Goal: Information Seeking & Learning: Learn about a topic

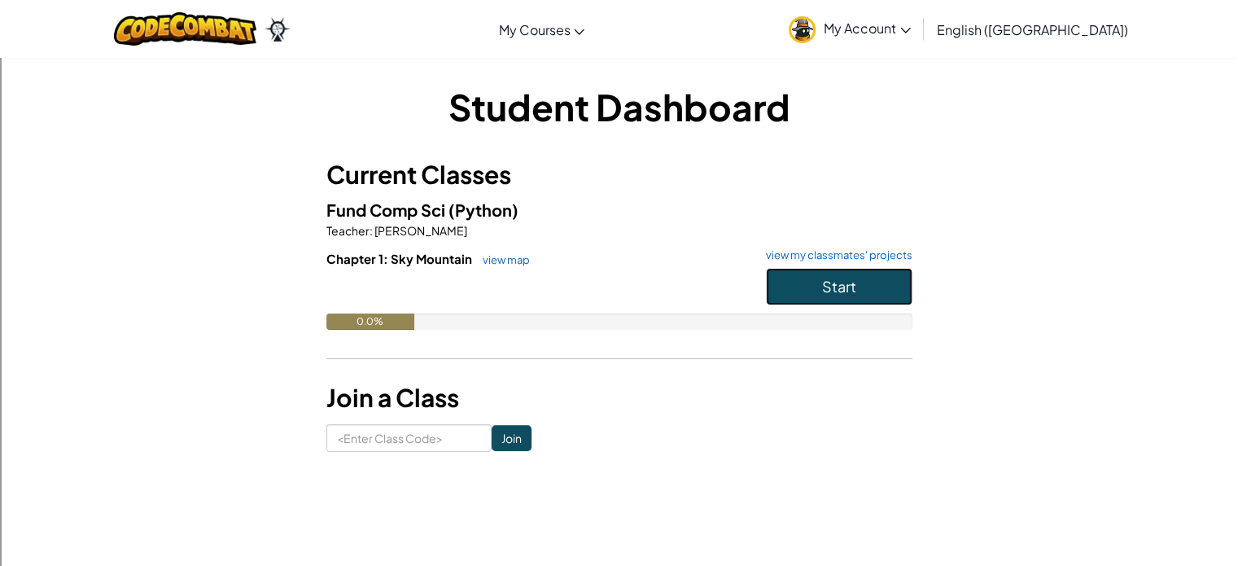
click at [828, 298] on button "Start" at bounding box center [839, 286] width 146 height 37
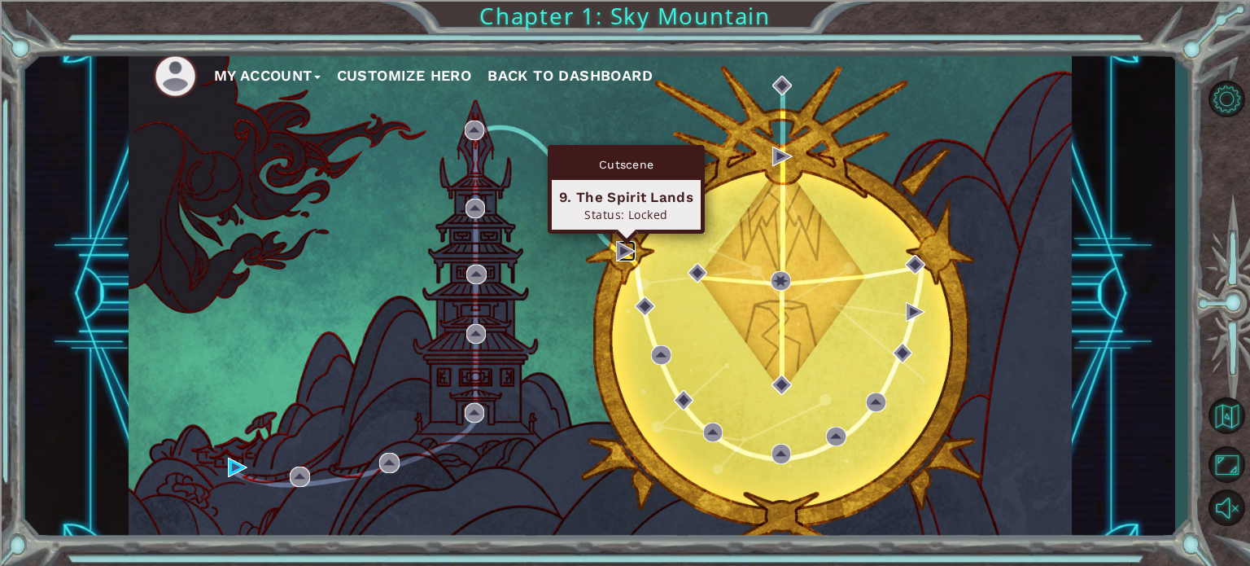
click at [628, 256] on img at bounding box center [626, 251] width 20 height 20
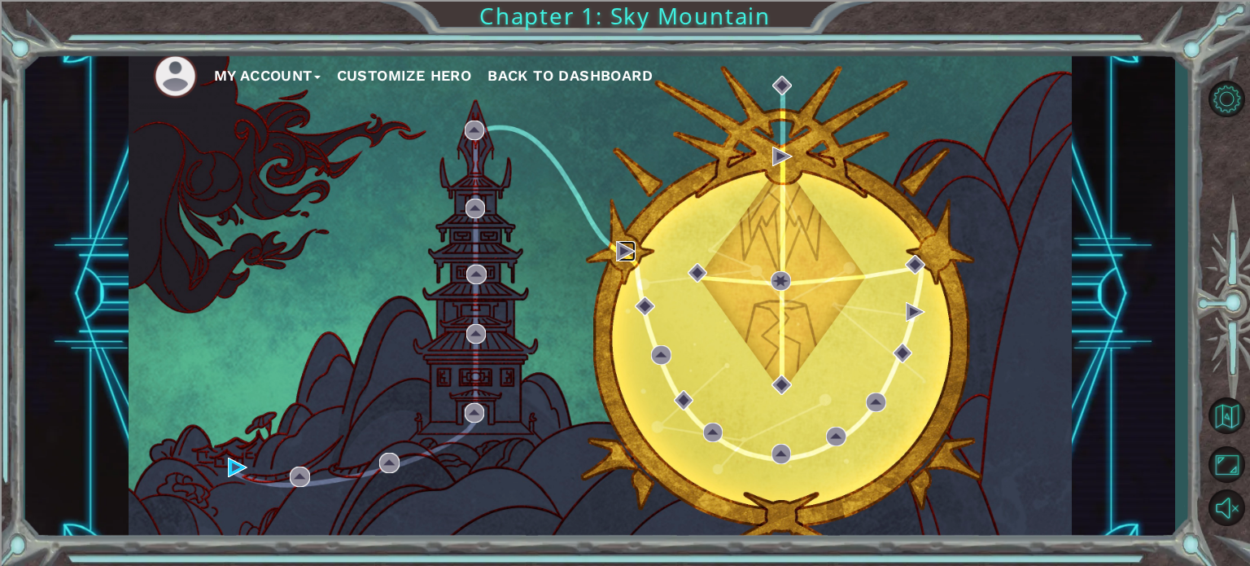
drag, startPoint x: 628, startPoint y: 256, endPoint x: 325, endPoint y: 404, distance: 337.7
click at [325, 404] on div "My Account Customize Hero Back to Dashboard" at bounding box center [600, 295] width 943 height 498
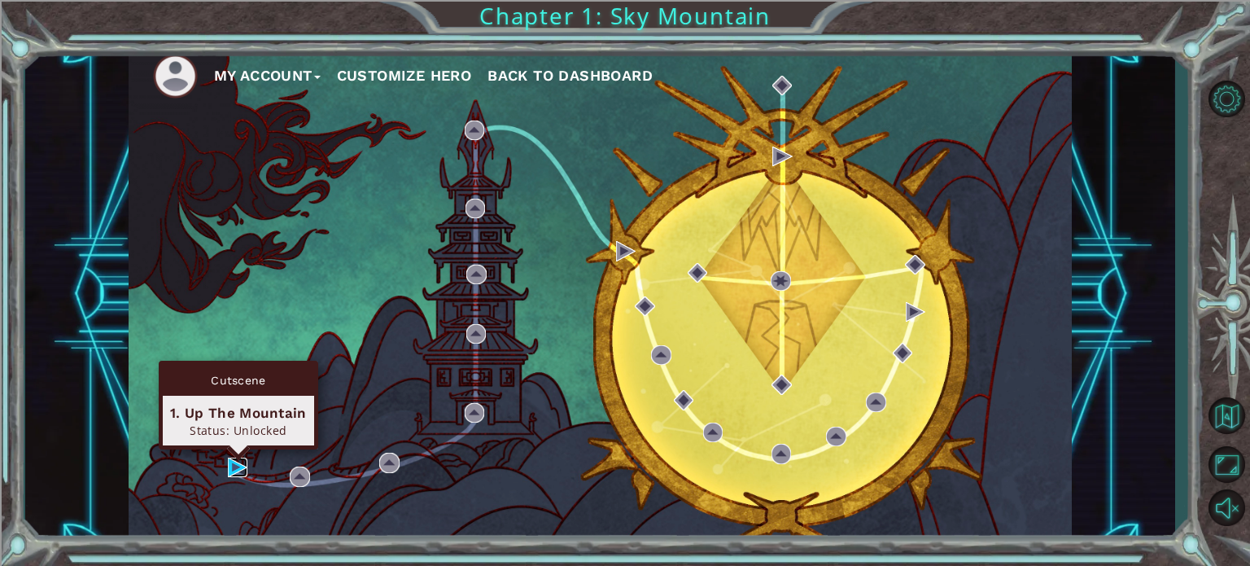
click at [229, 466] on img at bounding box center [238, 467] width 20 height 20
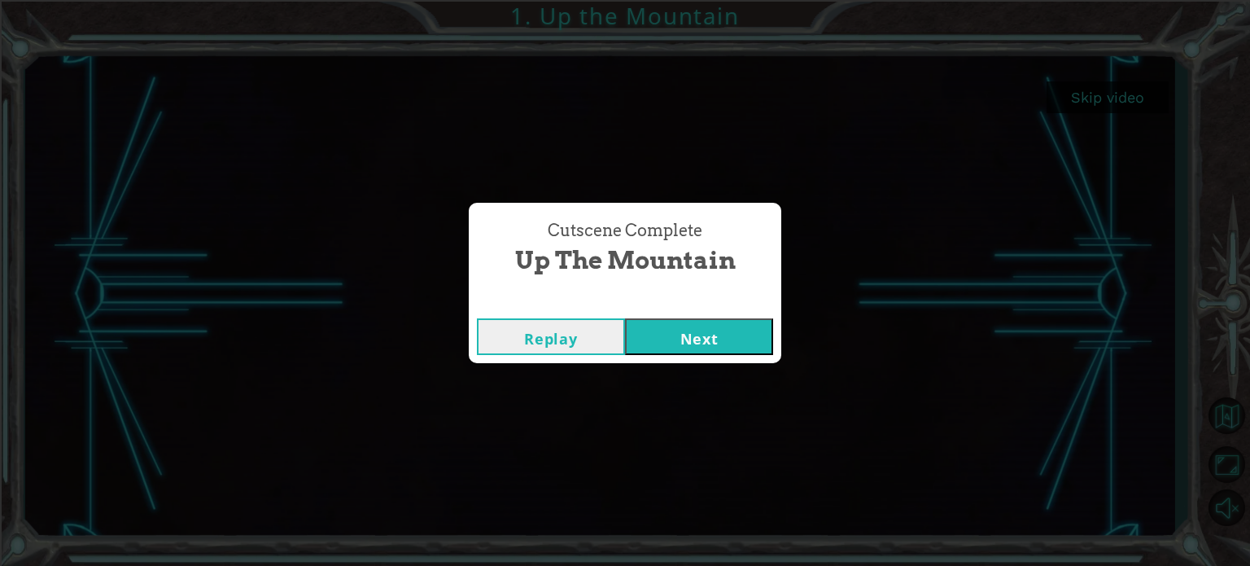
click at [679, 344] on button "Next" at bounding box center [699, 336] width 148 height 37
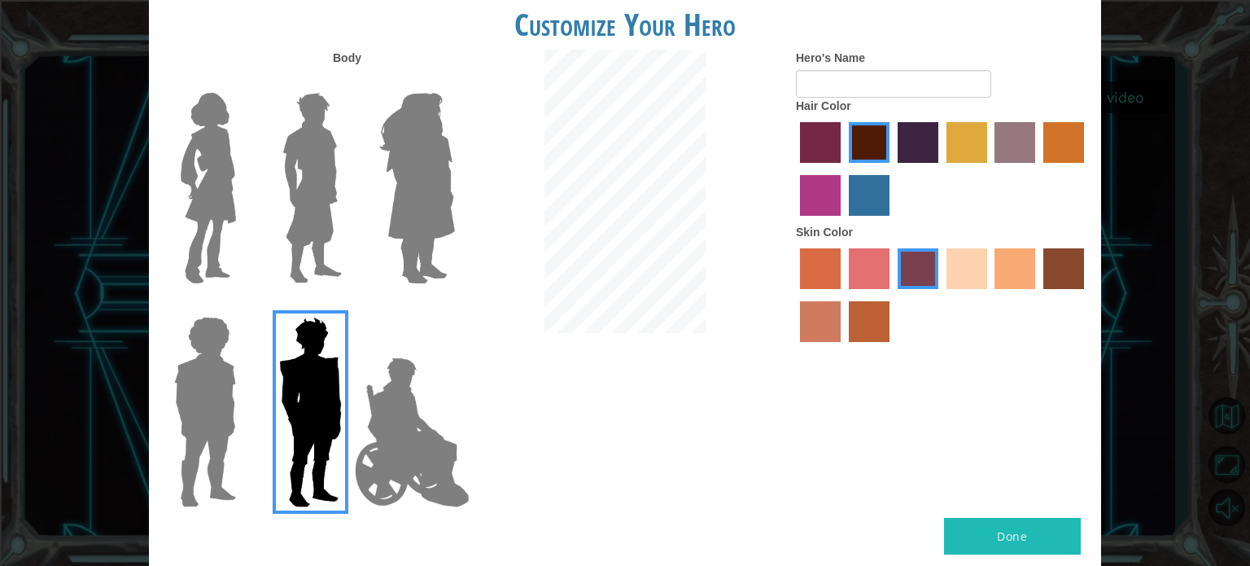
click at [214, 365] on img at bounding box center [205, 411] width 75 height 203
click at [242, 306] on input "Hero Steven" at bounding box center [242, 306] width 0 height 0
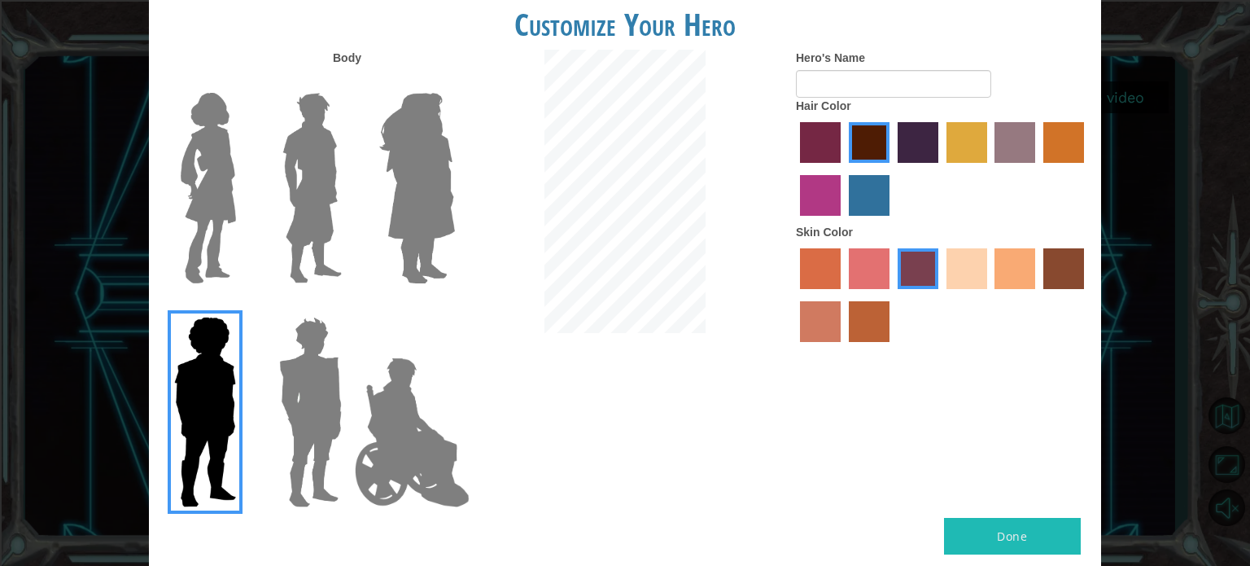
click at [1064, 275] on label "karma skin color" at bounding box center [1063, 268] width 41 height 41
click at [1037, 295] on input "karma skin color" at bounding box center [1037, 295] width 0 height 0
click at [913, 140] on label "hot purple hair color" at bounding box center [918, 142] width 41 height 41
click at [892, 168] on input "hot purple hair color" at bounding box center [892, 168] width 0 height 0
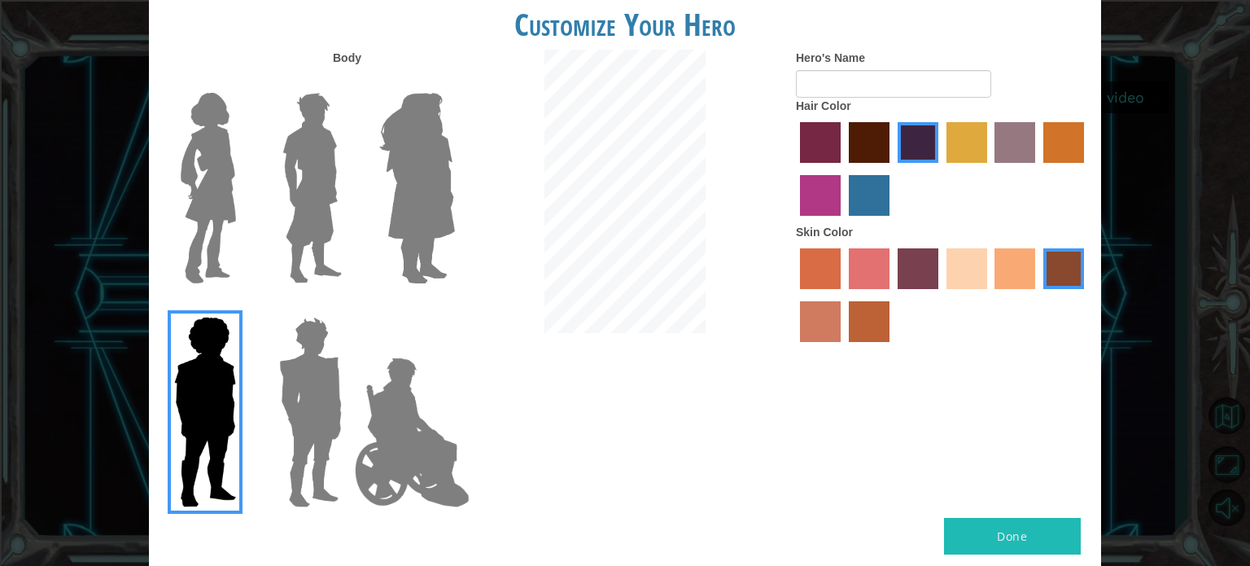
click at [859, 312] on label "smoke tree skin color" at bounding box center [869, 321] width 41 height 41
click at [843, 347] on input "smoke tree skin color" at bounding box center [843, 347] width 0 height 0
click at [800, 317] on label "burning sand skin color" at bounding box center [820, 321] width 41 height 41
click at [1086, 295] on input "burning sand skin color" at bounding box center [1086, 295] width 0 height 0
click at [810, 277] on label "sorbus skin color" at bounding box center [820, 268] width 41 height 41
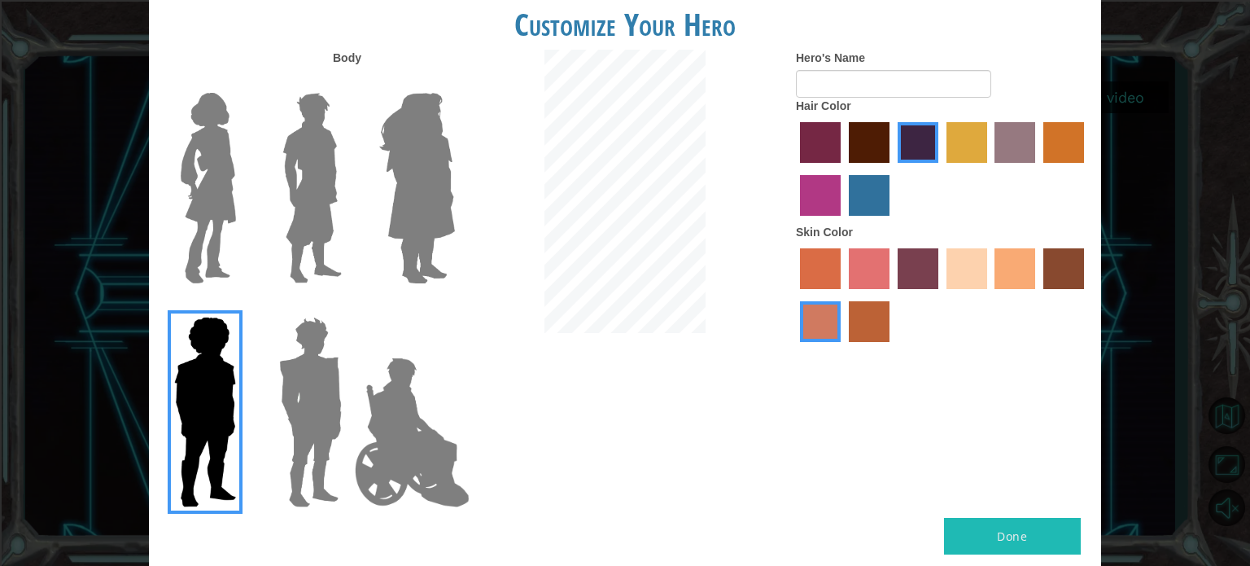
click at [794, 295] on input "sorbus skin color" at bounding box center [794, 295] width 0 height 0
click at [1087, 273] on div at bounding box center [942, 297] width 293 height 106
drag, startPoint x: 1087, startPoint y: 282, endPoint x: 1055, endPoint y: 279, distance: 32.7
click at [1081, 282] on div at bounding box center [942, 297] width 293 height 106
click at [1055, 277] on label "karma skin color" at bounding box center [1063, 268] width 41 height 41
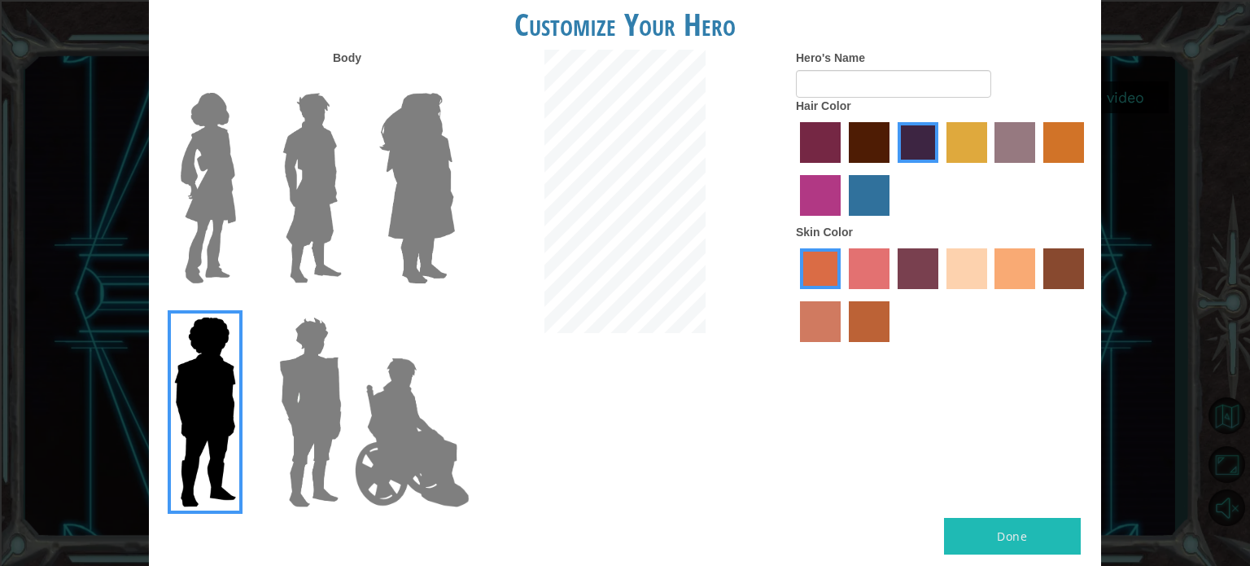
click at [1037, 295] on input "karma skin color" at bounding box center [1037, 295] width 0 height 0
click at [872, 318] on label "smoke tree skin color" at bounding box center [869, 321] width 41 height 41
click at [843, 347] on input "smoke tree skin color" at bounding box center [843, 347] width 0 height 0
click at [937, 350] on div at bounding box center [942, 297] width 293 height 106
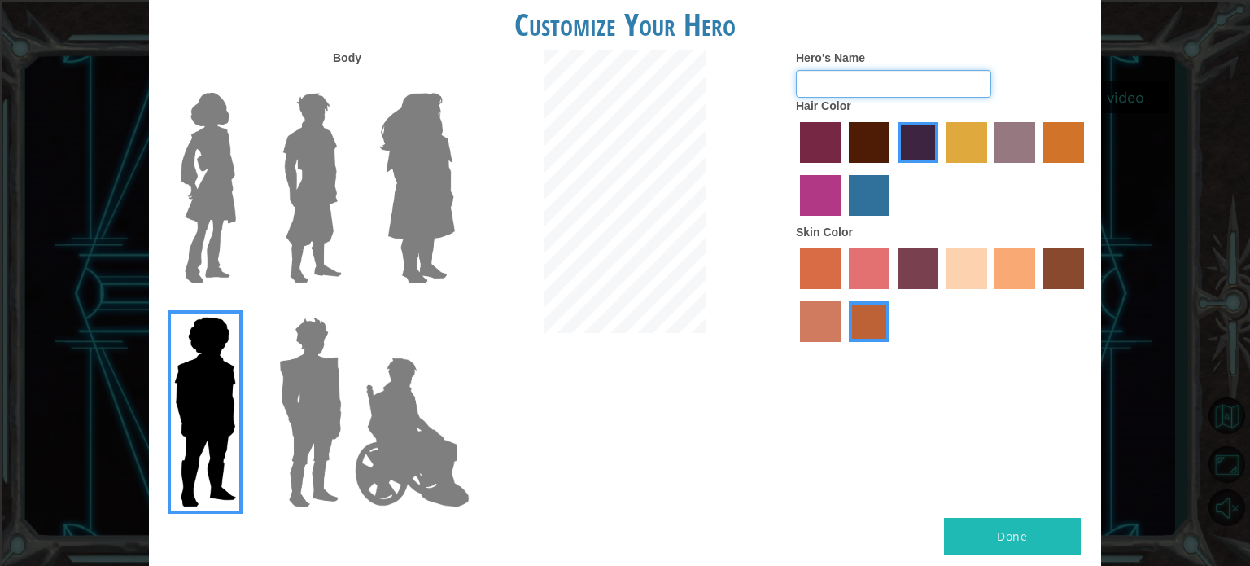
click at [853, 87] on input "Hero's Name" at bounding box center [893, 84] width 195 height 28
type input "ryler"
click at [1037, 539] on button "Done" at bounding box center [1012, 536] width 137 height 37
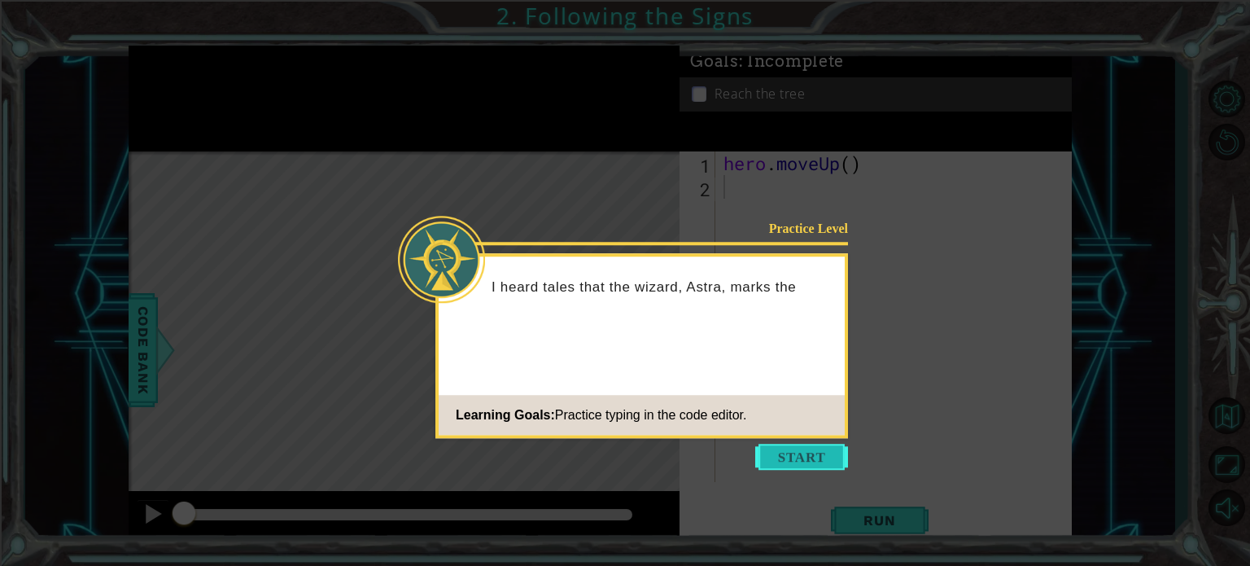
click at [802, 455] on button "Start" at bounding box center [801, 456] width 93 height 26
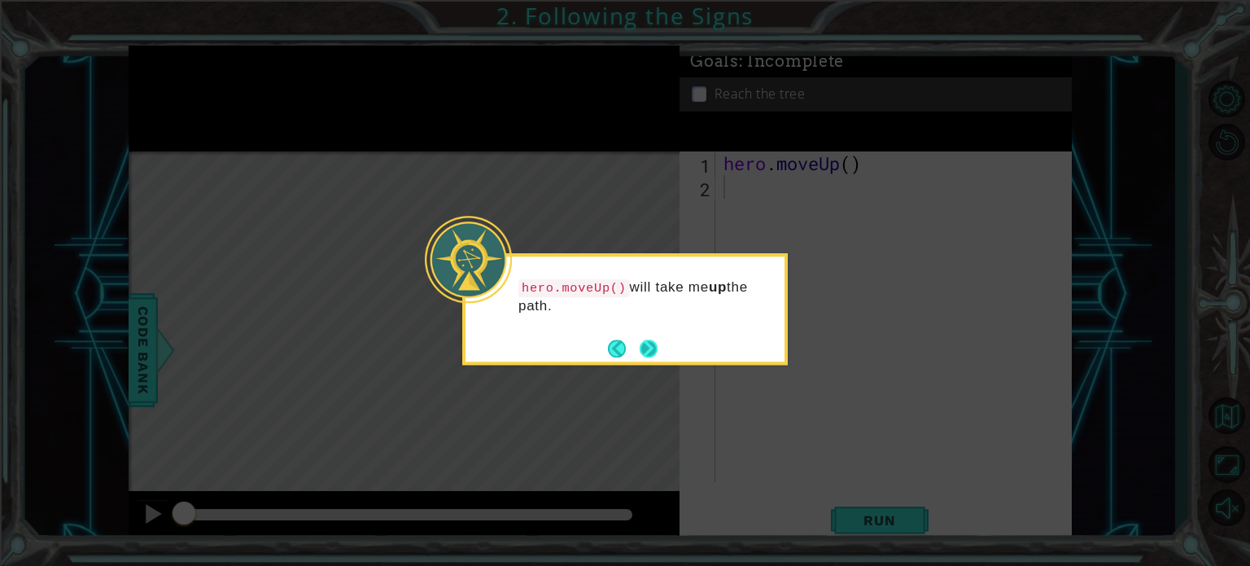
click at [643, 352] on button "Next" at bounding box center [649, 348] width 18 height 18
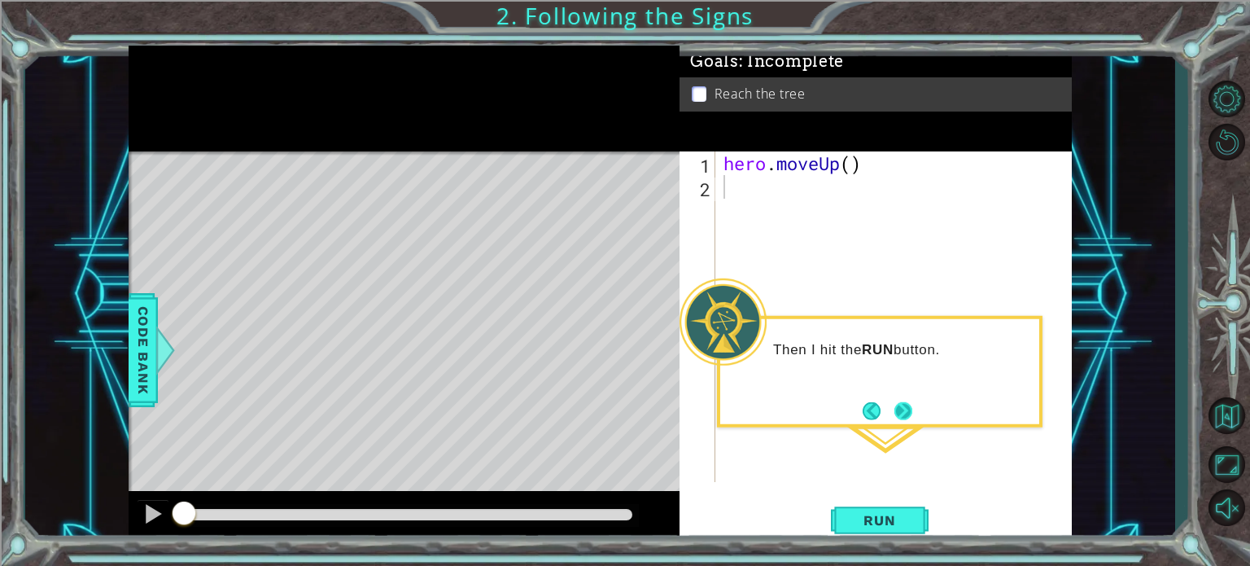
click at [908, 408] on button "Next" at bounding box center [903, 410] width 18 height 18
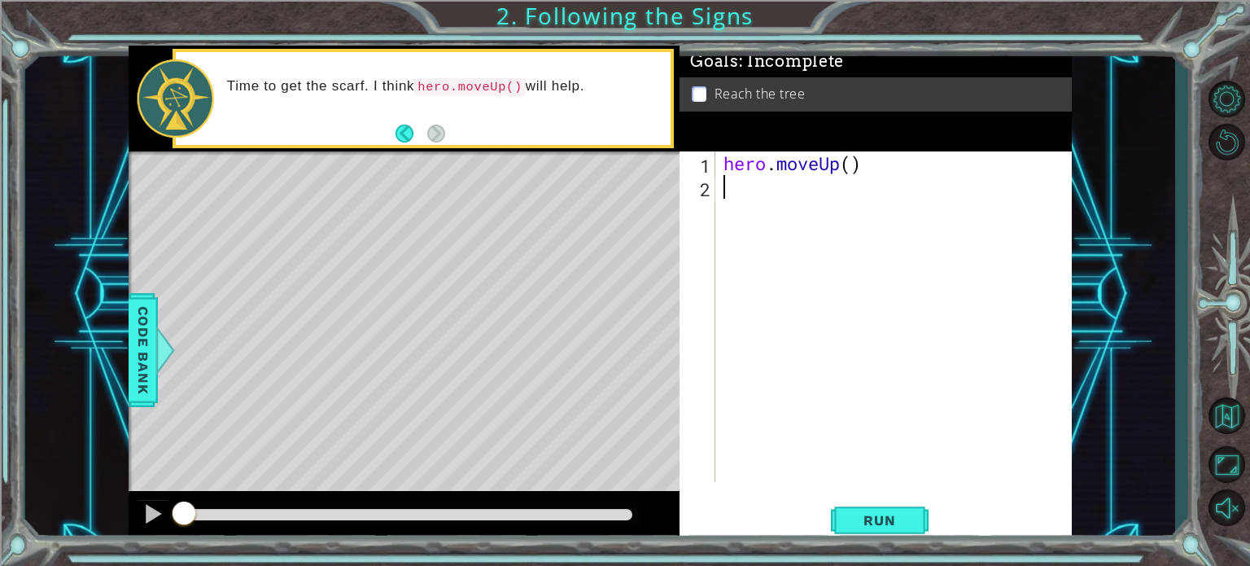
click at [823, 262] on div "hero . moveUp ( )" at bounding box center [898, 340] width 356 height 378
drag, startPoint x: 738, startPoint y: 203, endPoint x: 682, endPoint y: 175, distance: 62.6
click at [736, 203] on div "hero . moveUp ( )" at bounding box center [898, 340] width 356 height 378
click at [914, 509] on button "Run" at bounding box center [880, 519] width 98 height 39
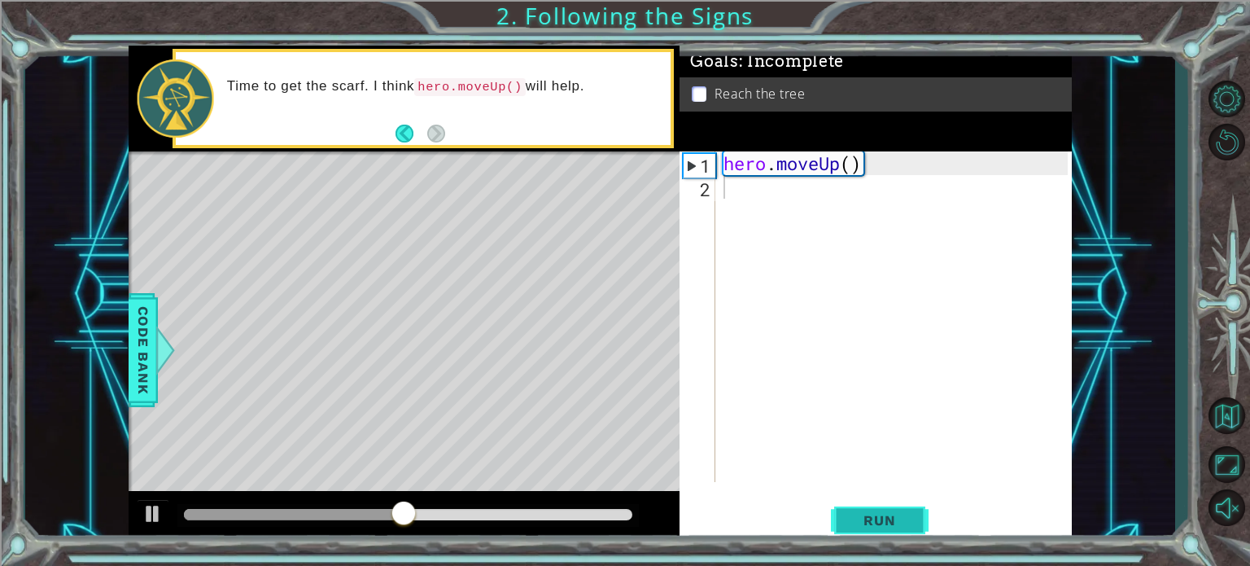
click at [871, 514] on span "Run" at bounding box center [879, 520] width 64 height 16
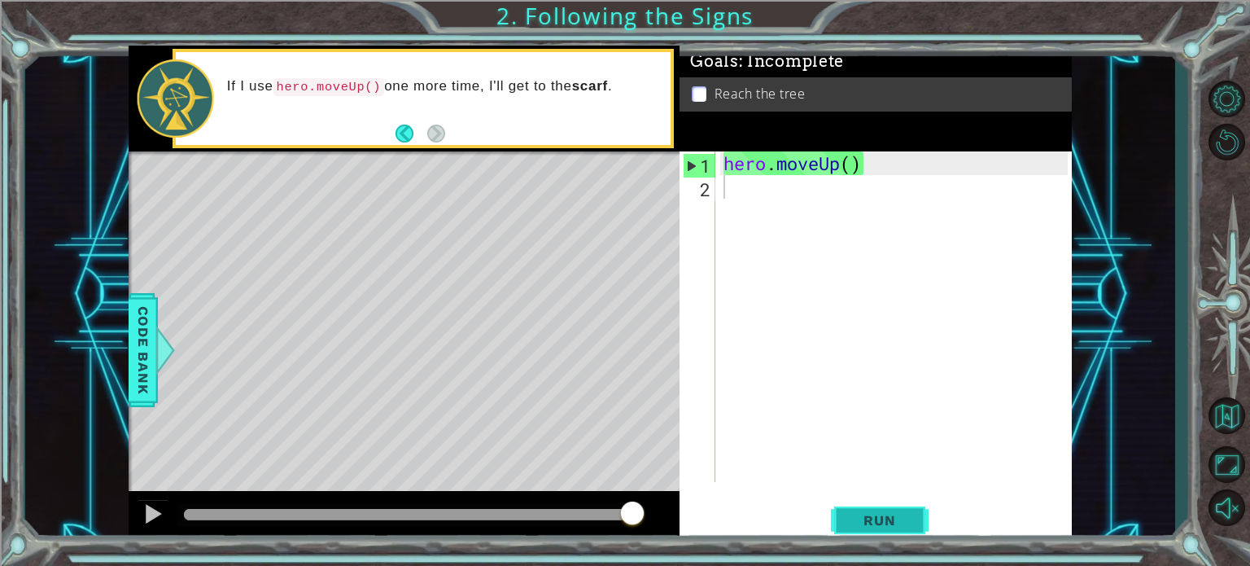
click at [867, 519] on span "Run" at bounding box center [879, 520] width 64 height 16
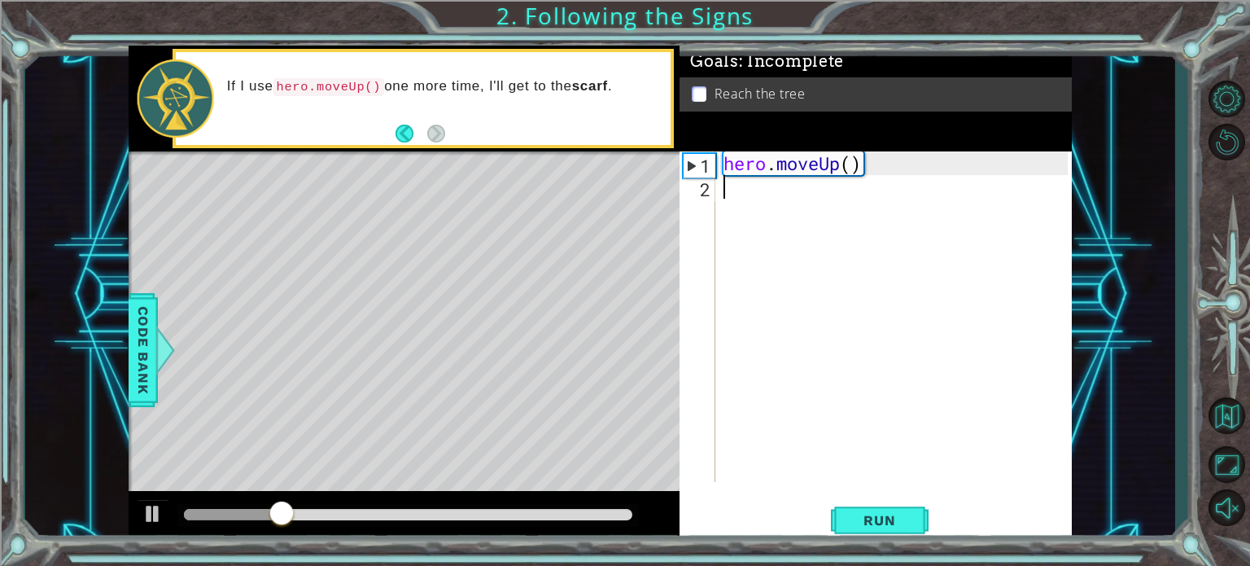
click at [768, 229] on div "hero . moveUp ( )" at bounding box center [898, 340] width 356 height 378
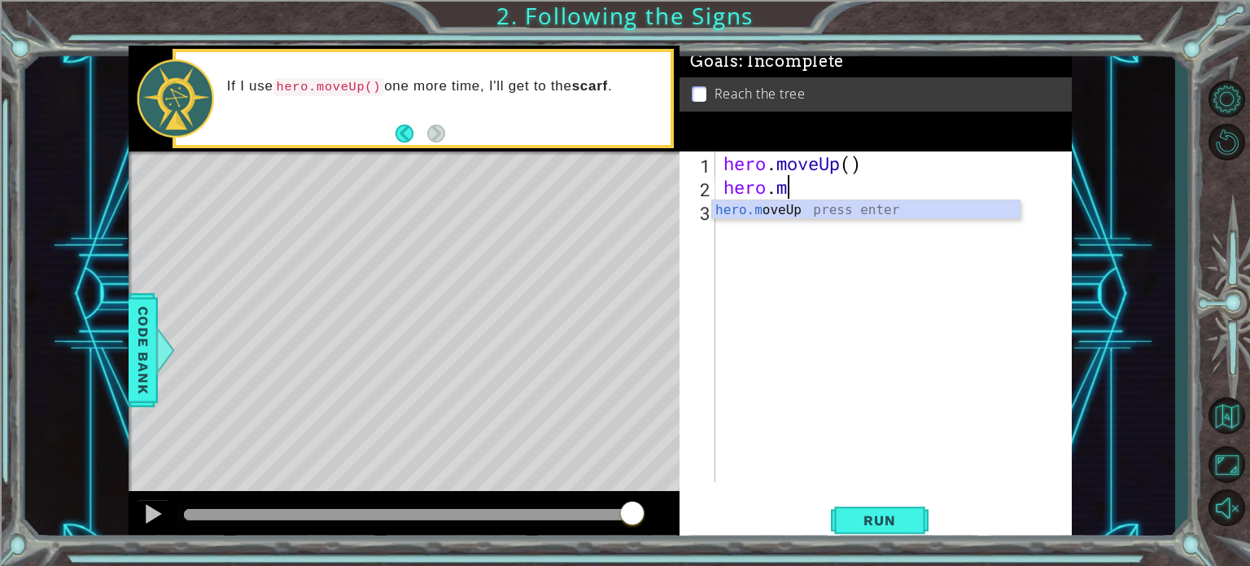
scroll to position [0, 2]
type textarea "hero.mo"
click at [759, 209] on div "hero.mo veUp press enter" at bounding box center [866, 229] width 308 height 59
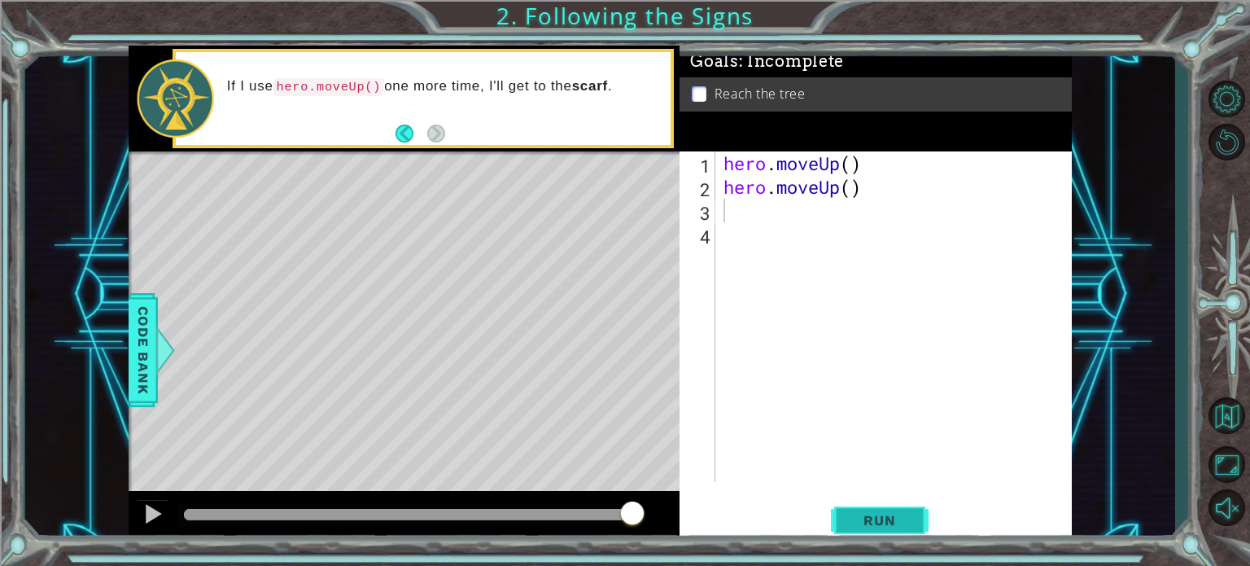
click at [876, 510] on button "Run" at bounding box center [880, 519] width 98 height 39
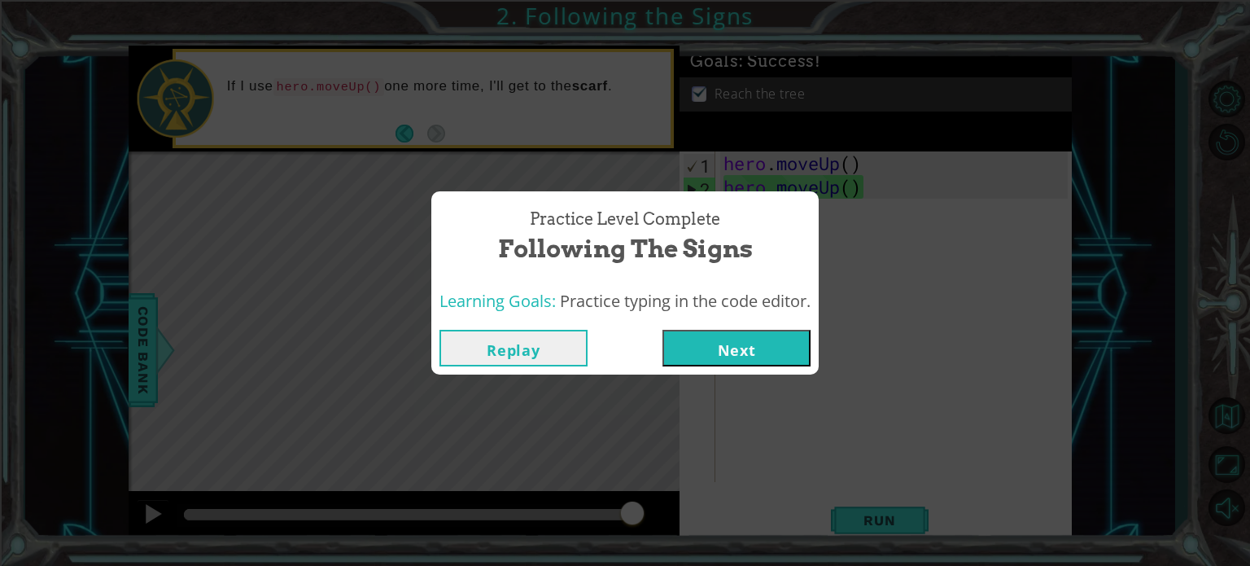
click at [732, 347] on button "Next" at bounding box center [736, 348] width 148 height 37
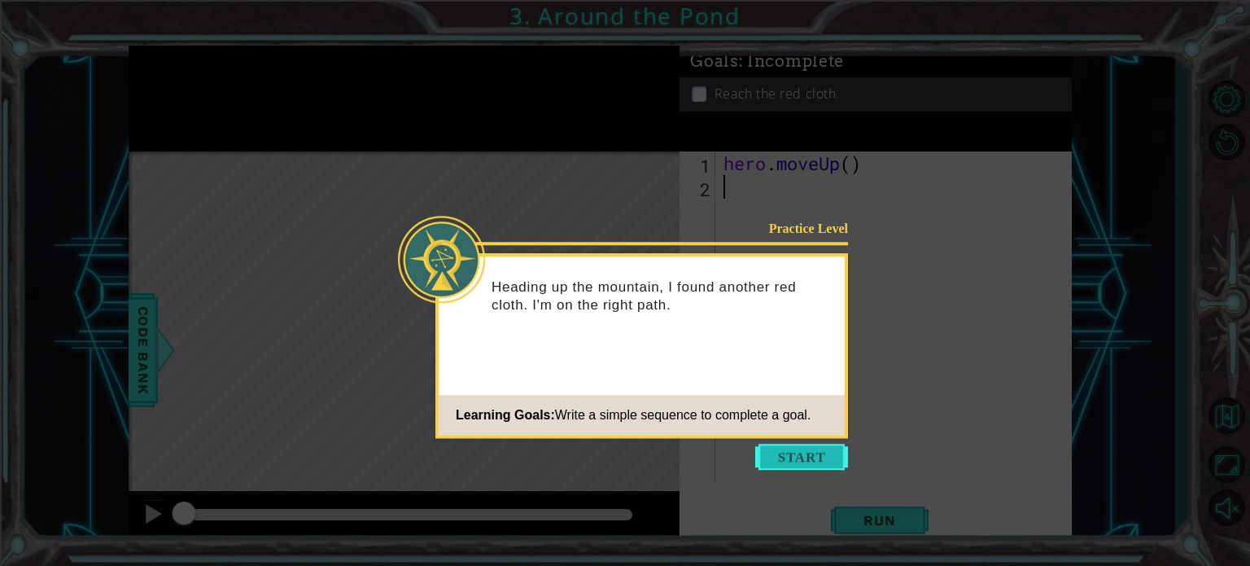
click at [791, 461] on button "Start" at bounding box center [801, 456] width 93 height 26
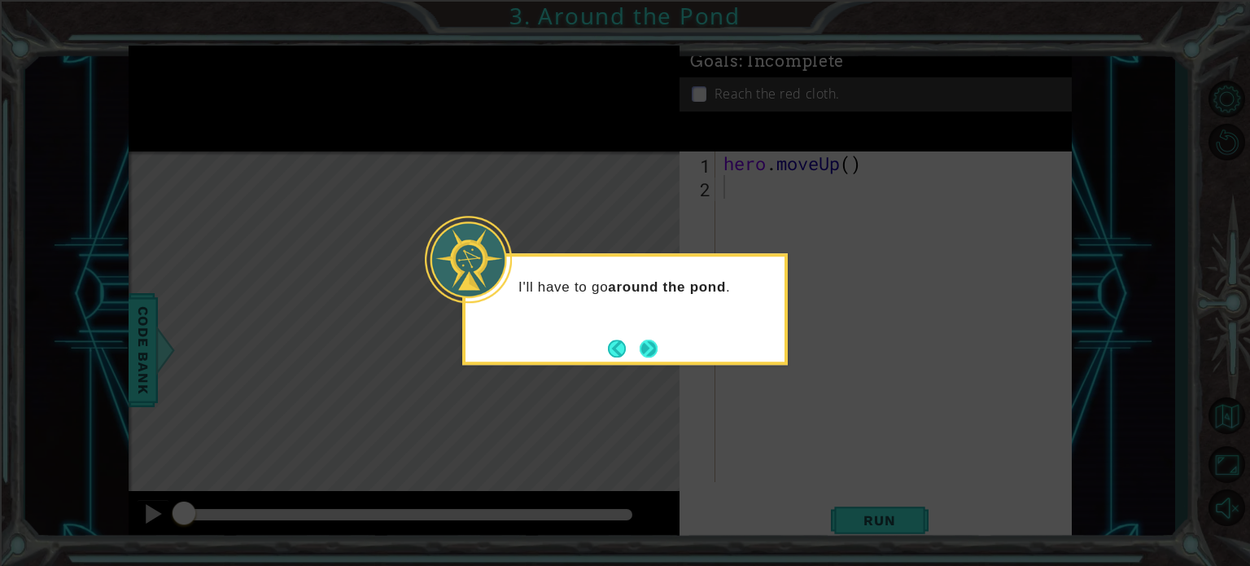
click at [658, 347] on button "Next" at bounding box center [649, 348] width 26 height 26
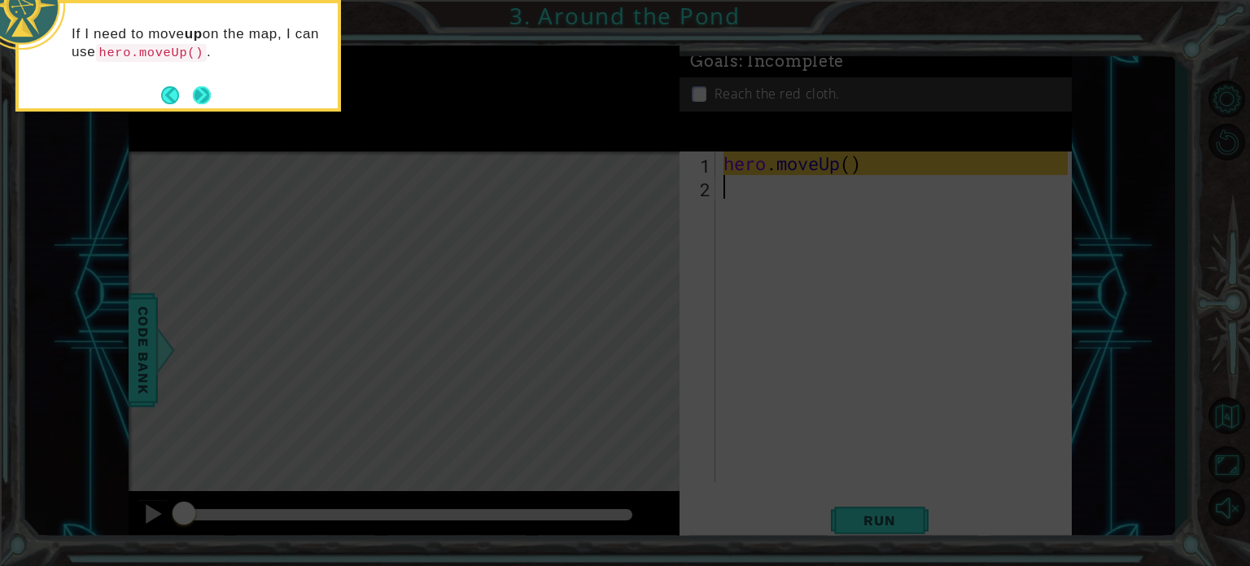
click at [195, 94] on button "Next" at bounding box center [202, 95] width 18 height 18
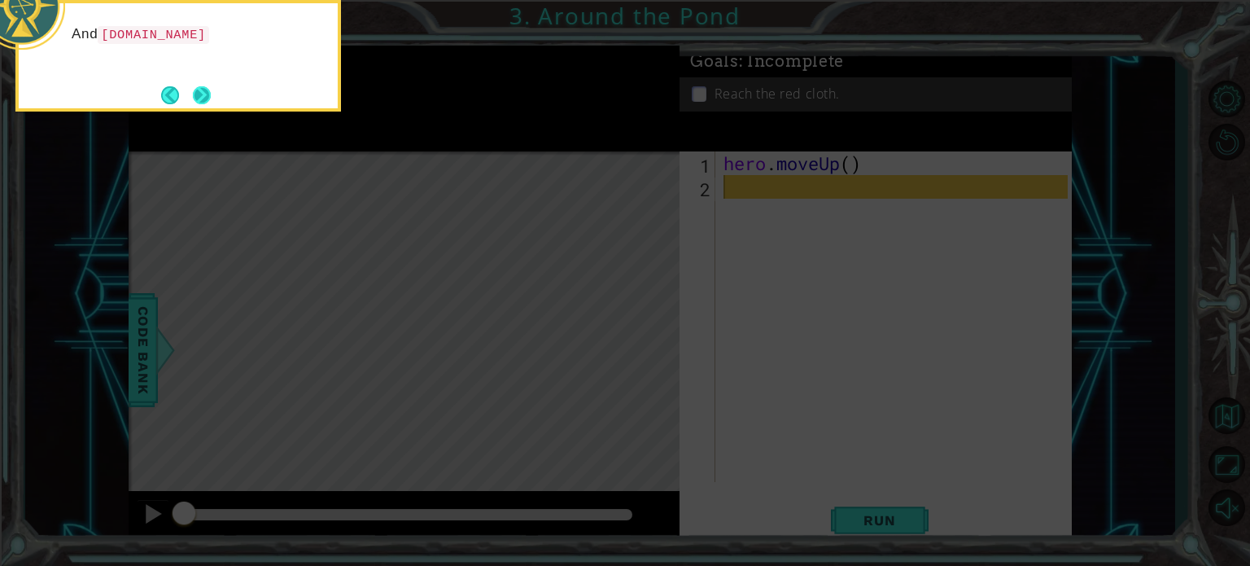
click at [197, 94] on button "Next" at bounding box center [202, 95] width 18 height 18
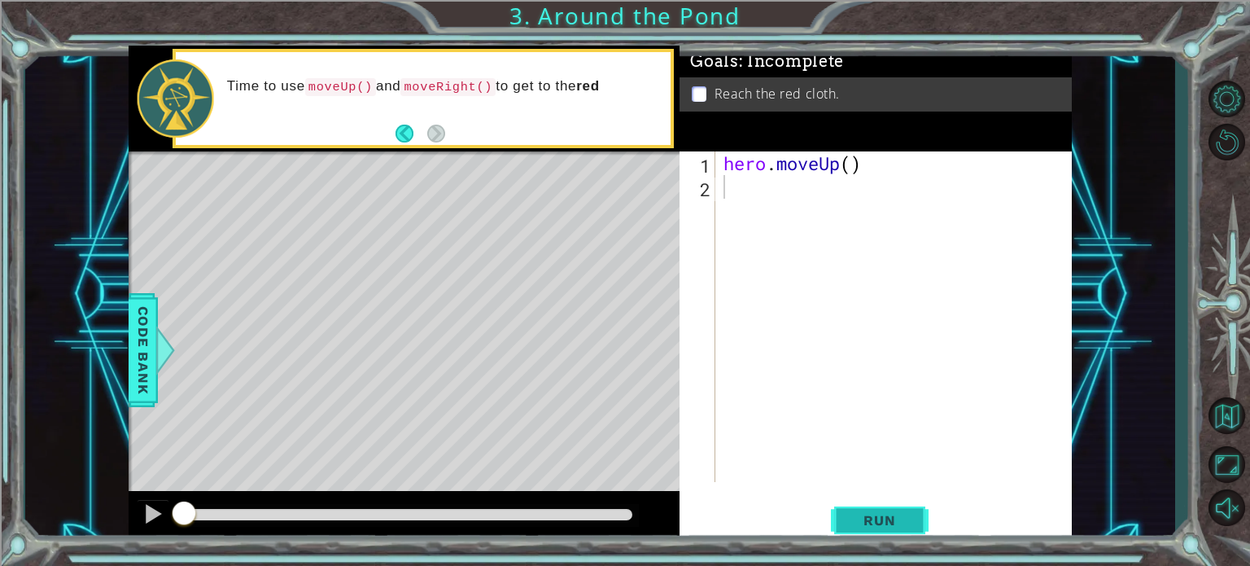
click at [861, 514] on span "Run" at bounding box center [879, 520] width 64 height 16
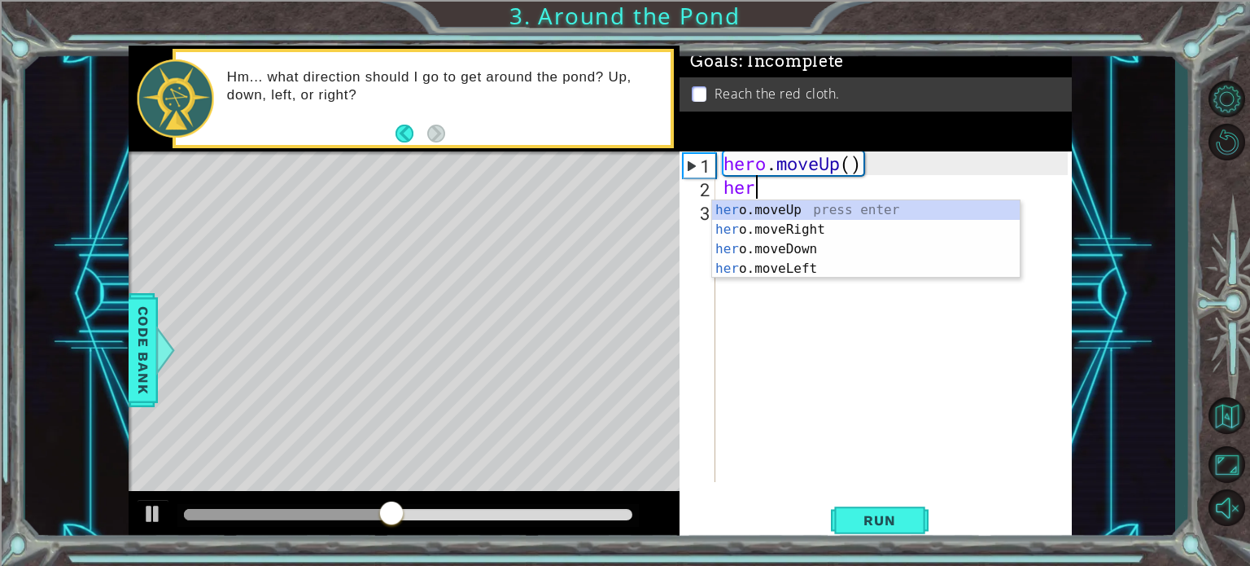
type textarea "hero"
click at [804, 204] on div "hero .moveUp press enter hero .moveRight press enter hero .moveDown press enter…" at bounding box center [866, 258] width 308 height 117
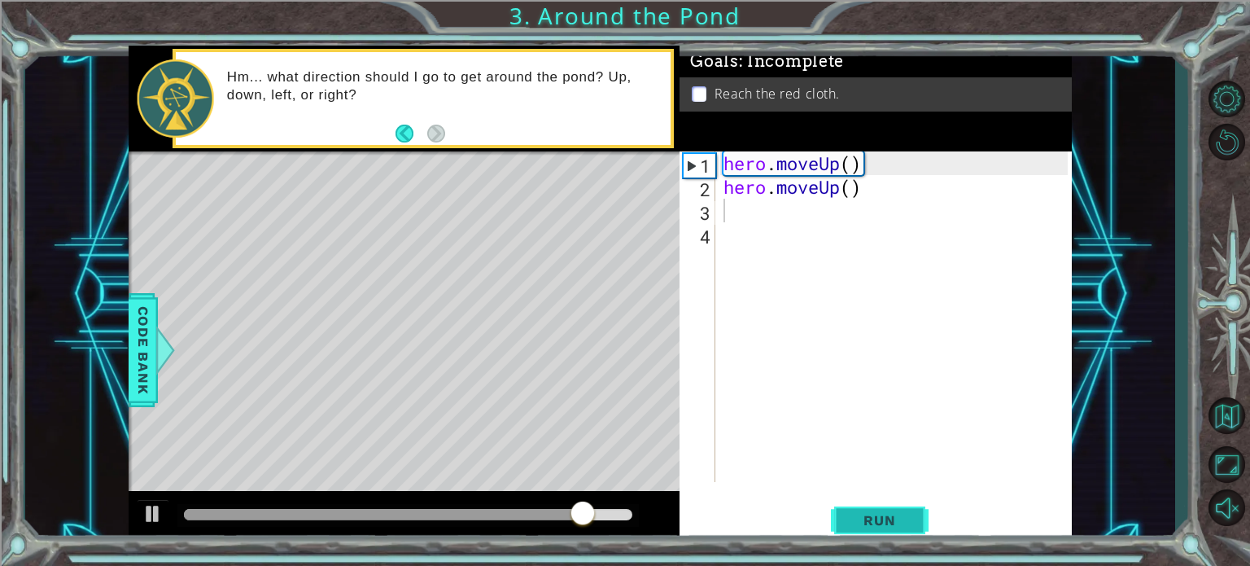
click at [871, 517] on span "Run" at bounding box center [879, 520] width 64 height 16
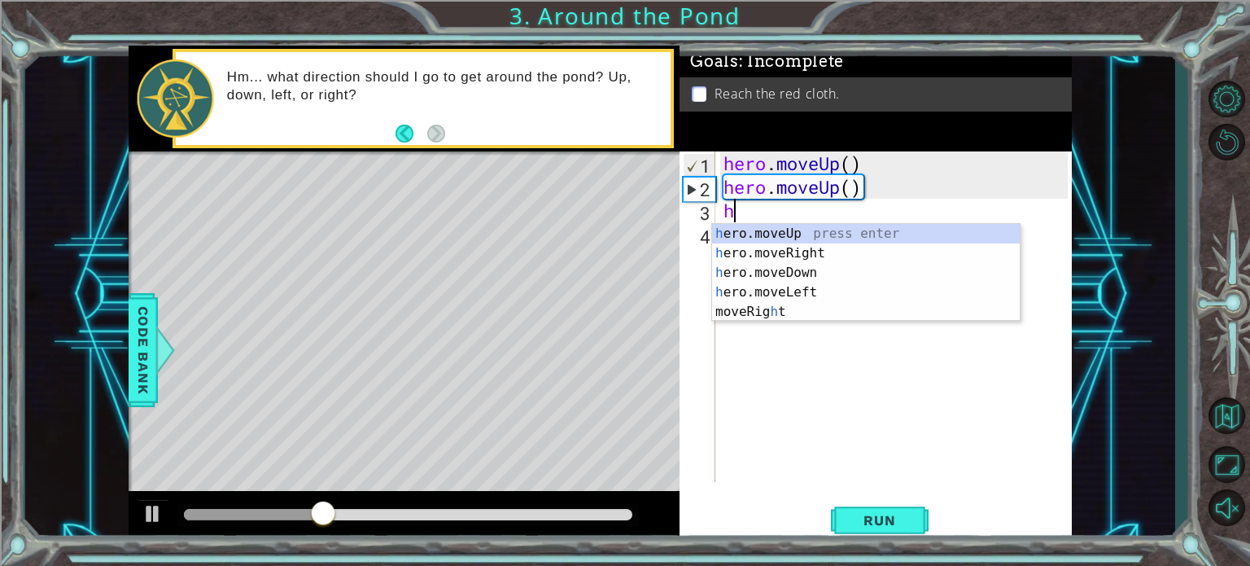
type textarea "he"
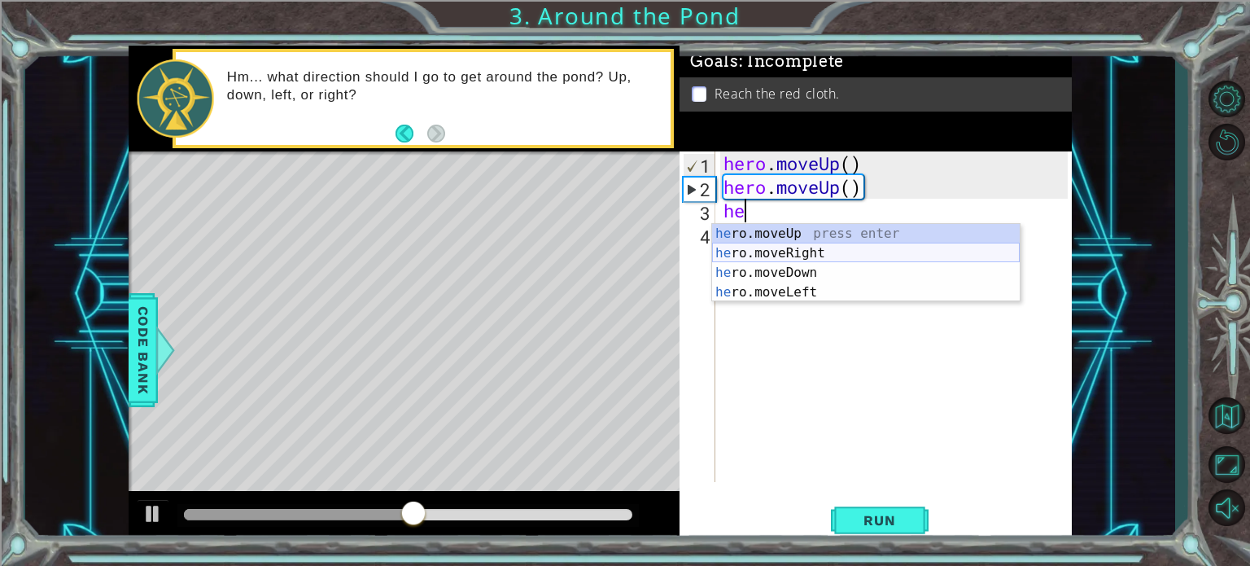
click at [829, 260] on div "he ro.moveUp press enter he ro.moveRight press enter he ro.moveDown press enter…" at bounding box center [866, 282] width 308 height 117
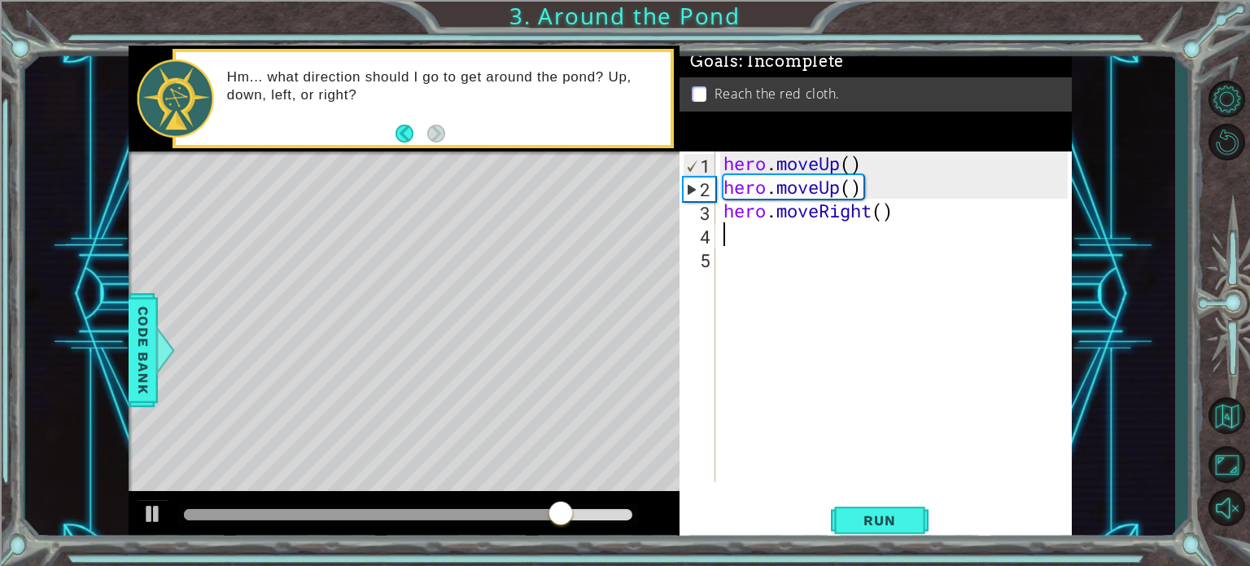
type textarea "h"
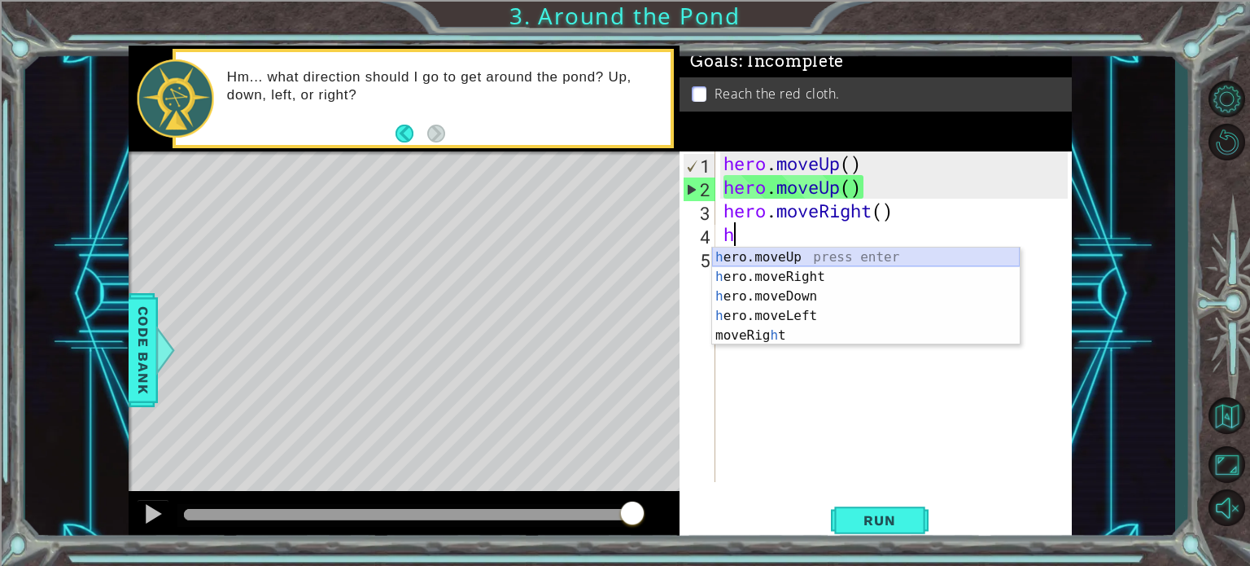
click at [784, 254] on div "h ero.moveUp press enter h ero.moveRight press enter h ero.moveDown press enter…" at bounding box center [866, 315] width 308 height 137
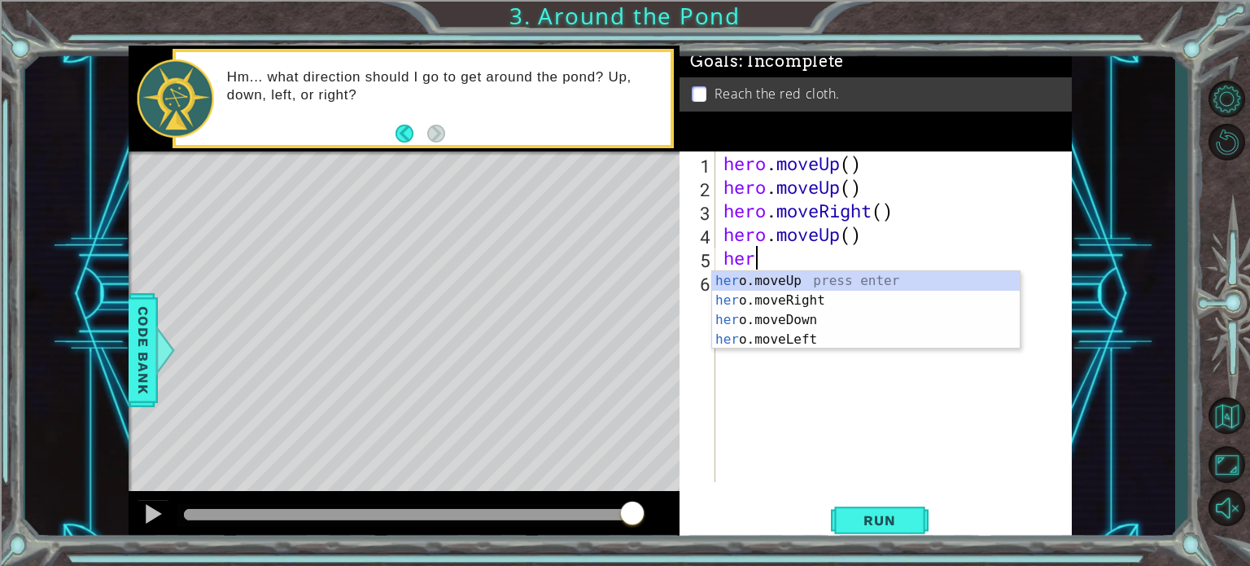
type textarea "hero"
click at [745, 279] on div "hero .moveUp press enter hero .moveRight press enter hero .moveDown press enter…" at bounding box center [866, 329] width 308 height 117
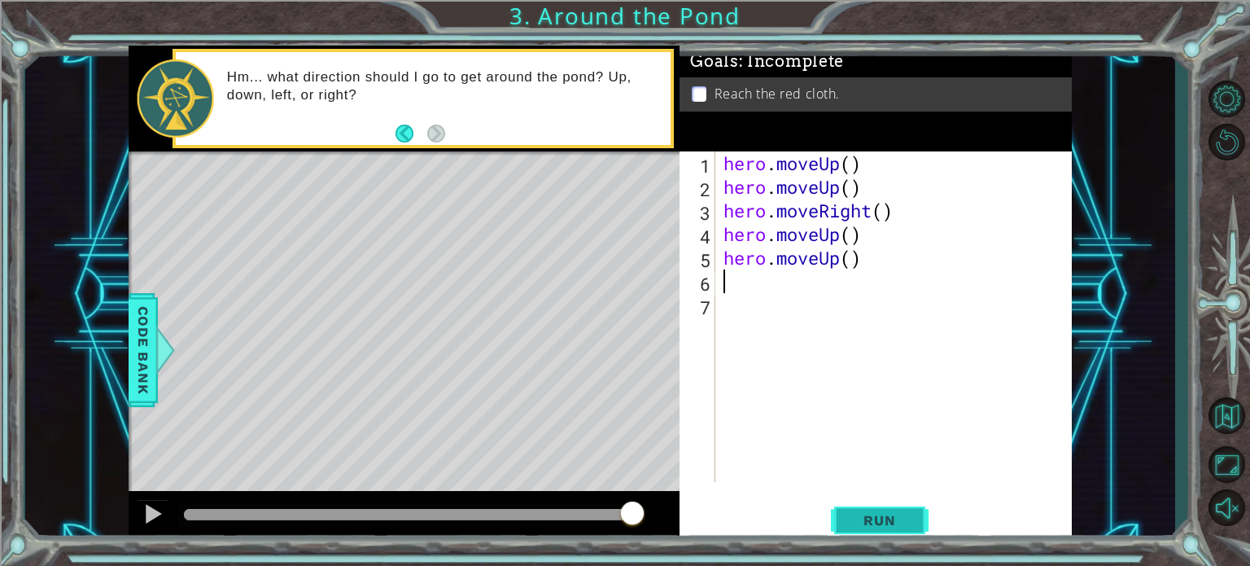
click at [866, 513] on span "Run" at bounding box center [879, 520] width 64 height 16
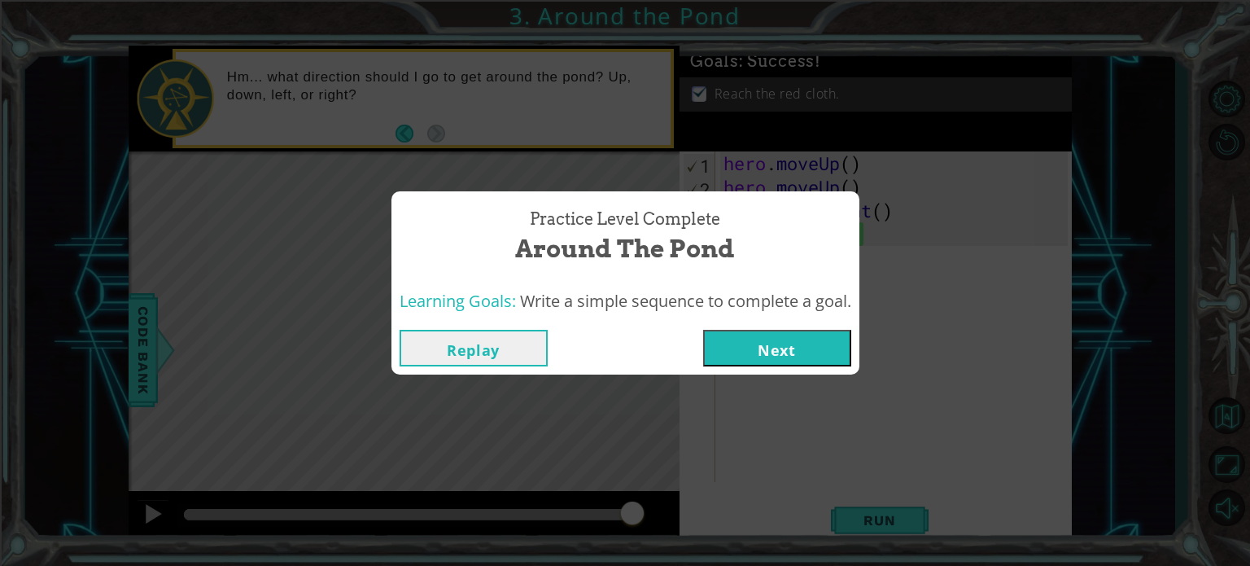
click at [781, 352] on button "Next" at bounding box center [777, 348] width 148 height 37
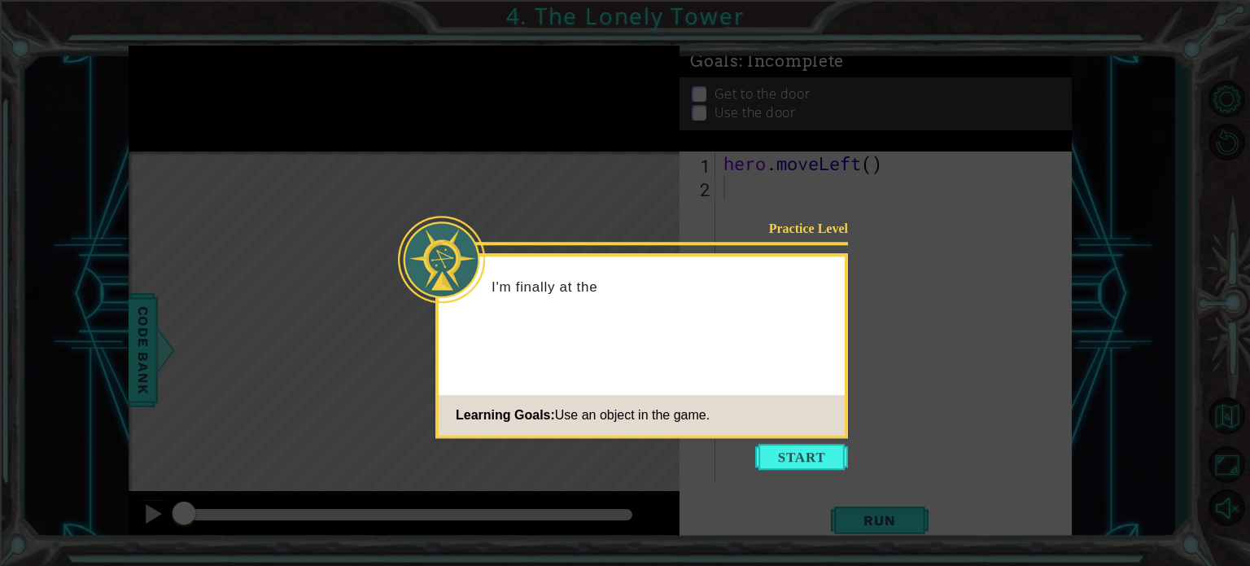
click at [788, 365] on div "Practice Level I'm finally at the Learning Goals: Use an object in the game." at bounding box center [641, 345] width 413 height 185
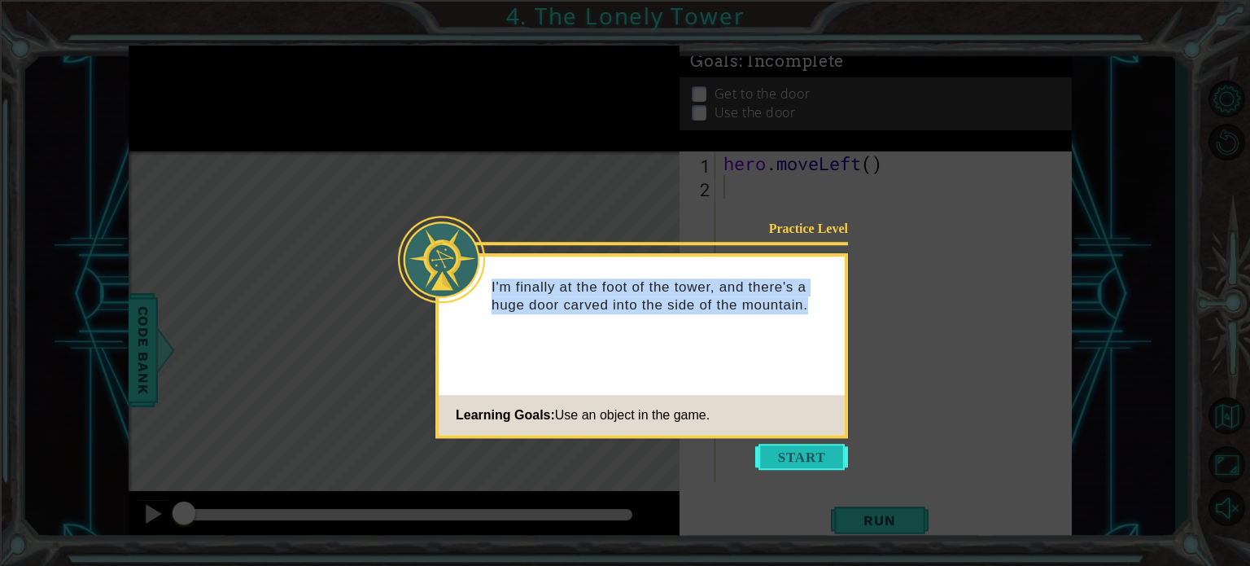
drag, startPoint x: 788, startPoint y: 365, endPoint x: 794, endPoint y: 454, distance: 88.9
click at [794, 438] on div "Practice Level I'm finally at the foot of the tower, and there's a huge door ca…" at bounding box center [641, 345] width 413 height 185
click at [794, 454] on button "Start" at bounding box center [801, 456] width 93 height 26
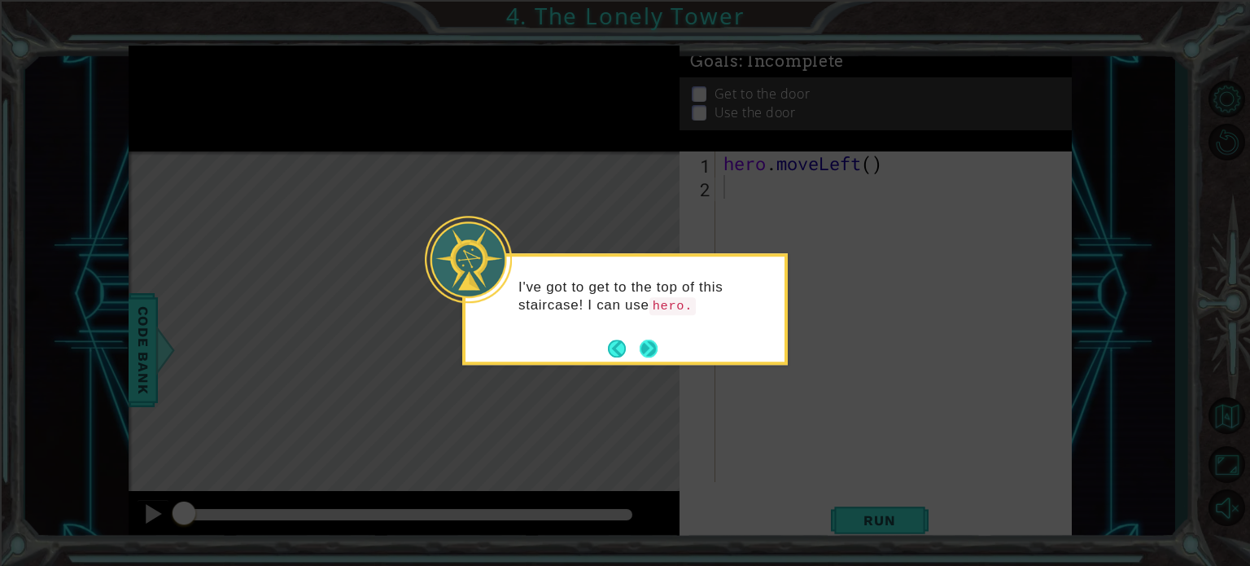
click at [648, 340] on button "Next" at bounding box center [649, 348] width 18 height 18
click at [648, 339] on button "Next" at bounding box center [649, 348] width 18 height 18
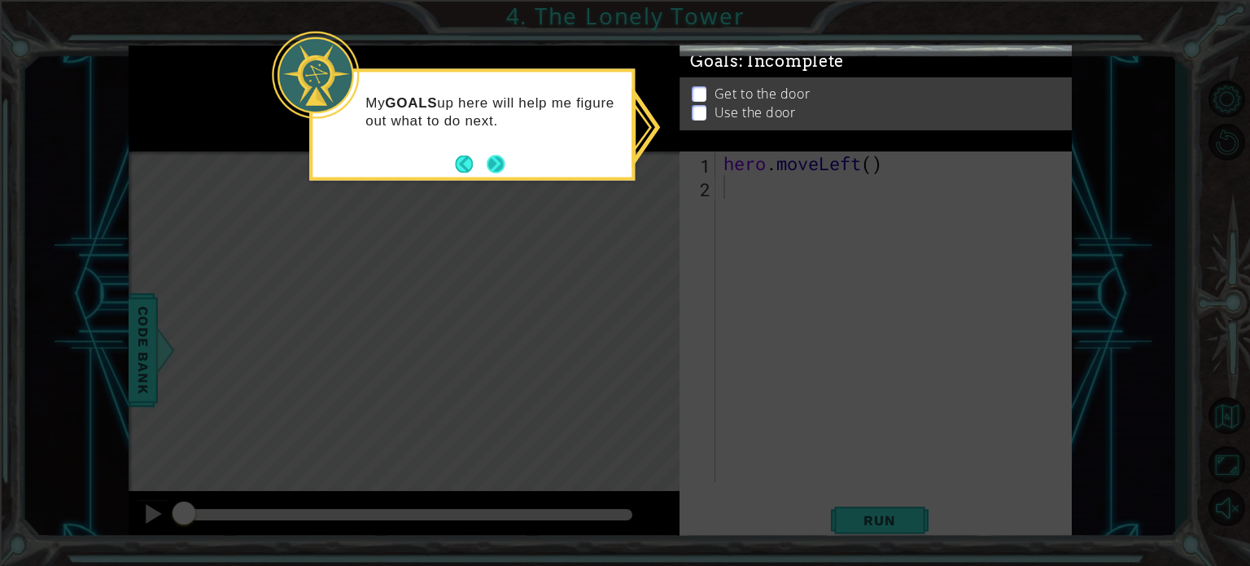
click at [496, 160] on button "Next" at bounding box center [496, 164] width 18 height 18
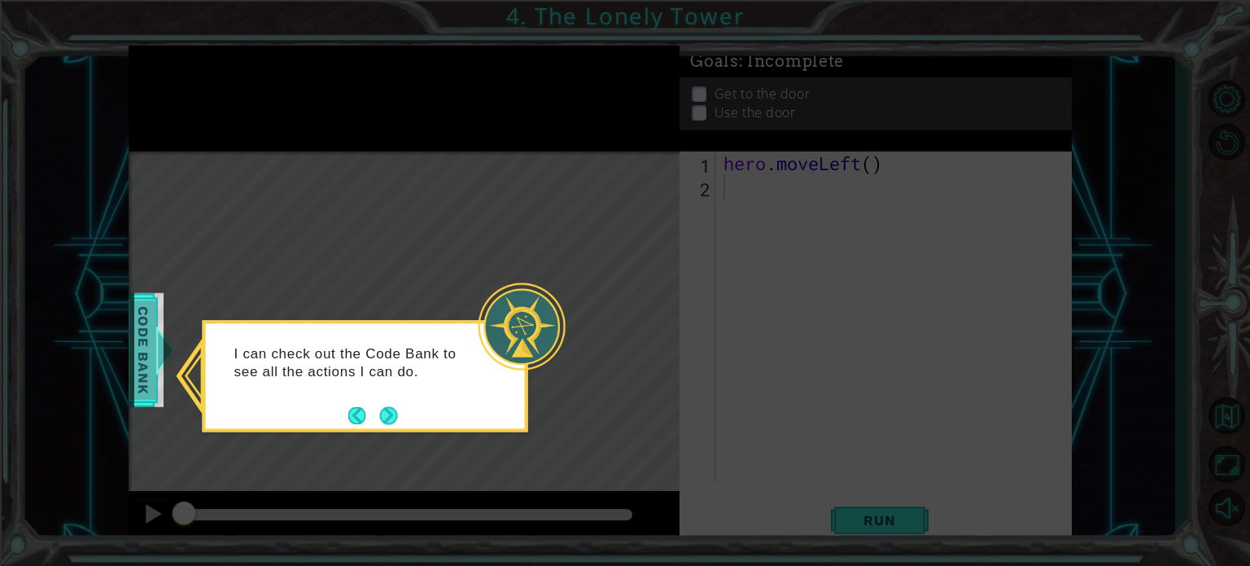
click at [143, 379] on span "Code Bank" at bounding box center [130, 348] width 26 height 99
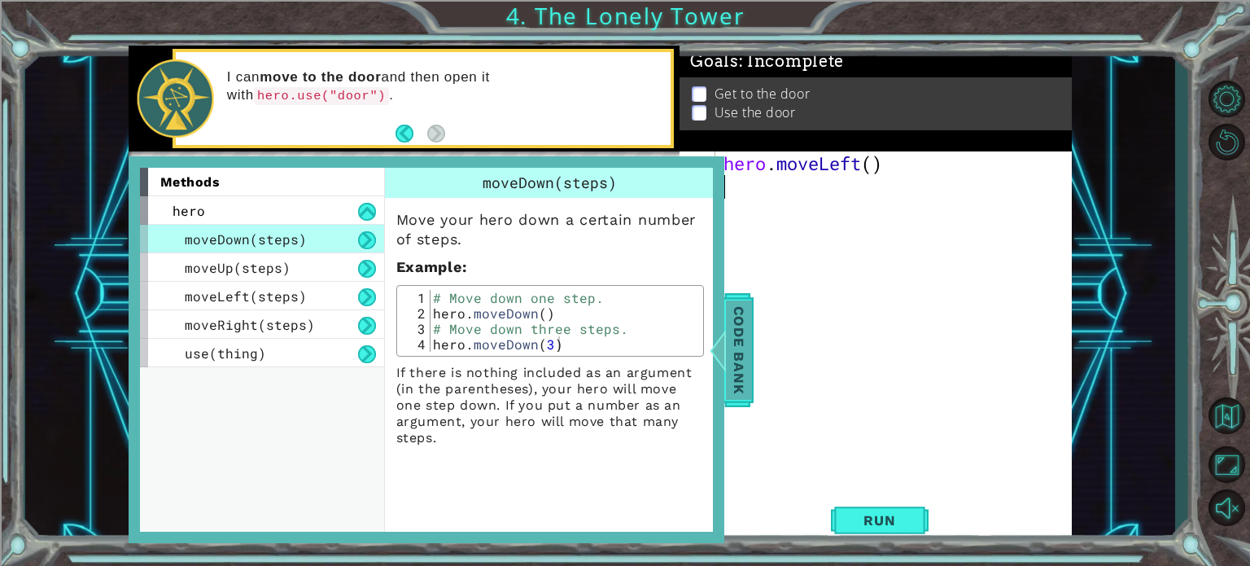
click at [737, 326] on span "Code Bank" at bounding box center [738, 348] width 26 height 99
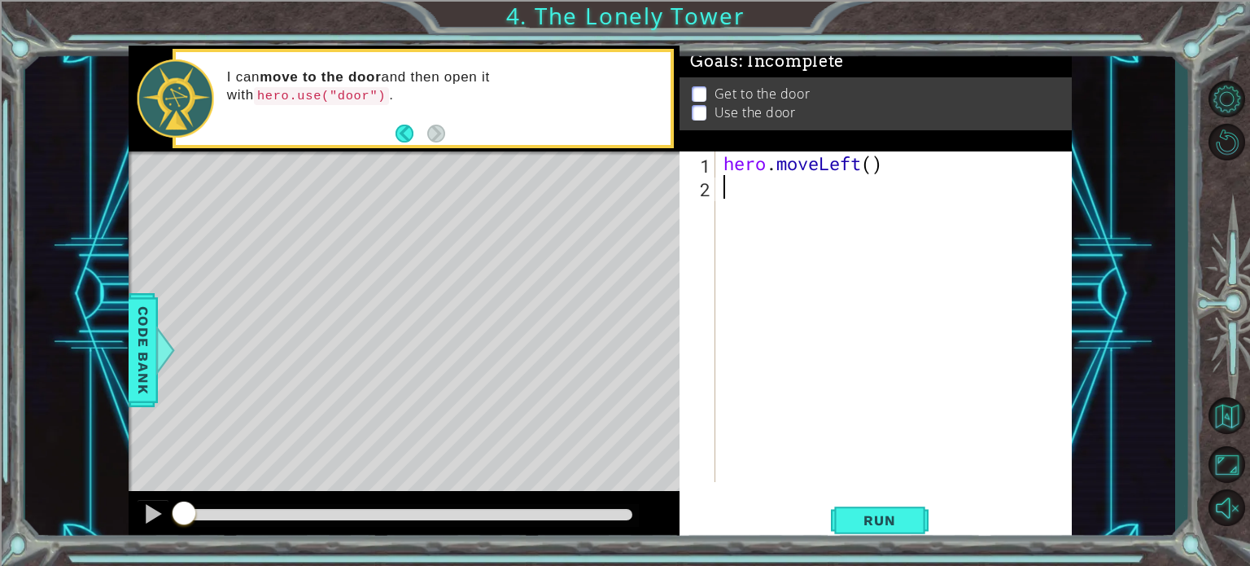
click at [745, 186] on div "hero . moveLeft ( )" at bounding box center [898, 340] width 356 height 378
type textarea "h"
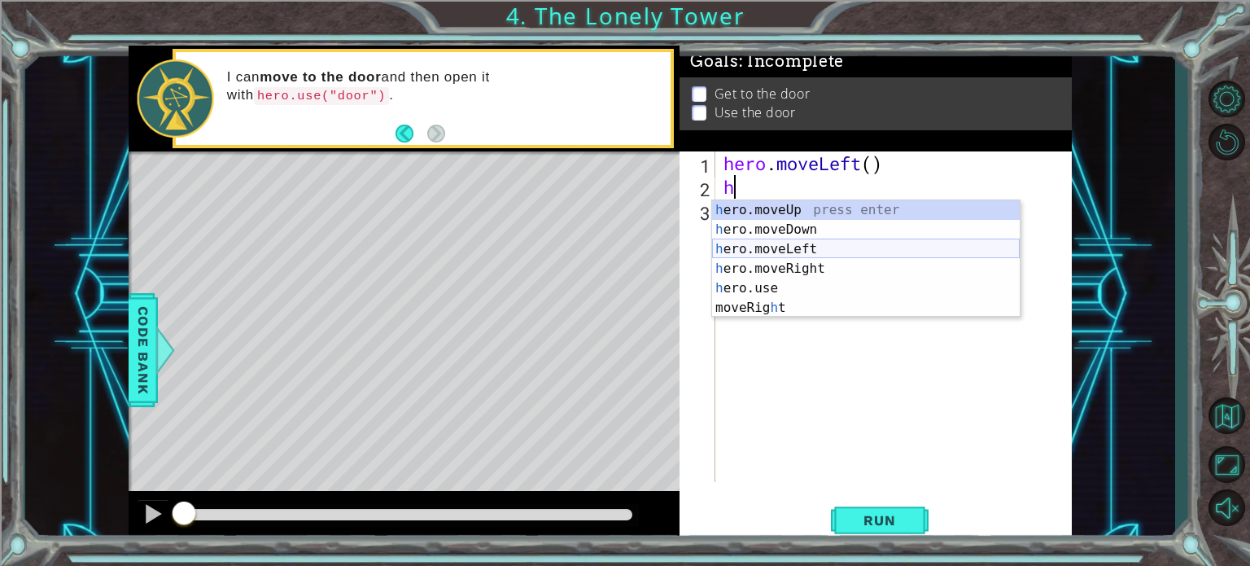
click at [797, 248] on div "h ero.moveUp press enter h ero.moveDown press enter h ero.moveLeft press enter …" at bounding box center [866, 278] width 308 height 156
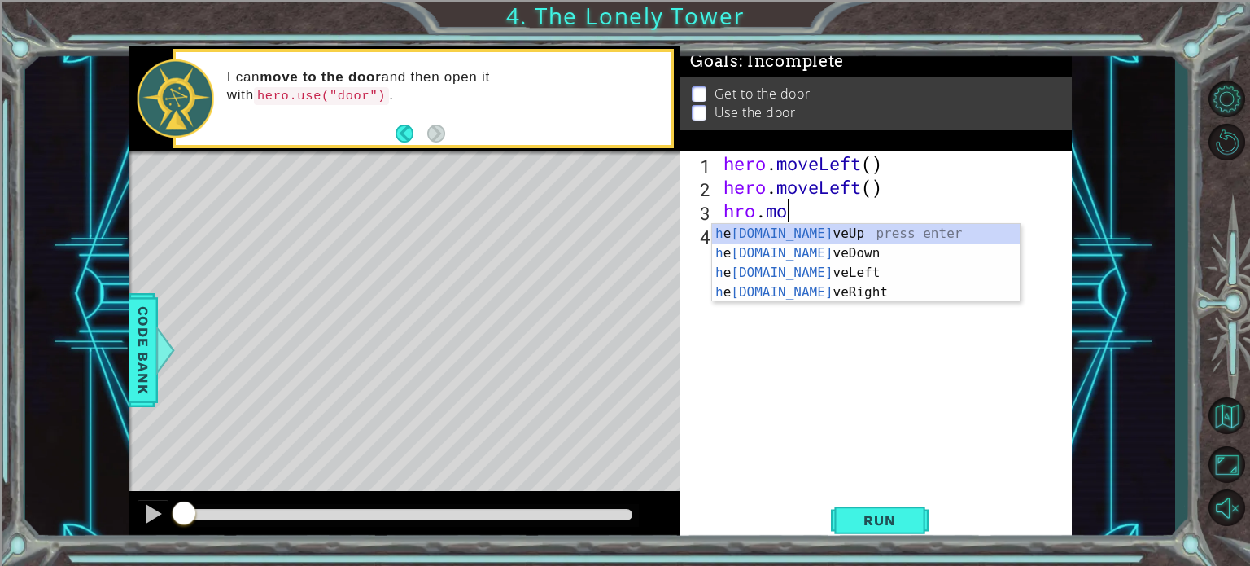
scroll to position [0, 2]
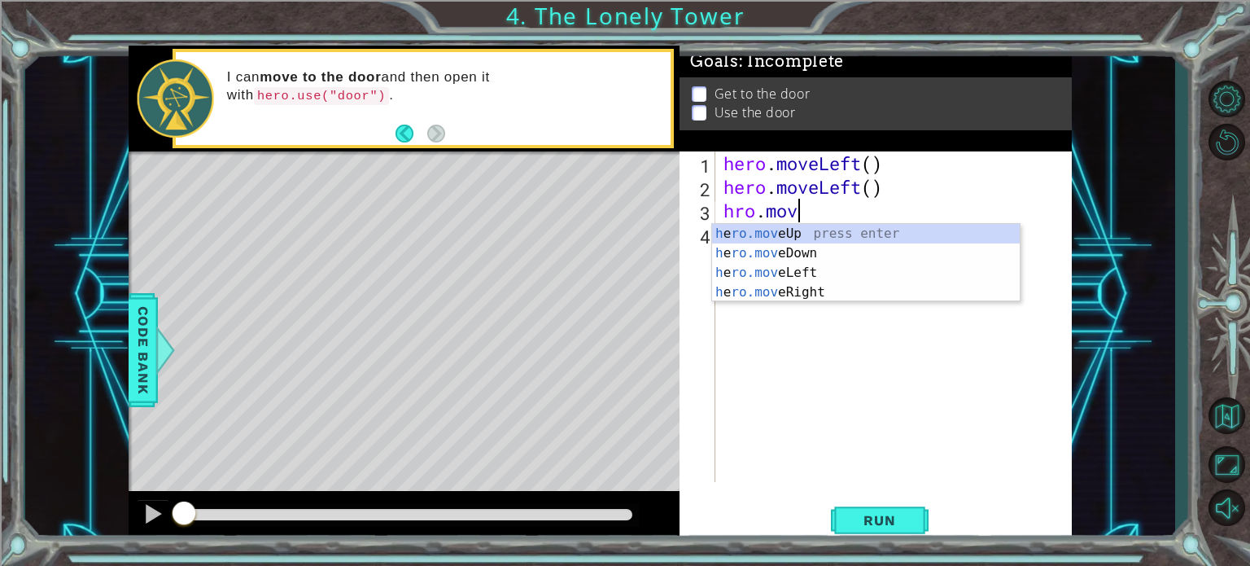
type textarea "hro.move"
click at [802, 270] on div "h e ro.move Up press enter h e ro.move Down press enter h e ro.move Left press …" at bounding box center [866, 282] width 308 height 117
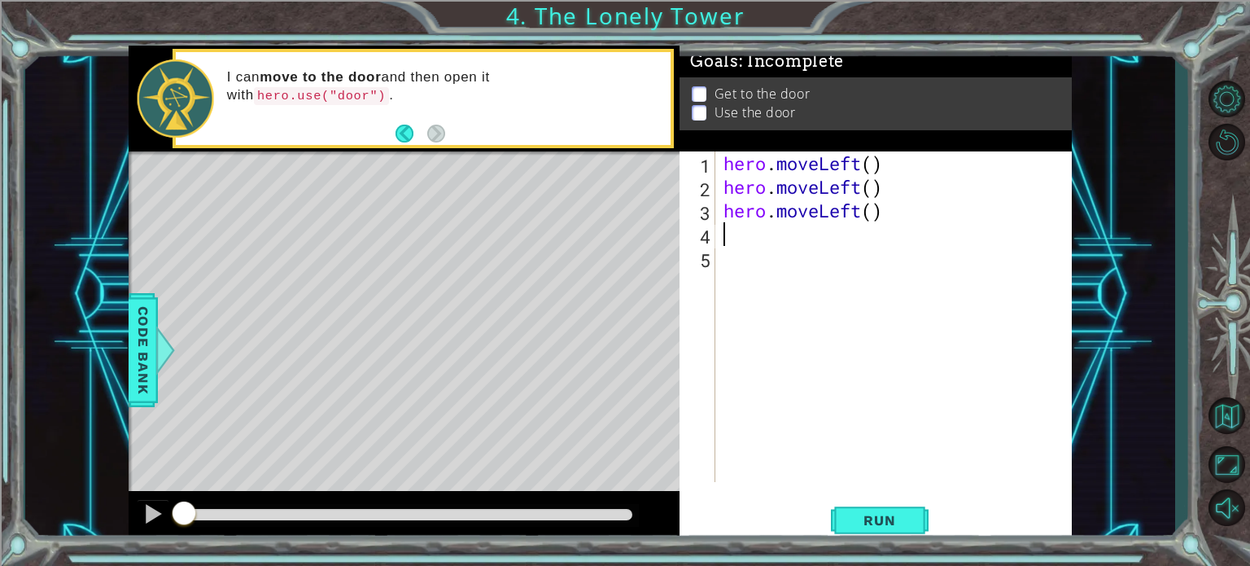
scroll to position [0, 0]
click at [881, 199] on div "hero . moveLeft ( ) hero . moveLeft ( ) hero . moveLeft ( )" at bounding box center [898, 340] width 356 height 378
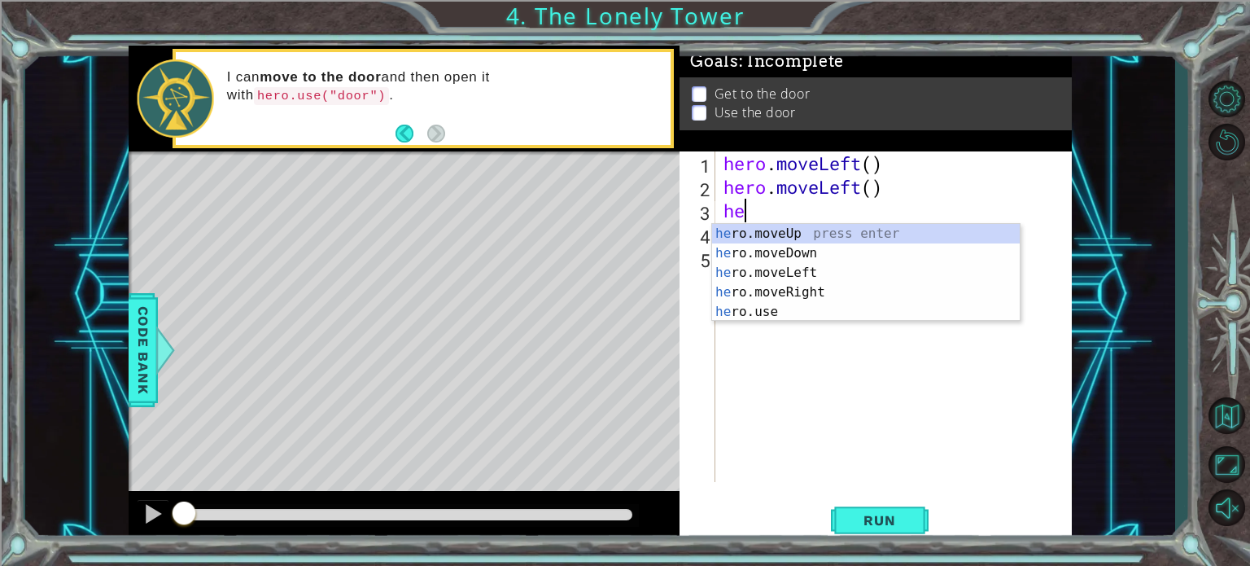
type textarea "h"
click at [784, 233] on div "h ero.moveUp press enter h ero.moveDown press enter h ero.moveLeft press enter …" at bounding box center [866, 302] width 308 height 156
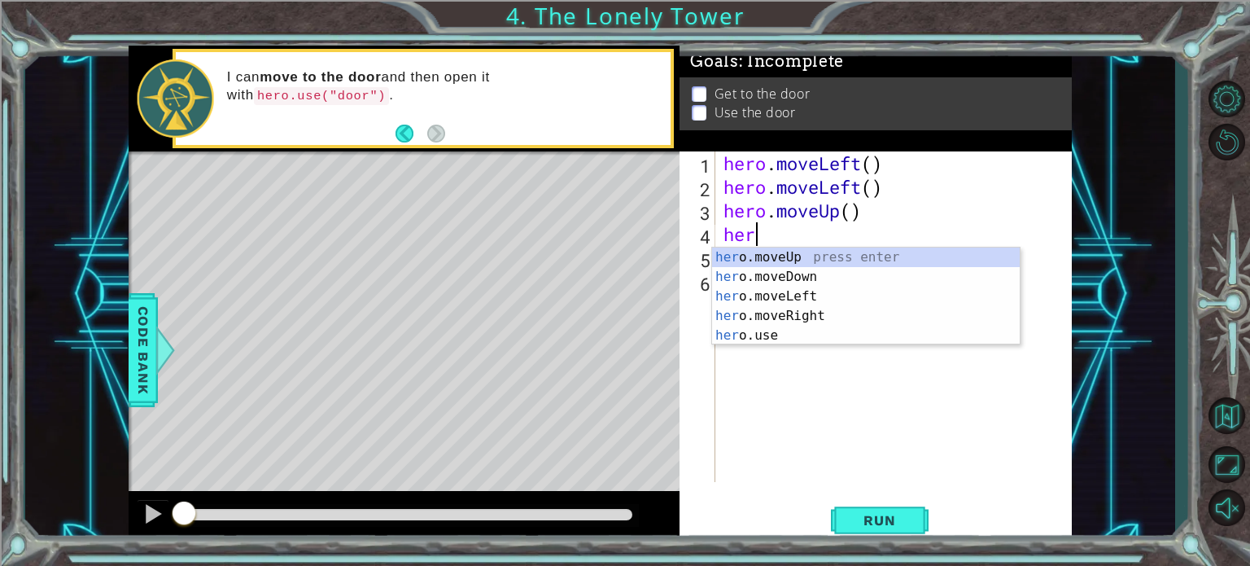
type textarea "hero"
click at [767, 256] on div "hero .moveUp press enter hero .moveDown press enter hero .moveLeft press enter …" at bounding box center [866, 315] width 308 height 137
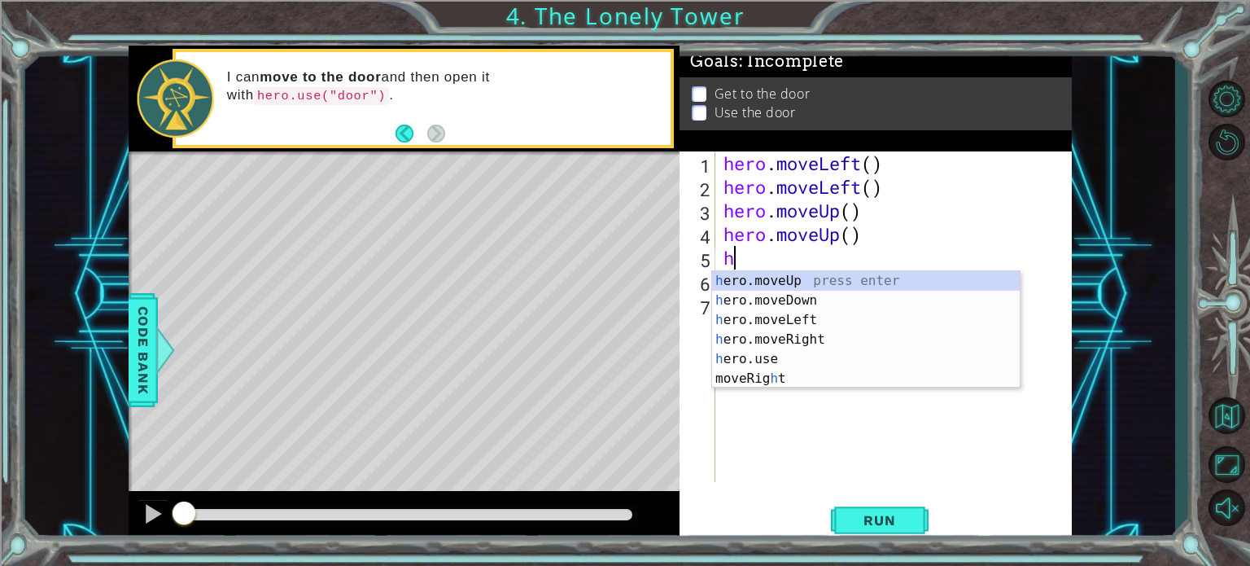
type textarea "hr"
click at [723, 279] on div "h e r o.moveUp press enter h e r o.moveDown press enter h e r o.moveLeft press …" at bounding box center [866, 339] width 308 height 137
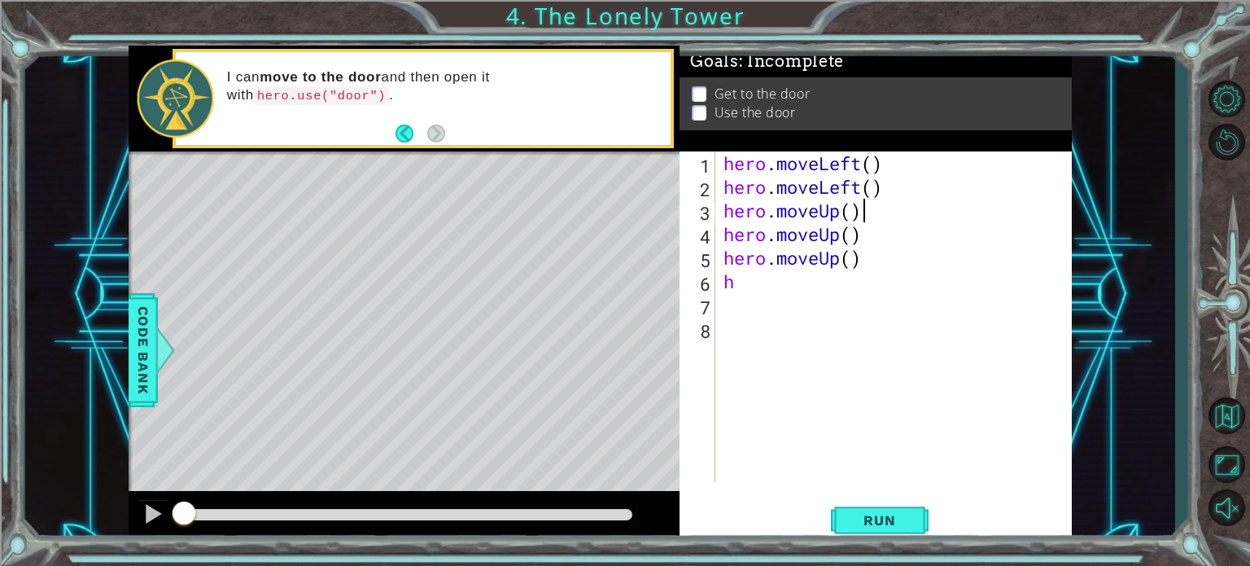
click at [953, 216] on div "hero . moveLeft ( ) hero . moveLeft ( ) hero . moveUp ( ) hero . moveUp ( ) her…" at bounding box center [898, 340] width 356 height 378
click at [747, 282] on div "hero . moveLeft ( ) hero . moveLeft ( ) hero . moveUp ( ) hero . moveUp ( ) her…" at bounding box center [898, 340] width 356 height 378
type textarea "h"
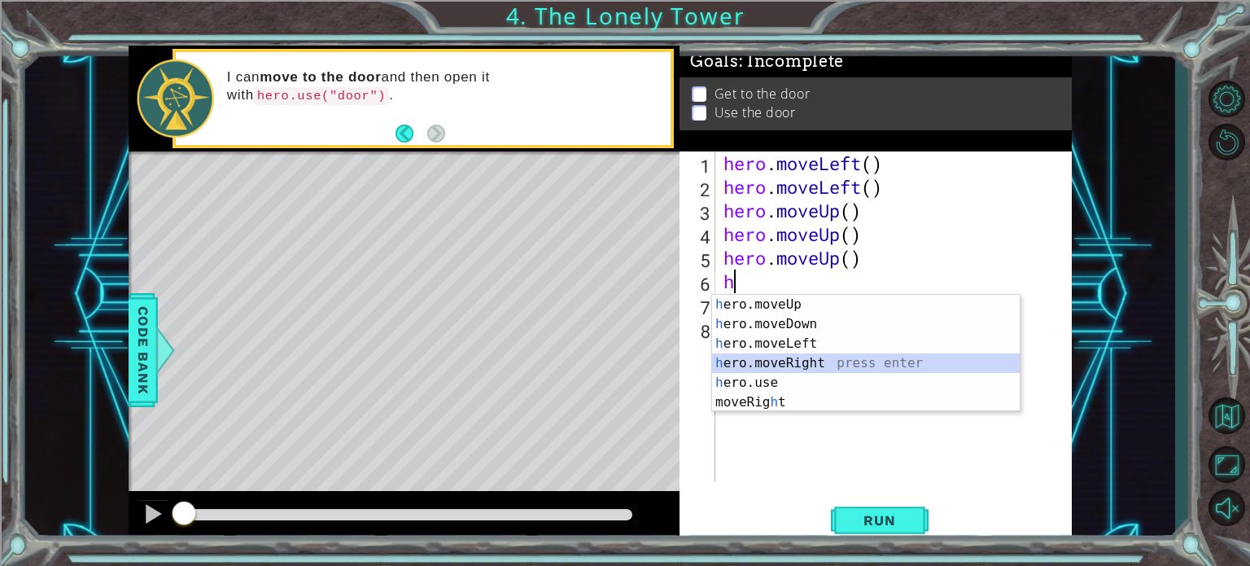
click at [817, 360] on div "h ero.moveUp press enter h ero.moveDown press enter h ero.moveLeft press enter …" at bounding box center [866, 373] width 308 height 156
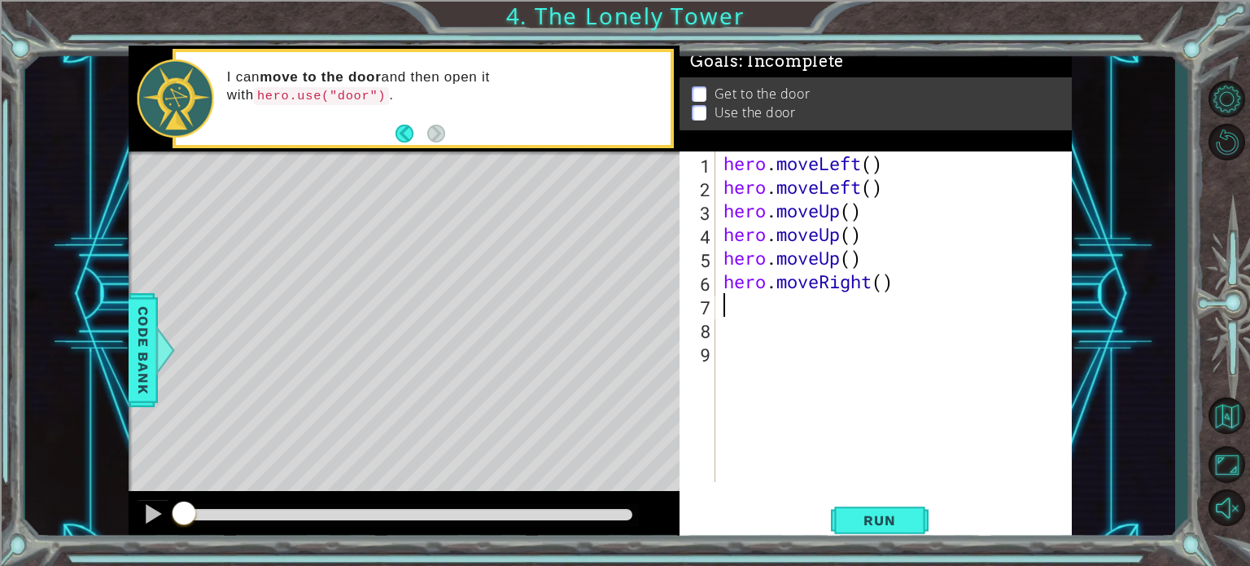
type textarea "h"
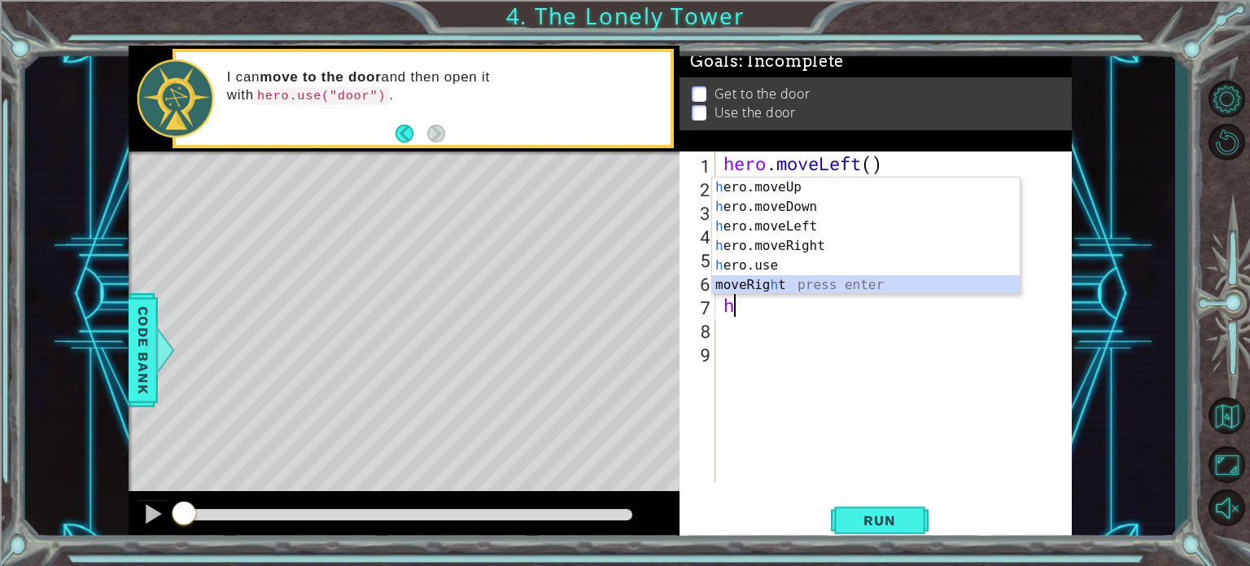
click at [808, 282] on div "h ero.moveUp press enter h ero.moveDown press enter h ero.moveLeft press enter …" at bounding box center [866, 255] width 308 height 156
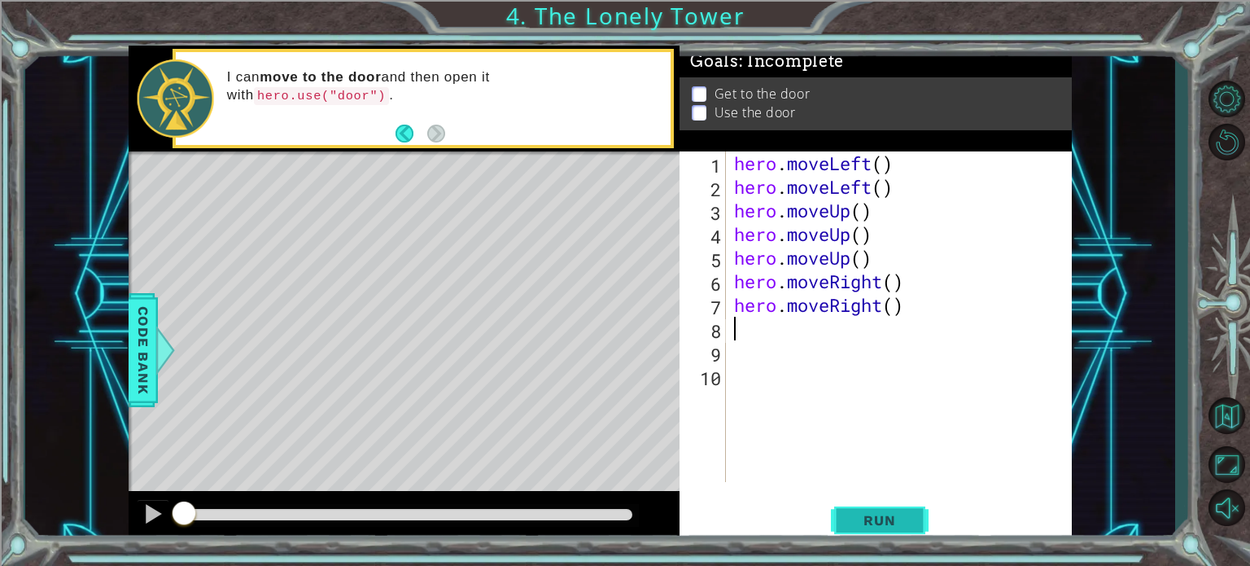
click at [867, 514] on span "Run" at bounding box center [879, 520] width 64 height 16
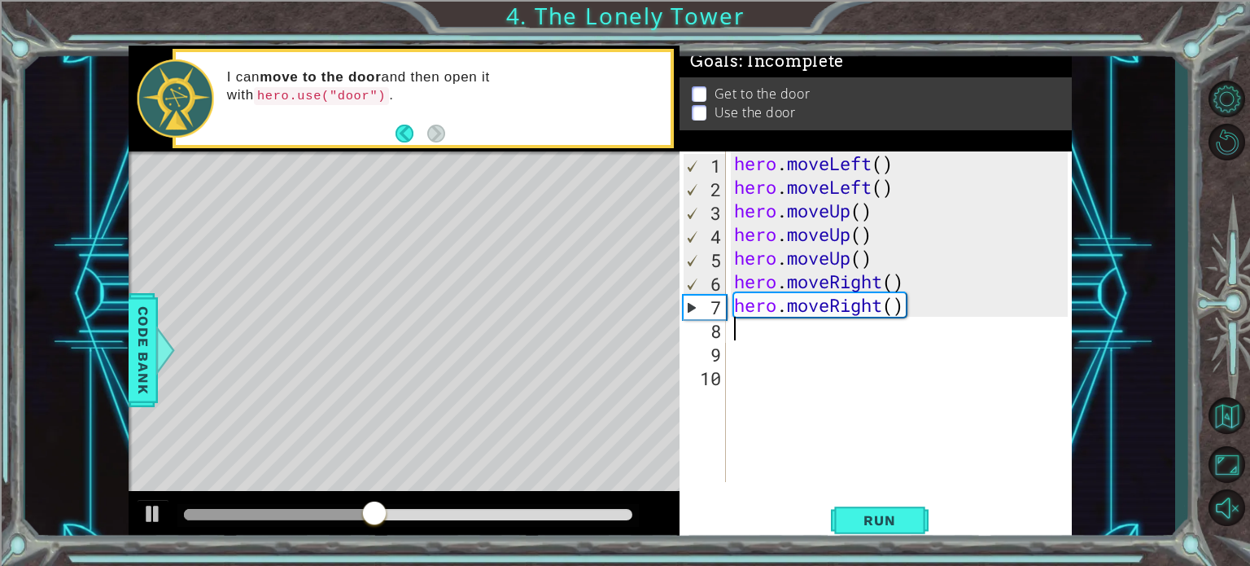
click at [773, 328] on div "hero . moveLeft ( ) hero . moveLeft ( ) hero . moveUp ( ) hero . moveUp ( ) her…" at bounding box center [904, 340] width 346 height 378
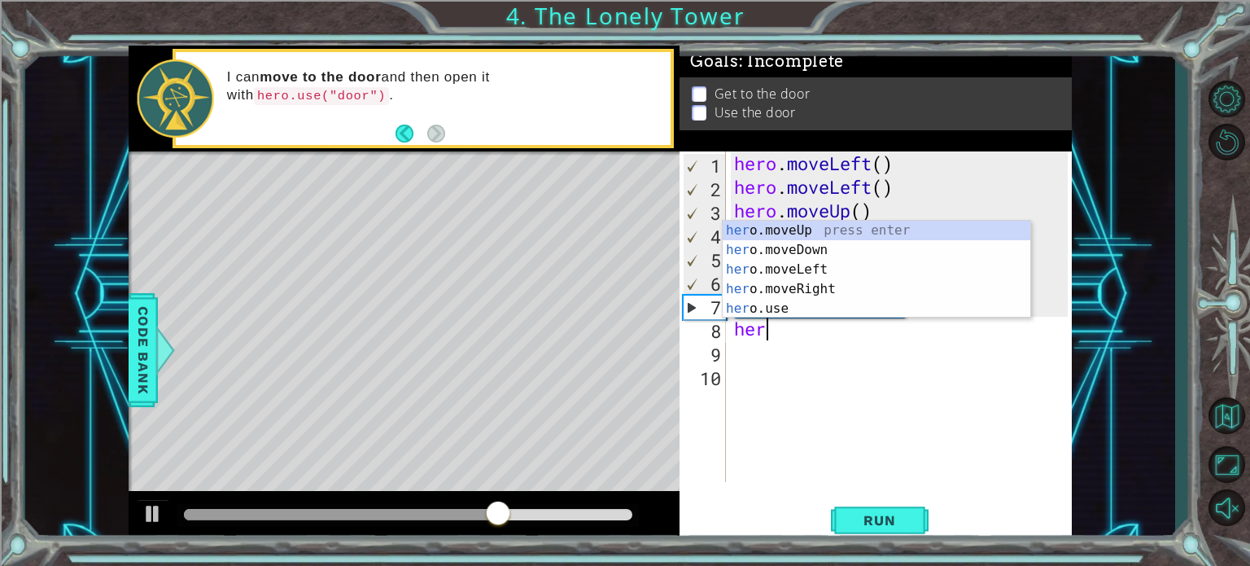
type textarea "hero"
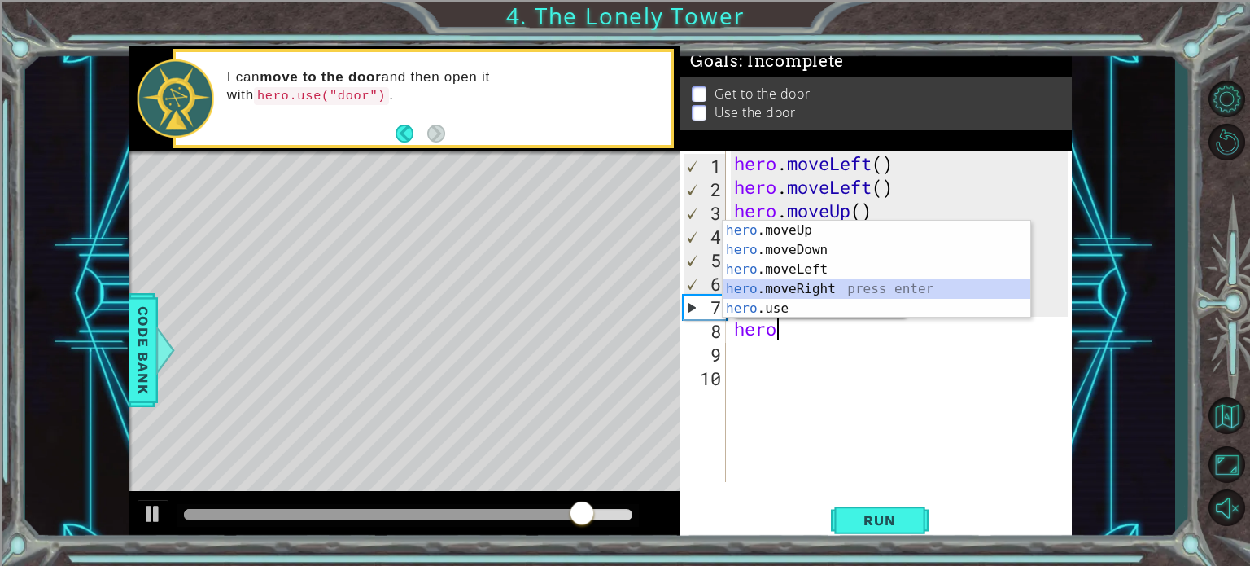
click at [813, 285] on div "hero .moveUp press enter hero .moveDown press enter hero .moveLeft press enter …" at bounding box center [877, 289] width 308 height 137
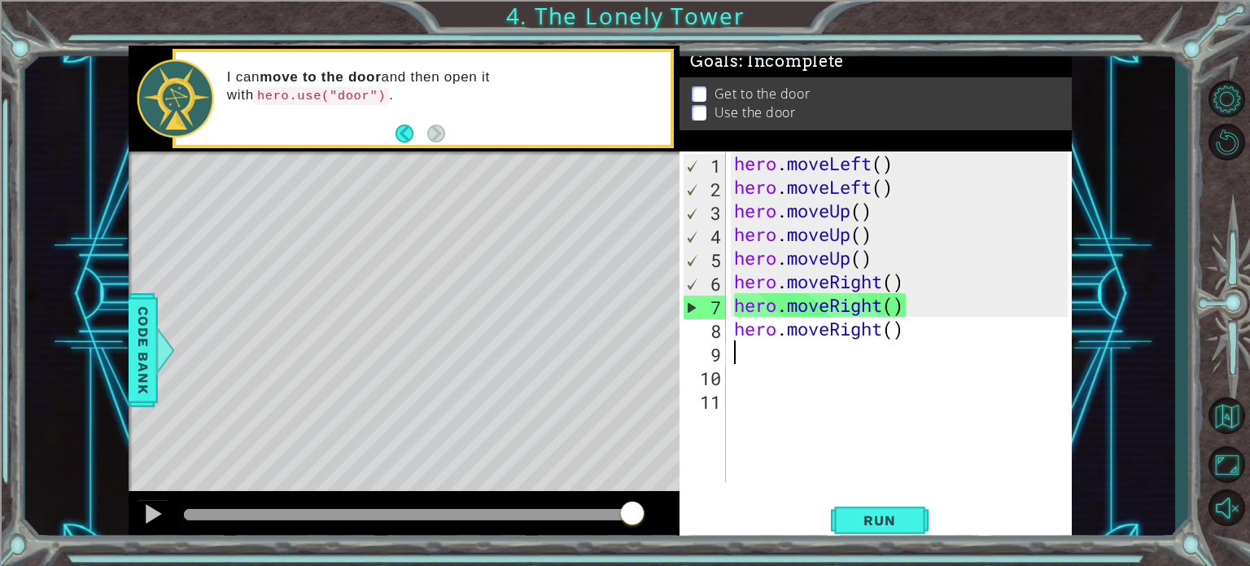
click at [754, 357] on div "hero . moveLeft ( ) hero . moveLeft ( ) hero . moveUp ( ) hero . moveUp ( ) her…" at bounding box center [904, 340] width 346 height 378
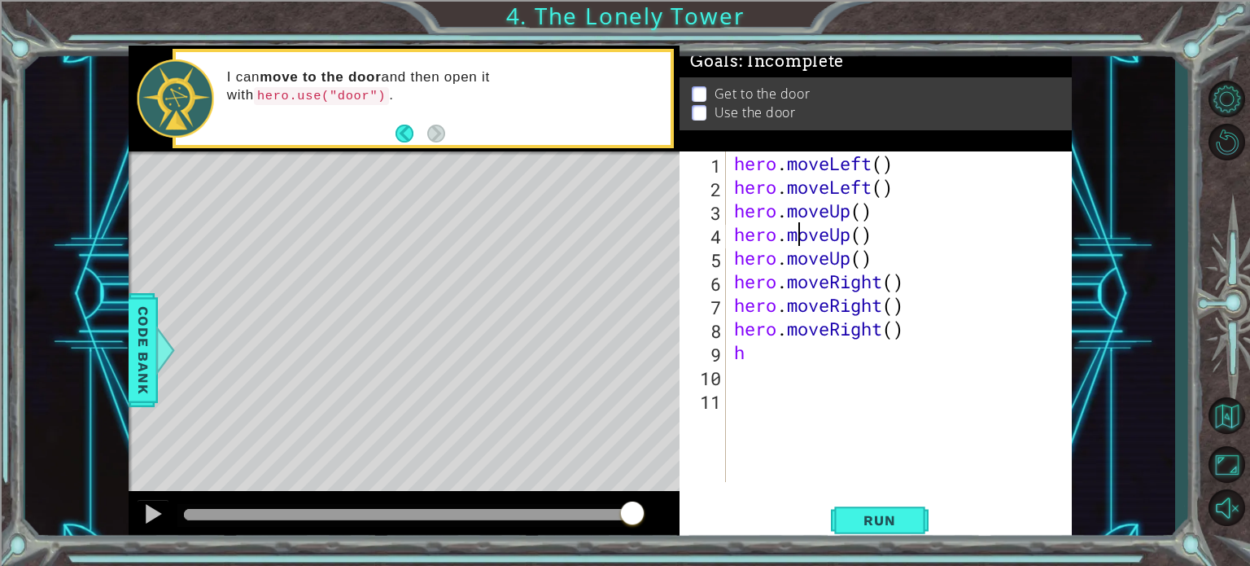
click at [801, 222] on div "hero . moveLeft ( ) hero . moveLeft ( ) hero . moveUp ( ) hero . moveUp ( ) her…" at bounding box center [904, 340] width 346 height 378
click at [759, 354] on div "hero . moveLeft ( ) hero . moveLeft ( ) hero . moveUp ( ) hero . moveUp ( ) her…" at bounding box center [904, 340] width 346 height 378
type textarea "h"
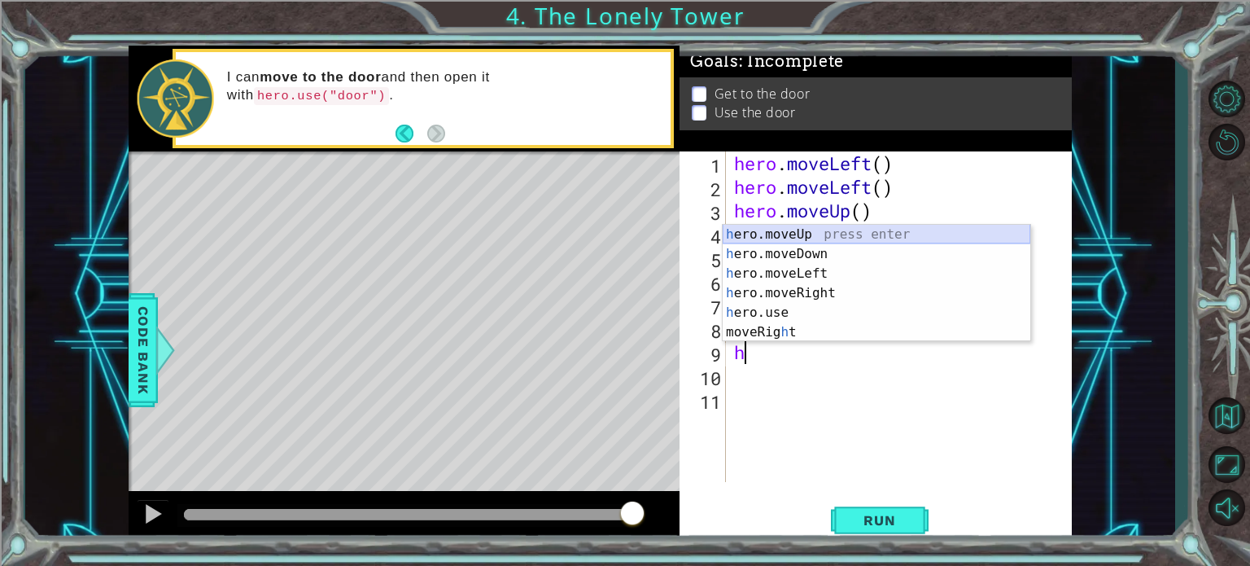
click at [812, 234] on div "h ero.moveUp press enter h ero.moveDown press enter h ero.moveLeft press enter …" at bounding box center [877, 303] width 308 height 156
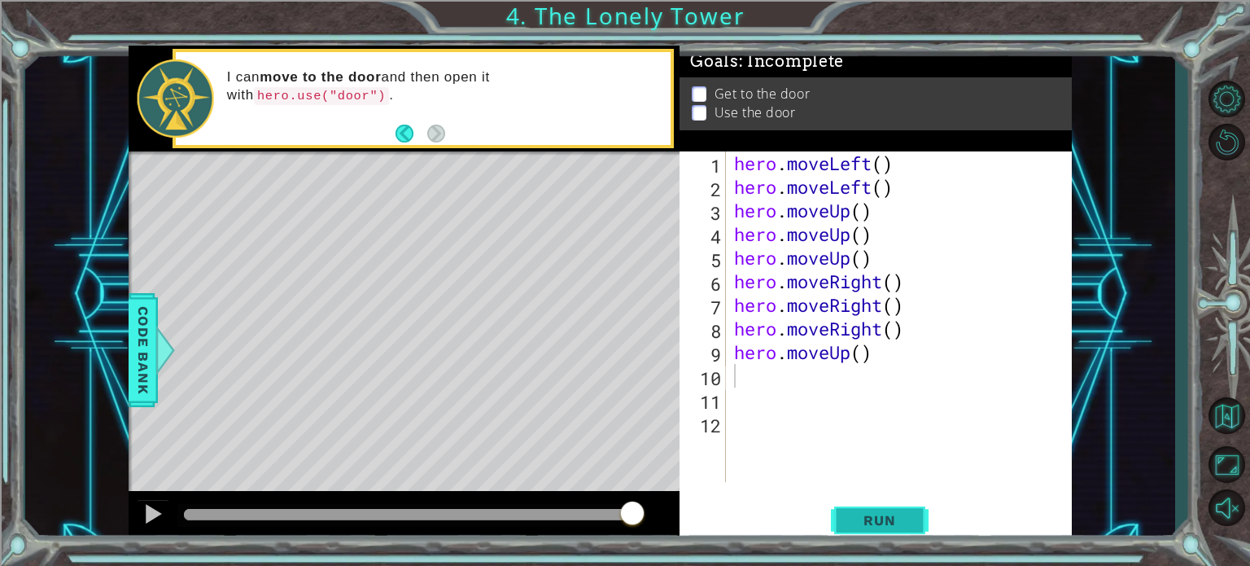
click at [884, 521] on span "Run" at bounding box center [879, 520] width 64 height 16
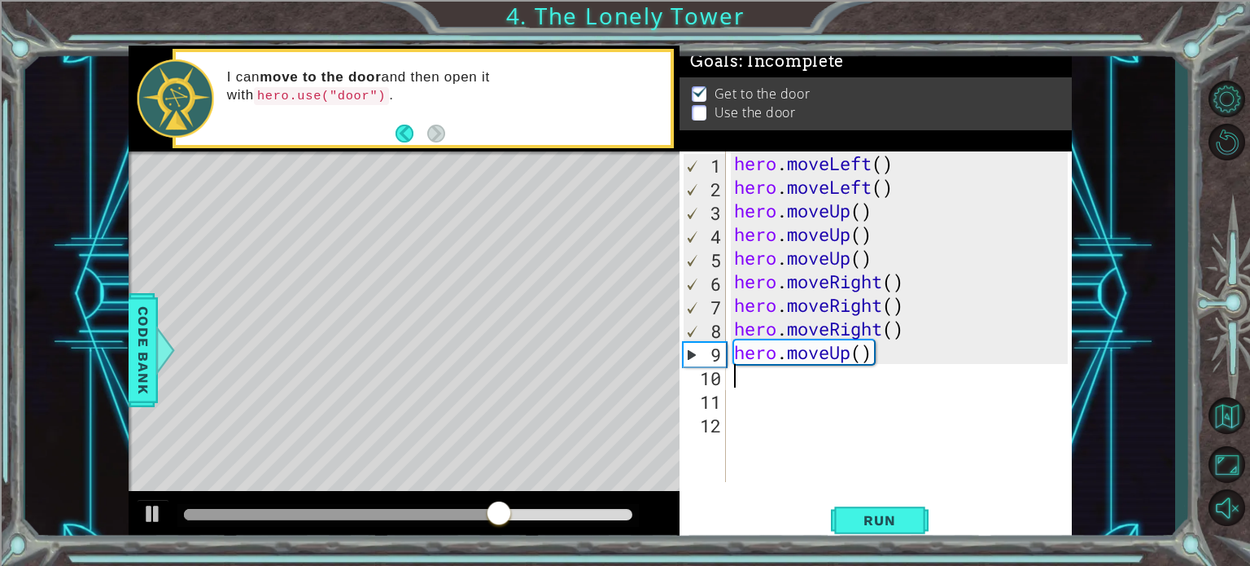
click at [728, 391] on div "1 2 3 4 5 6 7 8 9 10 11 12 hero . moveLeft ( ) hero . moveLeft ( ) hero . moveU…" at bounding box center [873, 316] width 388 height 330
click at [775, 391] on div "hero . moveLeft ( ) hero . moveLeft ( ) hero . moveUp ( ) hero . moveUp ( ) her…" at bounding box center [904, 340] width 346 height 378
click at [761, 383] on div "hero . moveLeft ( ) hero . moveLeft ( ) hero . moveUp ( ) hero . moveUp ( ) her…" at bounding box center [904, 340] width 346 height 378
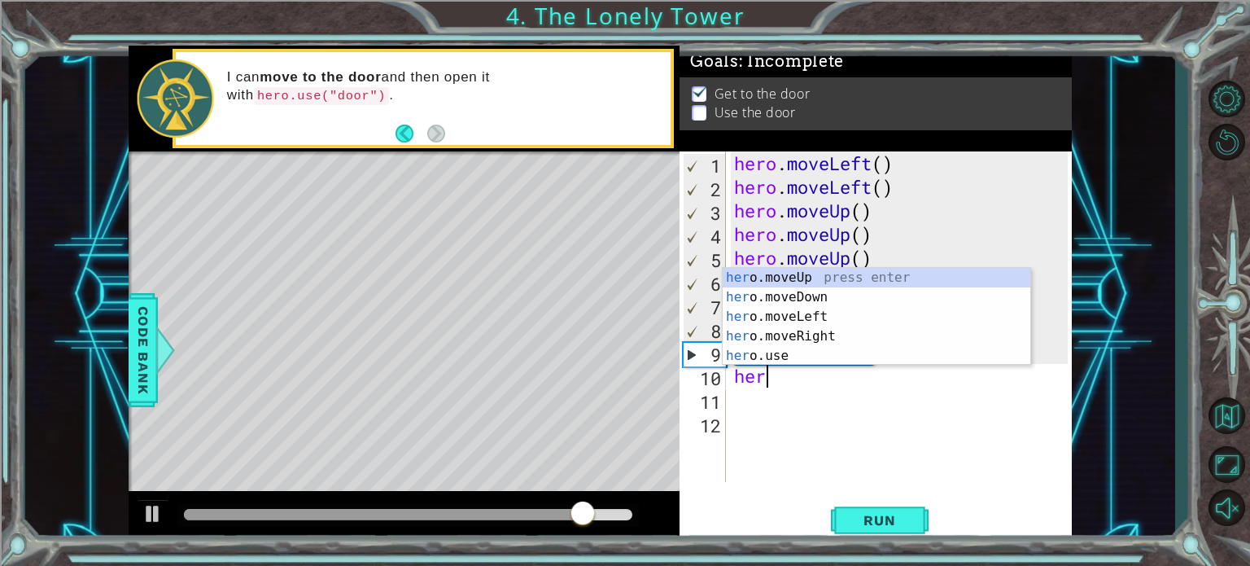
type textarea "hero"
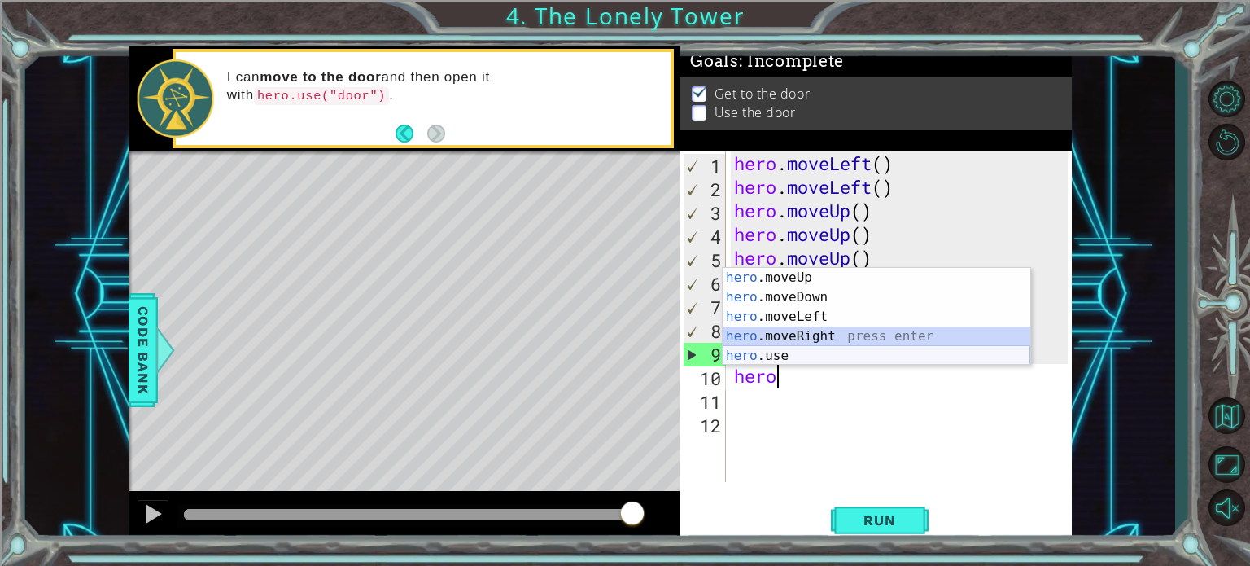
drag, startPoint x: 808, startPoint y: 343, endPoint x: 808, endPoint y: 357, distance: 14.6
click at [808, 357] on div "hero .moveUp press enter hero .moveDown press enter hero .moveLeft press enter …" at bounding box center [877, 336] width 308 height 137
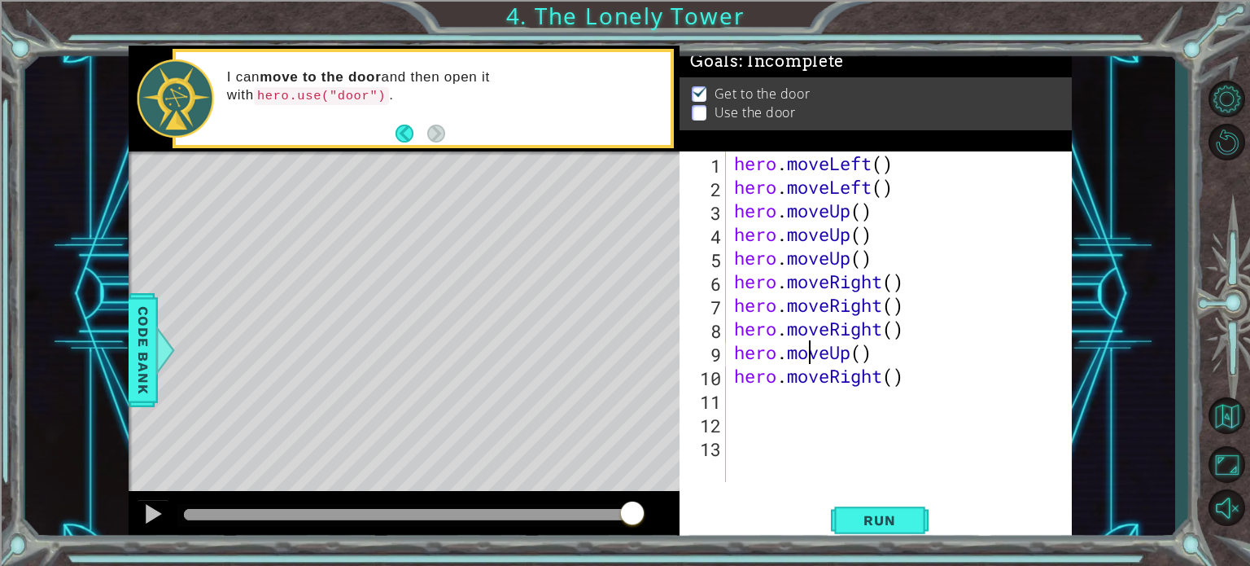
click at [808, 357] on div "hero . moveLeft ( ) hero . moveLeft ( ) hero . moveUp ( ) hero . moveUp ( ) her…" at bounding box center [904, 340] width 346 height 378
click at [884, 378] on div "hero . moveLeft ( ) hero . moveLeft ( ) hero . moveUp ( ) hero . moveUp ( ) her…" at bounding box center [904, 340] width 346 height 378
click at [904, 380] on div "hero . moveLeft ( ) hero . moveLeft ( ) hero . moveUp ( ) hero . moveUp ( ) her…" at bounding box center [904, 340] width 346 height 378
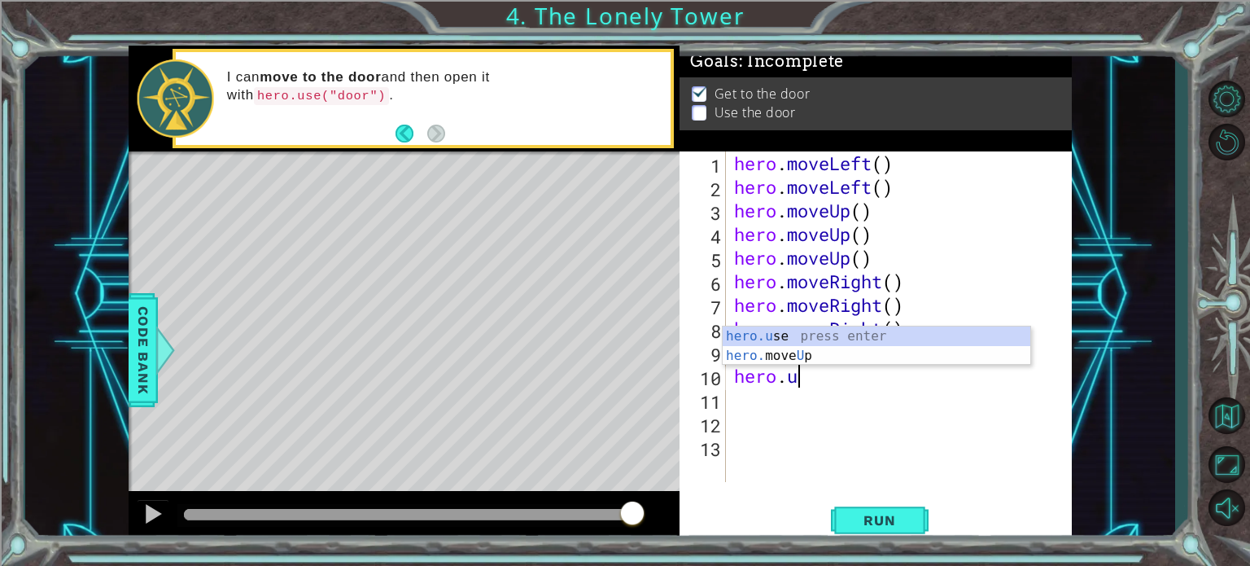
scroll to position [0, 2]
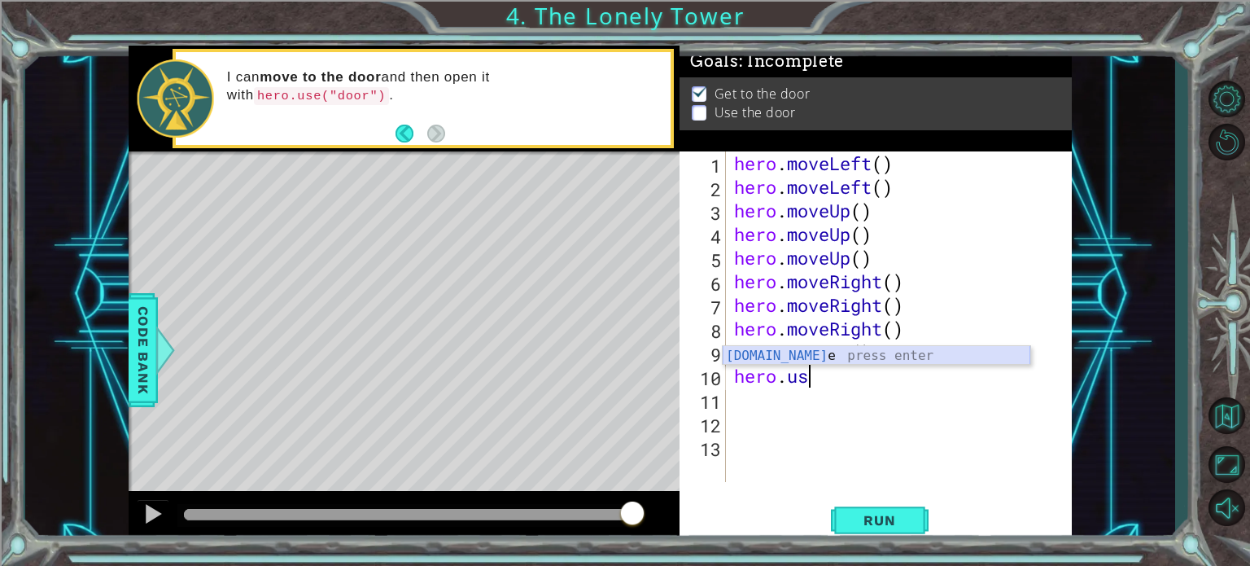
click at [853, 354] on div "hero.us e press enter" at bounding box center [877, 375] width 308 height 59
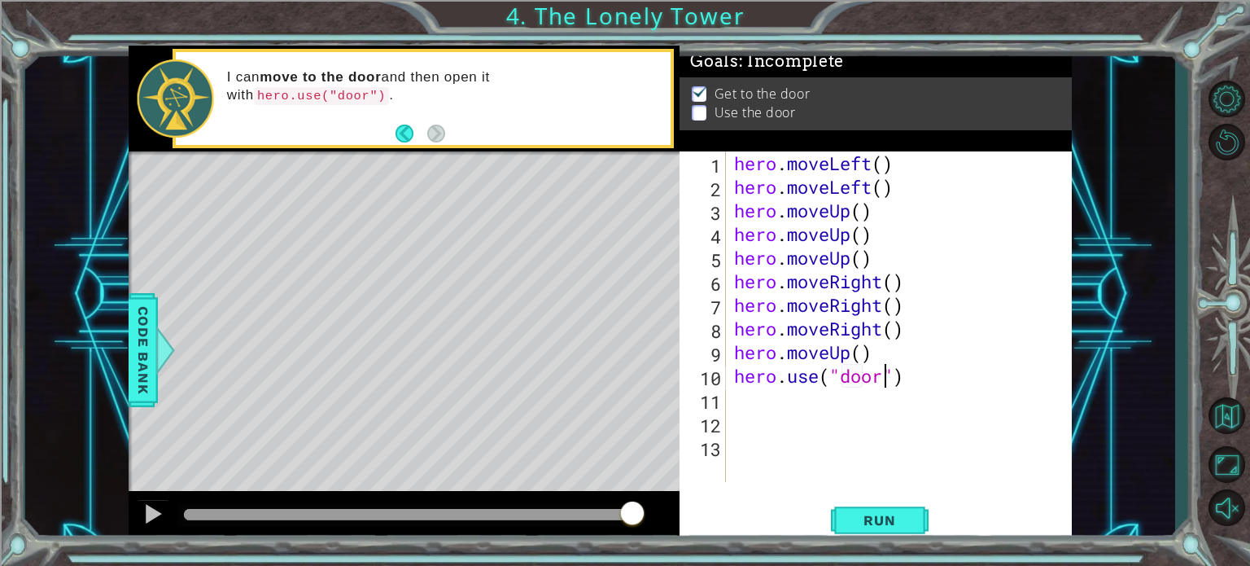
scroll to position [0, 7]
type textarea "hero.use("door")"
click at [885, 509] on button "Run" at bounding box center [880, 519] width 98 height 39
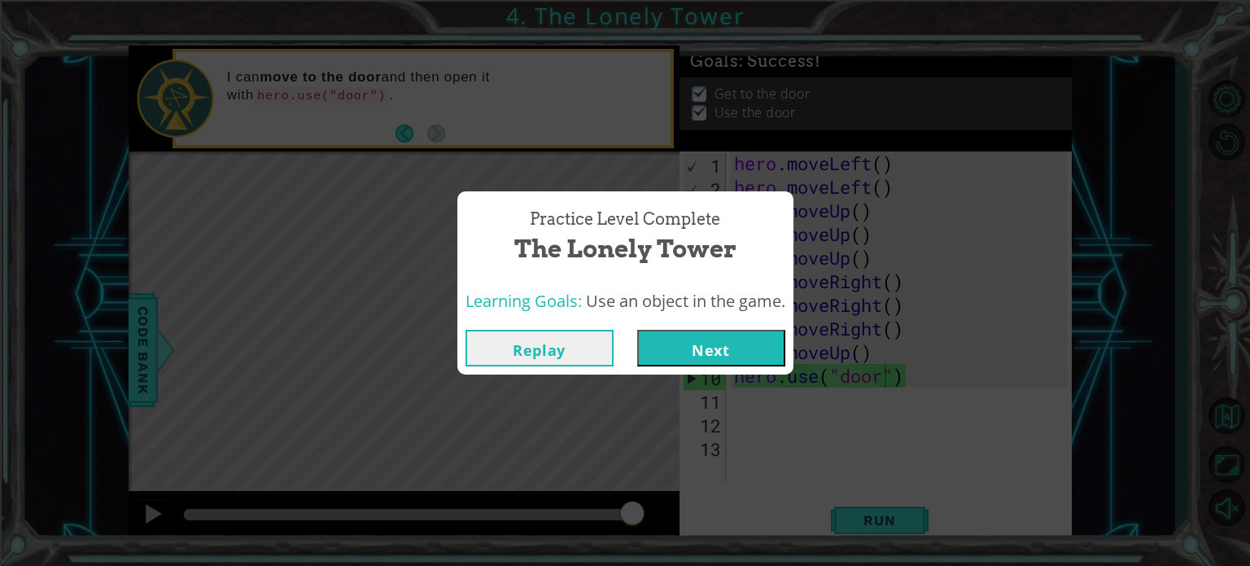
click at [718, 341] on button "Next" at bounding box center [711, 348] width 148 height 37
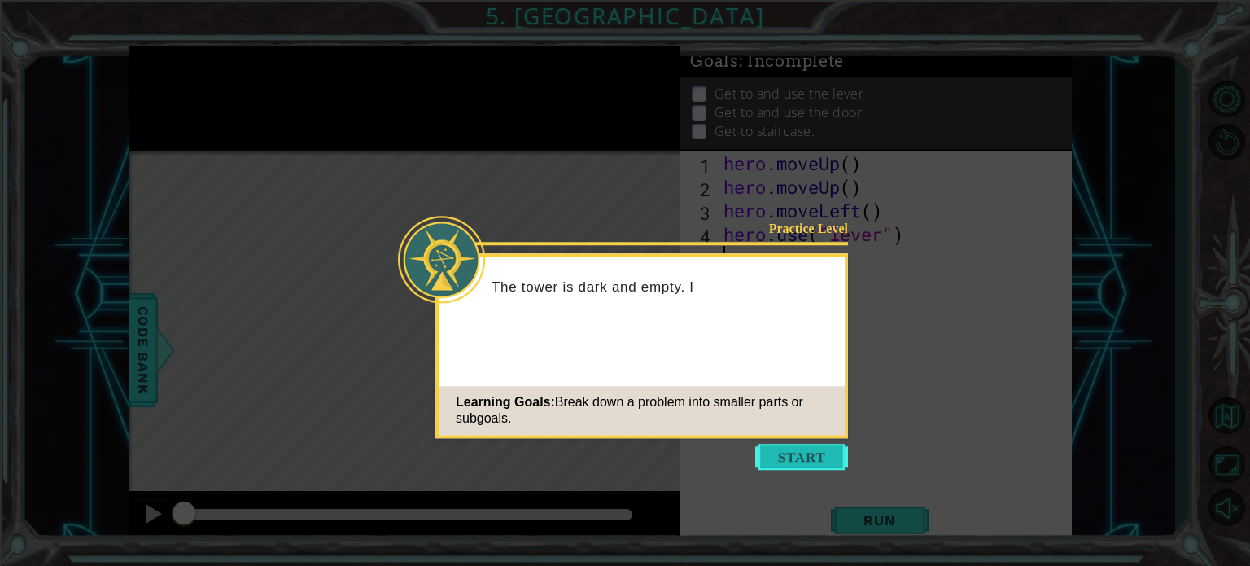
click at [802, 448] on button "Start" at bounding box center [801, 456] width 93 height 26
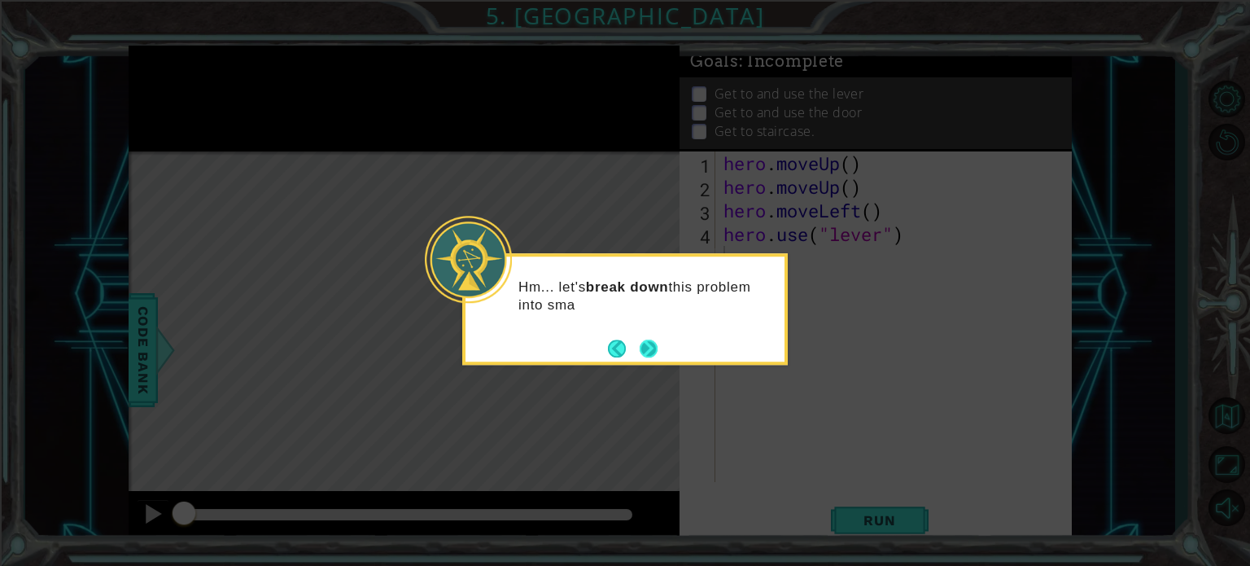
click at [645, 354] on button "Next" at bounding box center [649, 348] width 18 height 18
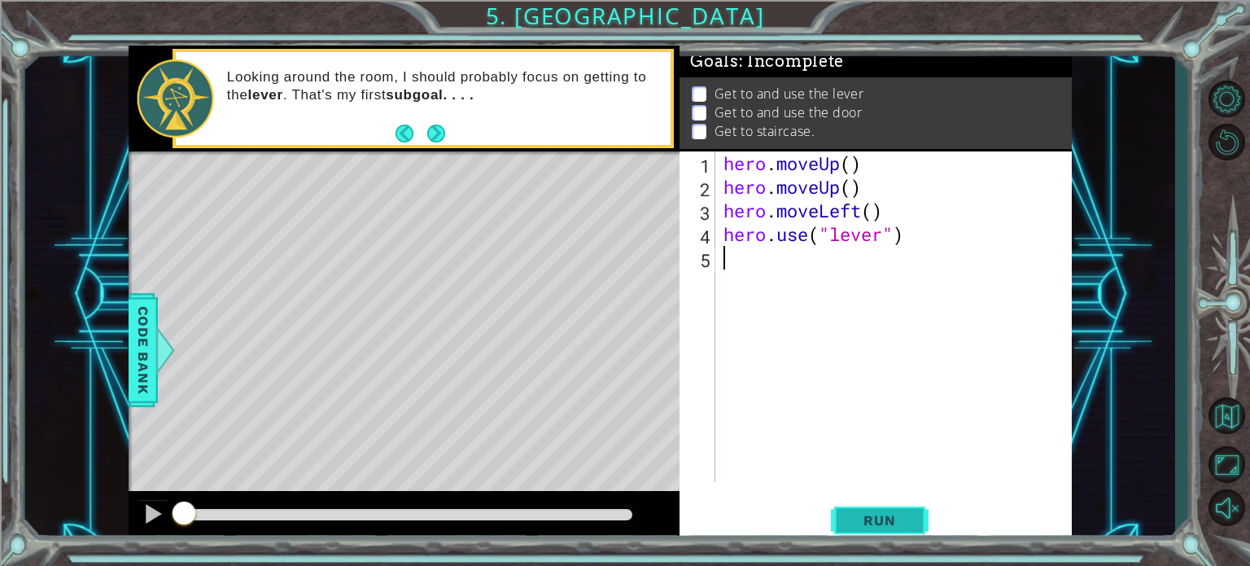
click at [876, 518] on span "Run" at bounding box center [879, 520] width 64 height 16
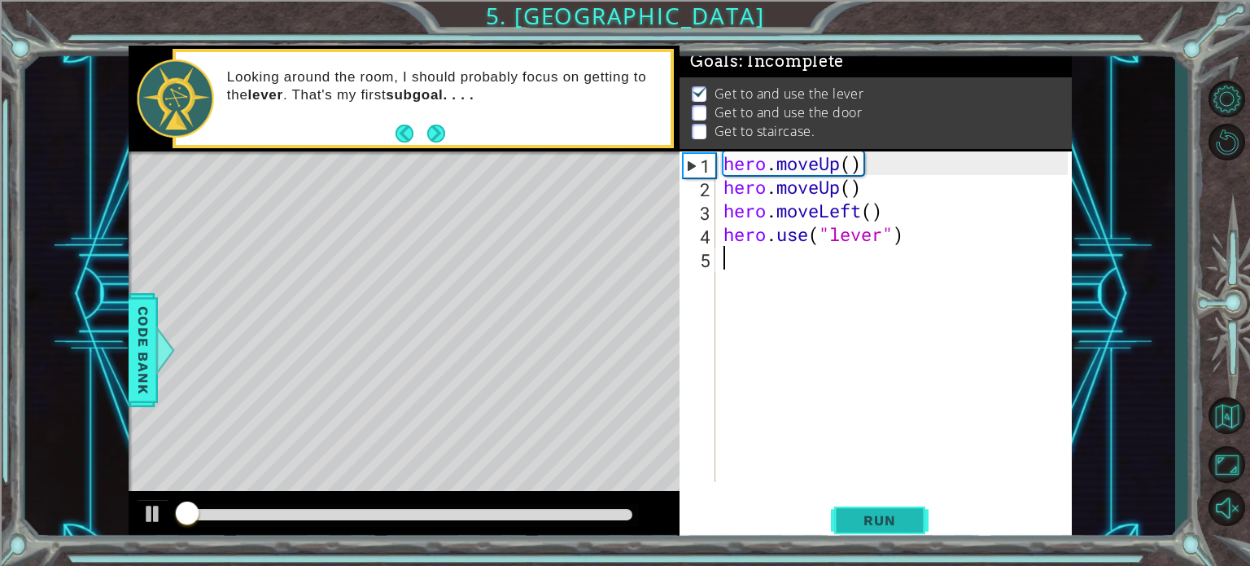
scroll to position [9, 0]
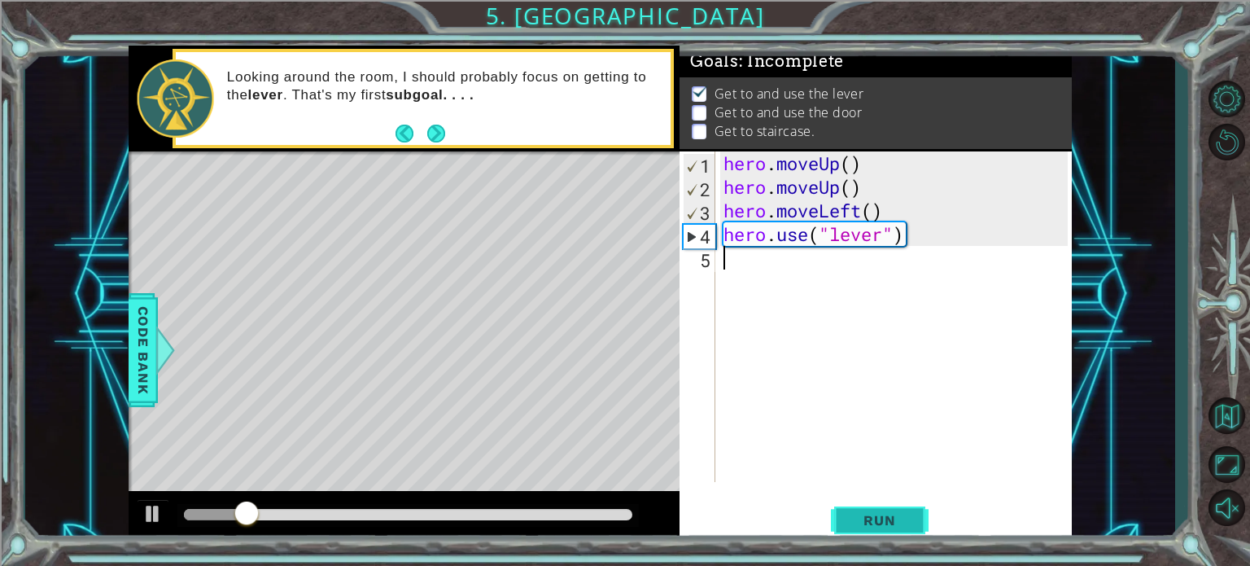
click at [876, 518] on span "Run" at bounding box center [879, 520] width 64 height 16
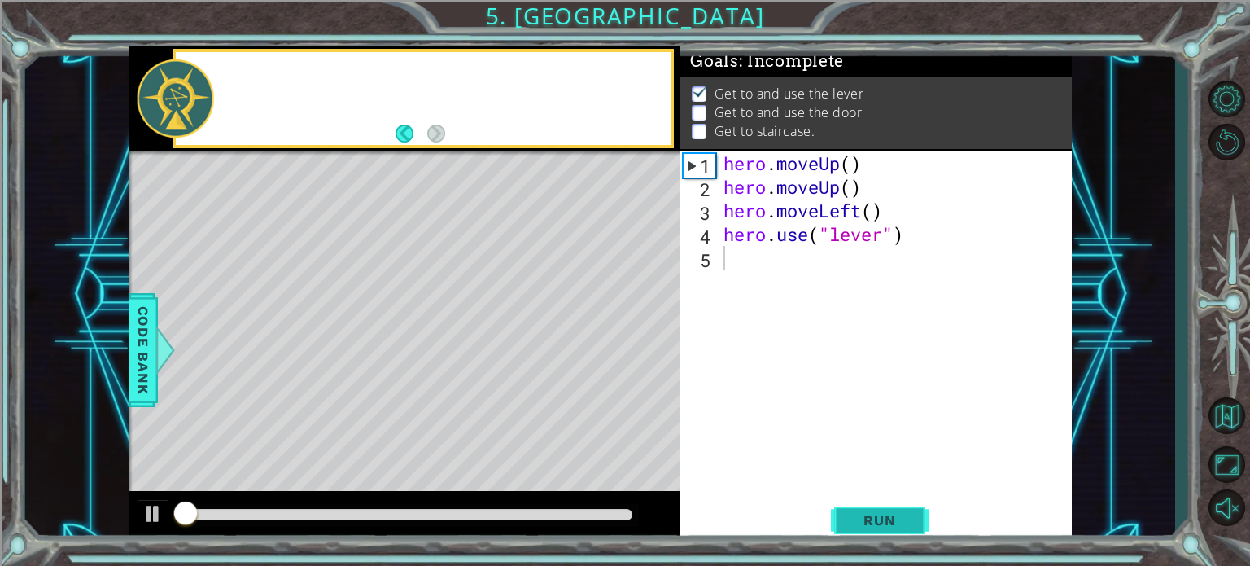
click at [876, 518] on span "Run" at bounding box center [879, 520] width 64 height 16
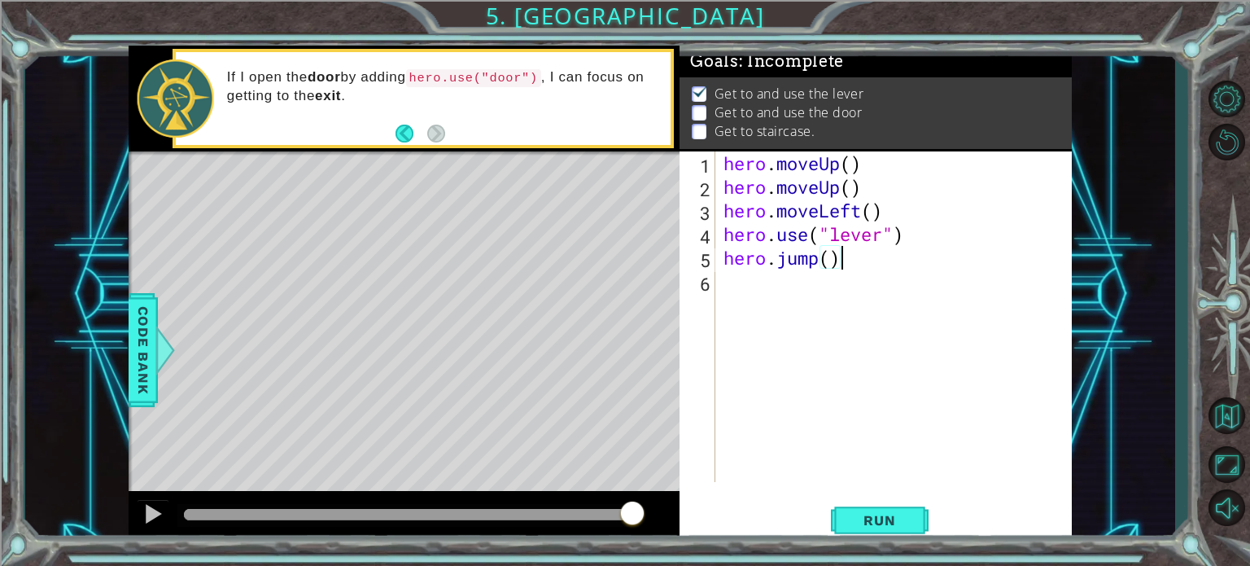
scroll to position [0, 4]
click at [892, 519] on span "Run" at bounding box center [879, 520] width 64 height 16
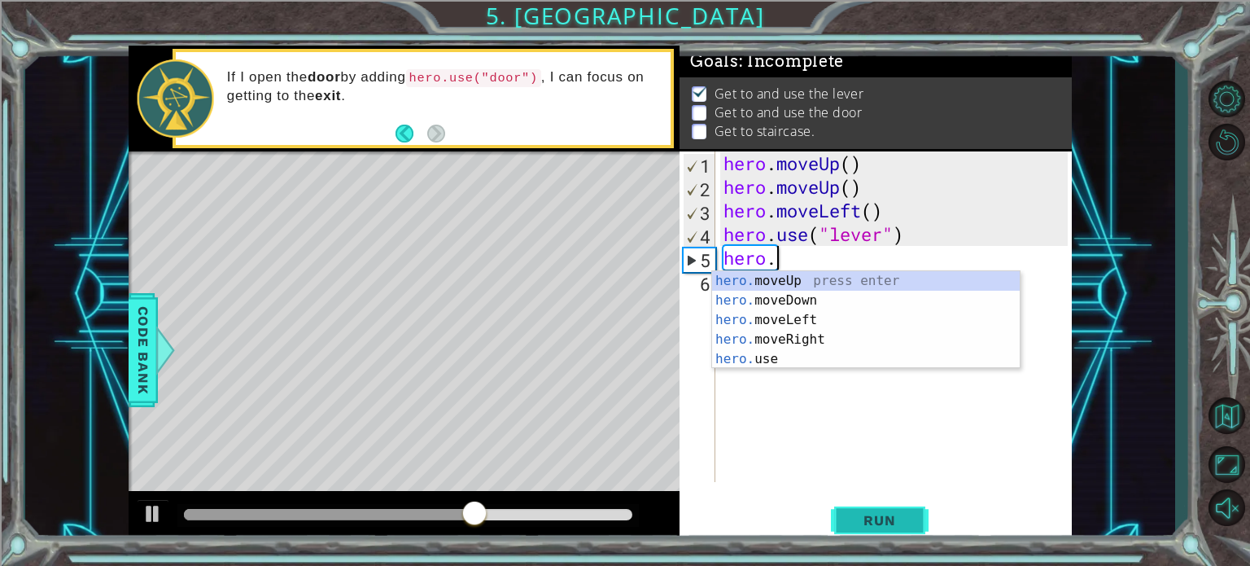
scroll to position [0, 1]
type textarea "hero"
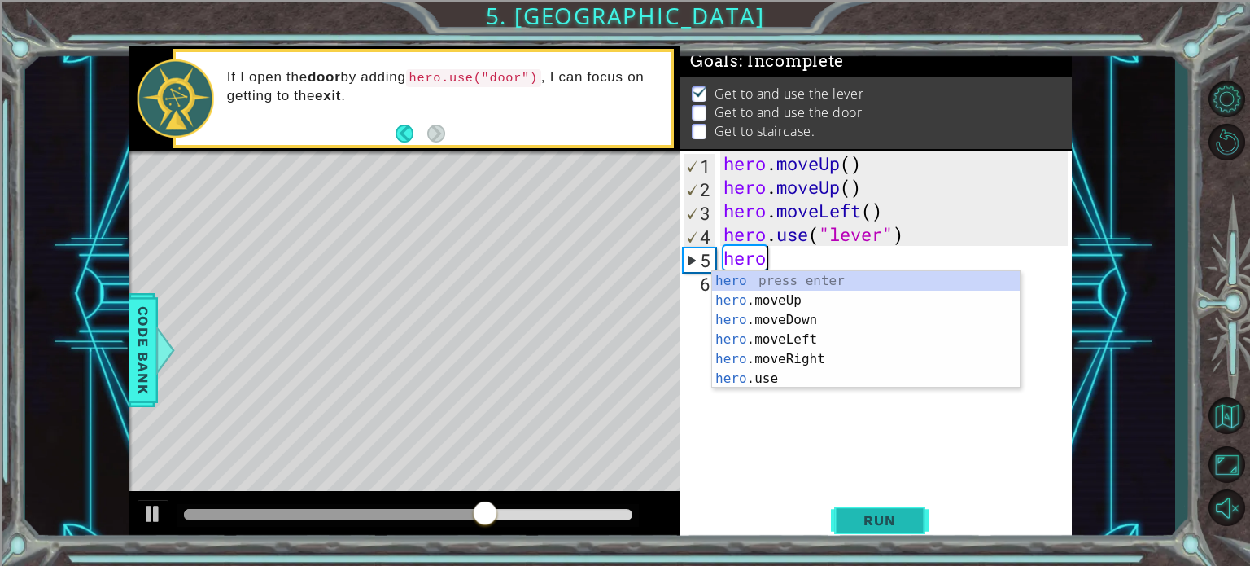
scroll to position [0, 0]
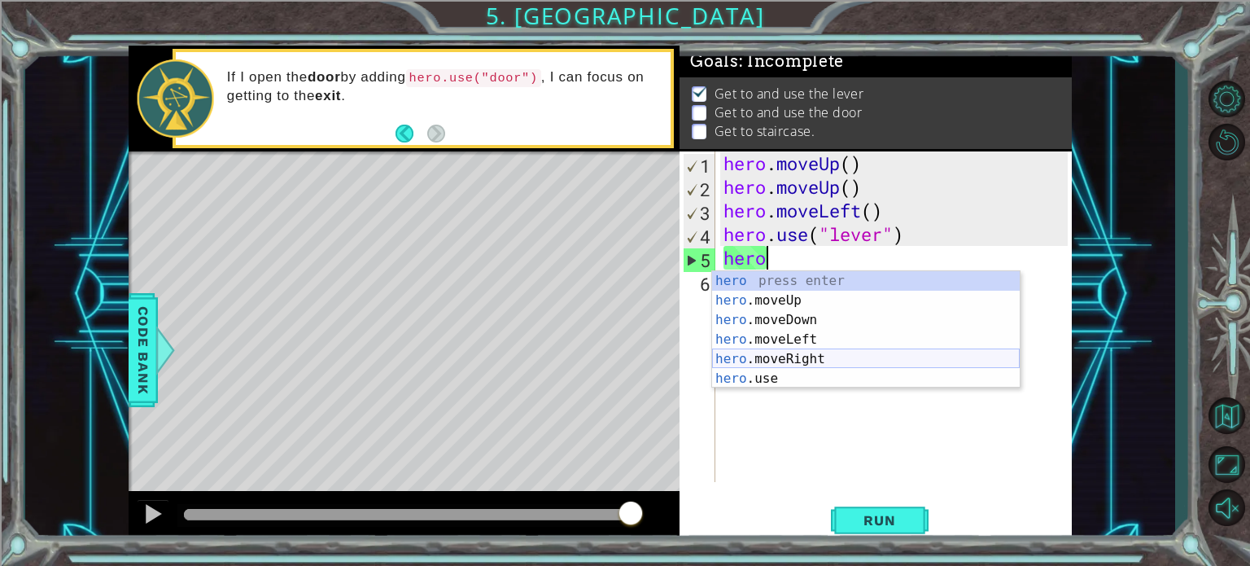
click at [794, 357] on div "hero press enter hero .moveUp press enter hero .moveDown press enter hero .move…" at bounding box center [866, 349] width 308 height 156
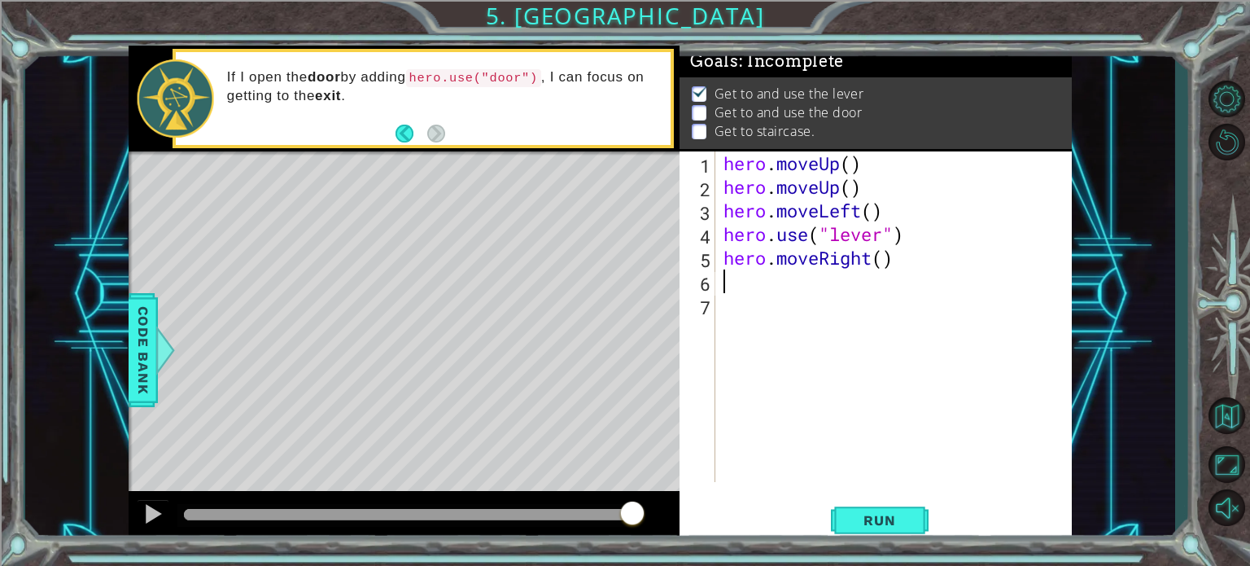
type textarea "h"
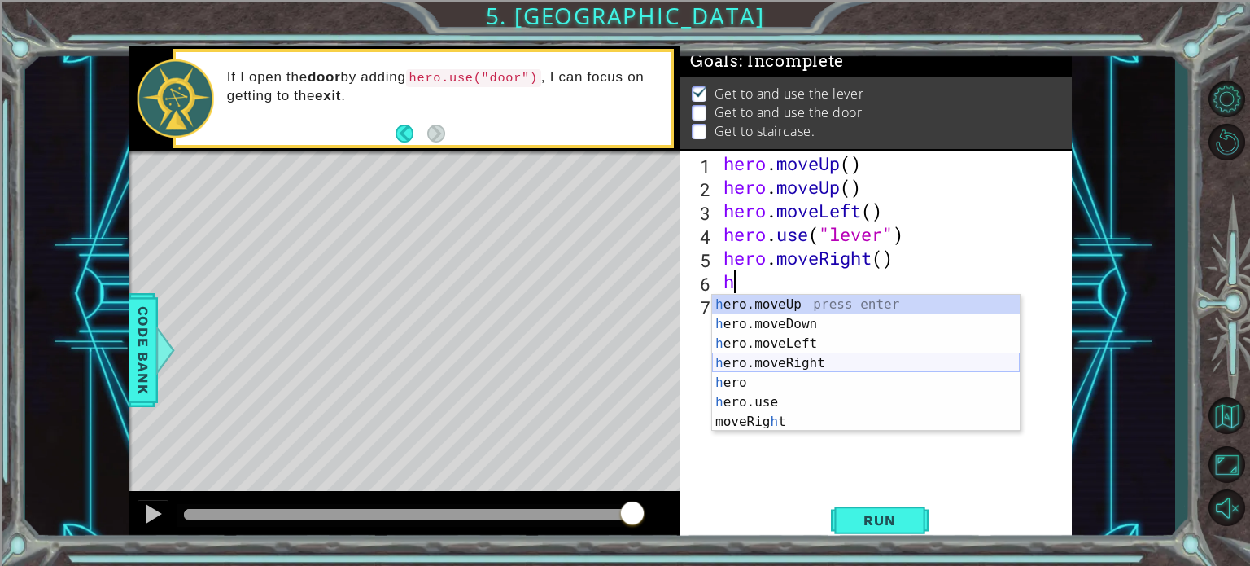
click at [758, 356] on div "h ero.moveUp press enter h ero.moveDown press enter h ero.moveLeft press enter …" at bounding box center [866, 383] width 308 height 176
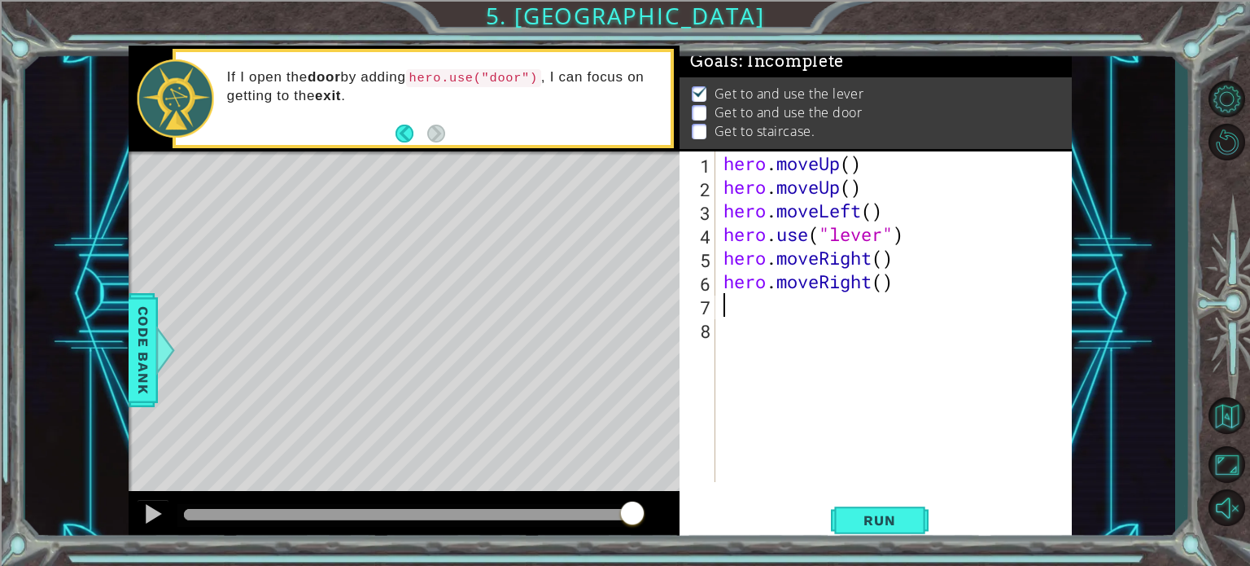
type textarea "h"
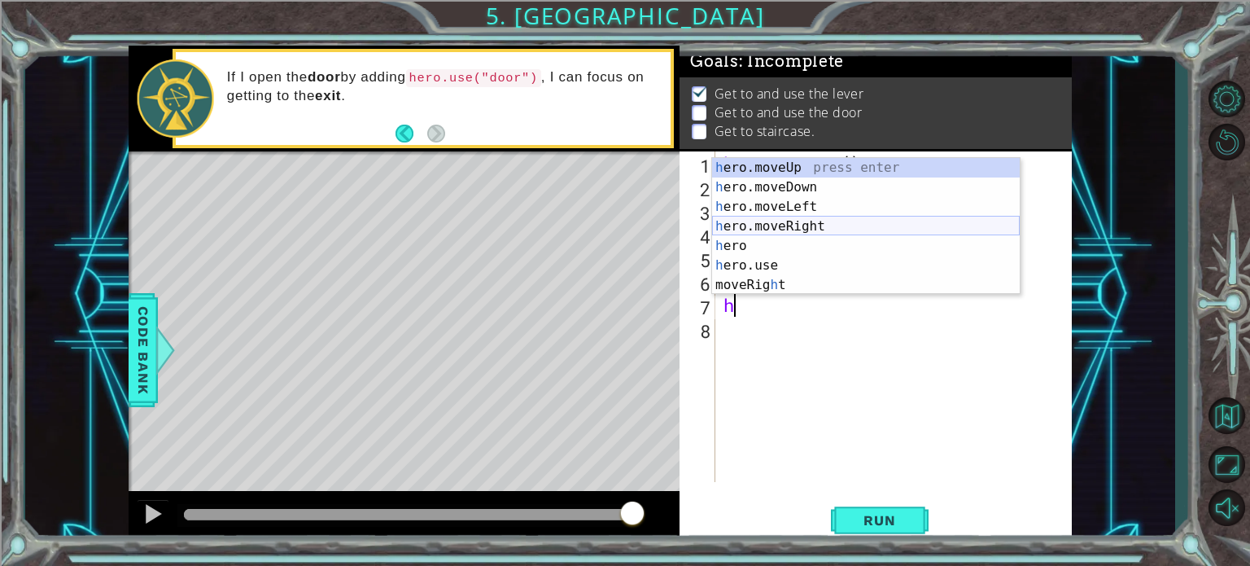
click at [775, 219] on div "h ero.moveUp press enter h ero.moveDown press enter h ero.moveLeft press enter …" at bounding box center [866, 246] width 308 height 176
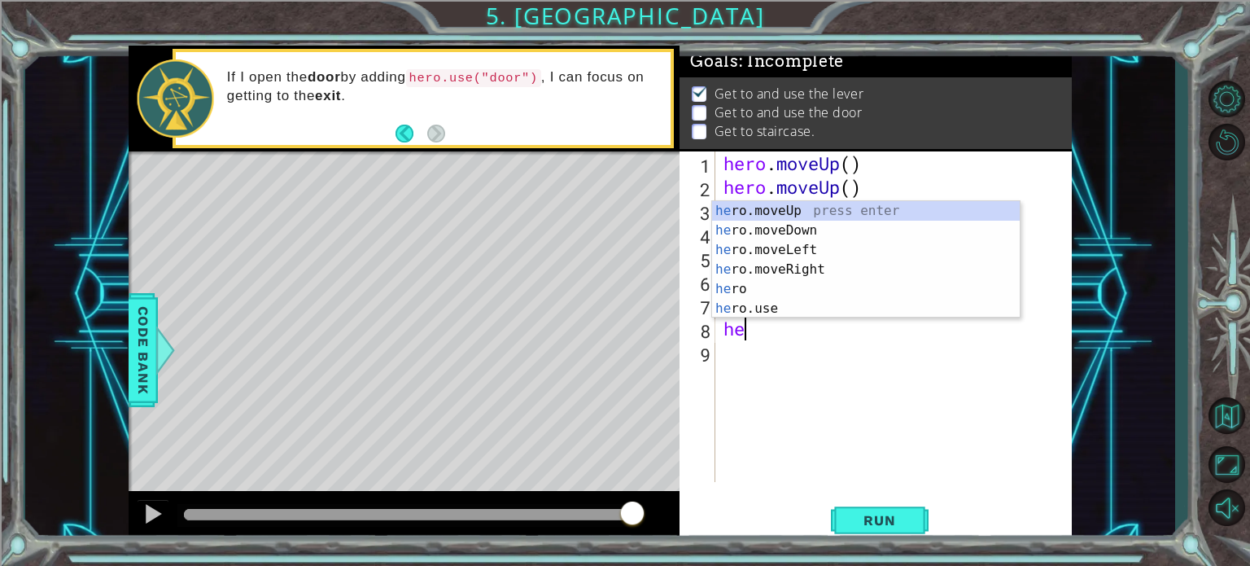
type textarea "her"
click at [775, 208] on div "her o.moveUp press enter her o.moveDown press enter her o.moveLeft press enter …" at bounding box center [866, 279] width 308 height 156
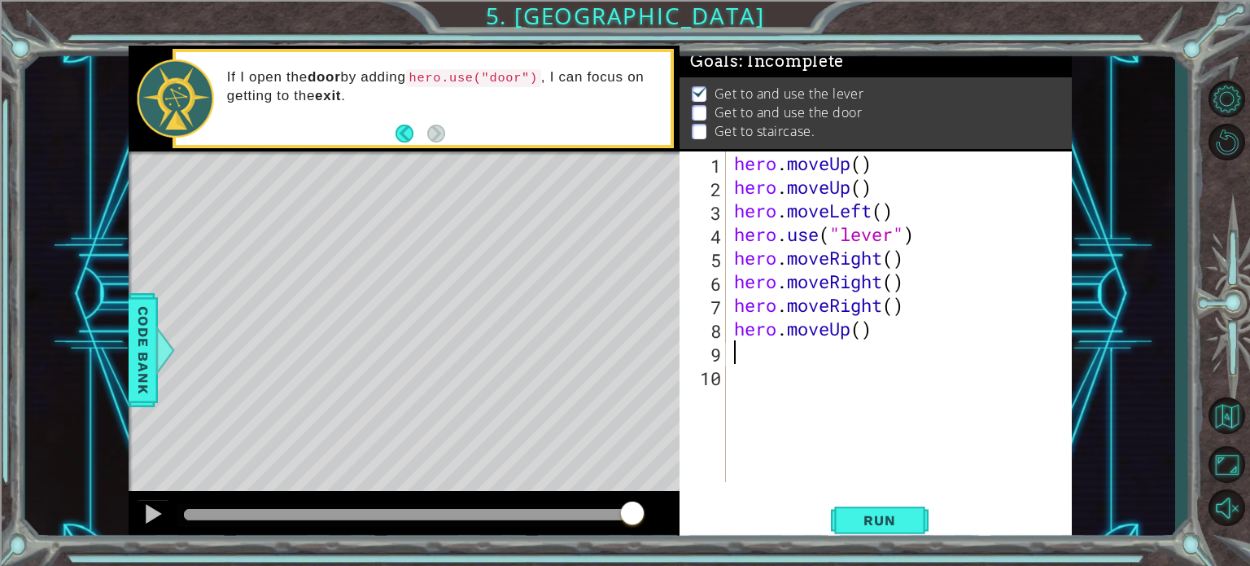
click at [892, 334] on div "hero . moveUp ( ) hero . moveUp ( ) hero . moveLeft ( ) hero . use ( "lever" ) …" at bounding box center [904, 340] width 346 height 378
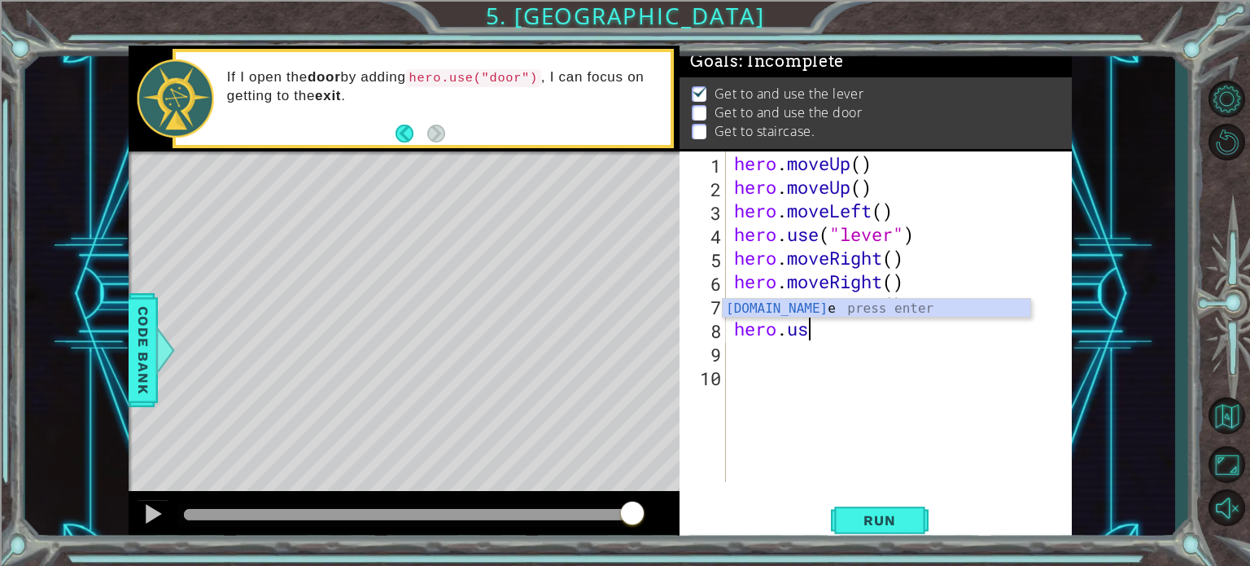
scroll to position [0, 2]
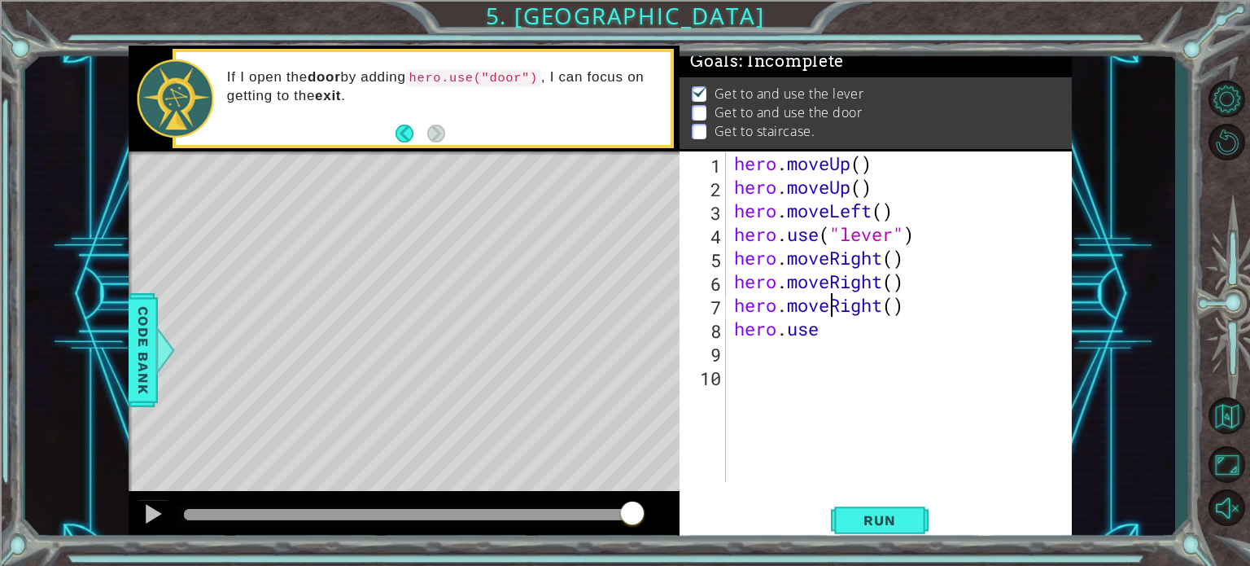
click at [827, 294] on div "hero . moveUp ( ) hero . moveUp ( ) hero . moveLeft ( ) hero . use ( "lever" ) …" at bounding box center [904, 340] width 346 height 378
click at [815, 330] on div "hero . moveUp ( ) hero . moveUp ( ) hero . moveLeft ( ) hero . use ( "lever" ) …" at bounding box center [904, 340] width 346 height 378
click at [846, 326] on div "hero . moveUp ( ) hero . moveUp ( ) hero . moveLeft ( ) hero . use ( "lever" ) …" at bounding box center [904, 340] width 346 height 378
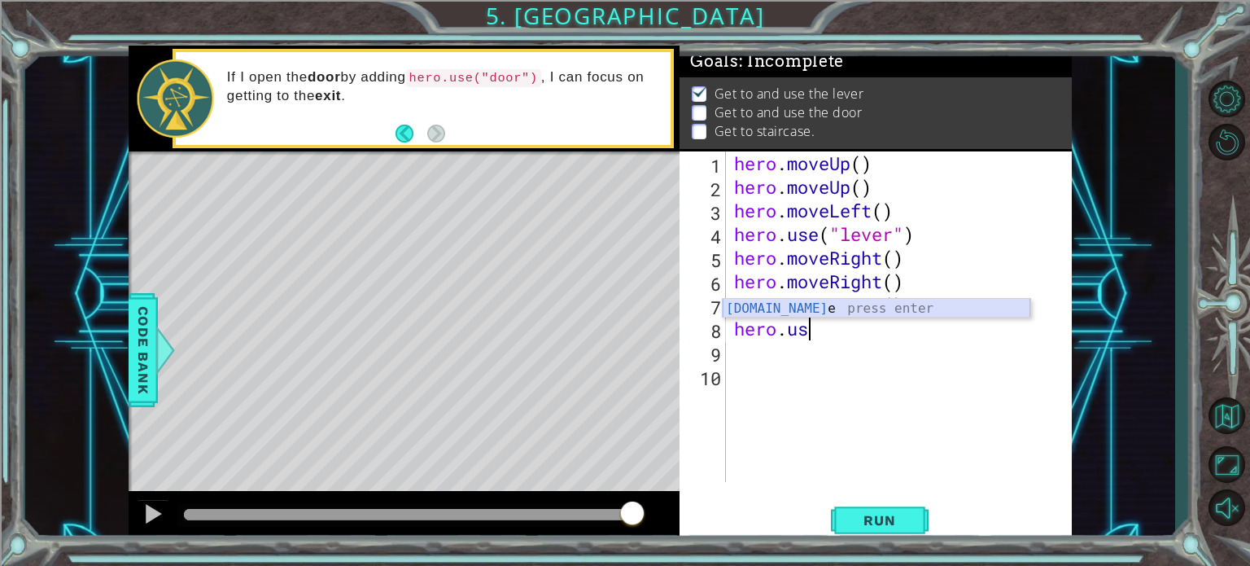
click at [814, 305] on div "hero.us e press enter" at bounding box center [877, 328] width 308 height 59
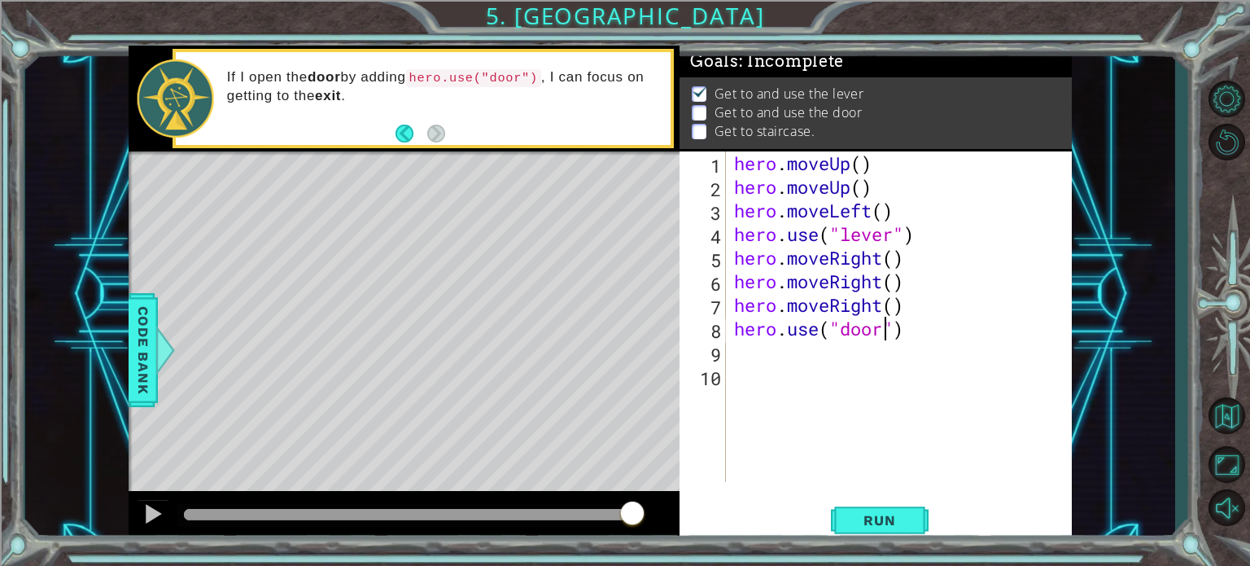
scroll to position [0, 7]
type textarea "hero.use("door")"
click at [873, 518] on span "Run" at bounding box center [879, 520] width 64 height 16
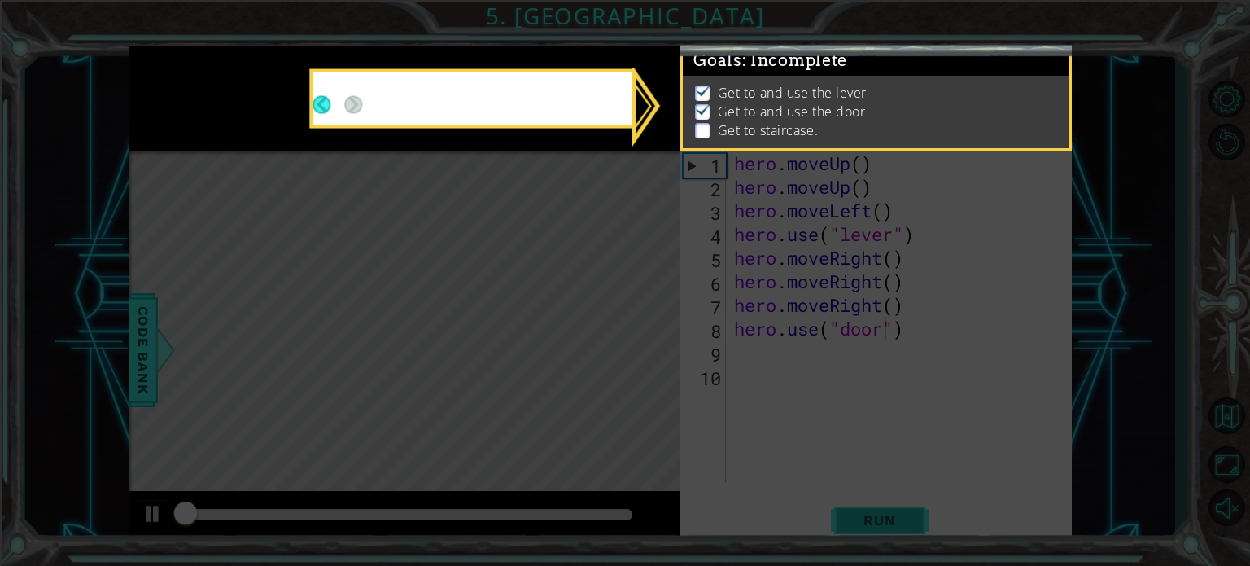
scroll to position [9, 0]
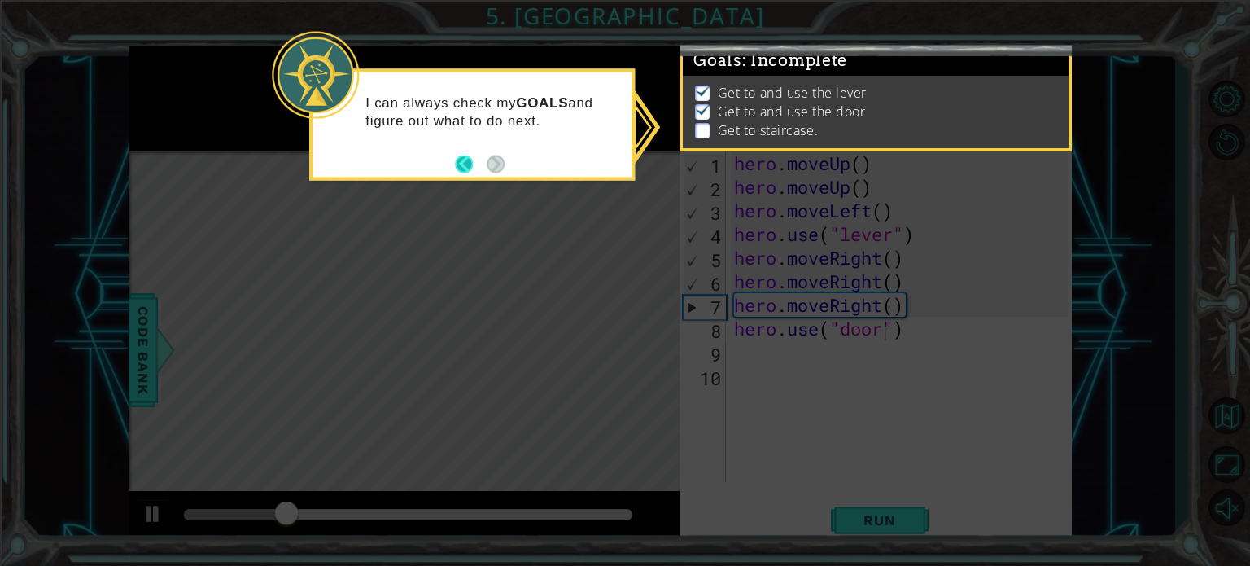
click at [465, 159] on button "Back" at bounding box center [471, 164] width 32 height 18
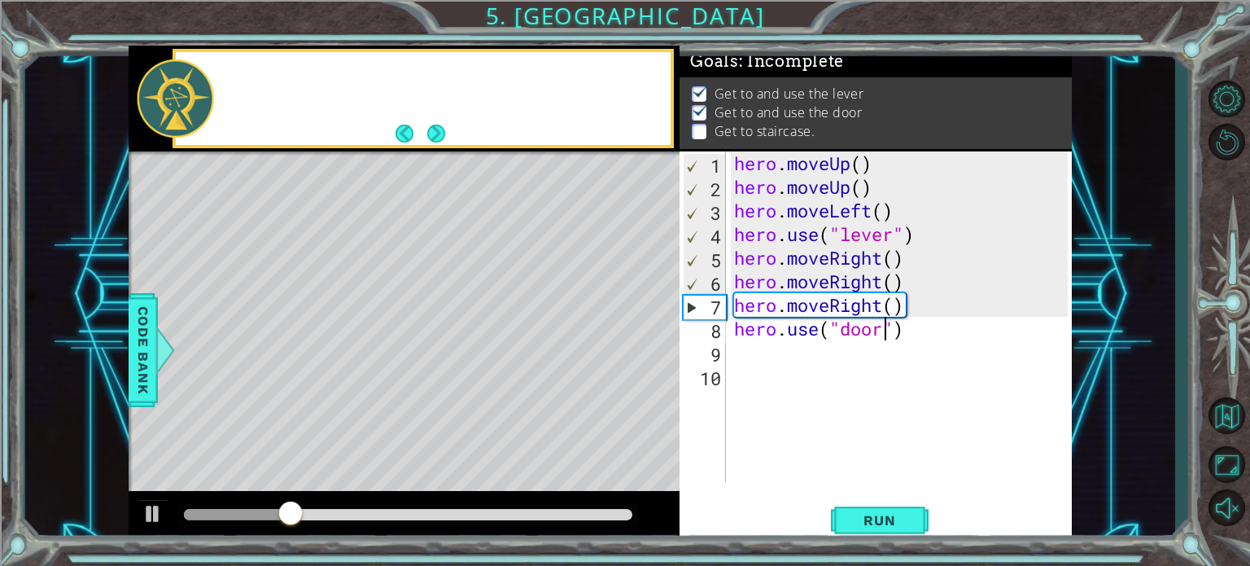
scroll to position [7, 0]
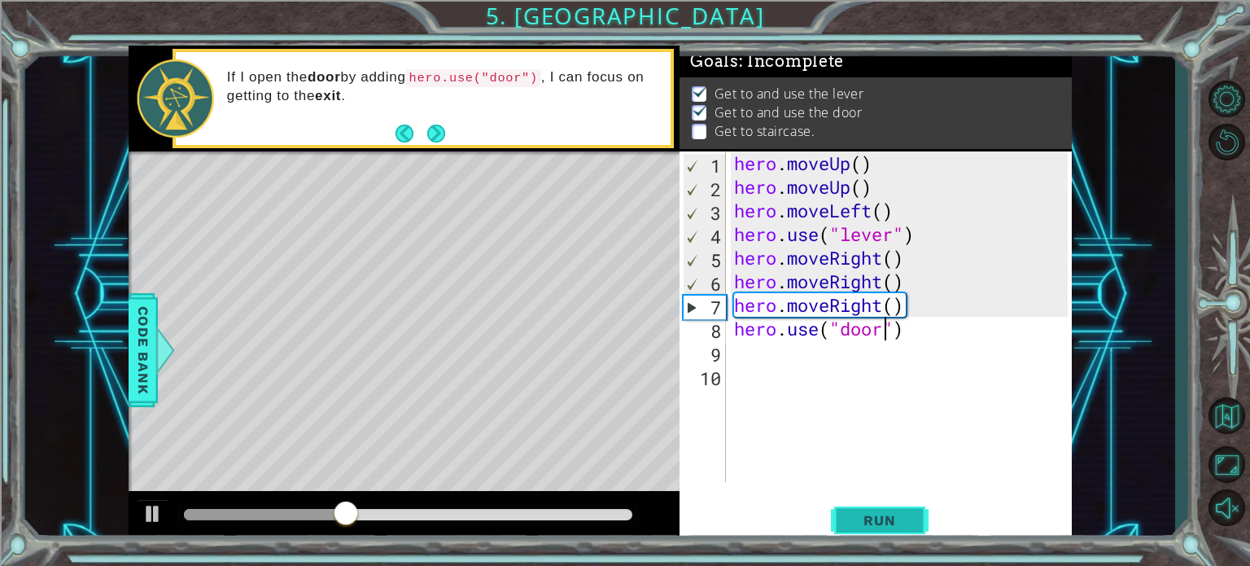
click at [850, 522] on span "Run" at bounding box center [879, 520] width 64 height 16
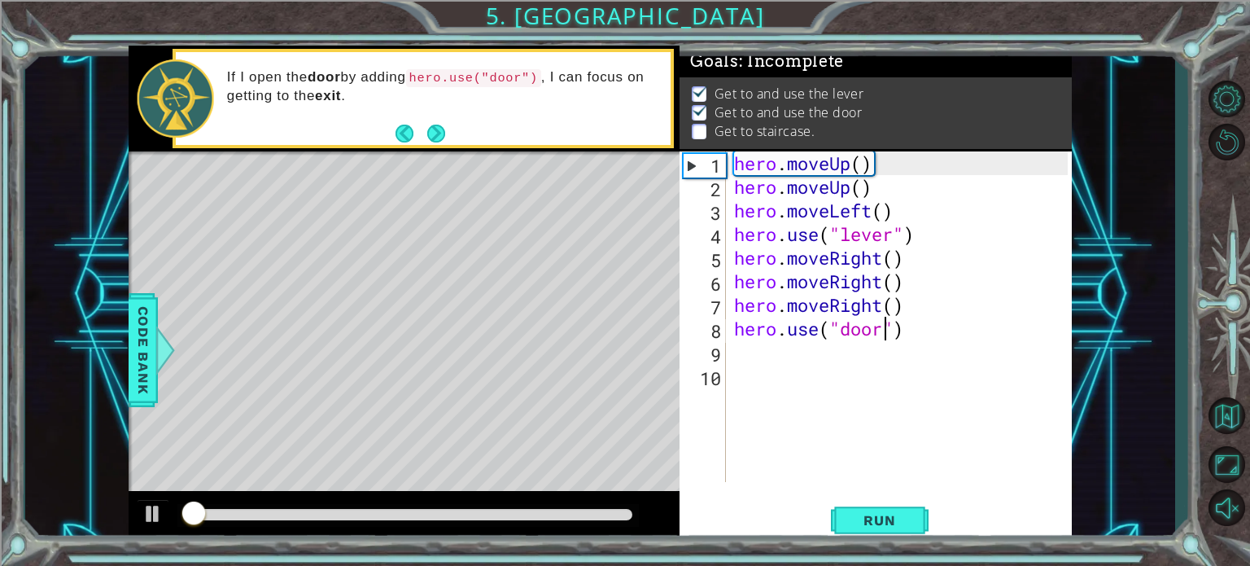
scroll to position [9, 0]
click at [430, 149] on div "If I open the door by adding hero.use("door") , I can focus on getting to the e…" at bounding box center [405, 99] width 552 height 106
click at [435, 136] on button "Next" at bounding box center [436, 133] width 18 height 18
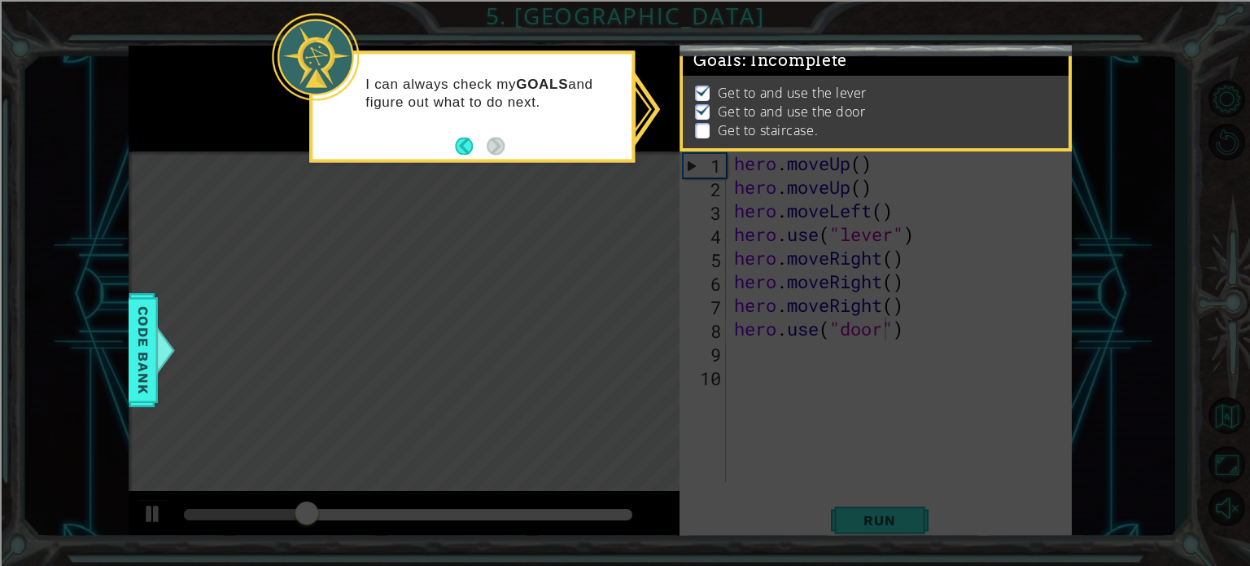
scroll to position [11, 0]
click at [464, 143] on button "Back" at bounding box center [471, 146] width 32 height 18
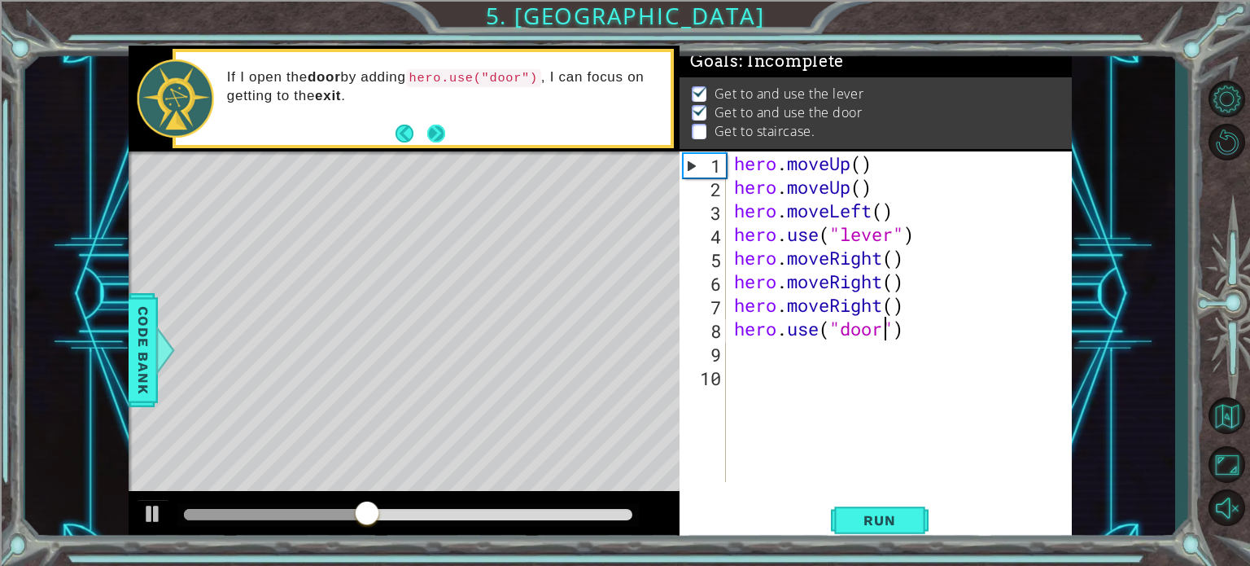
click at [438, 135] on button "Next" at bounding box center [436, 133] width 19 height 19
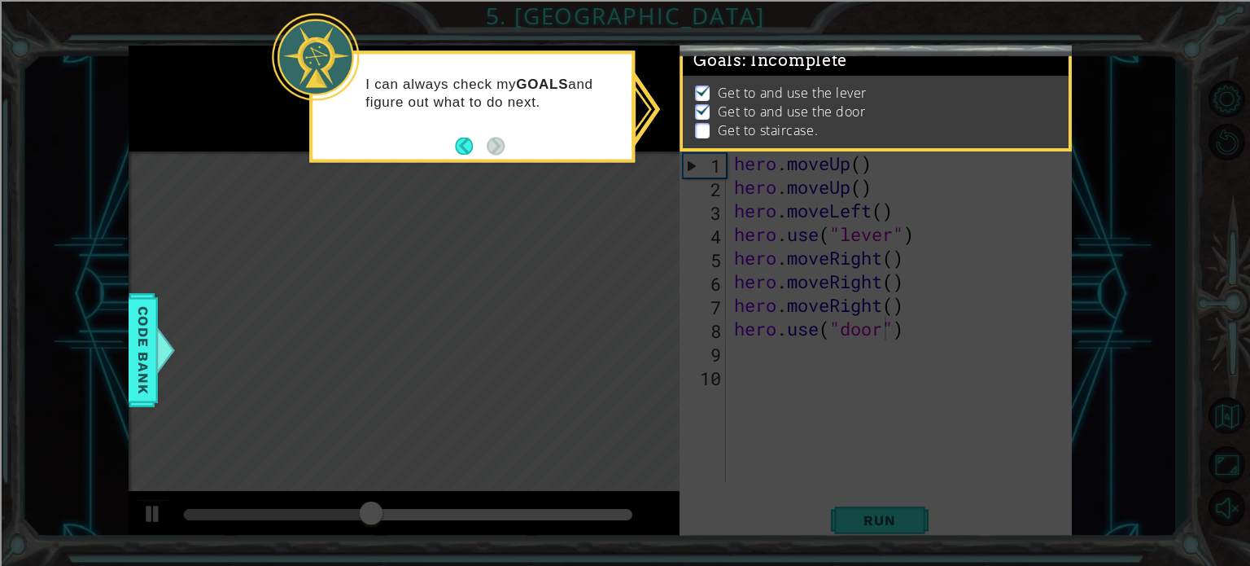
scroll to position [11, 0]
click at [474, 148] on button "Back" at bounding box center [471, 146] width 32 height 18
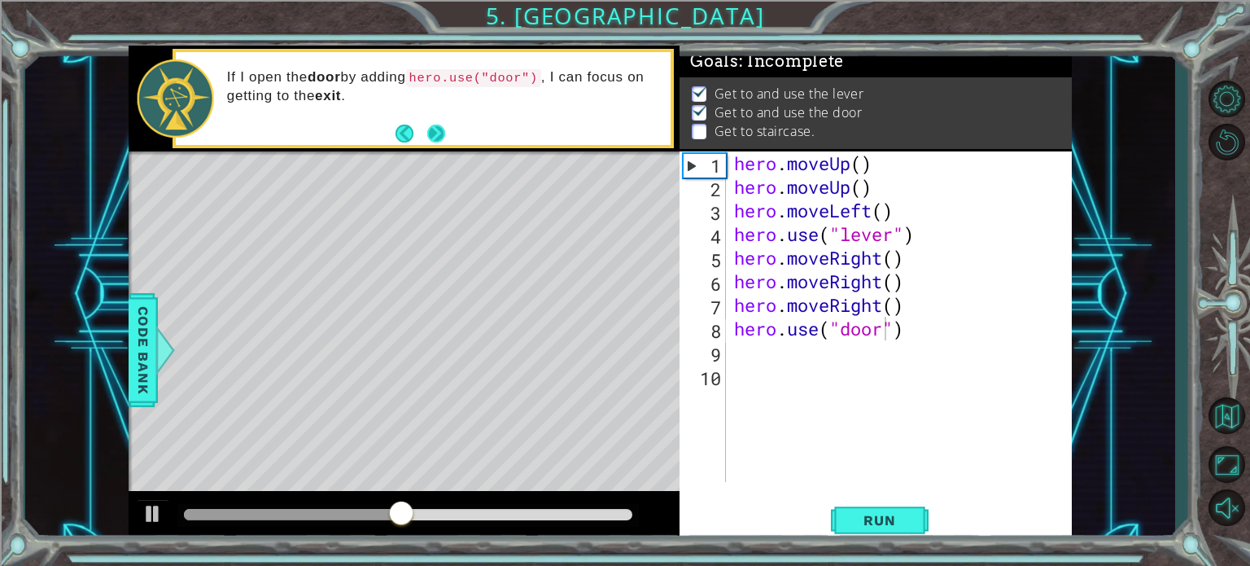
click at [439, 134] on button "Next" at bounding box center [436, 133] width 18 height 18
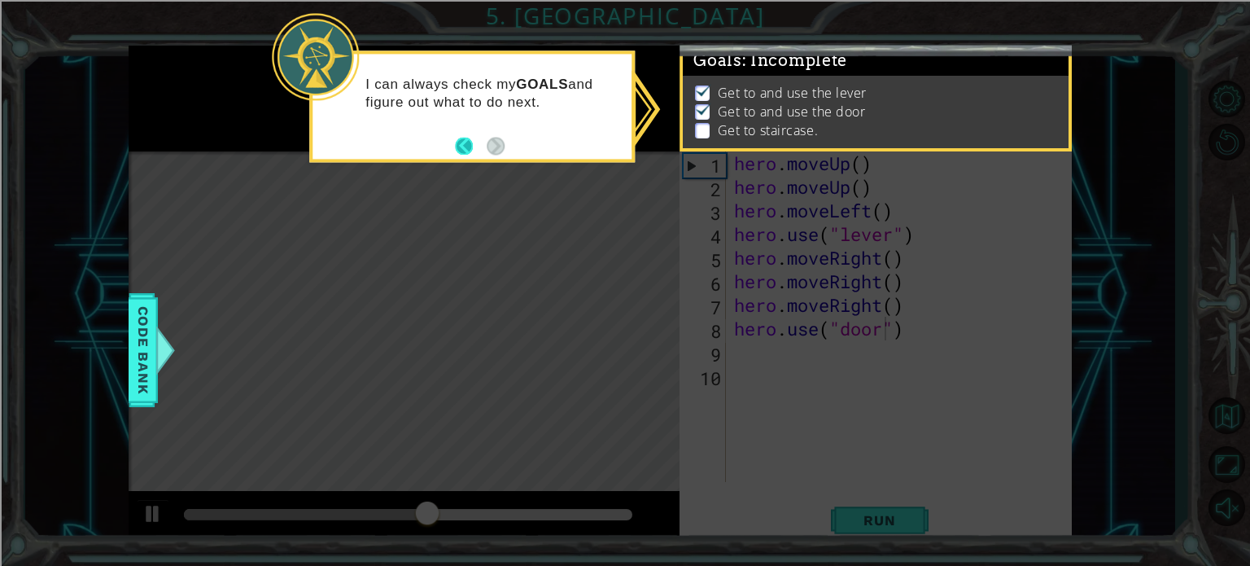
click at [465, 148] on button "Back" at bounding box center [471, 146] width 32 height 18
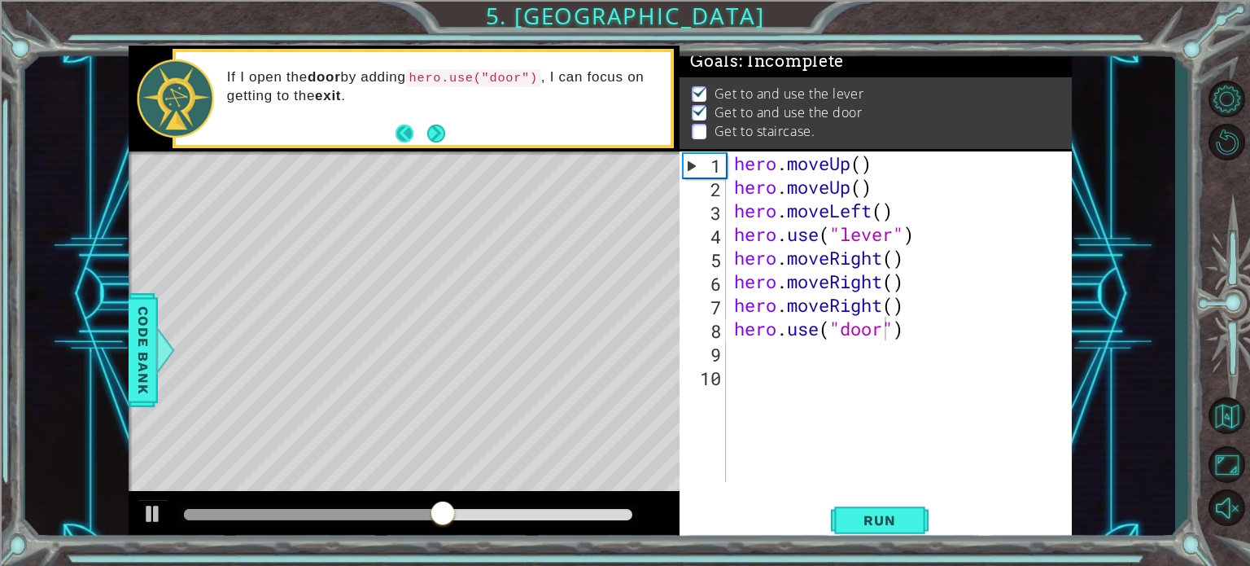
click at [401, 131] on button "Back" at bounding box center [411, 133] width 32 height 18
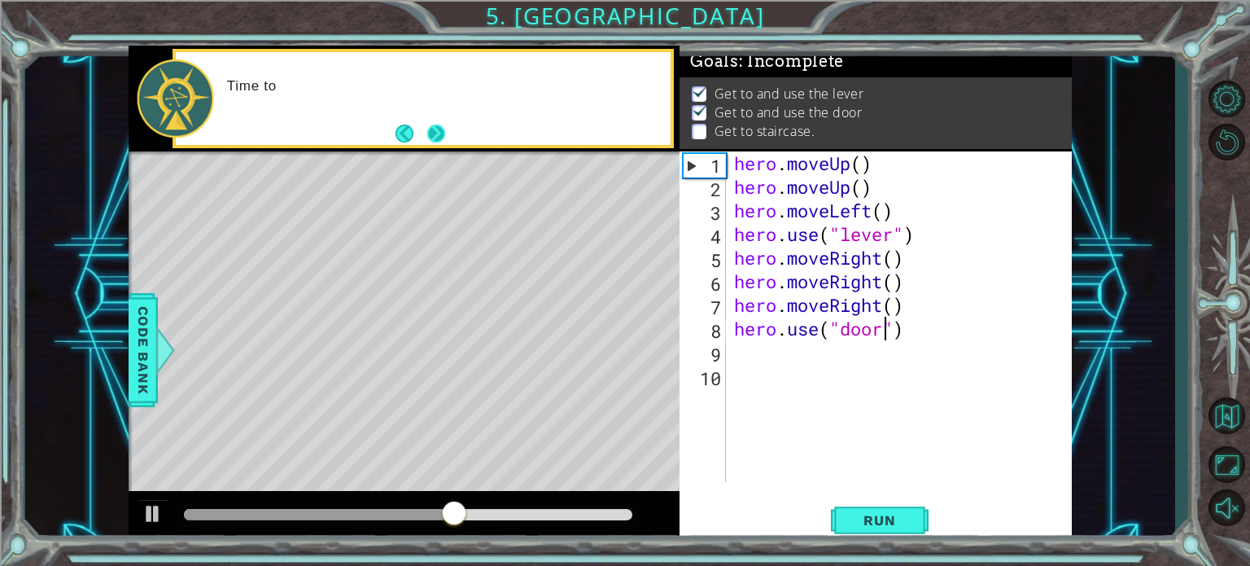
click at [438, 132] on button "Next" at bounding box center [436, 133] width 18 height 18
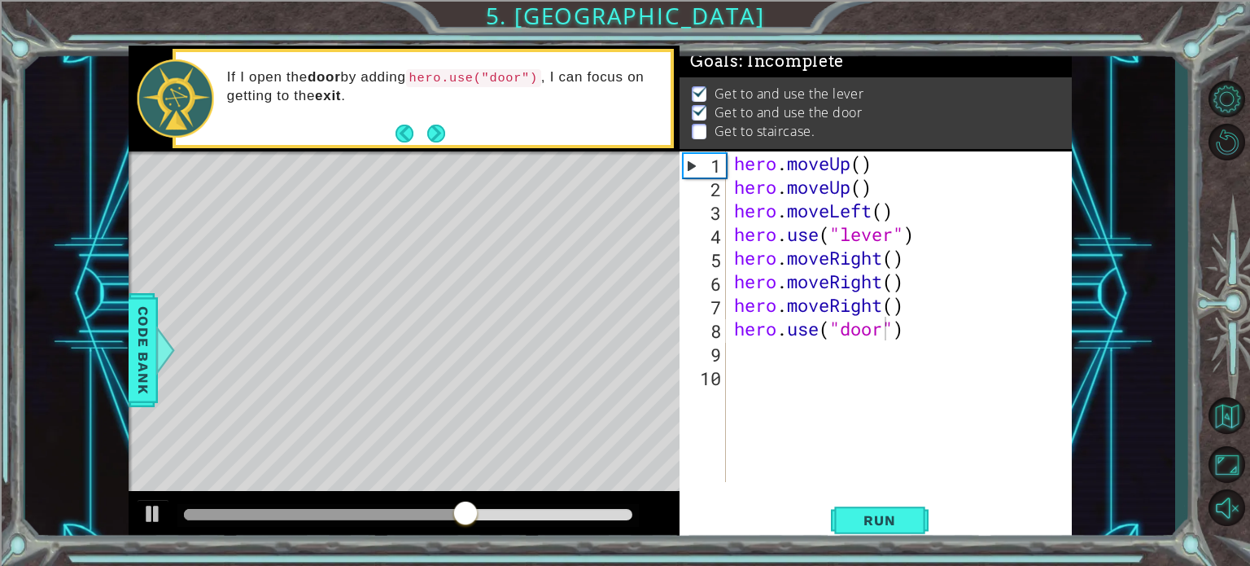
click at [438, 132] on button "Next" at bounding box center [436, 133] width 19 height 19
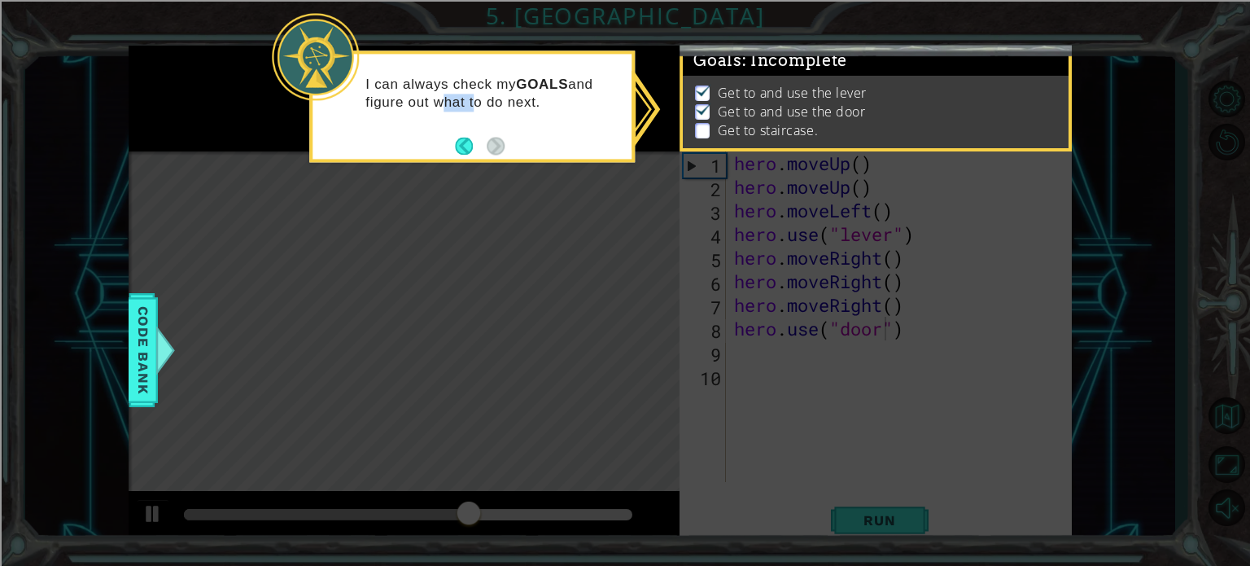
click at [438, 132] on div "I can always check my GOALS and figure out what to do next." at bounding box center [471, 101] width 319 height 82
click at [859, 84] on p "Get to and use the lever" at bounding box center [792, 93] width 149 height 18
click at [788, 121] on p "Get to staircase." at bounding box center [768, 130] width 100 height 18
click at [465, 146] on button "Back" at bounding box center [471, 146] width 32 height 18
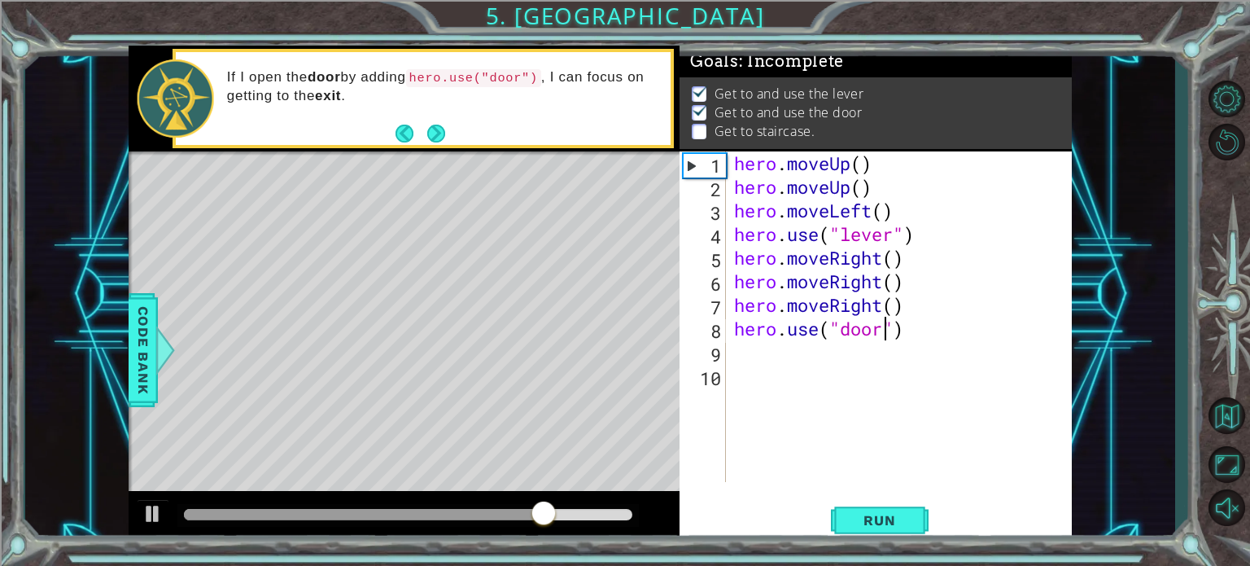
scroll to position [9, 0]
click at [158, 325] on div at bounding box center [165, 349] width 20 height 49
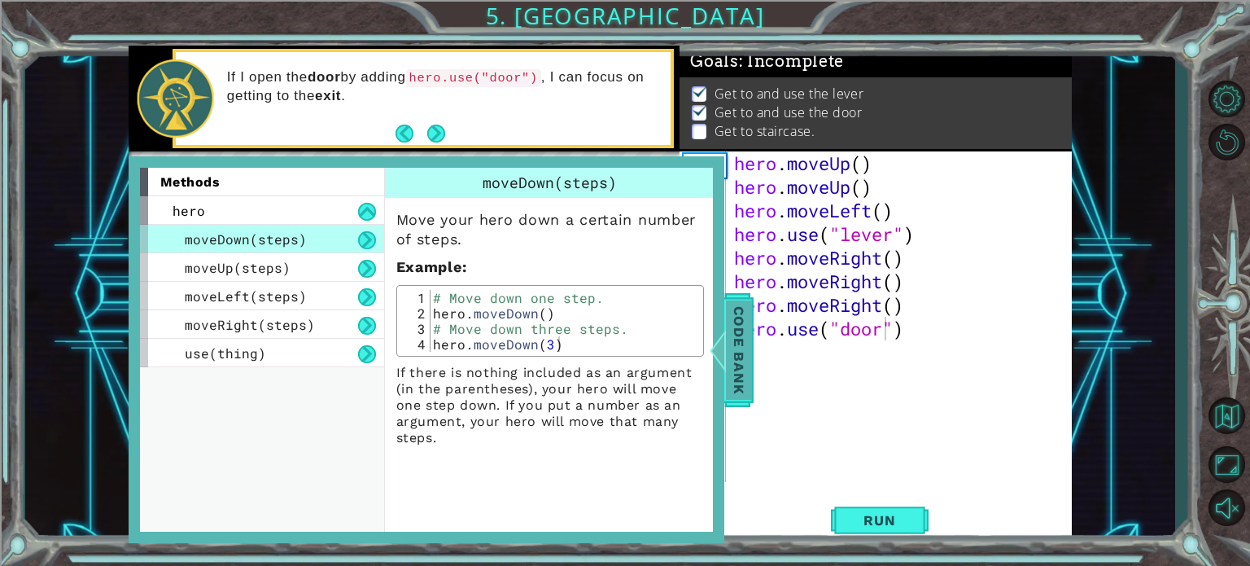
click at [735, 352] on span "Code Bank" at bounding box center [739, 348] width 26 height 99
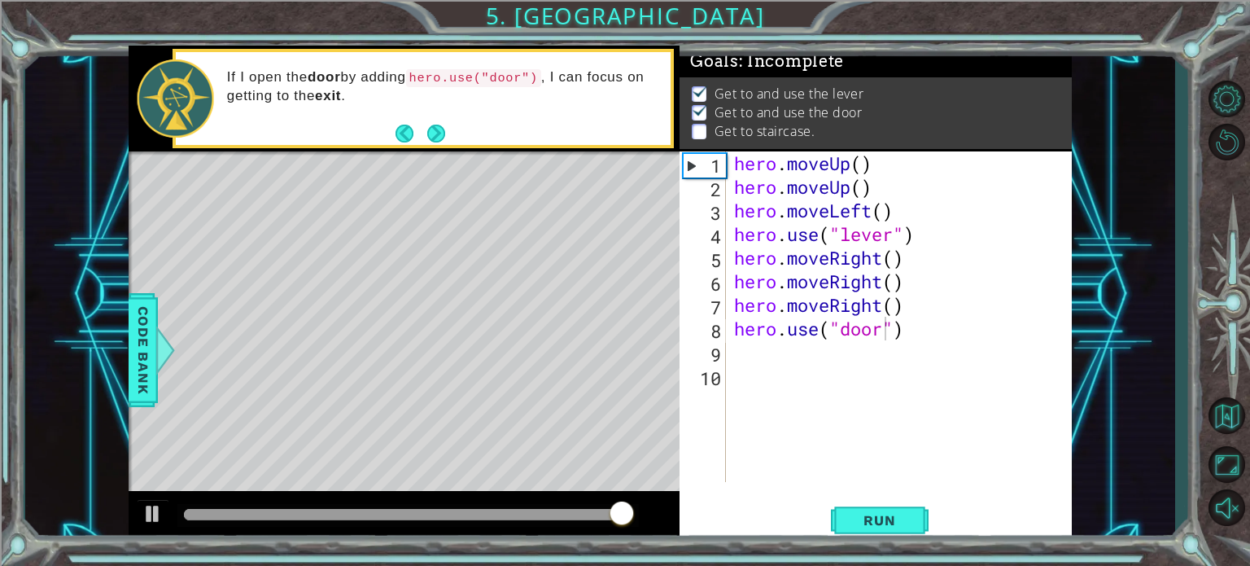
click at [508, 77] on code "hero.use("door")" at bounding box center [473, 78] width 135 height 18
click at [699, 159] on div "1" at bounding box center [705, 166] width 42 height 24
click at [779, 373] on div "hero . moveUp ( ) hero . moveUp ( ) hero . moveLeft ( ) hero . use ( "lever" ) …" at bounding box center [904, 340] width 346 height 378
click at [771, 347] on div "hero . moveUp ( ) hero . moveUp ( ) hero . moveLeft ( ) hero . use ( "lever" ) …" at bounding box center [904, 340] width 346 height 378
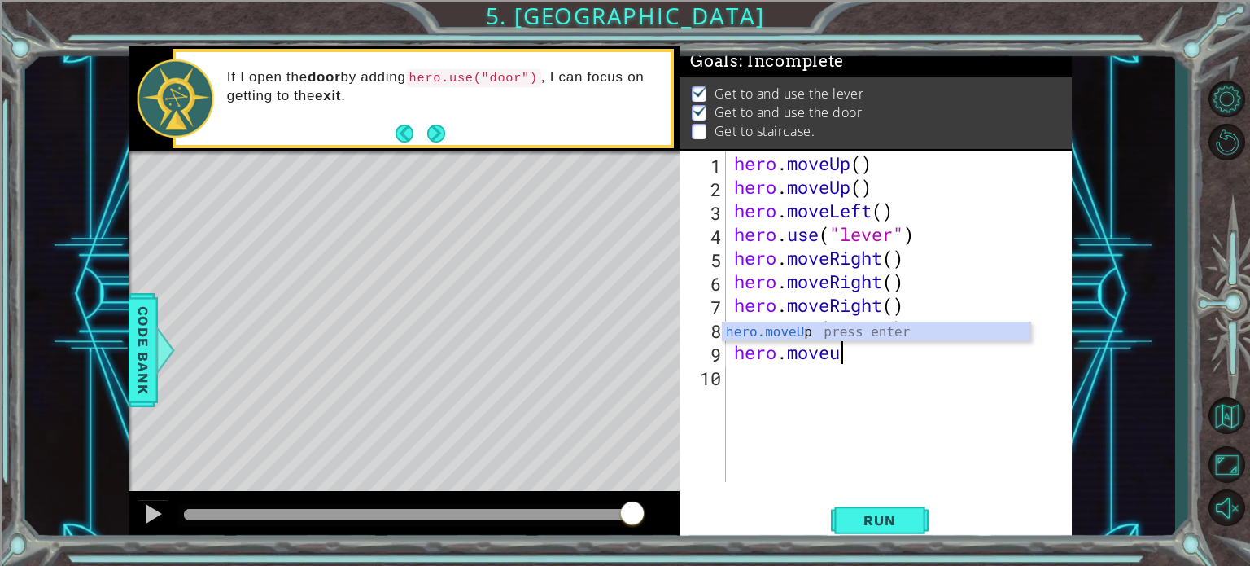
scroll to position [0, 4]
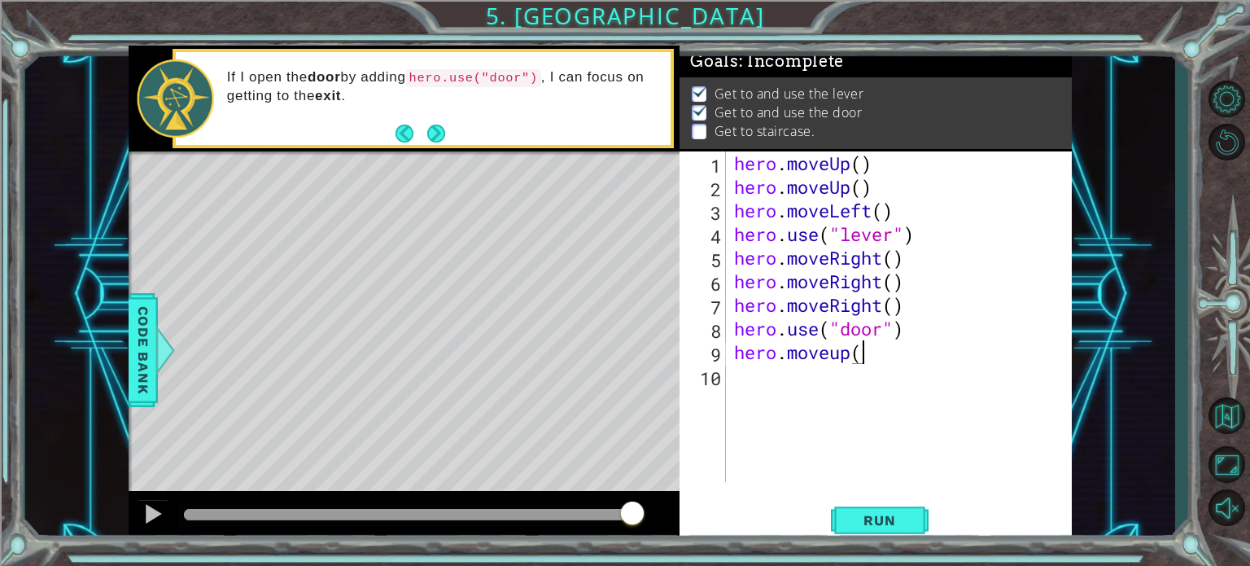
type textarea "hero.moveup()"
click at [739, 377] on div "hero . moveUp ( ) hero . moveUp ( ) hero . moveLeft ( ) hero . use ( "lever" ) …" at bounding box center [904, 340] width 346 height 378
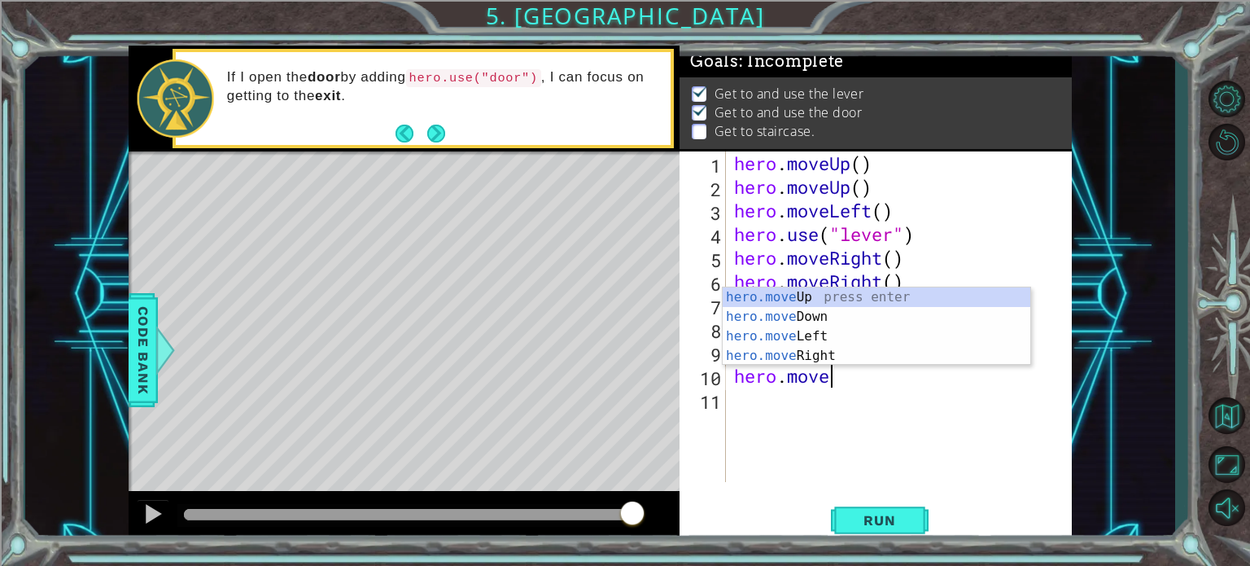
scroll to position [0, 3]
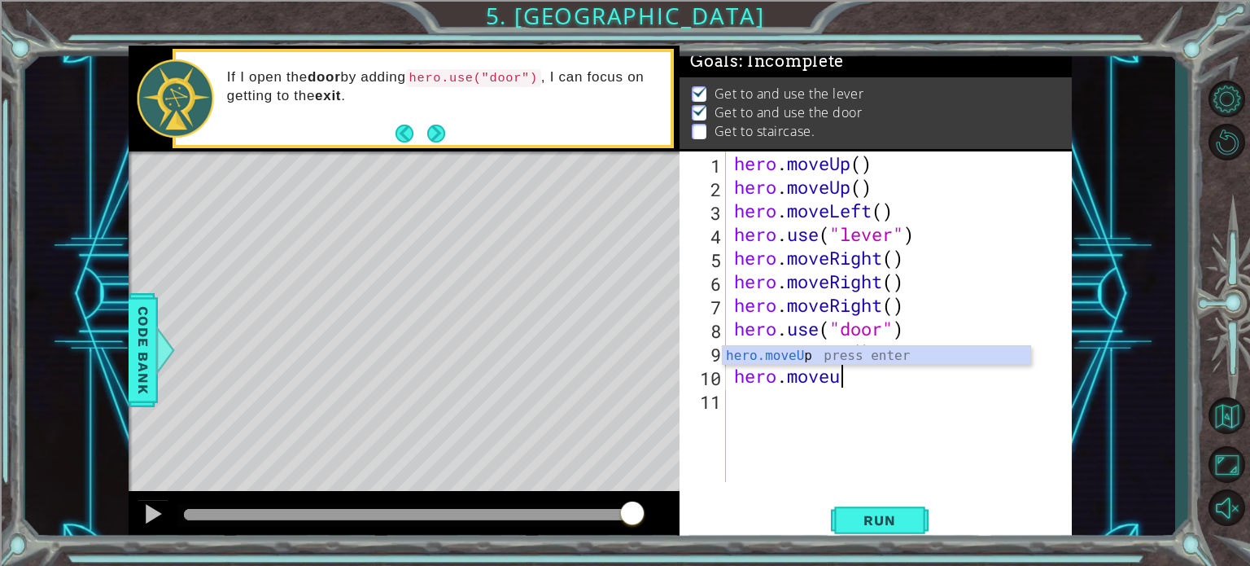
type textarea "hero.moveup"
click at [791, 355] on div "hero.moveUp press enter" at bounding box center [877, 375] width 308 height 59
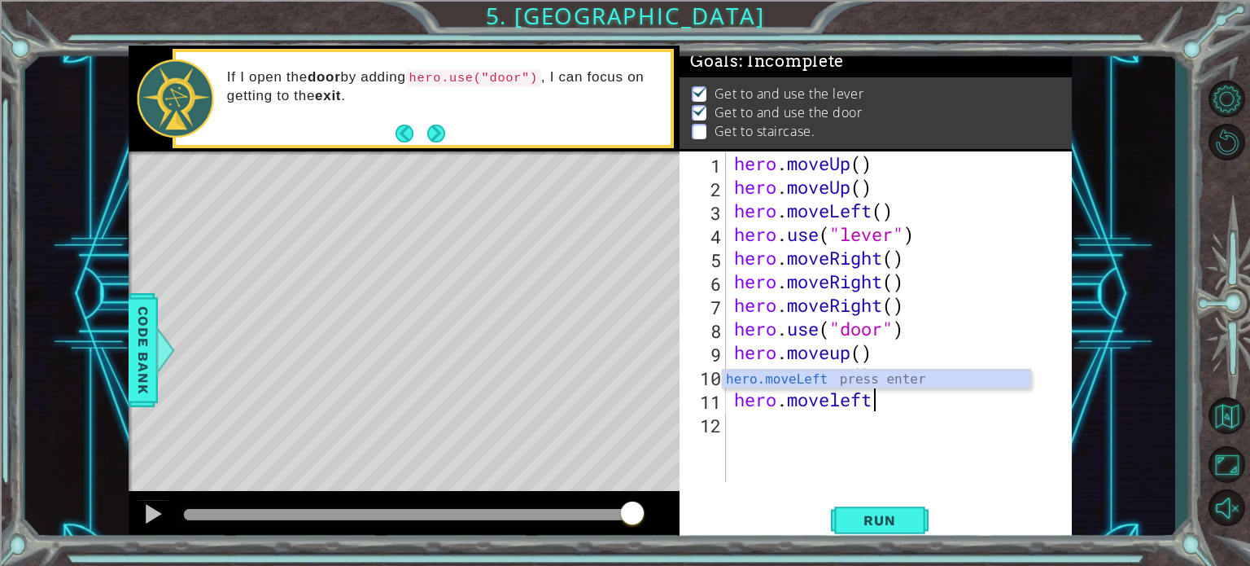
scroll to position [0, 5]
type textarea "hero.moveleft()"
click at [723, 417] on div "12" at bounding box center [704, 425] width 43 height 24
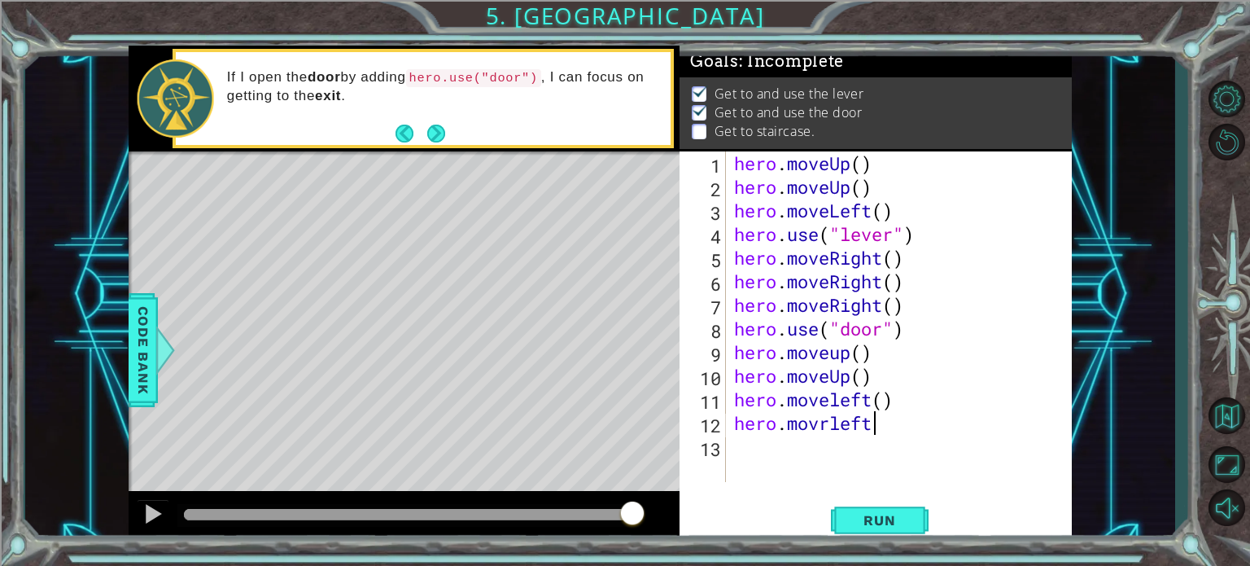
scroll to position [0, 5]
type textarea "hero.movrleft()"
click at [808, 447] on div "hero . moveUp ( ) hero . moveUp ( ) hero . moveLeft ( ) hero . use ( "lever" ) …" at bounding box center [904, 340] width 346 height 378
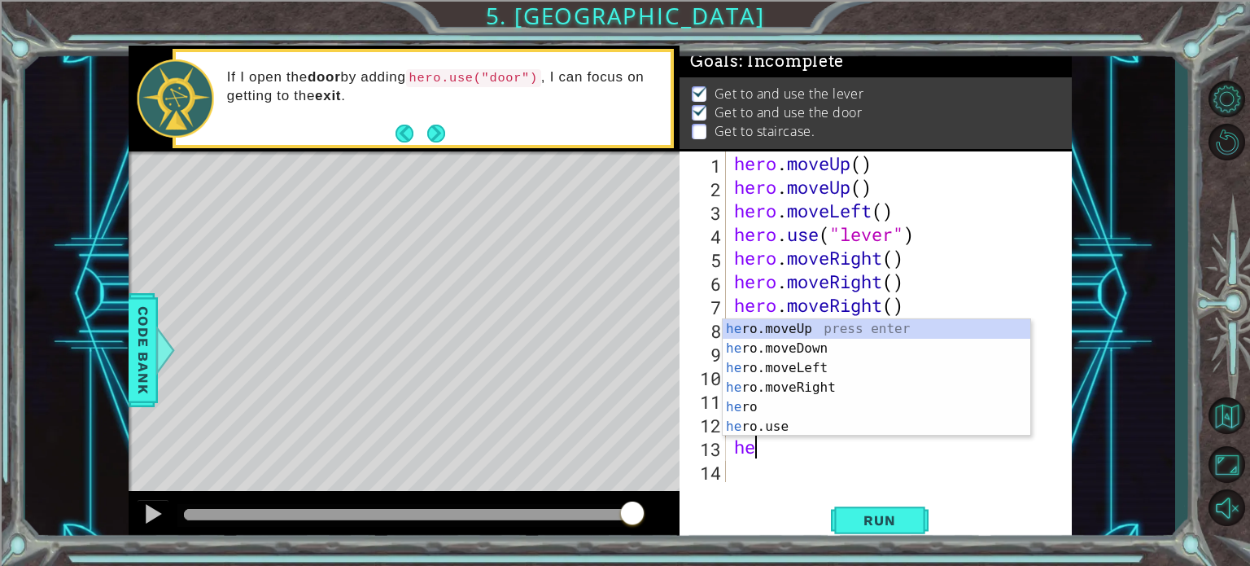
scroll to position [0, 0]
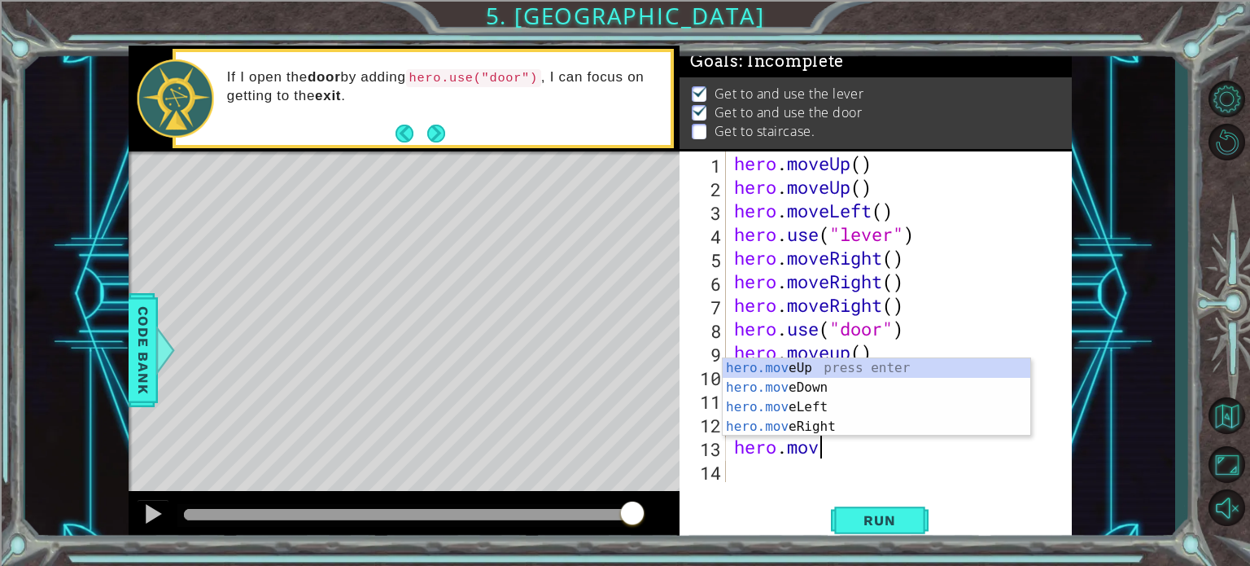
type textarea "hero.move"
click at [829, 365] on div "hero.move Up press enter hero.move Down press enter hero.move Left press enter …" at bounding box center [877, 416] width 308 height 117
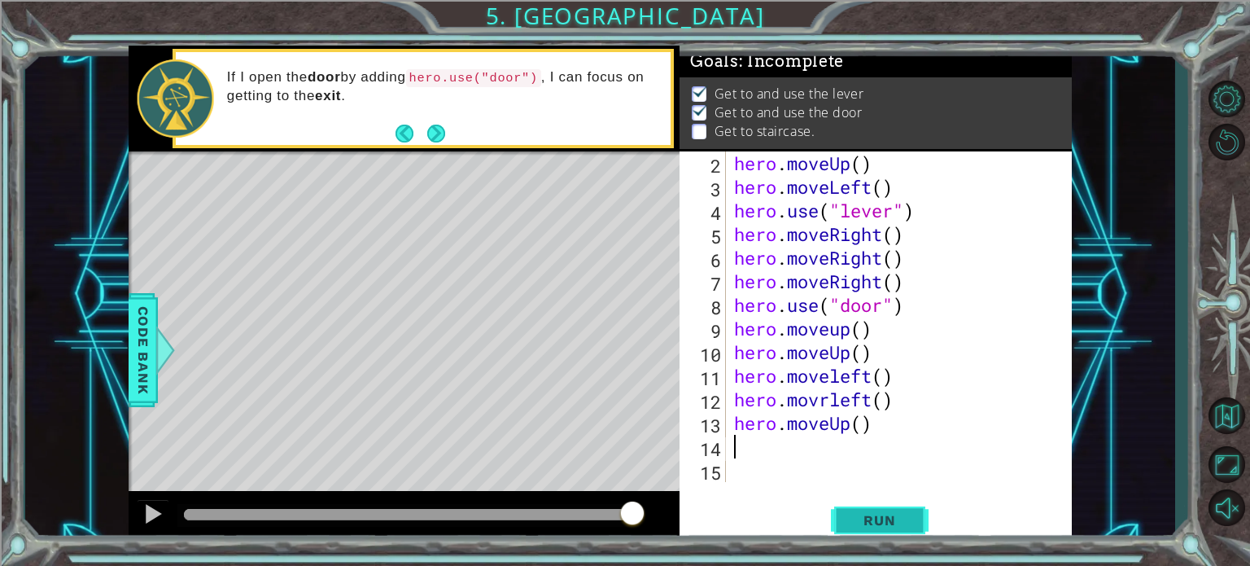
click at [873, 526] on span "Run" at bounding box center [879, 520] width 64 height 16
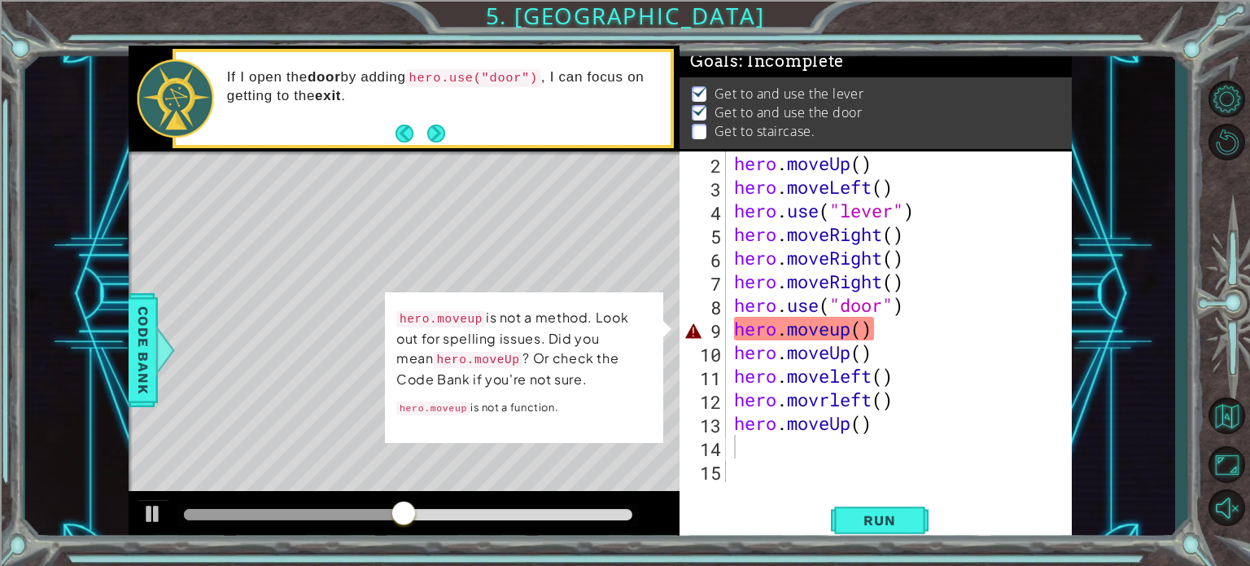
click at [518, 435] on div "hero.moveup is not a method. Look out for spelling issues. Did you mean hero.mo…" at bounding box center [524, 367] width 278 height 151
click at [911, 426] on div "hero . moveUp ( ) hero . moveLeft ( ) hero . use ( "lever" ) hero . moveRight (…" at bounding box center [897, 340] width 333 height 378
click at [880, 334] on div "hero . moveUp ( ) hero . moveLeft ( ) hero . use ( "lever" ) hero . moveRight (…" at bounding box center [897, 340] width 333 height 378
click at [863, 334] on div "hero . moveUp ( ) hero . moveLeft ( ) hero . use ( "lever" ) hero . moveRight (…" at bounding box center [897, 340] width 333 height 378
click at [884, 334] on div "hero . moveUp ( ) hero . moveLeft ( ) hero . use ( "lever" ) hero . moveRight (…" at bounding box center [897, 340] width 333 height 378
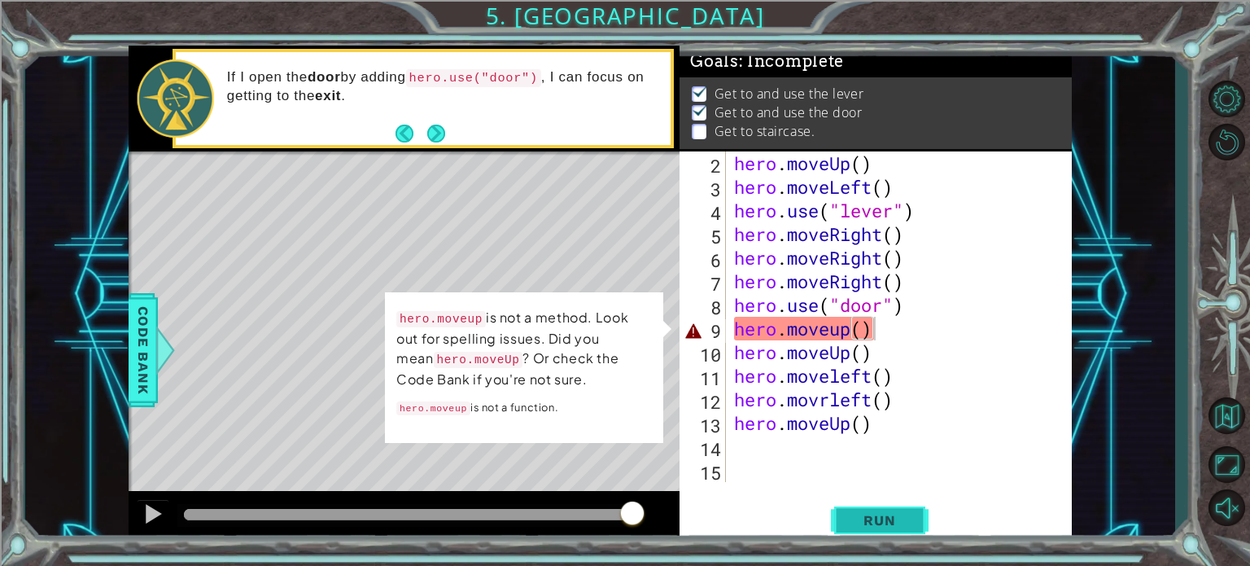
click at [880, 520] on span "Run" at bounding box center [879, 520] width 64 height 16
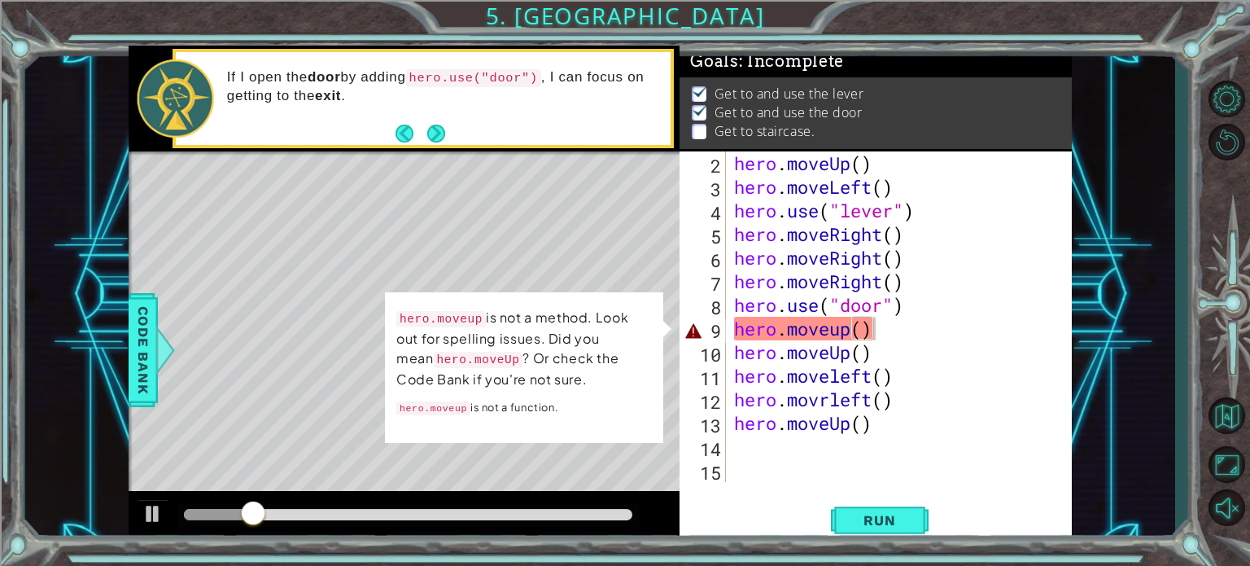
click at [524, 412] on p "hero.moveup is not a function." at bounding box center [524, 407] width 256 height 21
click at [663, 328] on div "hero.moveup is not a method. Look out for spelling issues. Did you mean hero.mo…" at bounding box center [524, 367] width 278 height 151
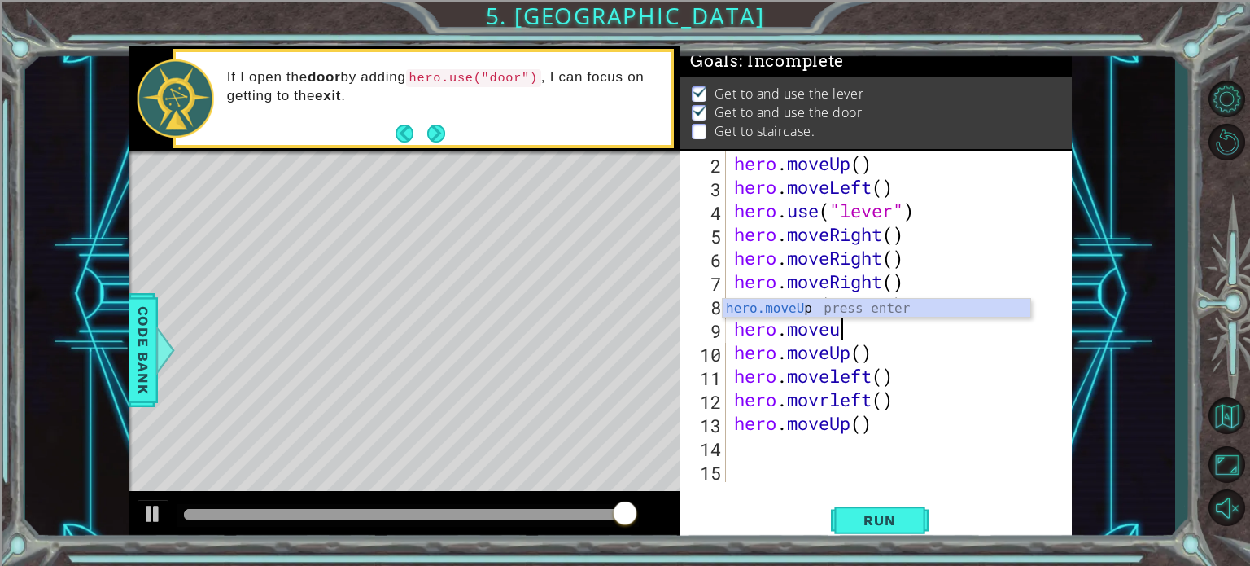
type textarea "hero.move"
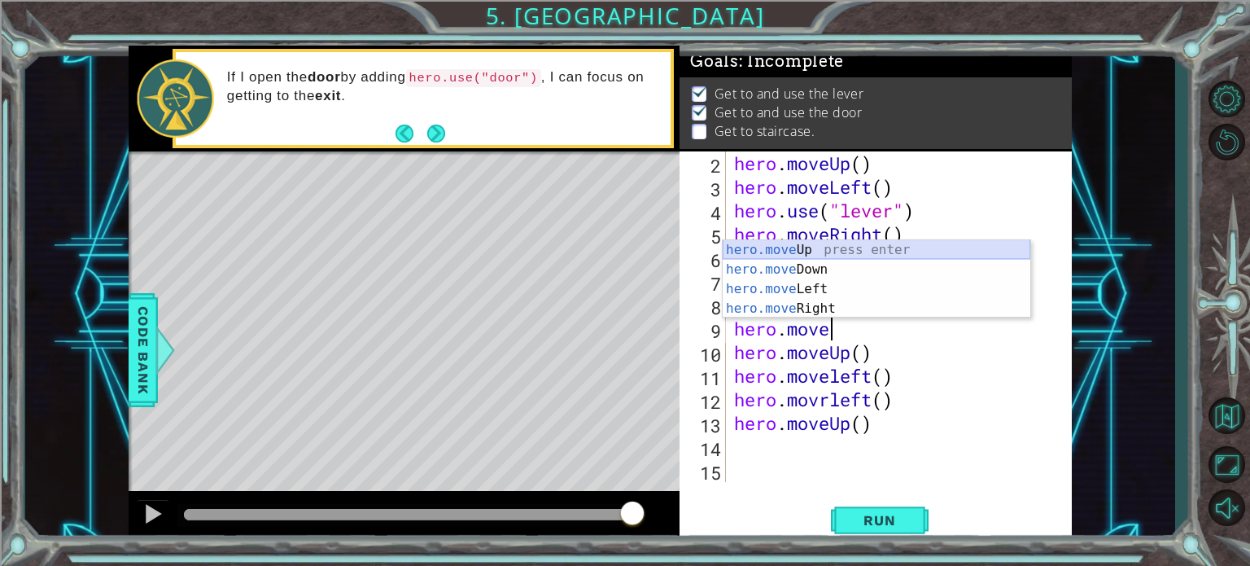
click at [797, 247] on div "hero.move Up press enter hero.move Down press enter hero.move Left press enter …" at bounding box center [877, 298] width 308 height 117
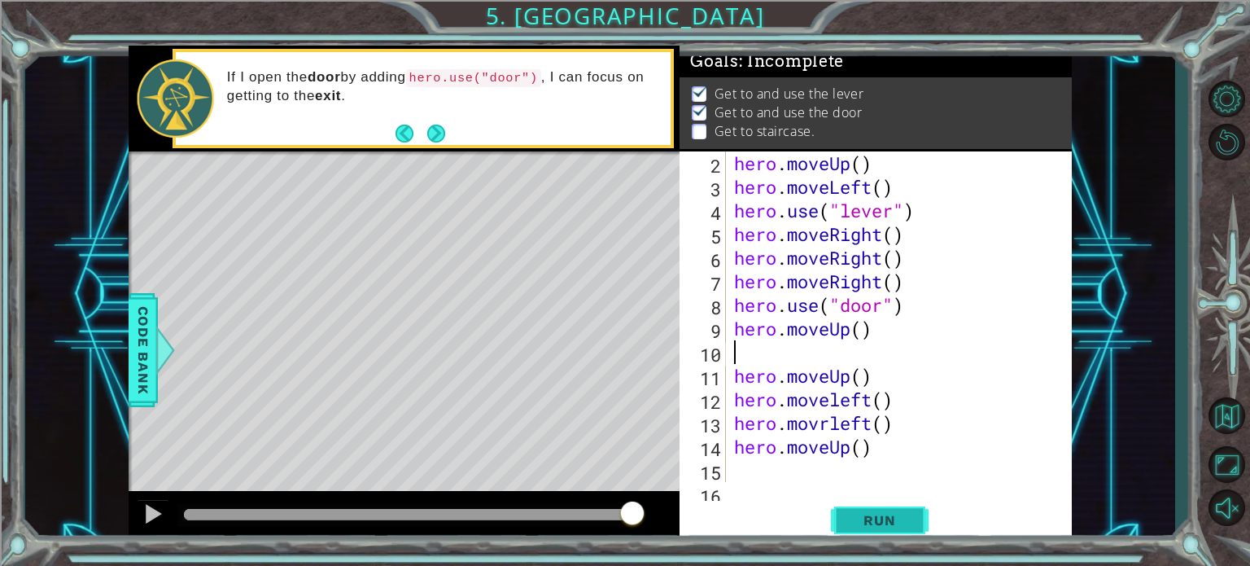
click at [885, 510] on button "Run" at bounding box center [880, 519] width 98 height 39
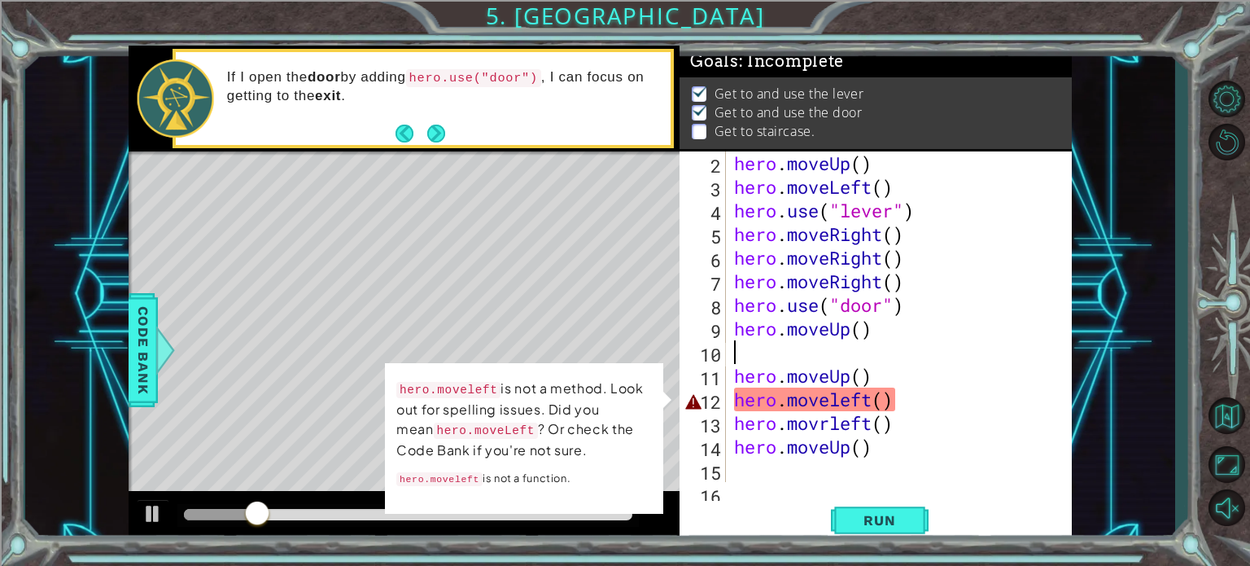
click at [898, 404] on div "hero . moveUp ( ) hero . moveLeft ( ) hero . use ( "lever" ) hero . moveRight (…" at bounding box center [897, 340] width 333 height 378
type textarea "hero.moveleft()"
click at [889, 461] on div "hero . moveUp ( ) hero . moveLeft ( ) hero . use ( "lever" ) hero . moveRight (…" at bounding box center [897, 340] width 333 height 378
click at [890, 448] on div "hero . moveUp ( ) hero . moveLeft ( ) hero . use ( "lever" ) hero . moveRight (…" at bounding box center [897, 340] width 333 height 378
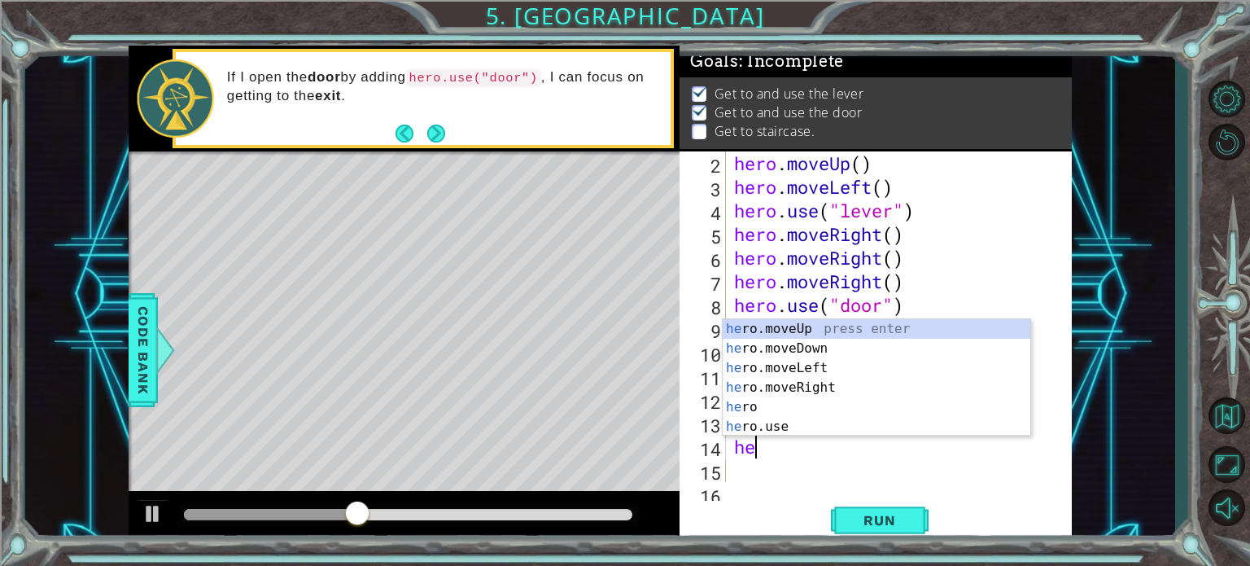
type textarea "h"
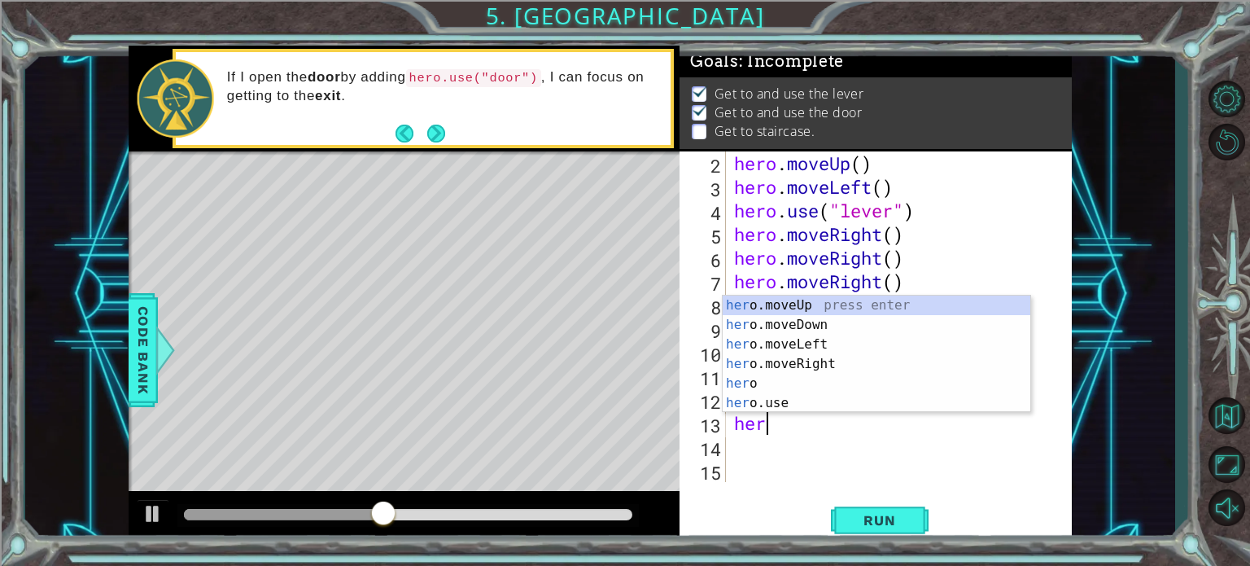
type textarea "h"
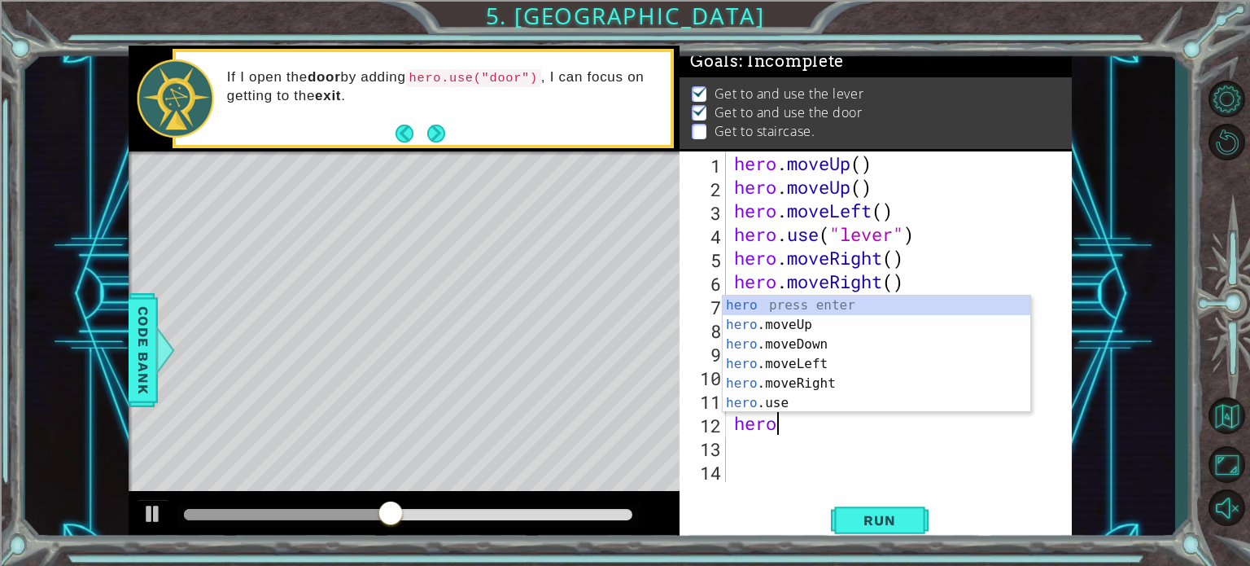
type textarea "h"
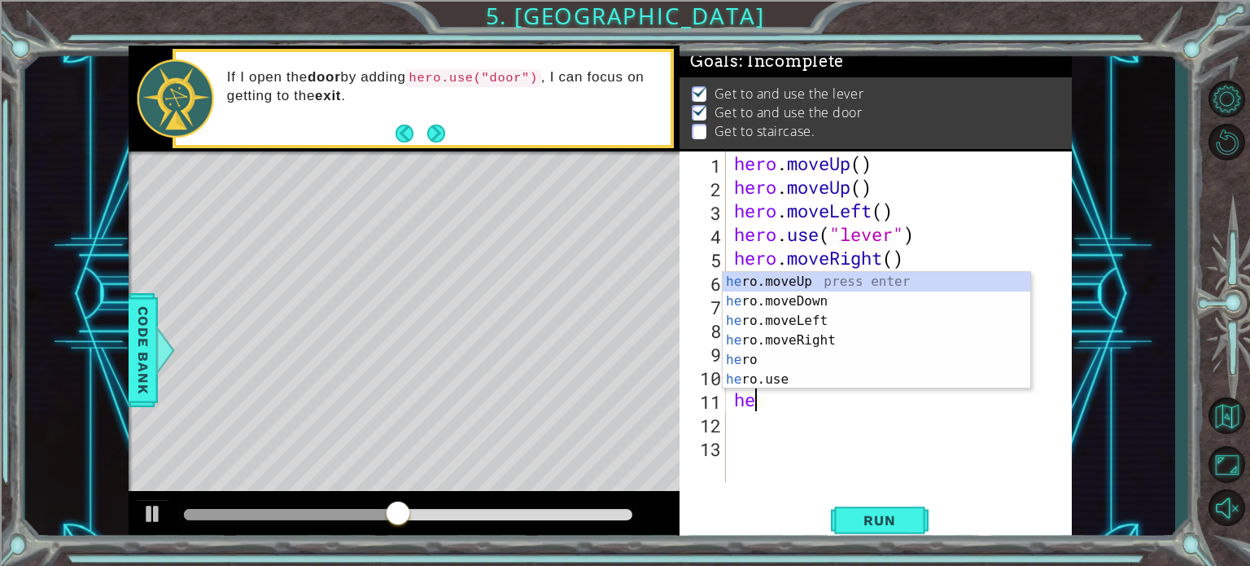
type textarea "h"
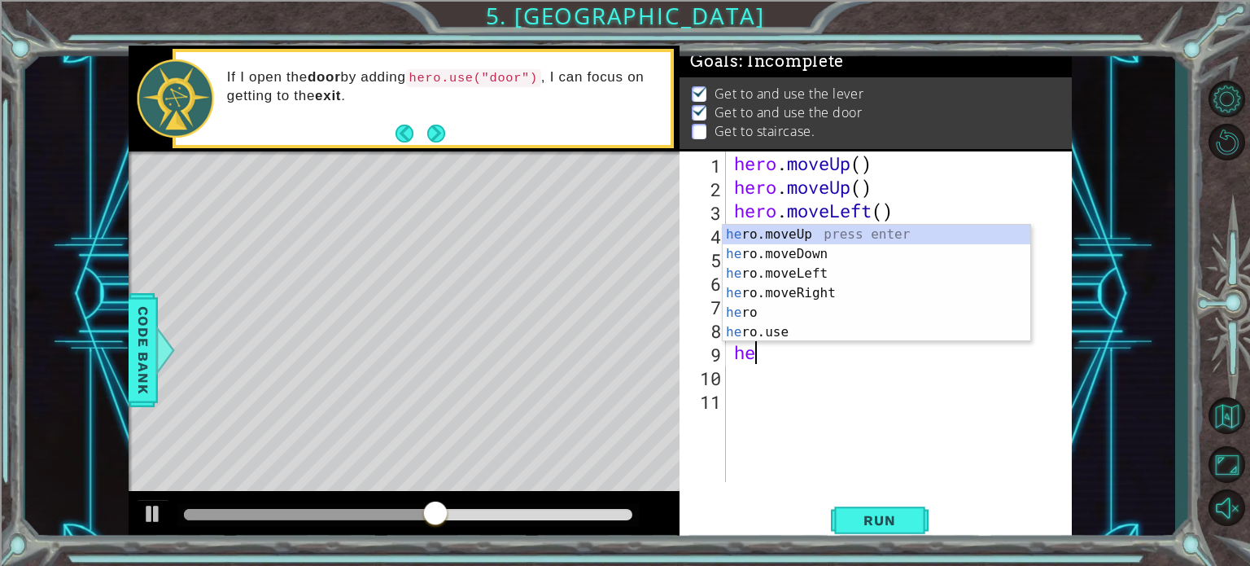
type textarea "h"
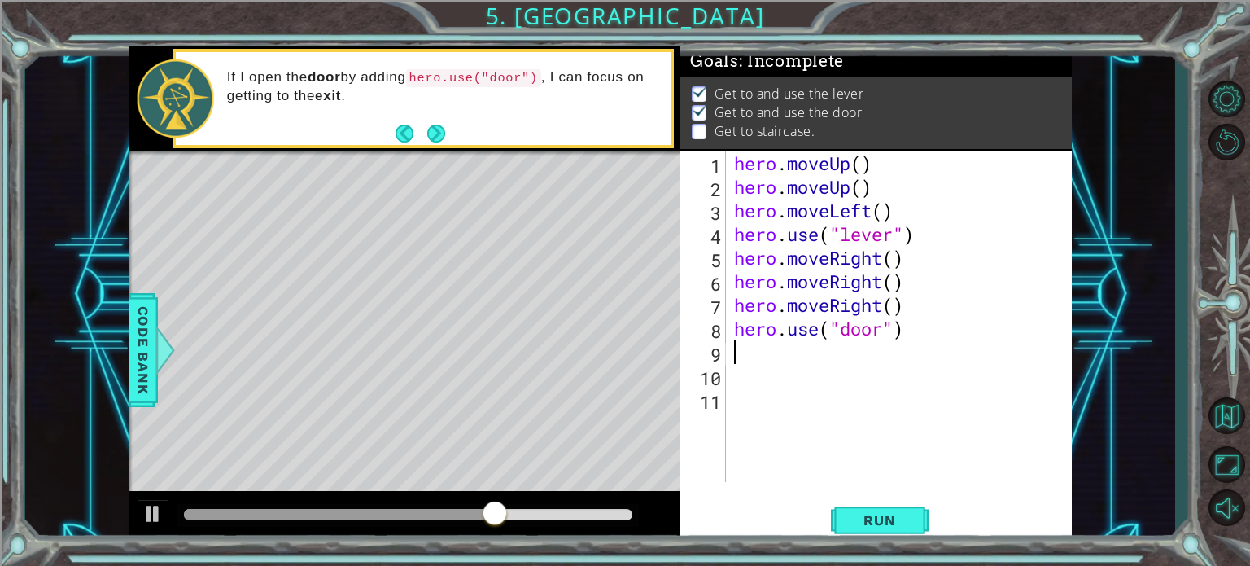
click at [806, 379] on div "hero . moveUp ( ) hero . moveUp ( ) hero . moveLeft ( ) hero . use ( "lever" ) …" at bounding box center [903, 340] width 345 height 378
click at [749, 369] on div "hero . moveUp ( ) hero . moveUp ( ) hero . moveLeft ( ) hero . use ( "lever" ) …" at bounding box center [903, 340] width 345 height 378
click at [435, 133] on button "Next" at bounding box center [436, 133] width 18 height 18
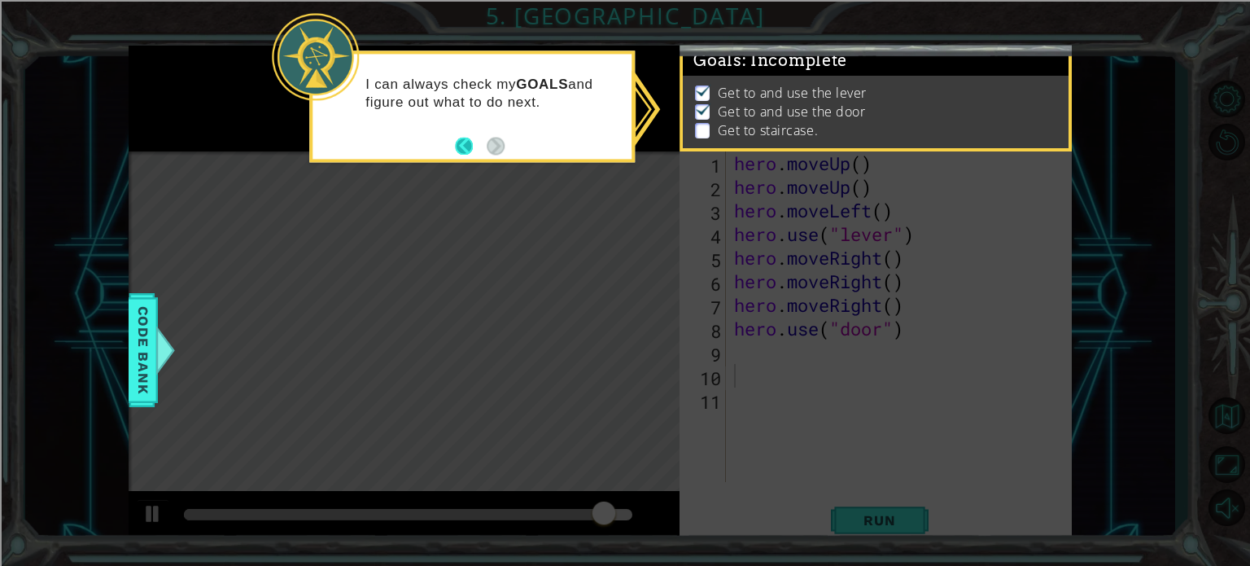
click at [462, 149] on button "Back" at bounding box center [471, 146] width 32 height 18
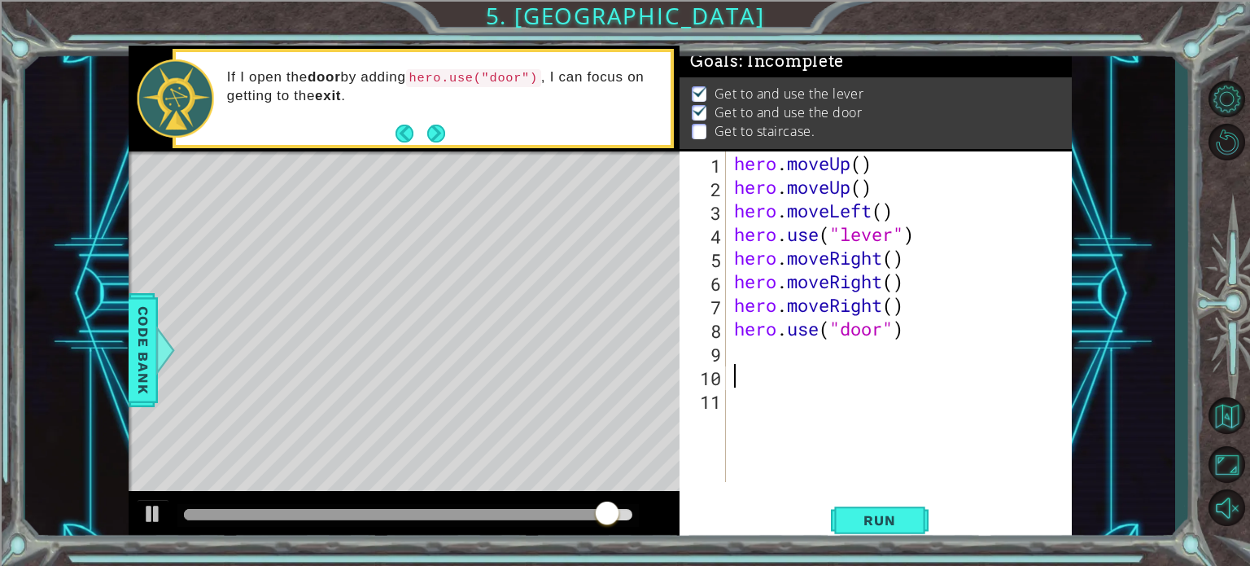
scroll to position [9, 0]
click at [763, 351] on div "hero . moveUp ( ) hero . moveUp ( ) hero . moveLeft ( ) hero . use ( "lever" ) …" at bounding box center [903, 340] width 345 height 378
type textarea "h"
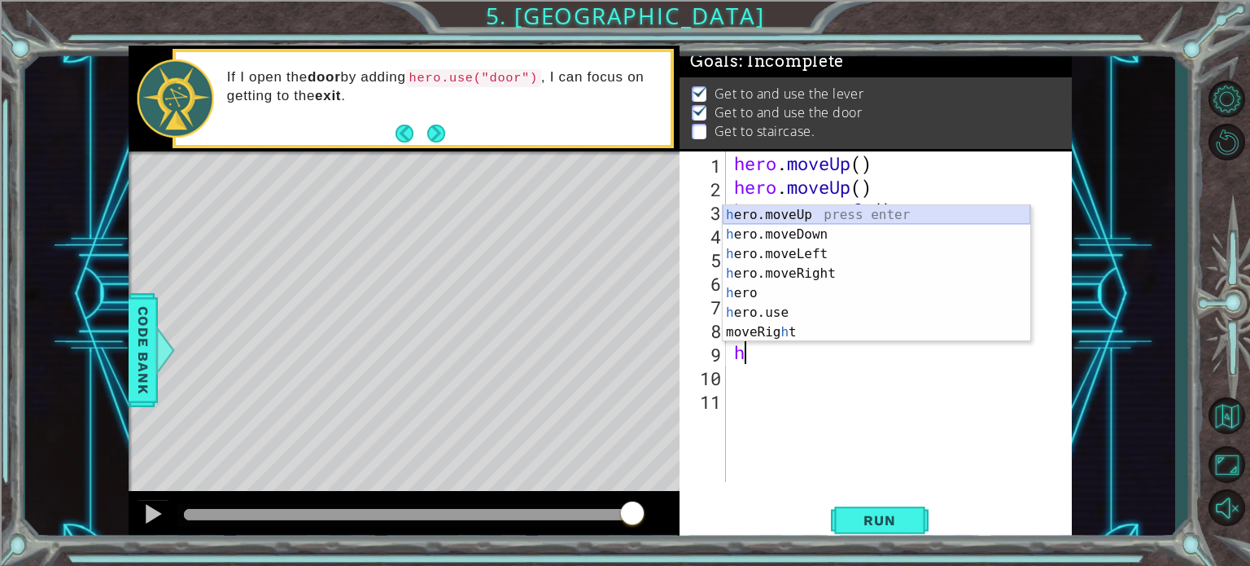
click at [794, 221] on div "h ero.moveUp press enter h ero.moveDown press enter h ero.moveLeft press enter …" at bounding box center [877, 293] width 308 height 176
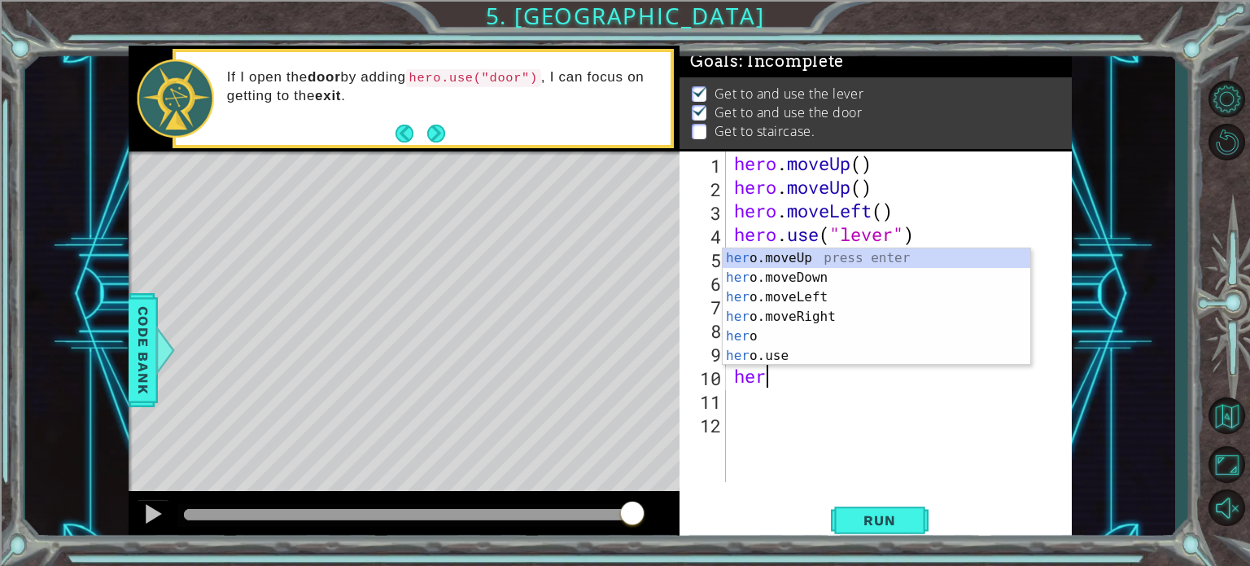
scroll to position [0, 0]
type textarea "hero"
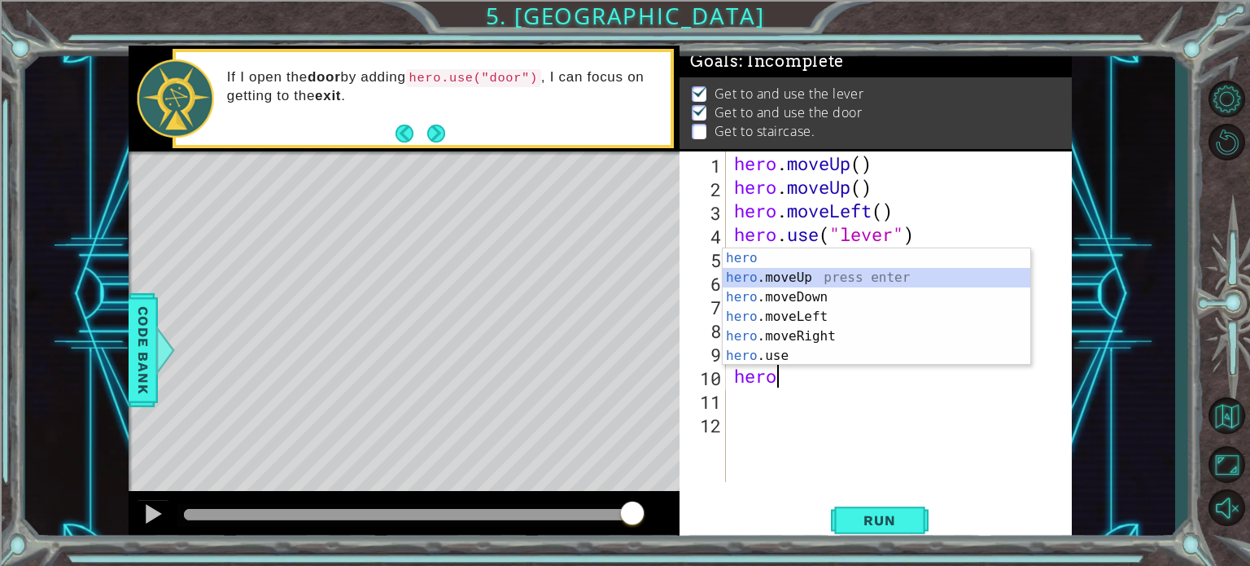
click at [825, 276] on div "hero press enter hero .moveUp press enter hero .moveDown press enter hero .move…" at bounding box center [877, 326] width 308 height 156
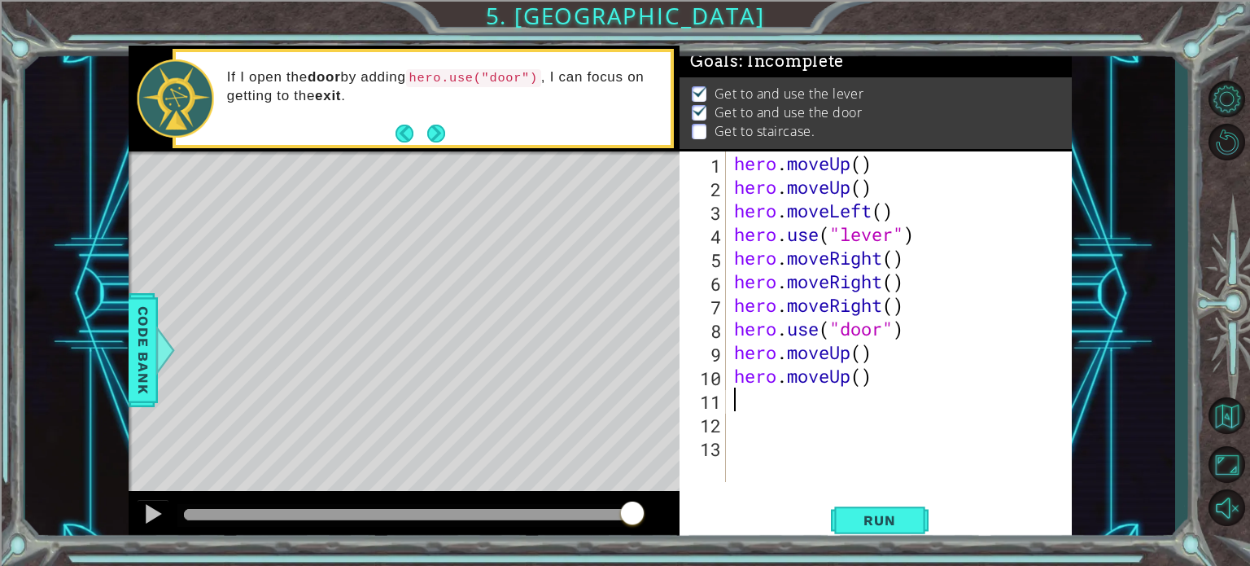
click at [748, 400] on div "hero . moveUp ( ) hero . moveUp ( ) hero . moveLeft ( ) hero . use ( "lever" ) …" at bounding box center [903, 340] width 345 height 378
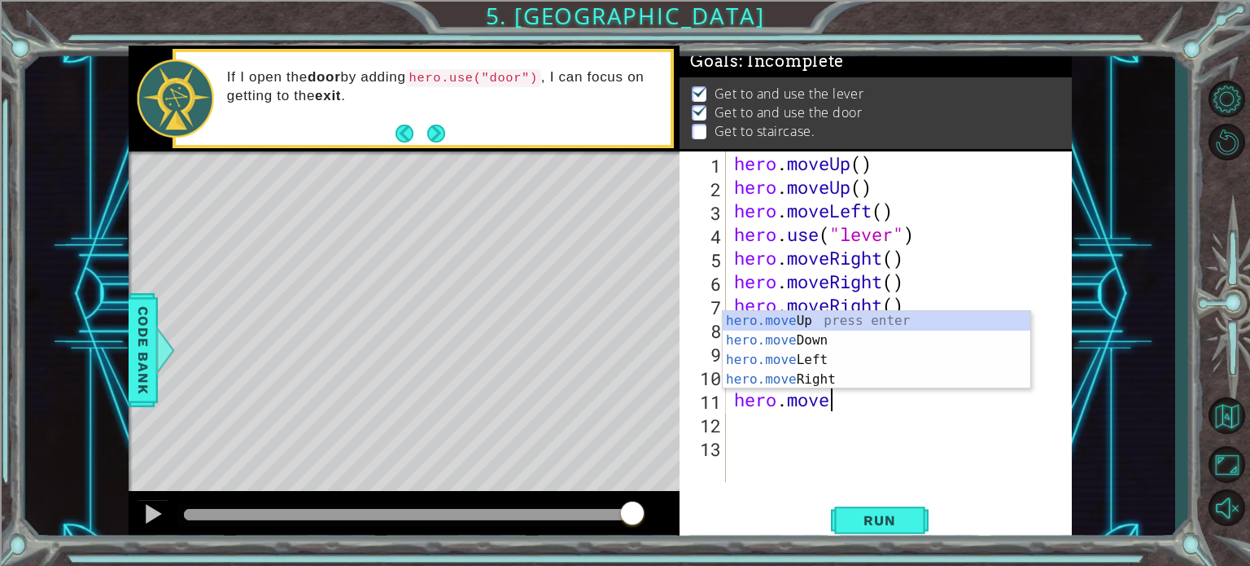
scroll to position [0, 3]
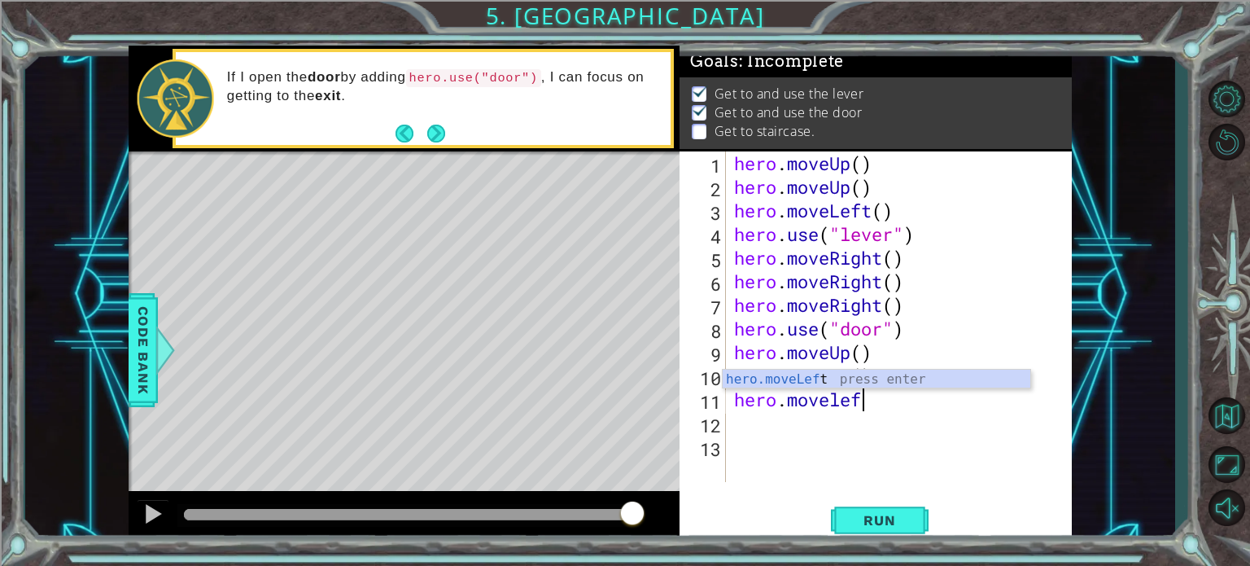
type textarea "hero.moveleft"
click at [765, 378] on div "hero.moveLeft press enter" at bounding box center [877, 398] width 308 height 59
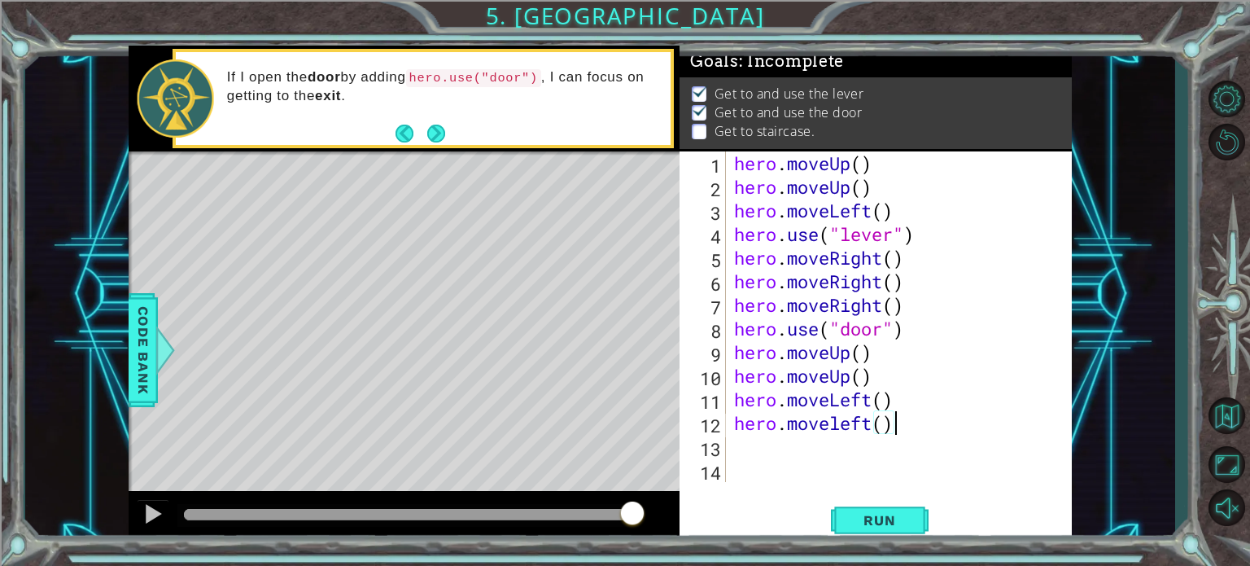
scroll to position [0, 7]
click at [840, 423] on div "hero . moveUp ( ) hero . moveUp ( ) hero . moveLeft ( ) hero . use ( "lever" ) …" at bounding box center [903, 340] width 345 height 378
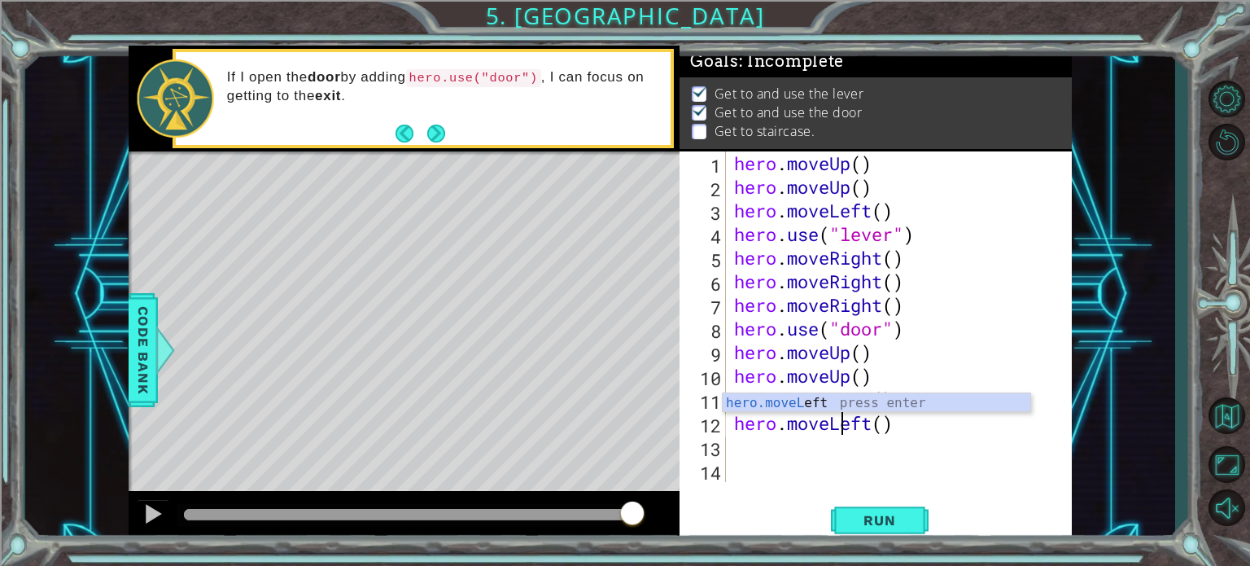
scroll to position [0, 5]
click at [868, 400] on div "hero.moveL eft press enter" at bounding box center [877, 422] width 308 height 59
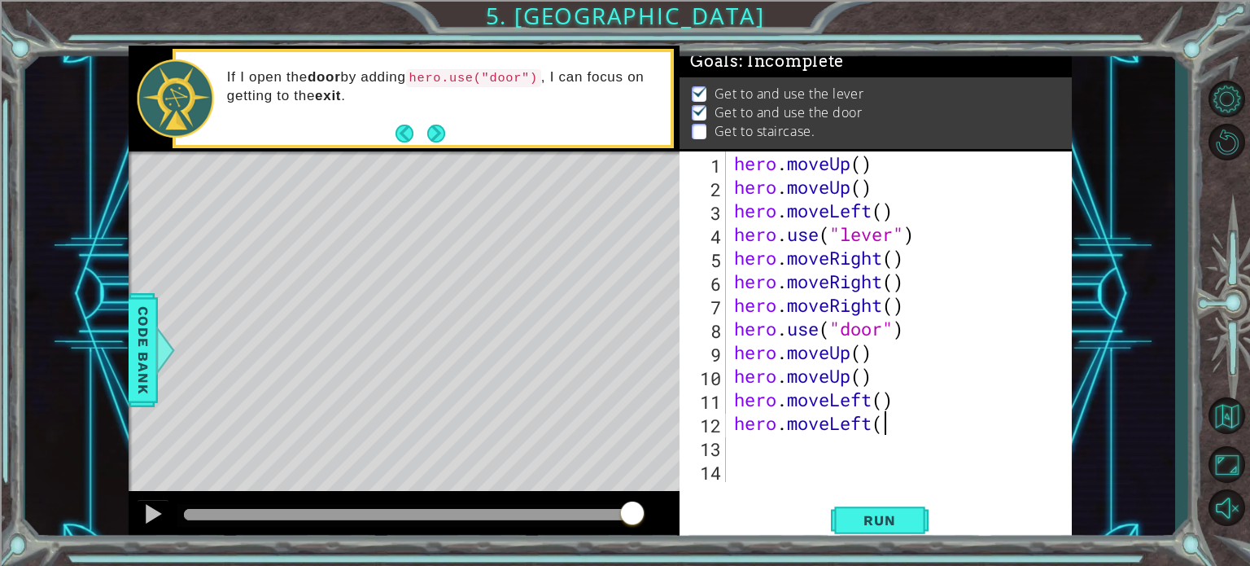
type textarea "hero.moveLeft()"
click at [738, 448] on div "hero . moveUp ( ) hero . moveUp ( ) hero . moveLeft ( ) hero . use ( "lever" ) …" at bounding box center [903, 340] width 345 height 378
click at [850, 518] on span "Run" at bounding box center [879, 520] width 64 height 16
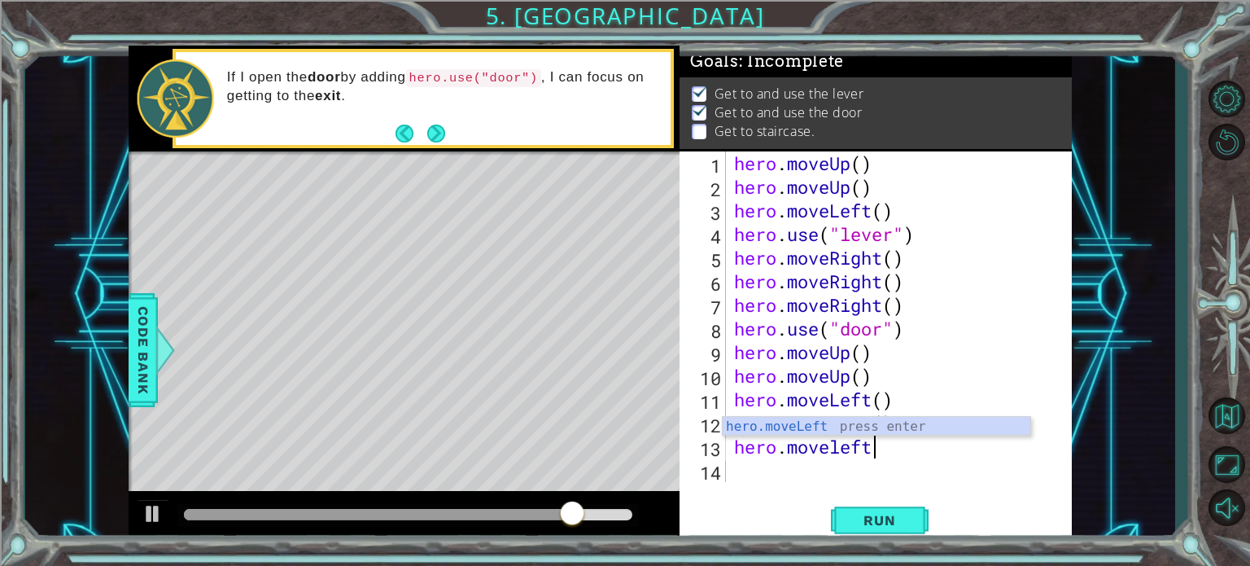
scroll to position [0, 5]
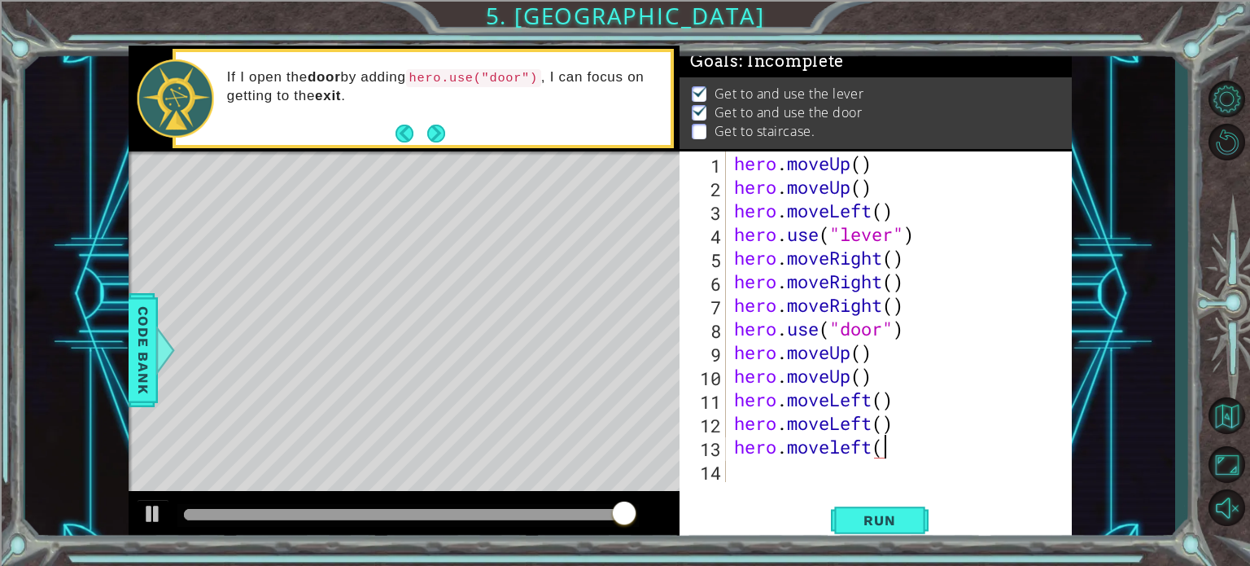
type textarea "hero.moveleft()"
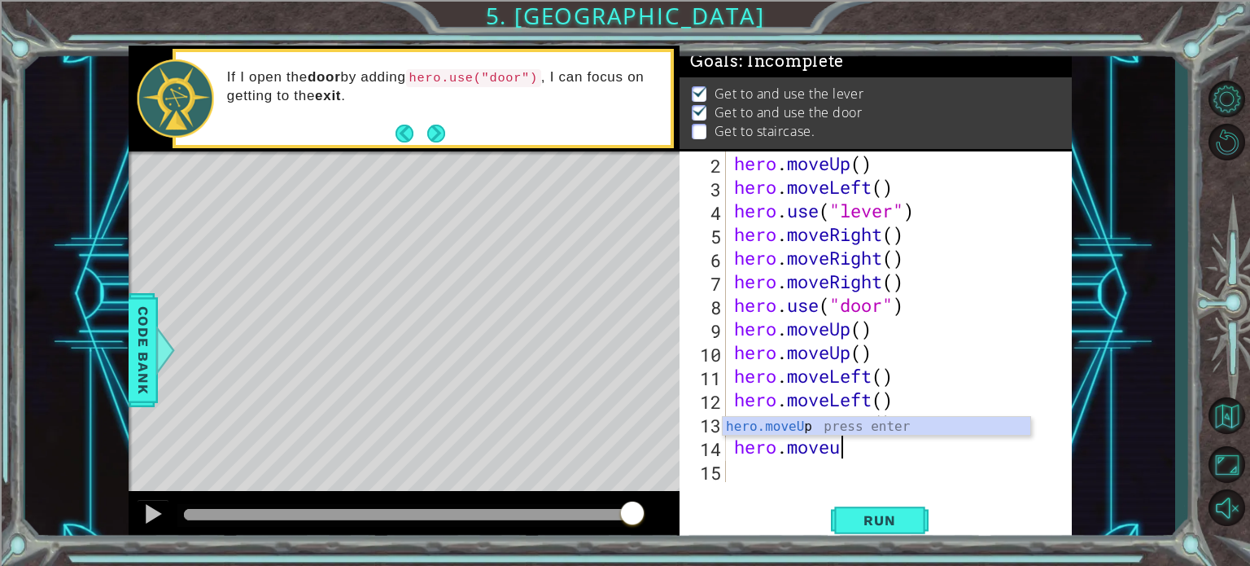
scroll to position [0, 4]
type textarea "hero.moveu"
click at [819, 429] on div "hero.moveU p press enter" at bounding box center [877, 446] width 308 height 59
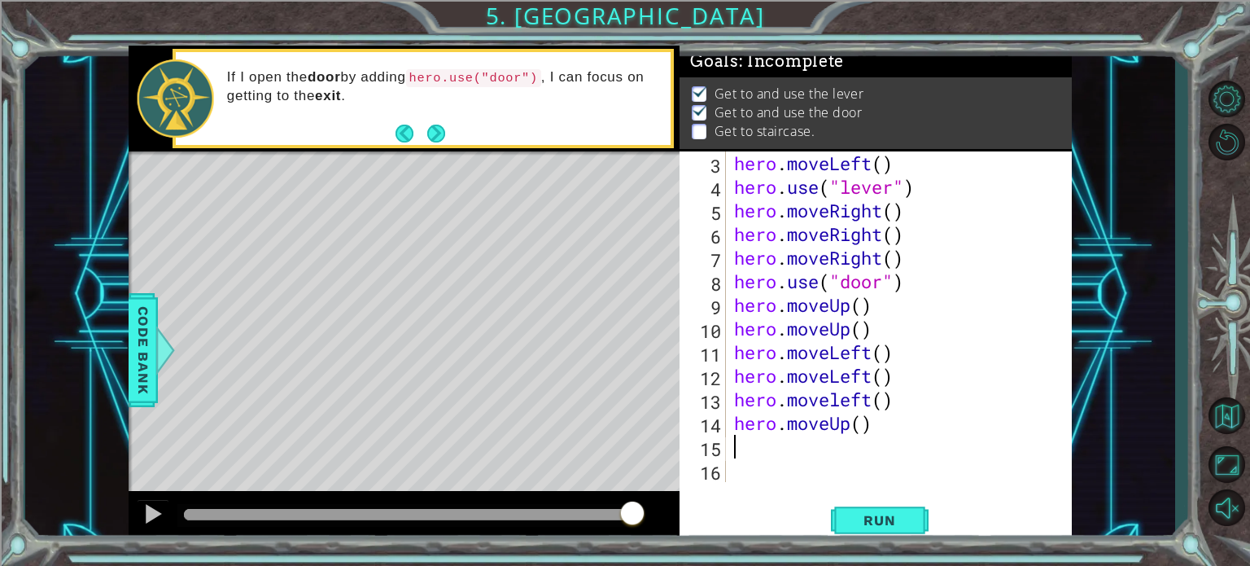
scroll to position [46, 0]
click at [871, 512] on span "Run" at bounding box center [879, 520] width 64 height 16
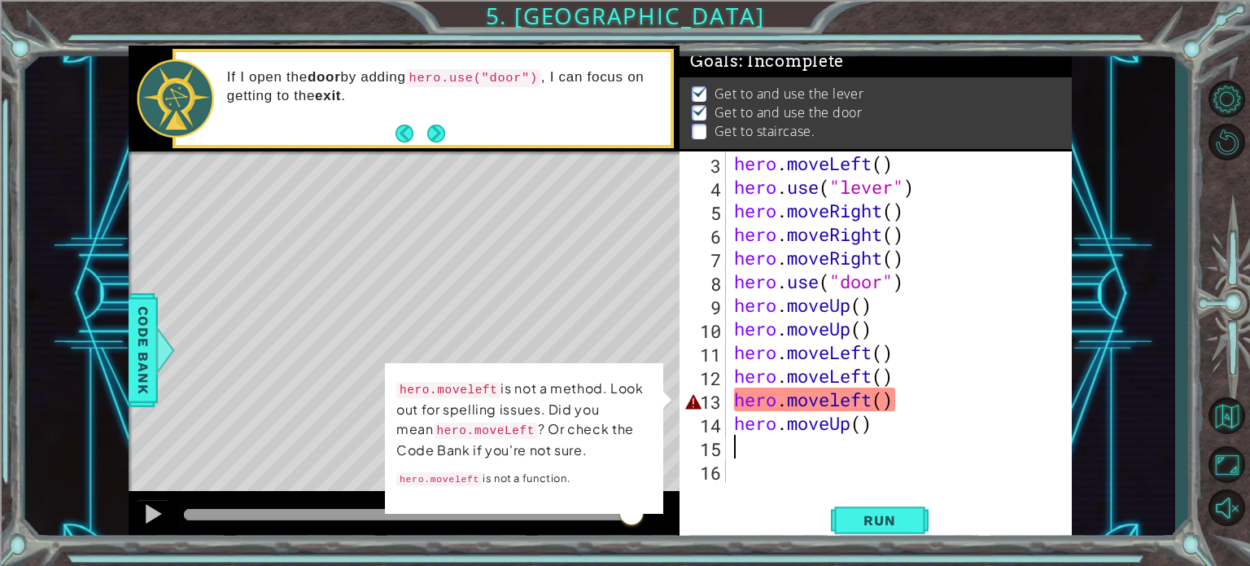
click at [913, 396] on div "hero . moveLeft ( ) hero . use ( "lever" ) hero . moveRight ( ) hero . moveRigh…" at bounding box center [897, 340] width 333 height 378
click at [868, 403] on div "hero . moveLeft ( ) hero . use ( "lever" ) hero . moveRight ( ) hero . moveRigh…" at bounding box center [897, 340] width 333 height 378
click at [910, 397] on div "hero . moveLeft ( ) hero . use ( "lever" ) hero . moveRight ( ) hero . moveRigh…" at bounding box center [897, 340] width 333 height 378
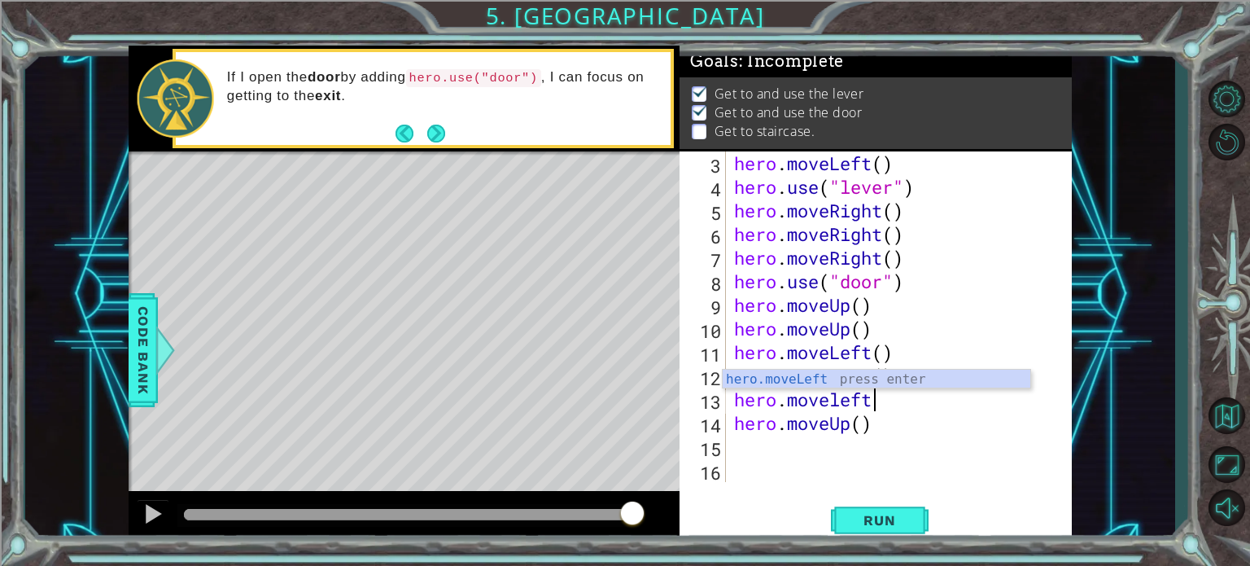
type textarea "hero.movelef"
click at [805, 370] on div "hero.moveLef t press enter" at bounding box center [877, 398] width 308 height 59
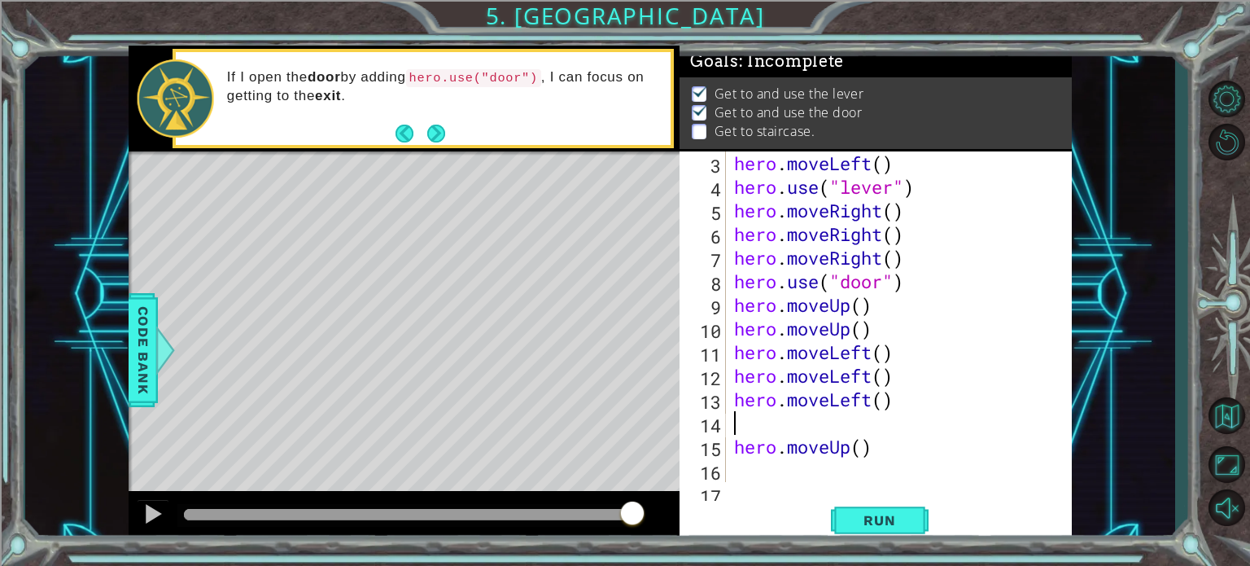
type textarea "hero.moveLeft()"
click at [910, 446] on div "hero . moveLeft ( ) hero . use ( "lever" ) hero . moveRight ( ) hero . moveRigh…" at bounding box center [897, 340] width 333 height 378
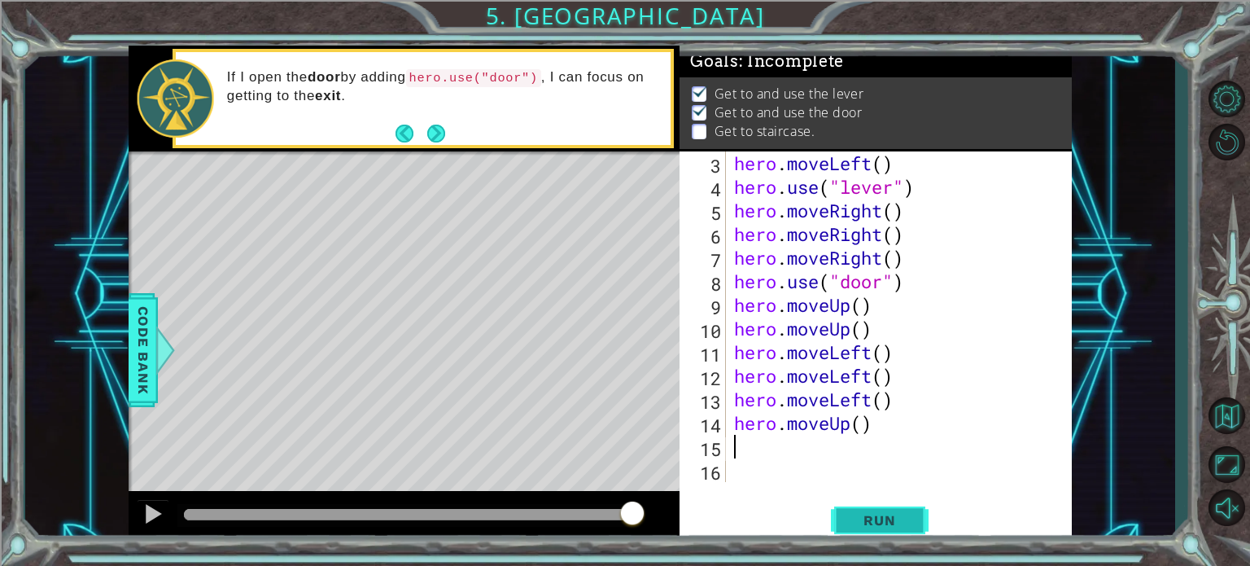
click at [869, 520] on span "Run" at bounding box center [879, 520] width 64 height 16
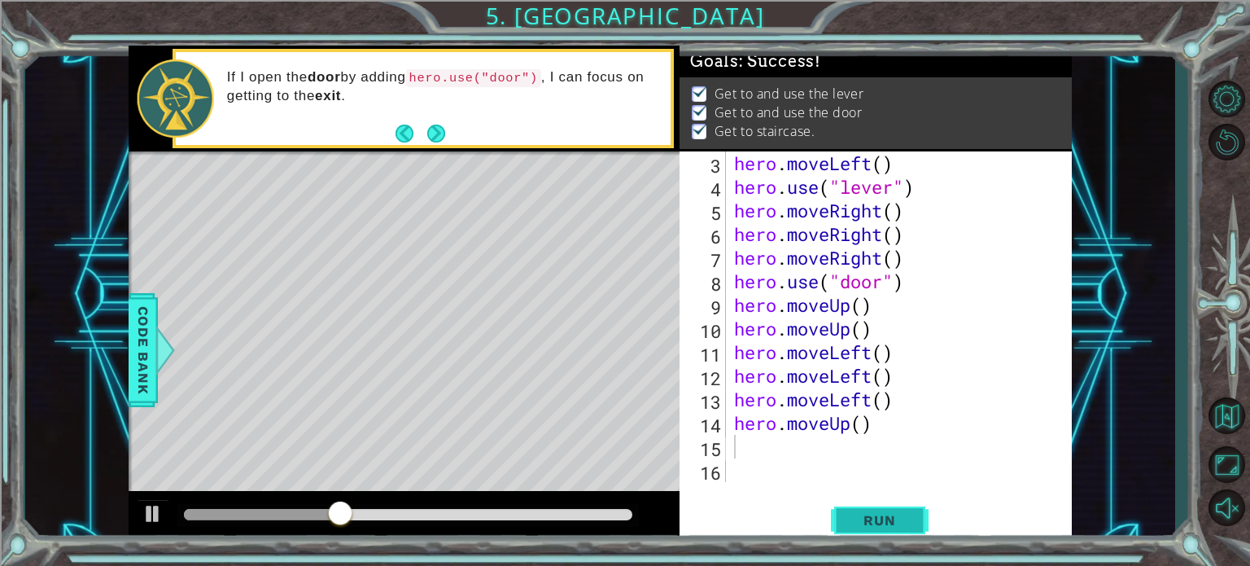
click at [869, 520] on span "Run" at bounding box center [879, 520] width 64 height 16
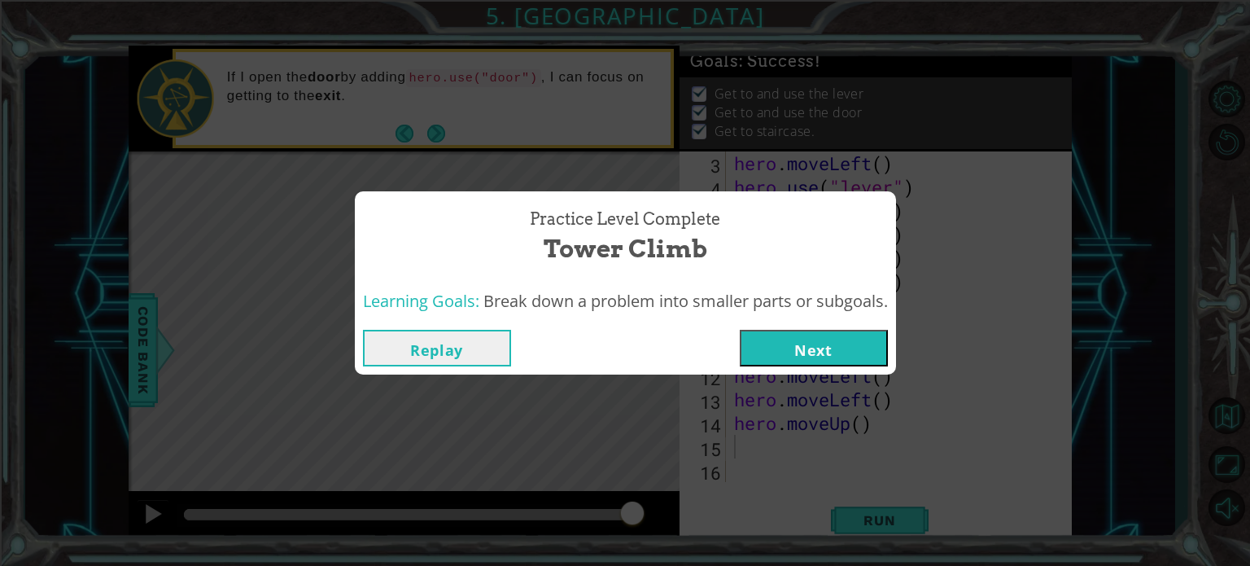
click at [819, 357] on button "Next" at bounding box center [814, 348] width 148 height 37
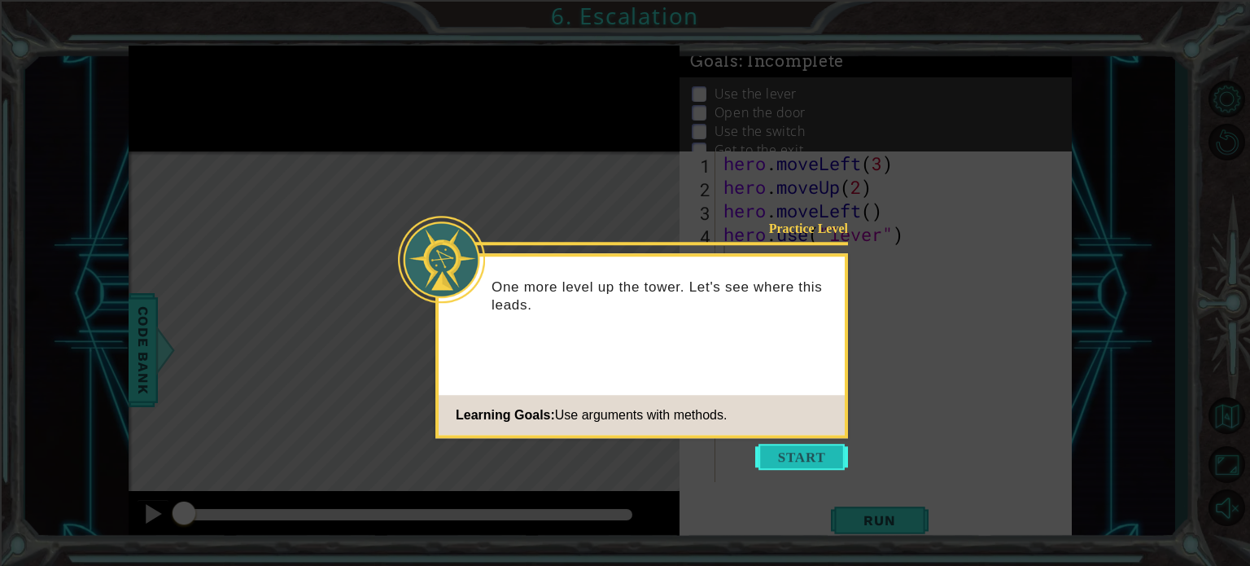
click at [802, 458] on button "Start" at bounding box center [801, 456] width 93 height 26
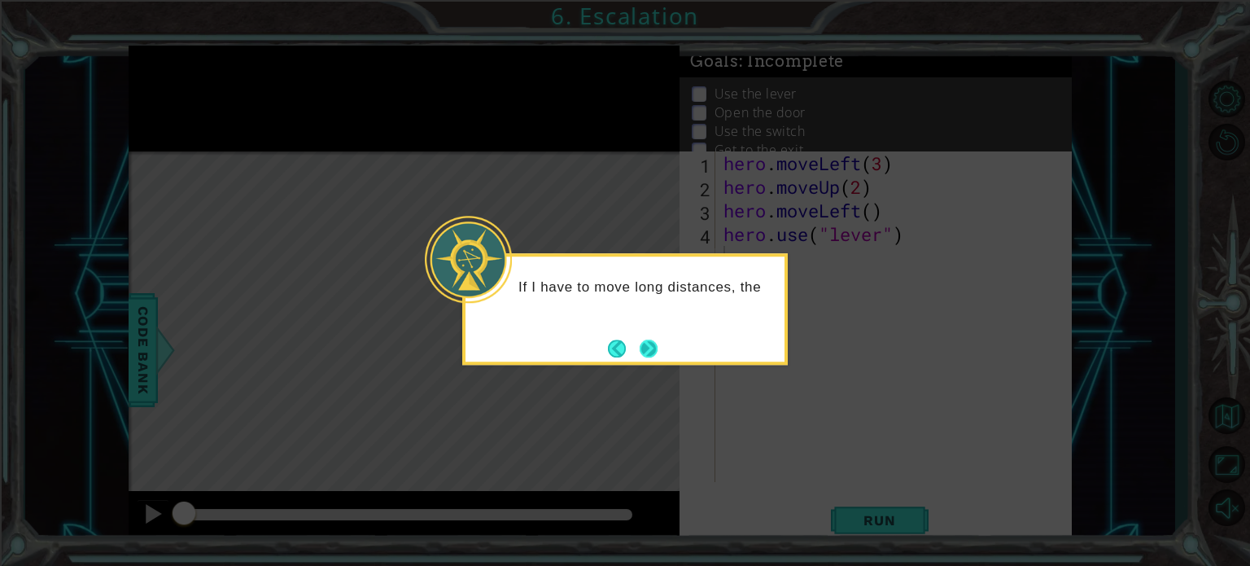
click at [650, 347] on button "Next" at bounding box center [649, 348] width 18 height 18
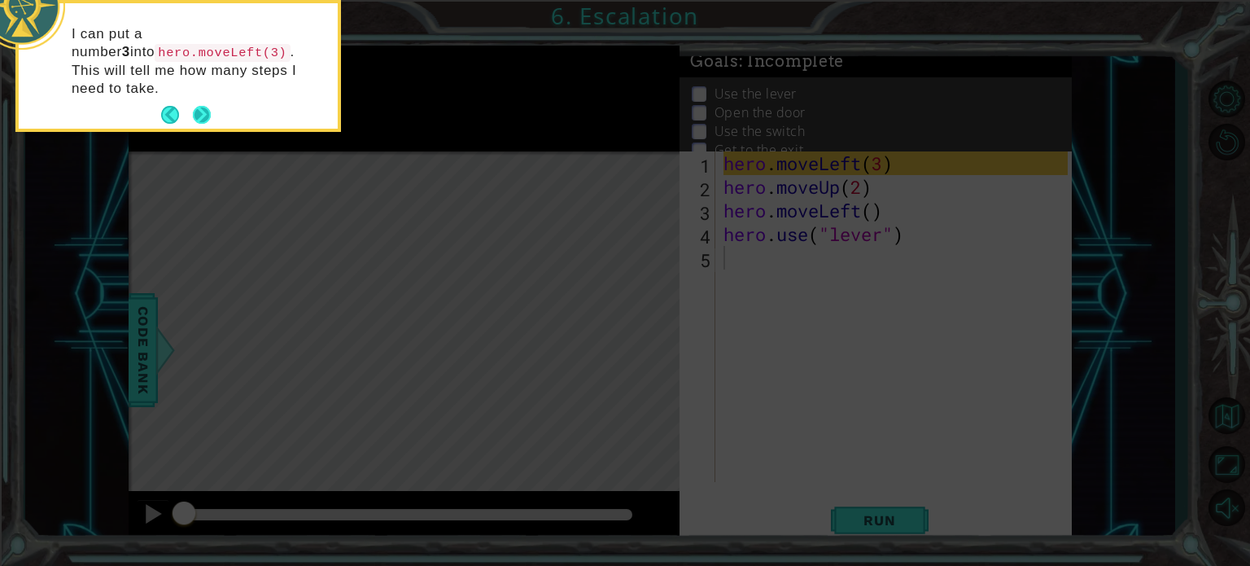
click at [199, 106] on button "Next" at bounding box center [202, 115] width 18 height 18
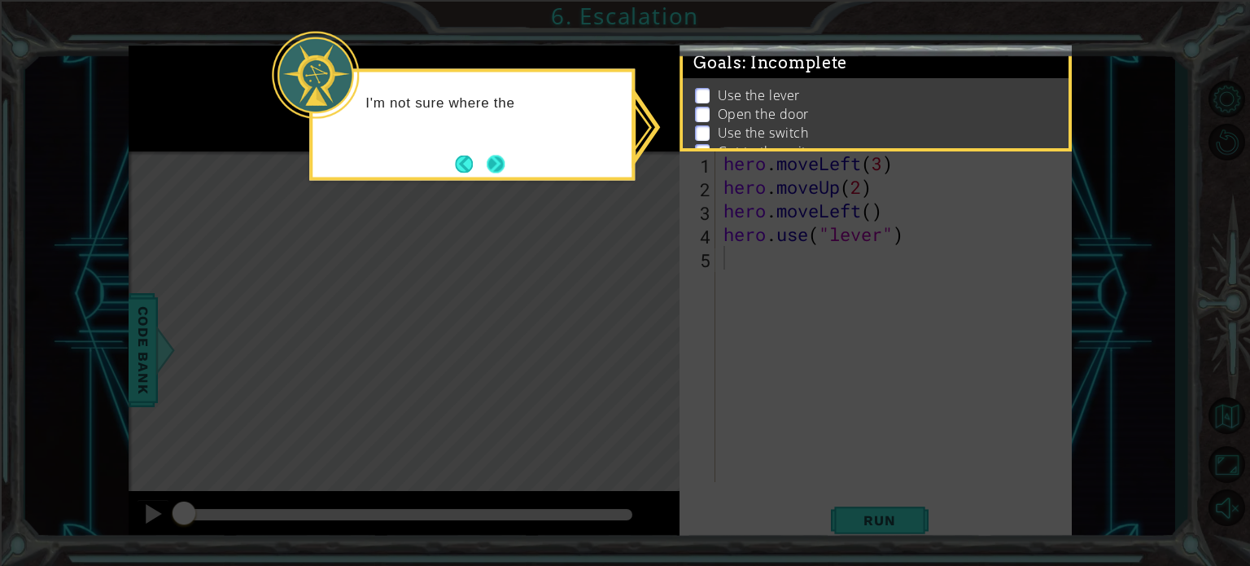
click at [505, 164] on button "Next" at bounding box center [496, 164] width 18 height 18
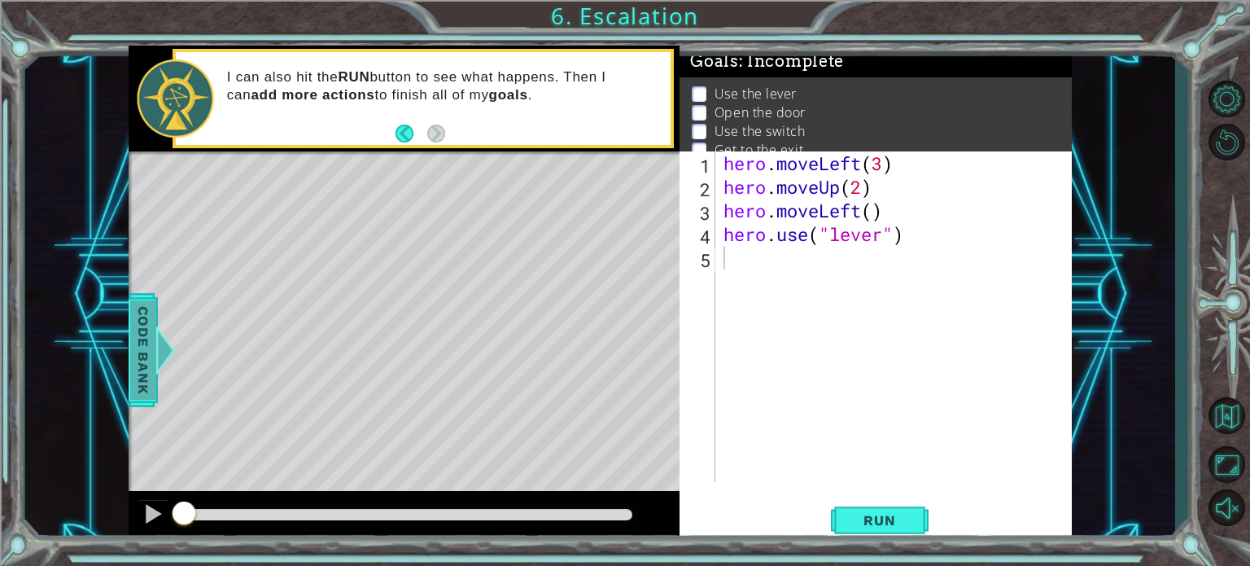
click at [152, 325] on span "Code Bank" at bounding box center [143, 348] width 26 height 99
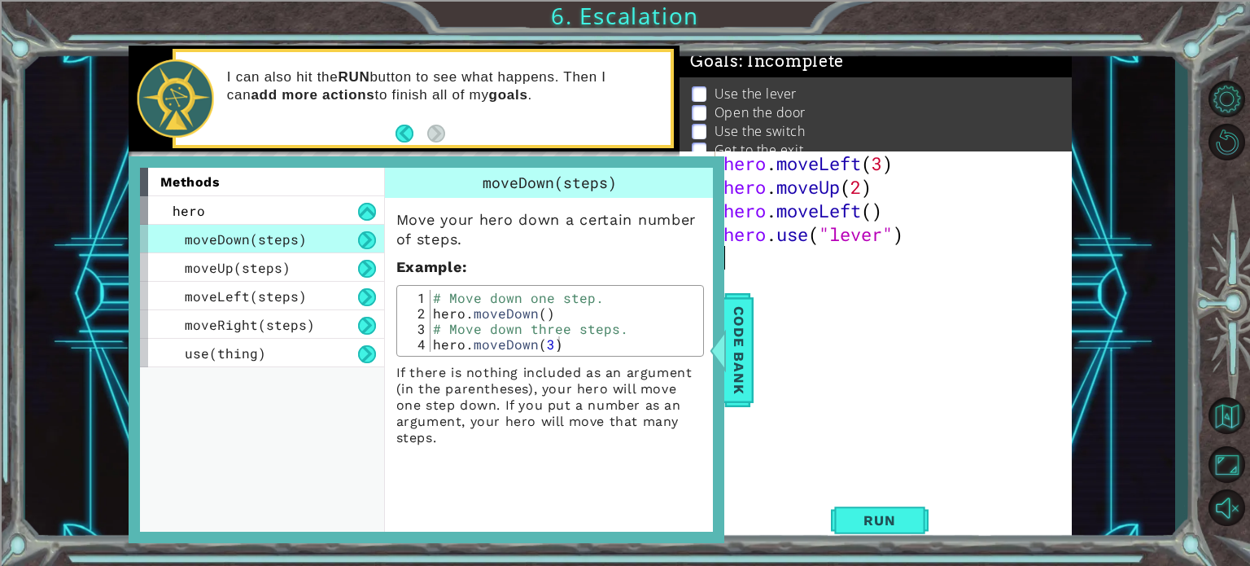
click at [830, 376] on div "hero . moveLeft ( 3 ) hero . moveUp ( 2 ) hero . moveLeft ( ) hero . use ( "lev…" at bounding box center [898, 340] width 356 height 378
click at [745, 360] on span "Code Bank" at bounding box center [739, 348] width 26 height 99
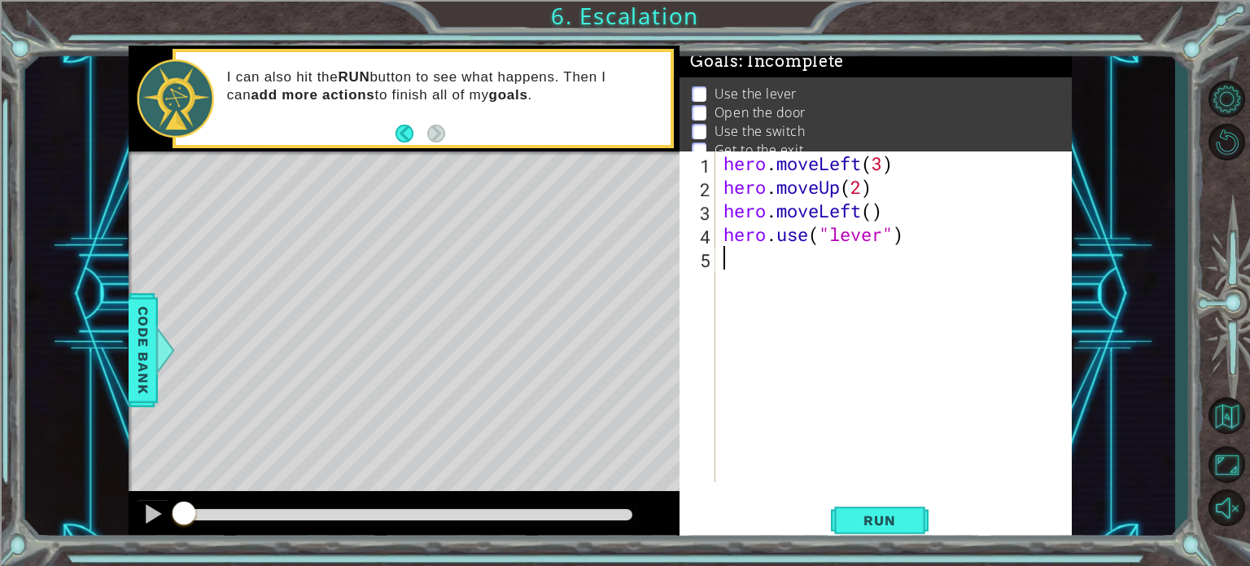
click at [787, 251] on div "hero . moveLeft ( 3 ) hero . moveUp ( 2 ) hero . moveLeft ( ) hero . use ( "lev…" at bounding box center [898, 340] width 356 height 378
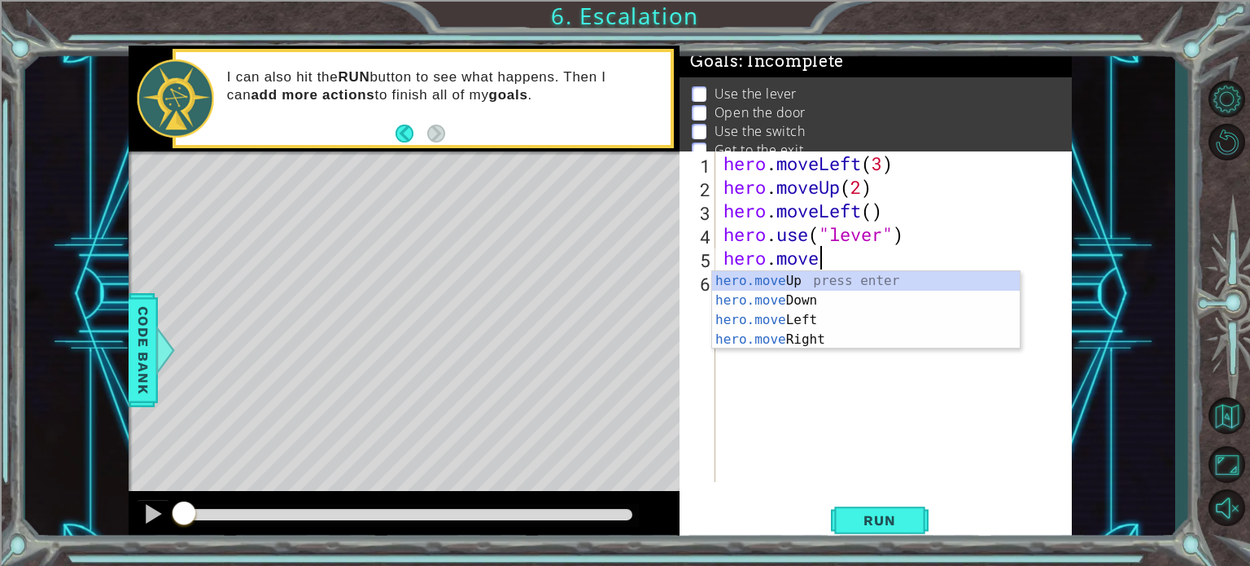
scroll to position [0, 3]
click at [808, 276] on div "hero.move Up press enter hero.move Down press enter hero.move Left press enter …" at bounding box center [866, 329] width 308 height 117
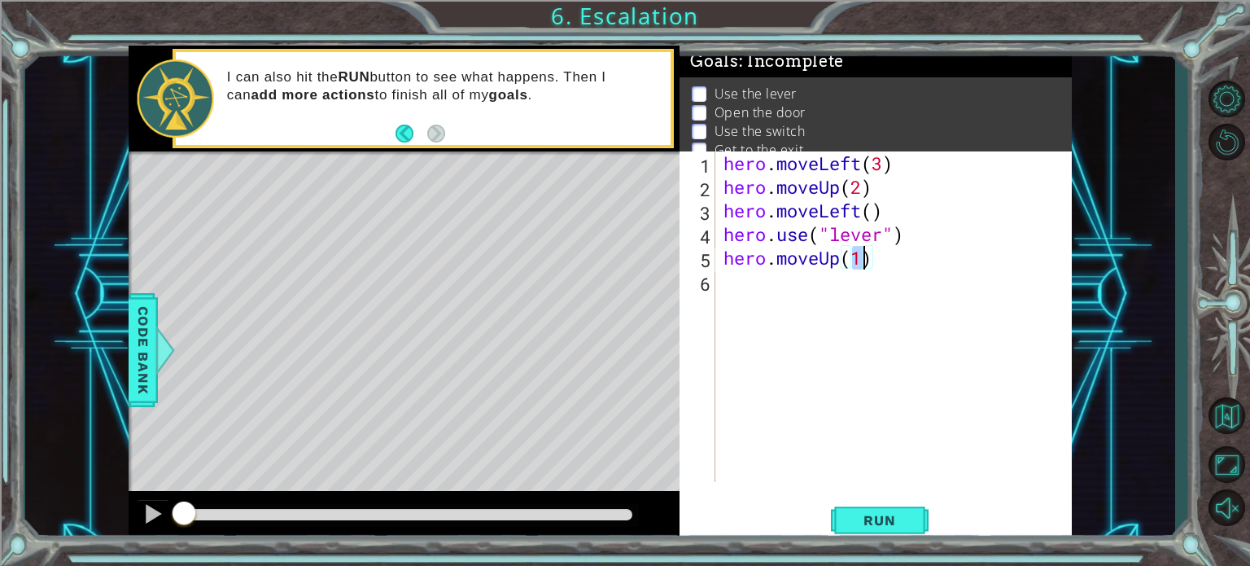
click at [859, 260] on div "hero . moveLeft ( 3 ) hero . moveUp ( 2 ) hero . moveLeft ( ) hero . use ( "lev…" at bounding box center [898, 340] width 356 height 378
click at [860, 257] on div "hero . moveLeft ( 3 ) hero . moveUp ( 2 ) hero . moveLeft ( ) hero . use ( "lev…" at bounding box center [898, 340] width 356 height 378
type textarea "hero.moveUp()"
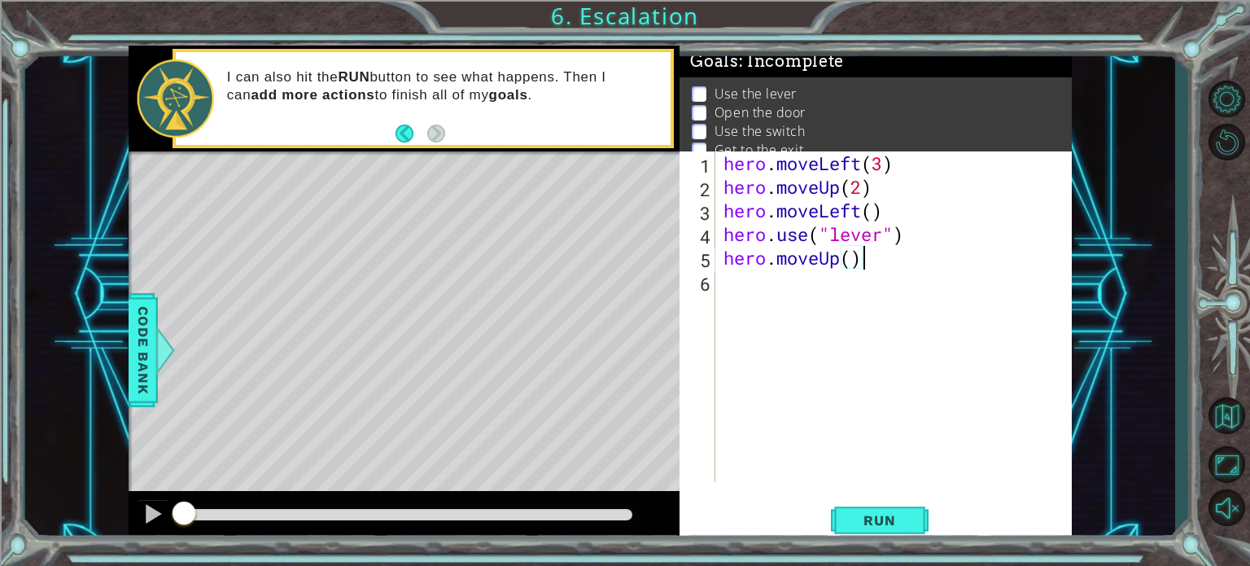
click at [863, 256] on div "hero . moveLeft ( 3 ) hero . moveUp ( 2 ) hero . moveLeft ( ) hero . use ( "lev…" at bounding box center [898, 340] width 356 height 378
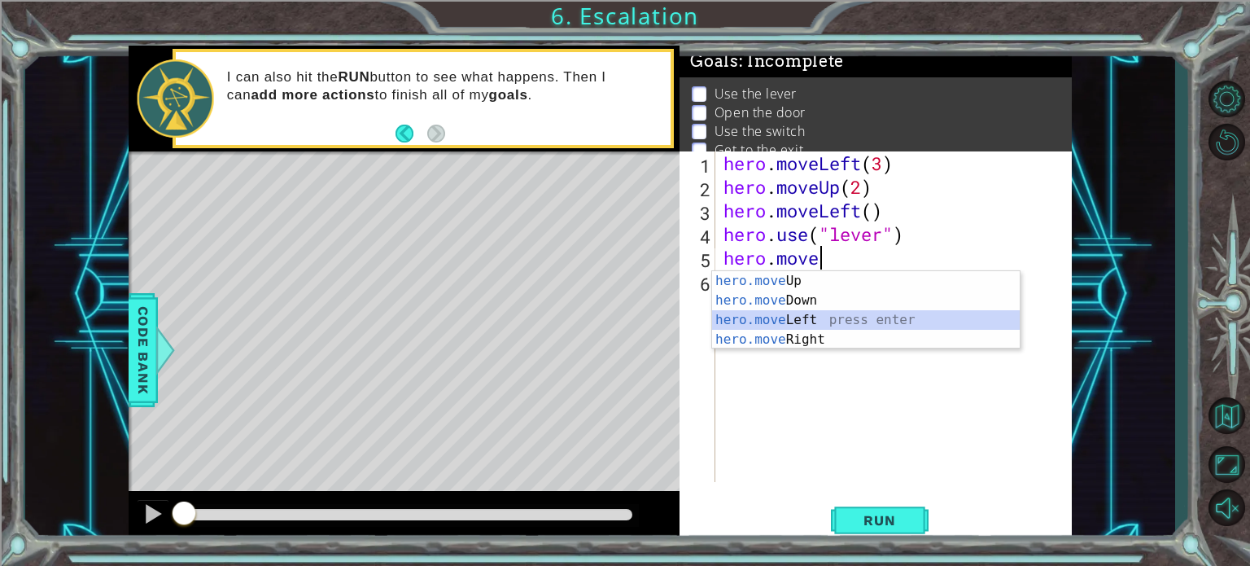
click at [790, 321] on div "hero.move Up press enter hero.move Down press enter hero.move Left press enter …" at bounding box center [866, 329] width 308 height 117
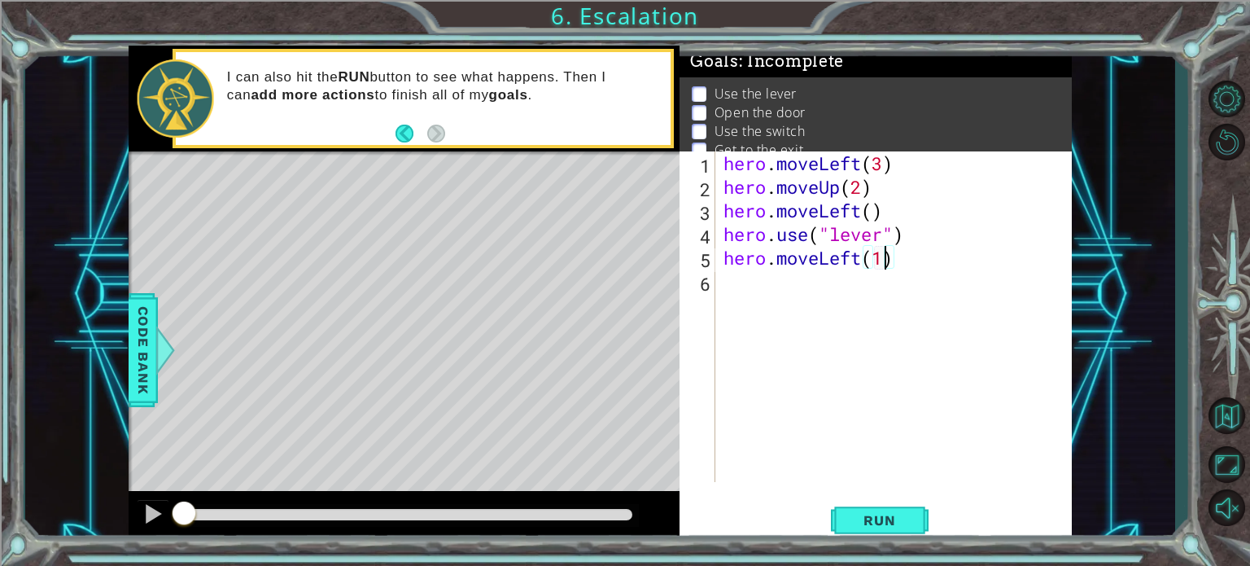
click at [880, 256] on div "hero . moveLeft ( 3 ) hero . moveUp ( 2 ) hero . moveLeft ( ) hero . use ( "lev…" at bounding box center [898, 340] width 356 height 378
click at [885, 254] on div "hero . moveLeft ( 3 ) hero . moveUp ( 2 ) hero . moveLeft ( ) hero . use ( "lev…" at bounding box center [898, 340] width 356 height 378
type textarea "hero.moveLeft(3)"
click at [871, 520] on span "Run" at bounding box center [879, 520] width 64 height 16
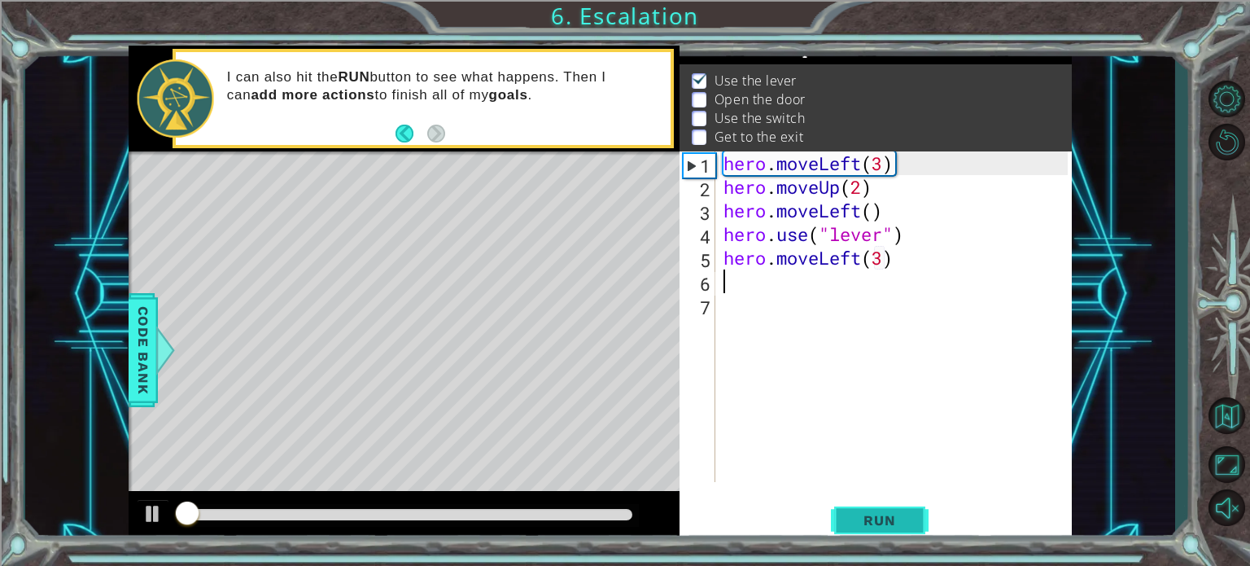
scroll to position [19, 0]
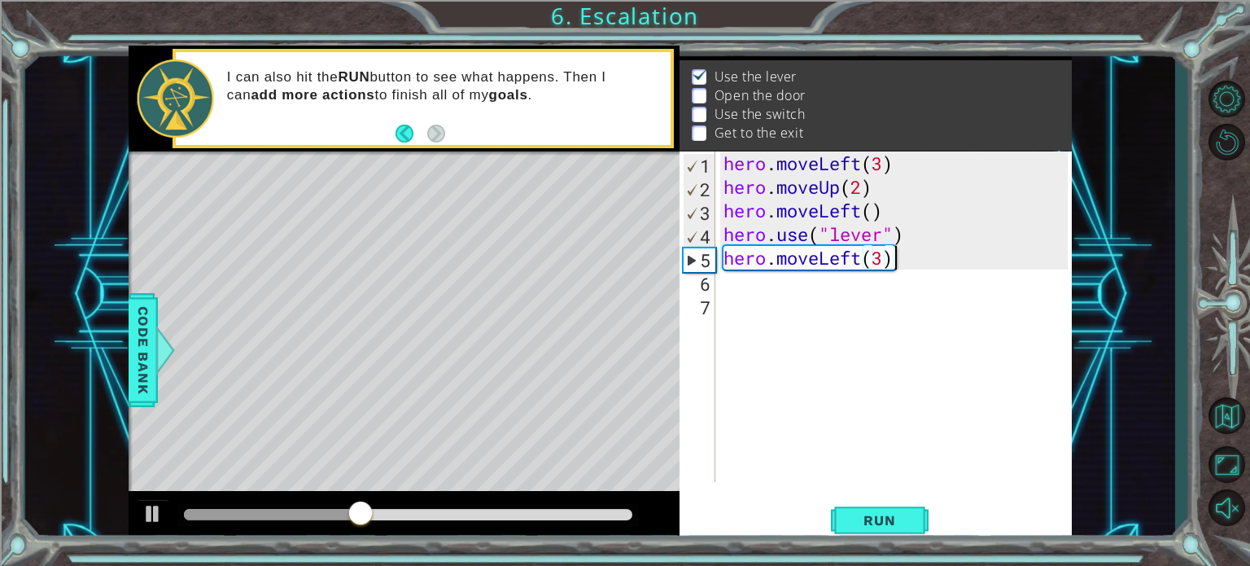
click at [898, 254] on div "hero . moveLeft ( 3 ) hero . moveUp ( 2 ) hero . moveLeft ( ) hero . use ( "lev…" at bounding box center [898, 340] width 356 height 378
click at [892, 253] on div "hero . moveLeft ( 3 ) hero . moveUp ( 2 ) hero . moveLeft ( ) hero . use ( "lev…" at bounding box center [898, 340] width 356 height 378
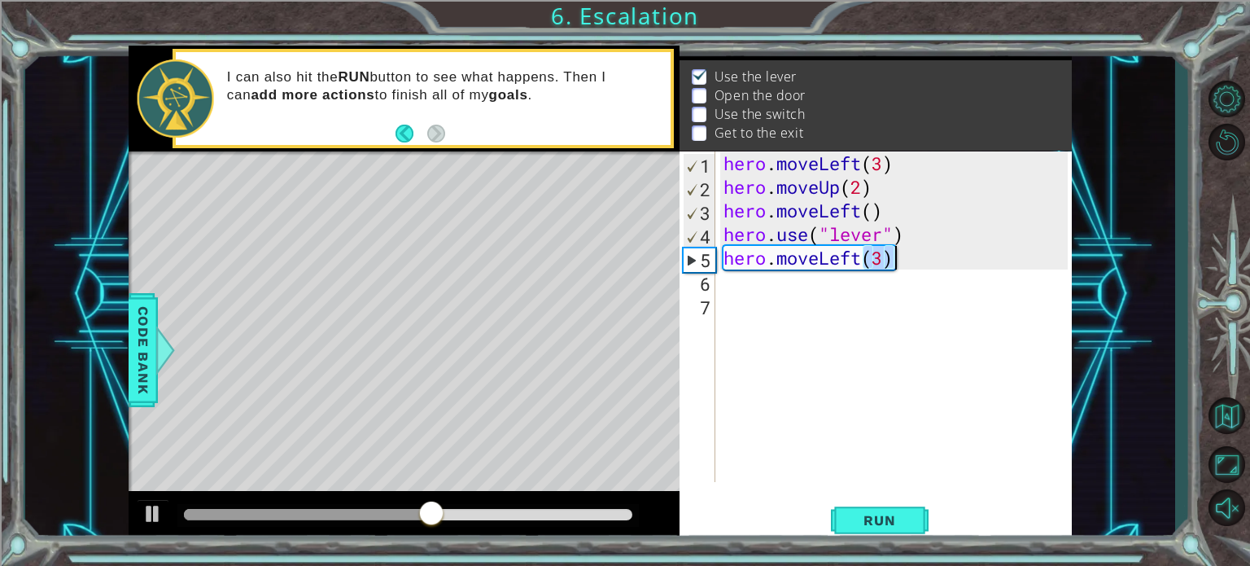
type textarea "hero.moveLeft(3)"
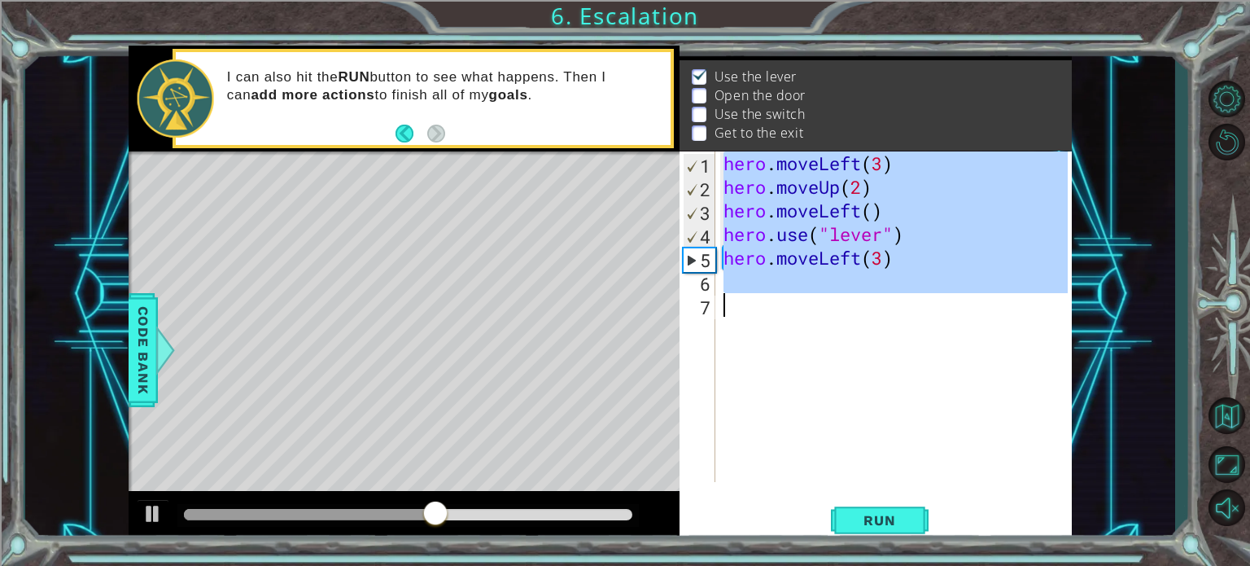
click at [892, 253] on div "hero . moveLeft ( 3 ) hero . moveUp ( 2 ) hero . moveLeft ( ) hero . use ( "lev…" at bounding box center [898, 340] width 356 height 378
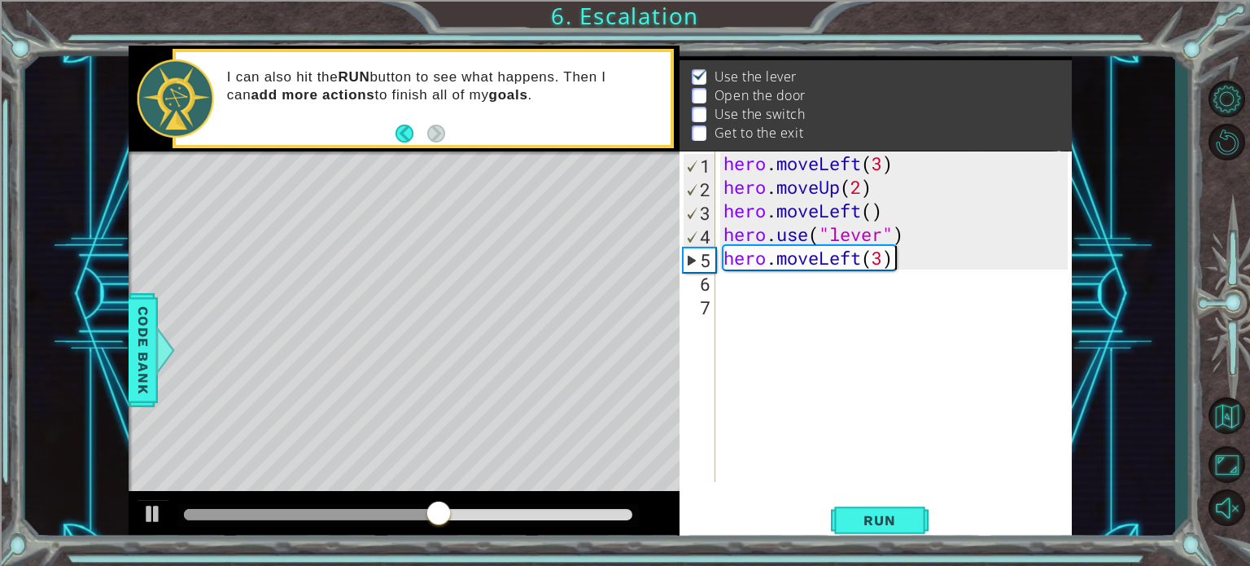
click at [892, 253] on div "hero . moveLeft ( 3 ) hero . moveUp ( 2 ) hero . moveLeft ( ) hero . use ( "lev…" at bounding box center [898, 340] width 356 height 378
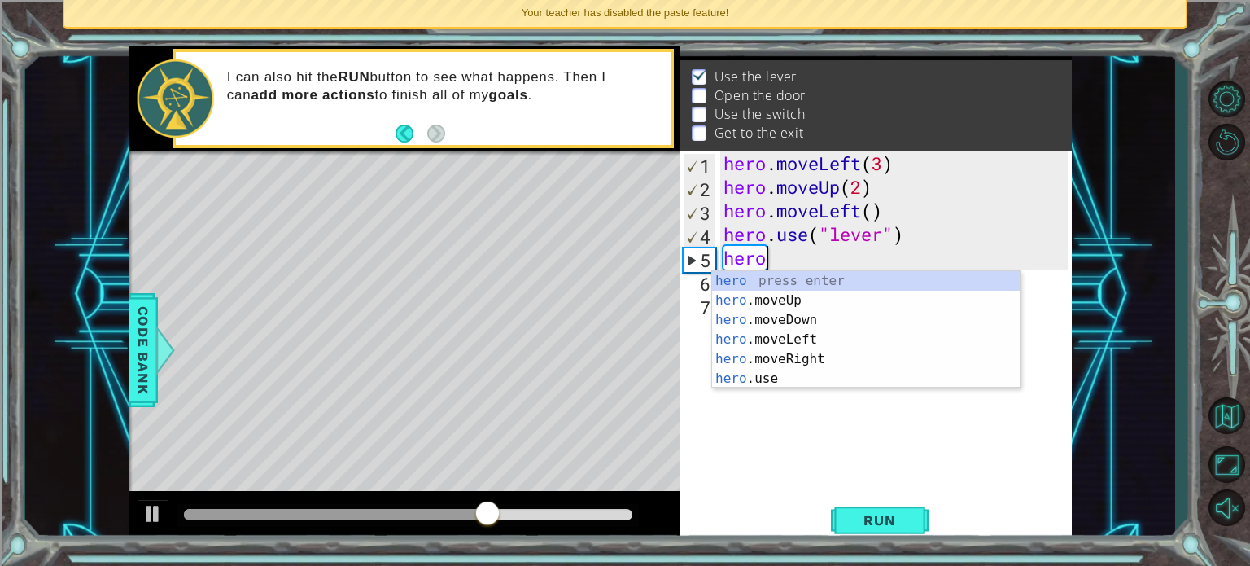
type textarea "h"
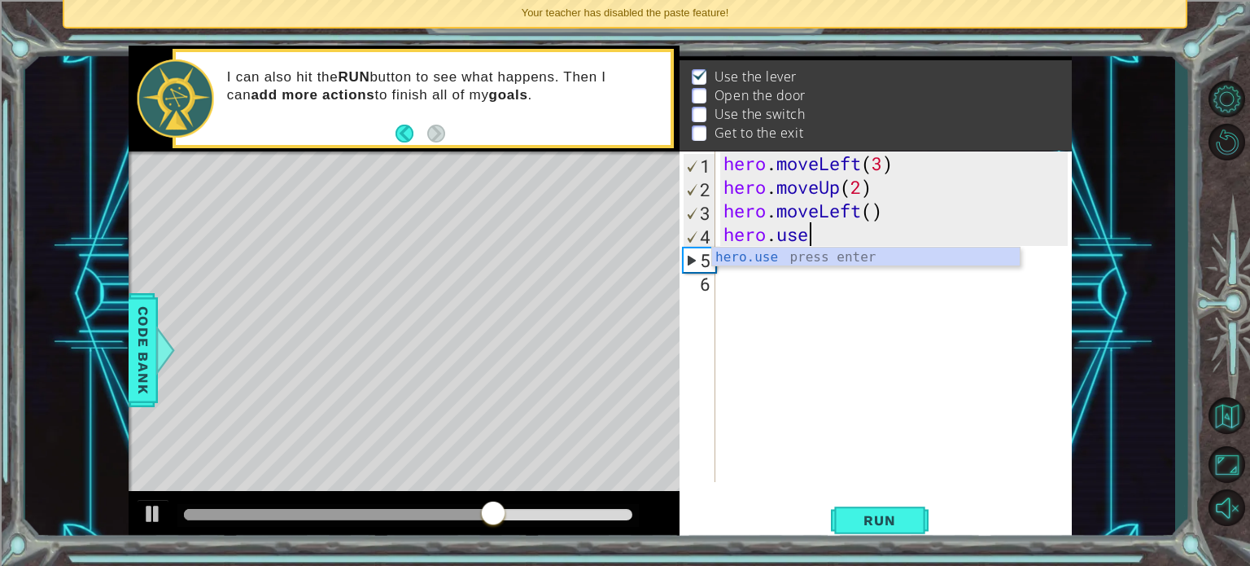
type textarea "hero.u"
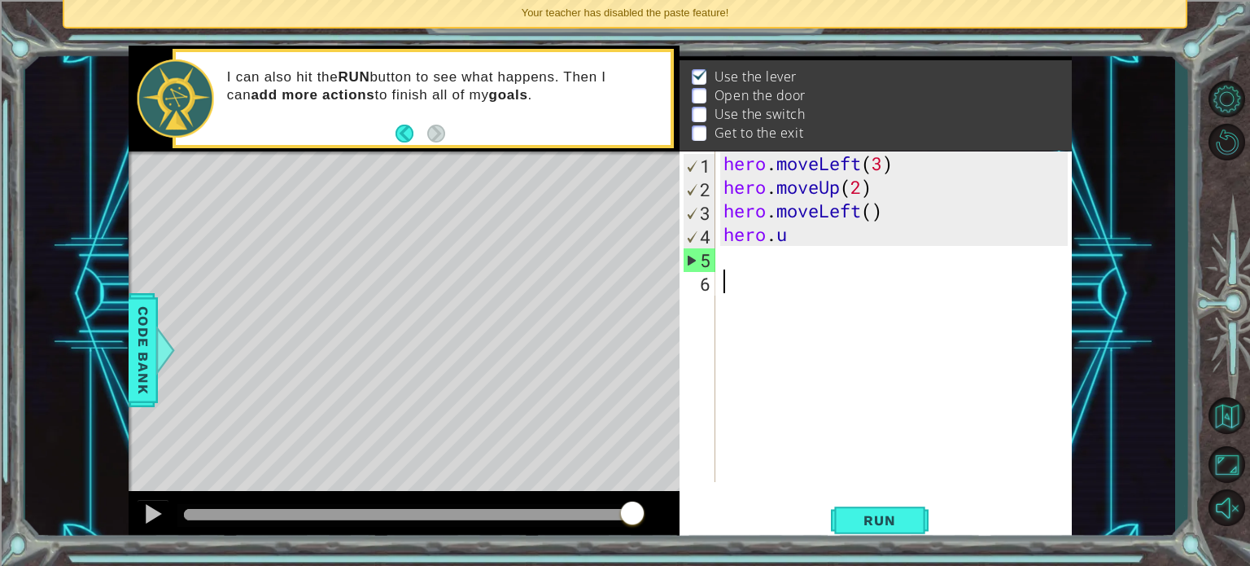
click at [740, 331] on div "hero . moveLeft ( 3 ) hero . moveUp ( 2 ) hero . moveLeft ( ) hero . u" at bounding box center [898, 340] width 356 height 378
click at [833, 230] on div "hero . moveLeft ( 3 ) hero . moveUp ( 2 ) hero . moveLeft ( ) hero . u" at bounding box center [898, 340] width 356 height 378
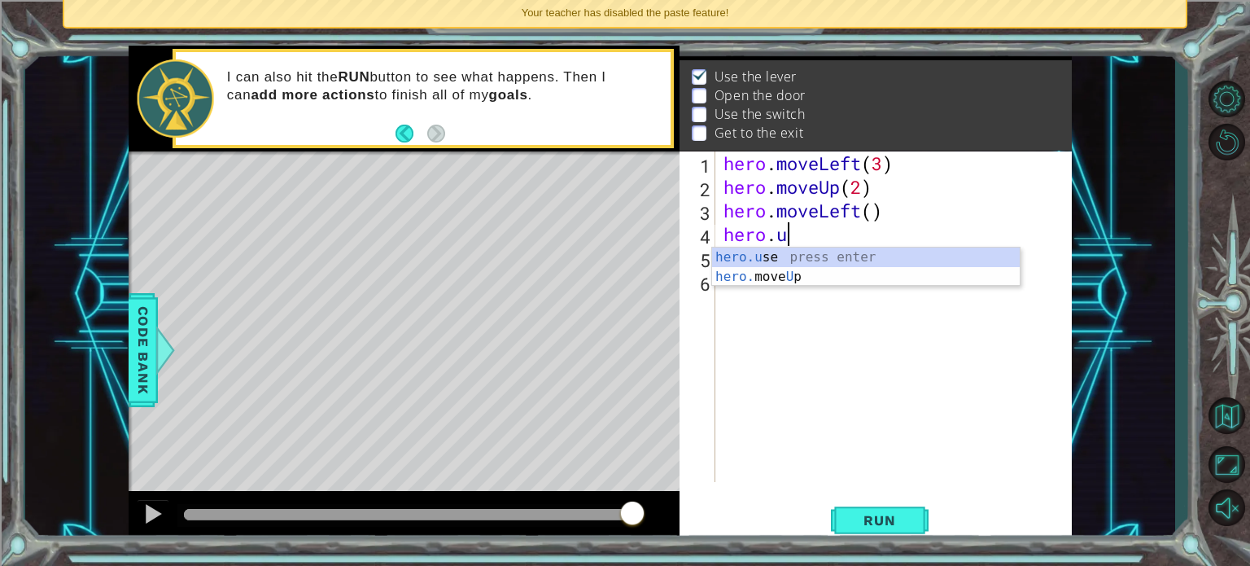
scroll to position [0, 2]
click at [797, 247] on div "hero.u se press enter hero. move U p press enter" at bounding box center [866, 286] width 308 height 78
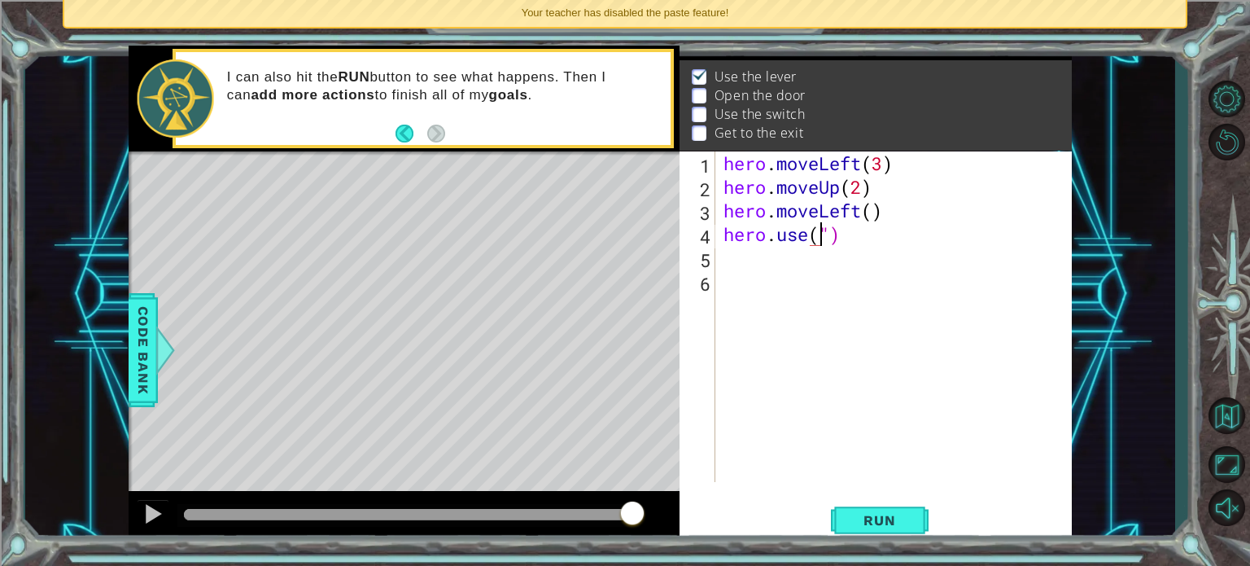
scroll to position [0, 4]
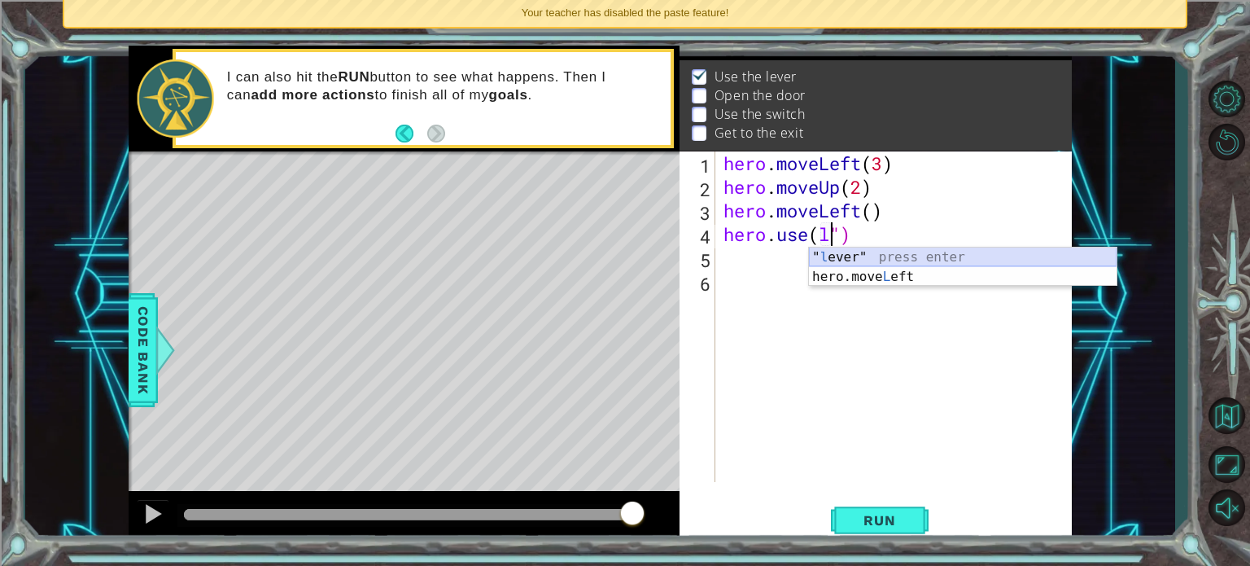
click at [922, 250] on div "" l ever" press enter hero.move L eft press enter" at bounding box center [963, 286] width 308 height 78
type textarea "hero.use("lever"")"
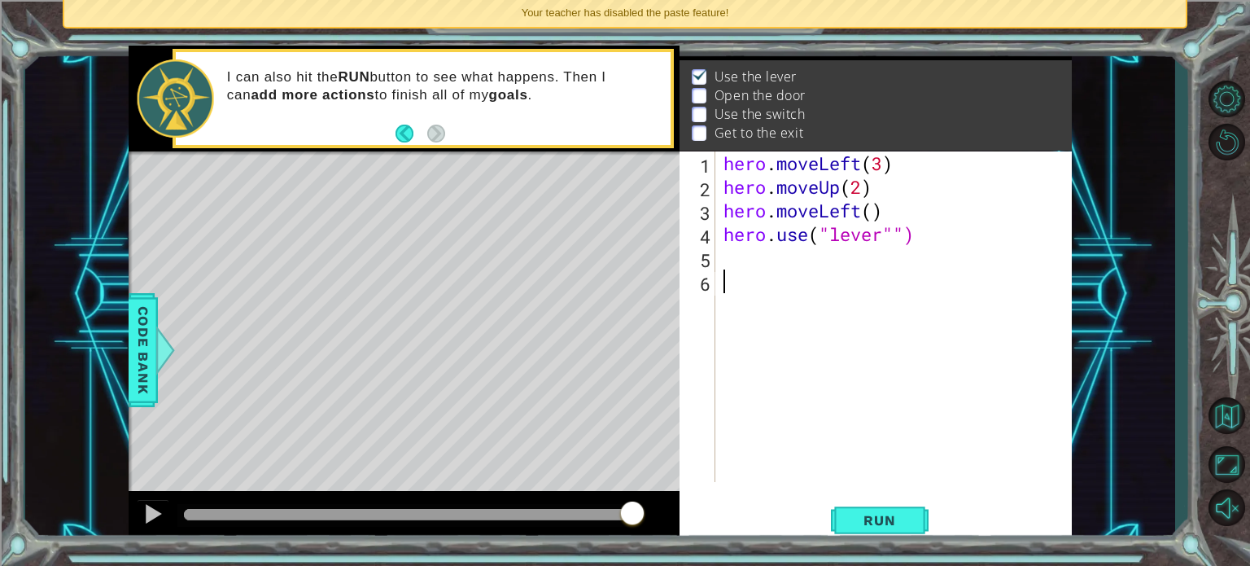
click at [832, 303] on div "hero . moveLeft ( 3 ) hero . moveUp ( 2 ) hero . moveLeft ( ) hero . use ( "lev…" at bounding box center [898, 340] width 356 height 378
click at [867, 526] on span "Run" at bounding box center [879, 520] width 64 height 16
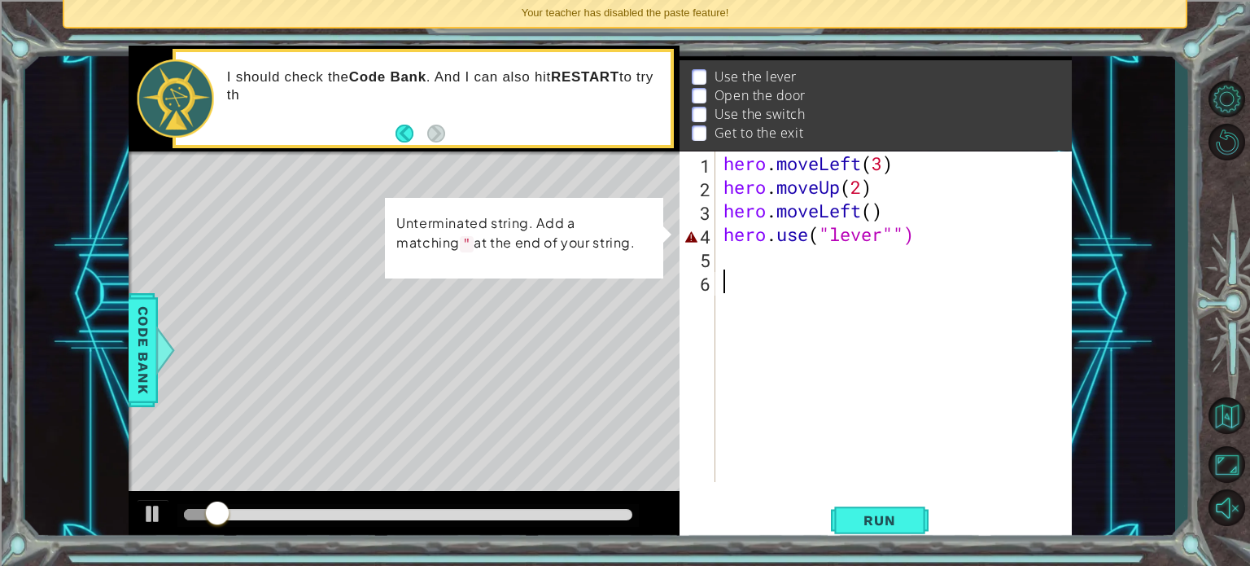
click at [919, 234] on div "hero . moveLeft ( 3 ) hero . moveUp ( 2 ) hero . moveLeft ( ) hero . use ( "lev…" at bounding box center [898, 340] width 356 height 378
click at [892, 234] on div "hero . moveLeft ( 3 ) hero . moveUp ( 2 ) hero . moveLeft ( ) hero . use ( "lev…" at bounding box center [898, 340] width 356 height 378
click at [880, 234] on div "hero . moveLeft ( 3 ) hero . moveUp ( 2 ) hero . moveLeft ( ) hero . use ( "lev…" at bounding box center [898, 340] width 356 height 378
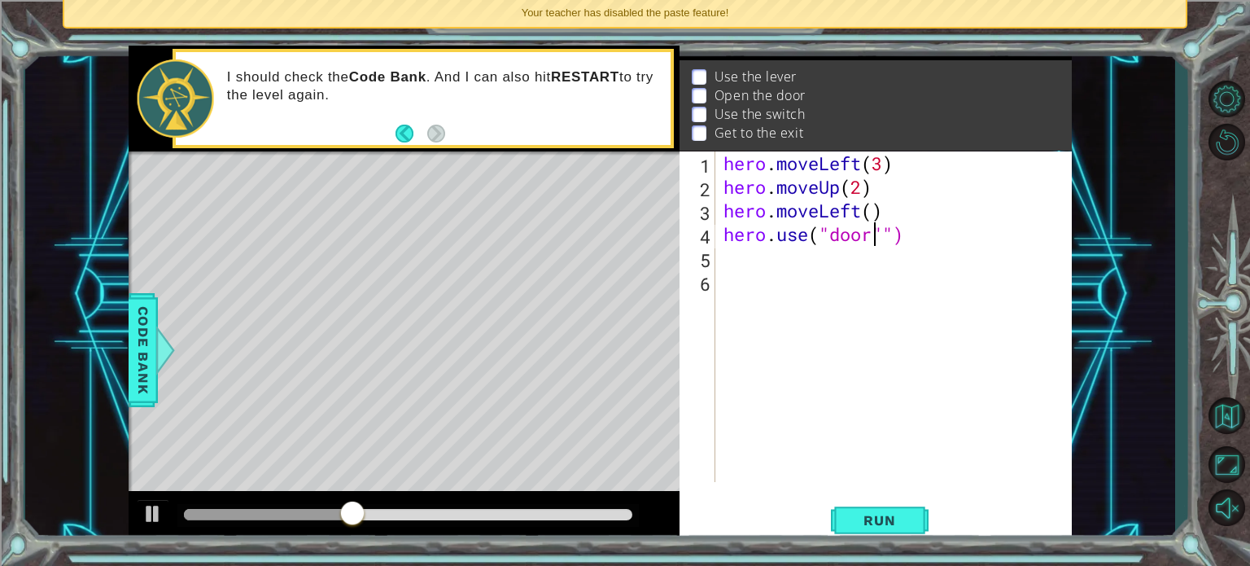
scroll to position [0, 7]
click at [896, 231] on div "hero . moveLeft ( 3 ) hero . moveUp ( 2 ) hero . moveLeft ( ) hero . use ( "doo…" at bounding box center [898, 340] width 356 height 378
type textarea "hero.use("door")"
click at [880, 509] on button "Run" at bounding box center [880, 519] width 98 height 39
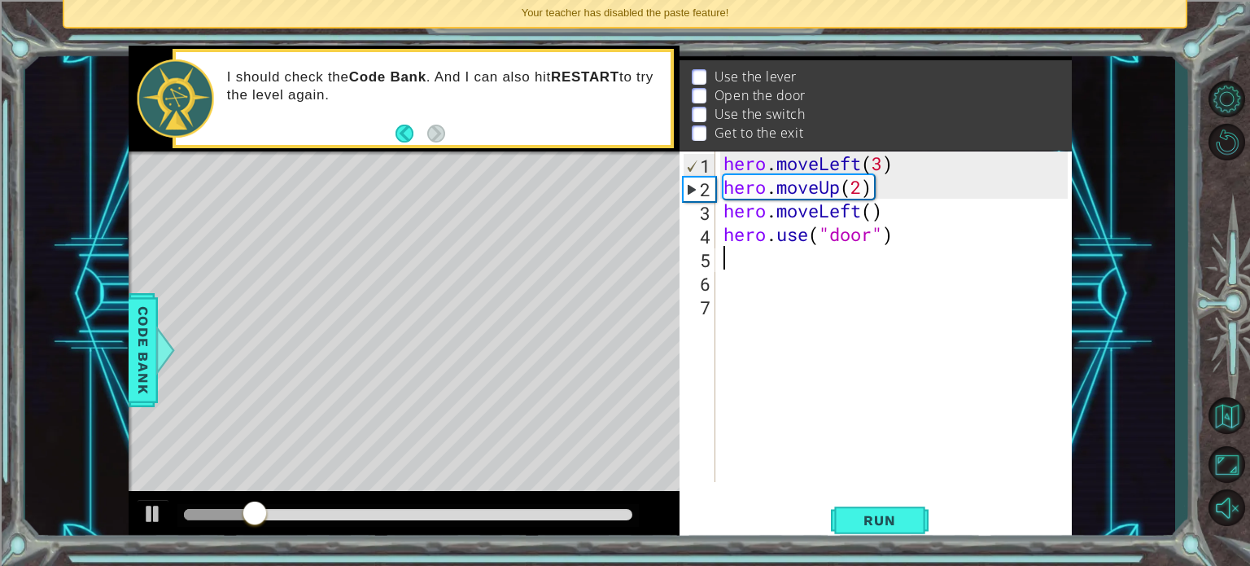
click at [538, 481] on div "Level Map" at bounding box center [505, 390] width 752 height 479
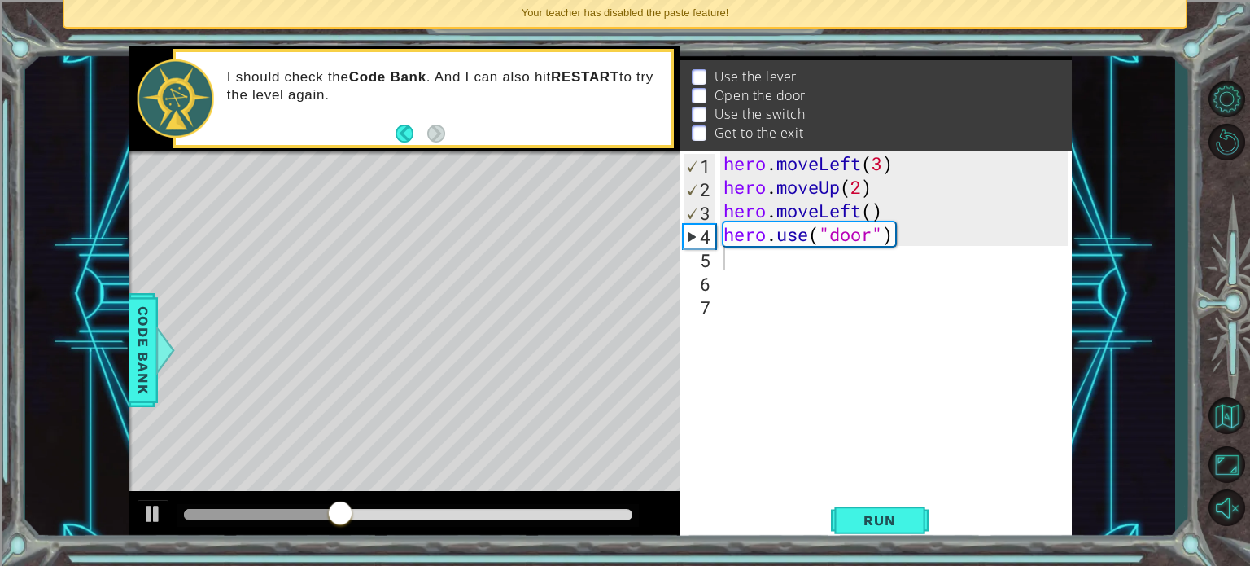
click at [898, 235] on div "hero . moveLeft ( 3 ) hero . moveUp ( 2 ) hero . moveLeft ( ) hero . use ( "doo…" at bounding box center [898, 340] width 356 height 378
click at [869, 245] on div "hero . moveLeft ( 3 ) hero . moveUp ( 2 ) hero . moveLeft ( ) hero . use ( "doo…" at bounding box center [898, 340] width 356 height 378
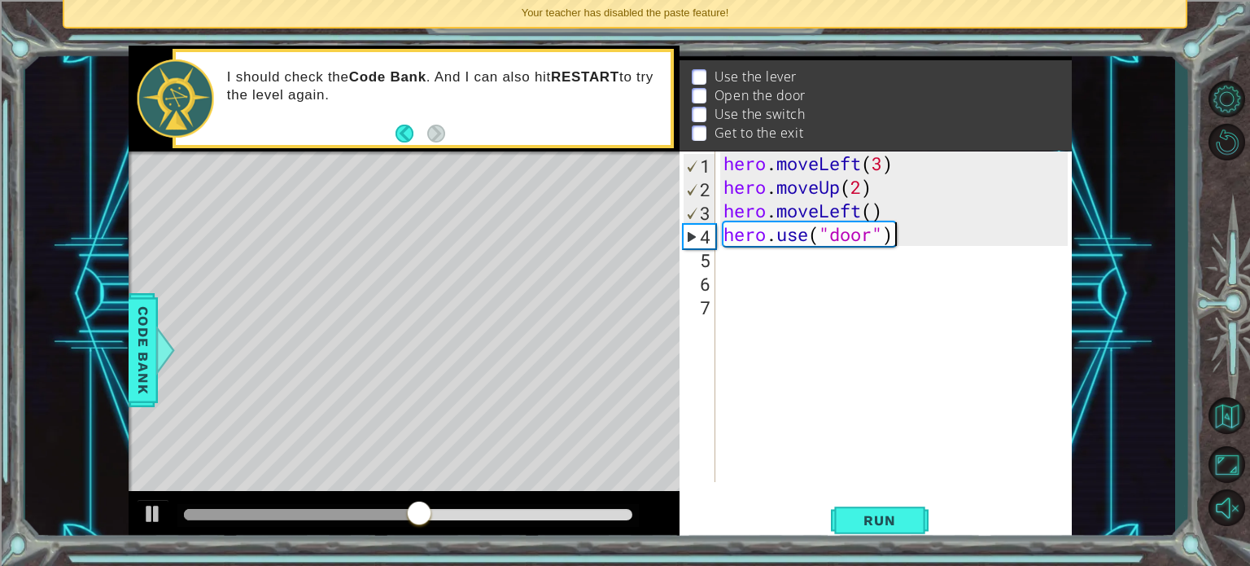
click at [907, 238] on div "hero . moveLeft ( 3 ) hero . moveUp ( 2 ) hero . moveLeft ( ) hero . use ( "doo…" at bounding box center [898, 340] width 356 height 378
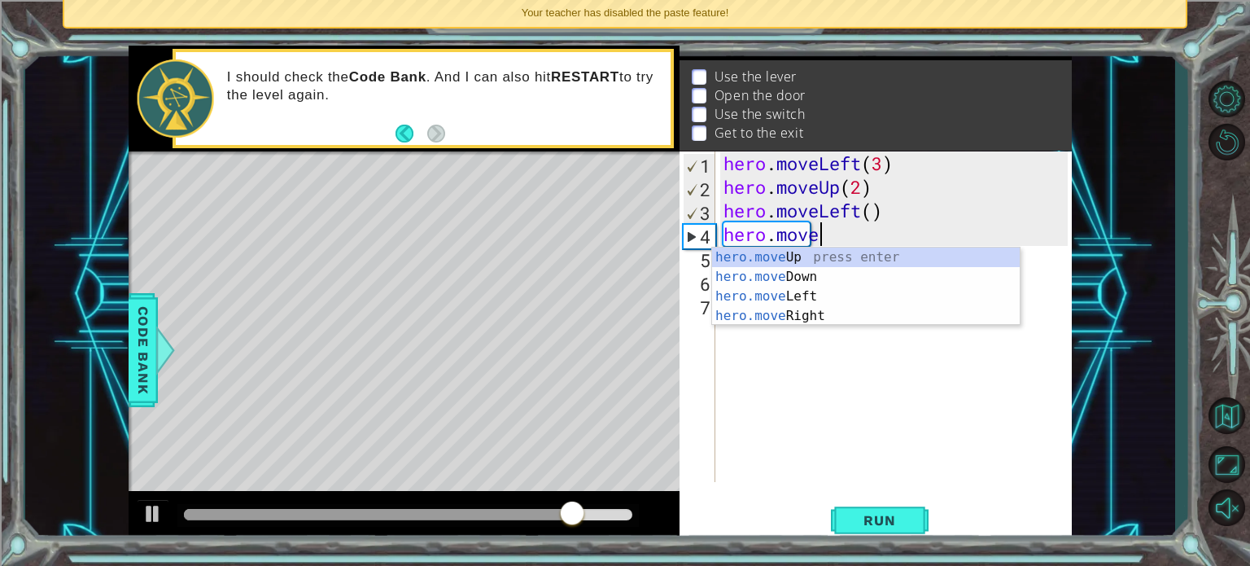
scroll to position [0, 3]
click at [832, 292] on div "hero.move Up press enter hero.move Down press enter hero.move Left press enter …" at bounding box center [866, 305] width 308 height 117
type textarea "hero.moveLeft(1)"
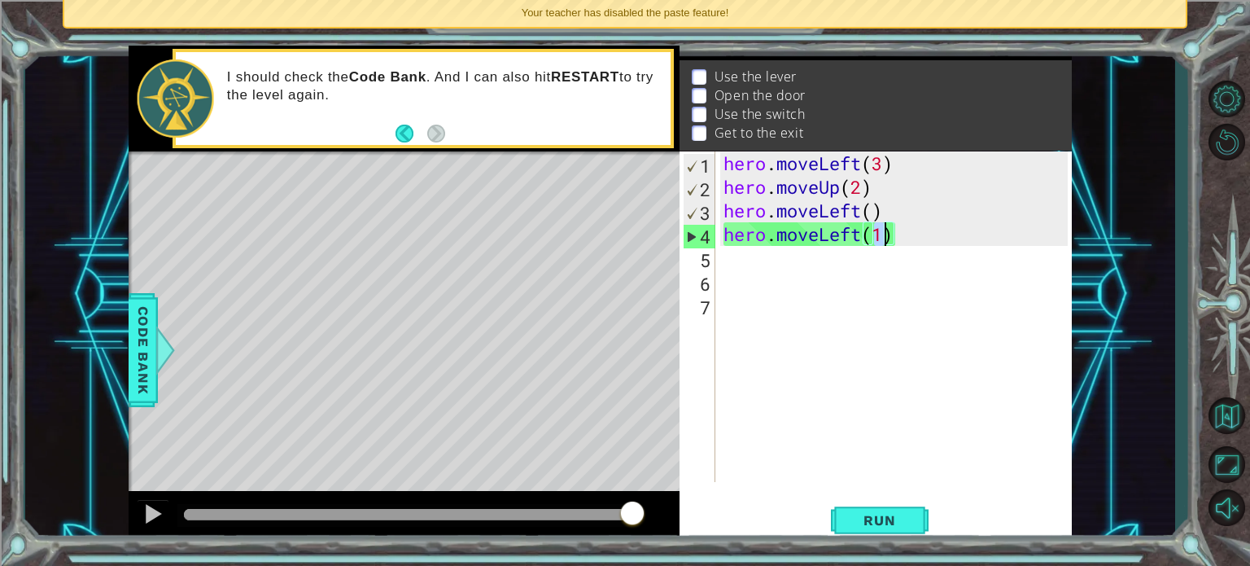
click at [814, 260] on div "hero . moveLeft ( 3 ) hero . moveUp ( 2 ) hero . moveLeft ( ) hero . moveLeft (…" at bounding box center [898, 340] width 356 height 378
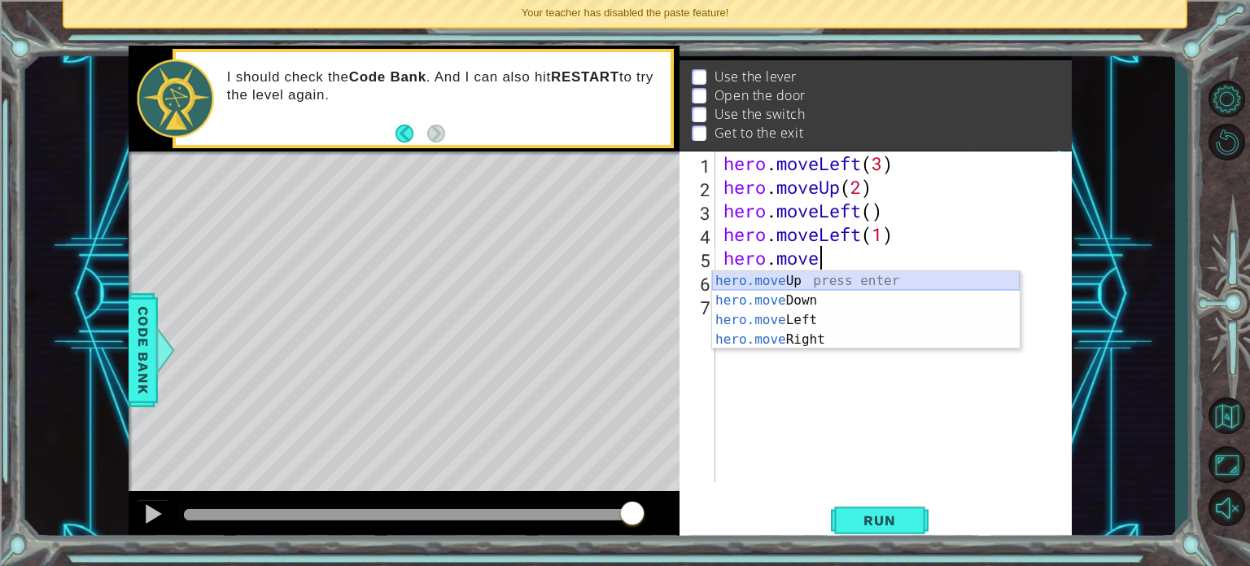
click at [781, 277] on div "hero.move Up press enter hero.move Down press enter hero.move Left press enter …" at bounding box center [866, 329] width 308 height 117
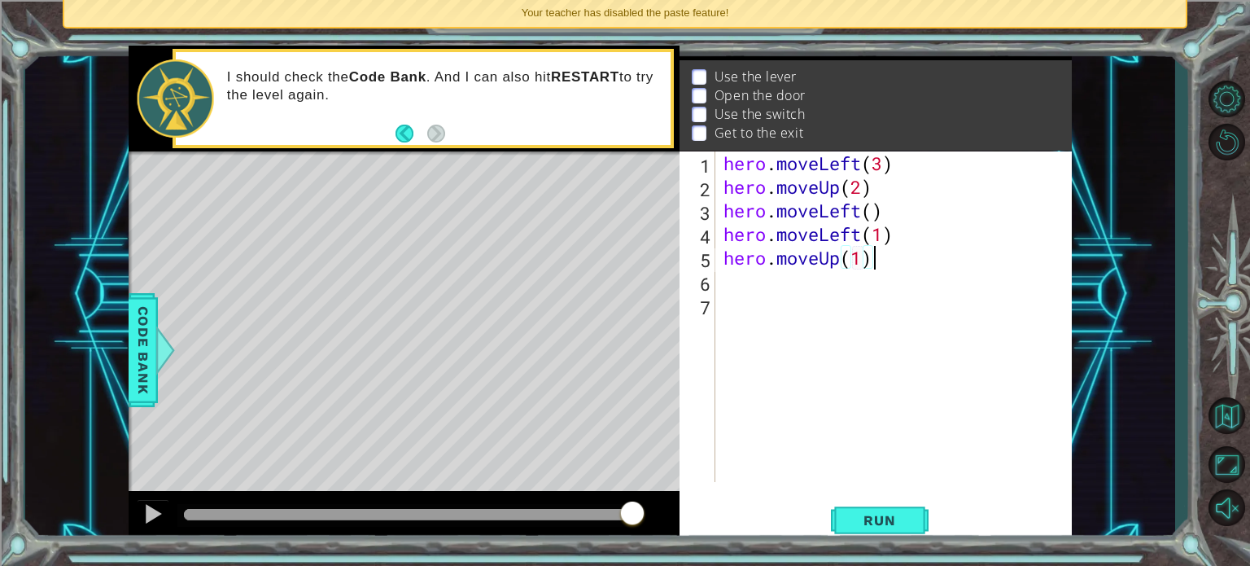
click at [869, 257] on div "hero . moveLeft ( 3 ) hero . moveUp ( 2 ) hero . moveLeft ( ) hero . moveLeft (…" at bounding box center [898, 340] width 356 height 378
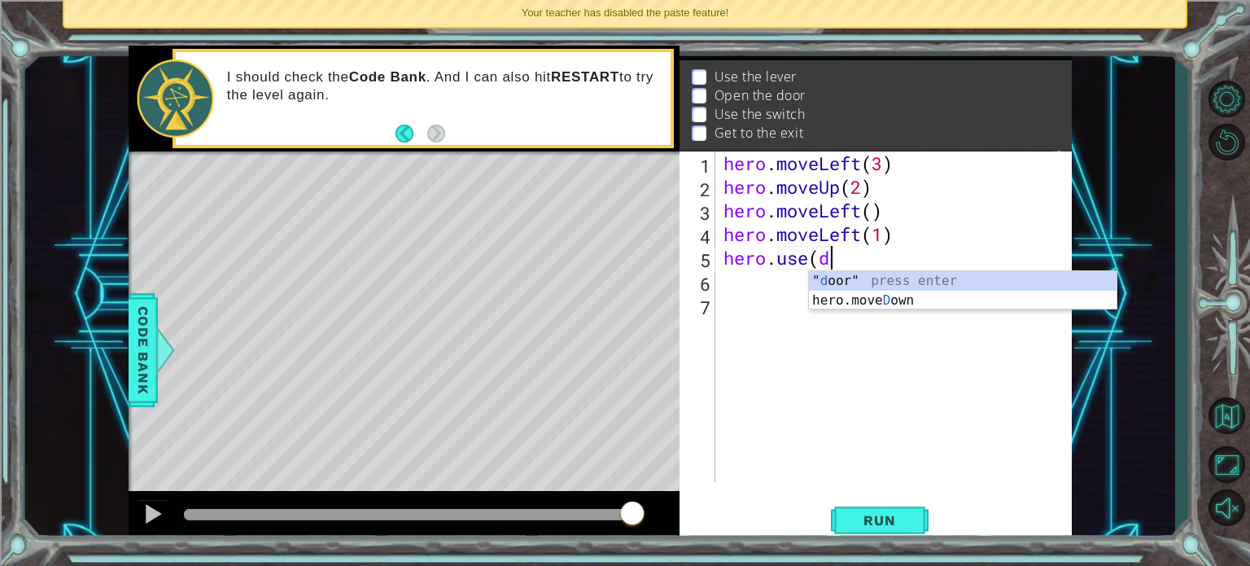
scroll to position [0, 4]
click at [893, 285] on div "" doo r" press enter" at bounding box center [963, 300] width 308 height 59
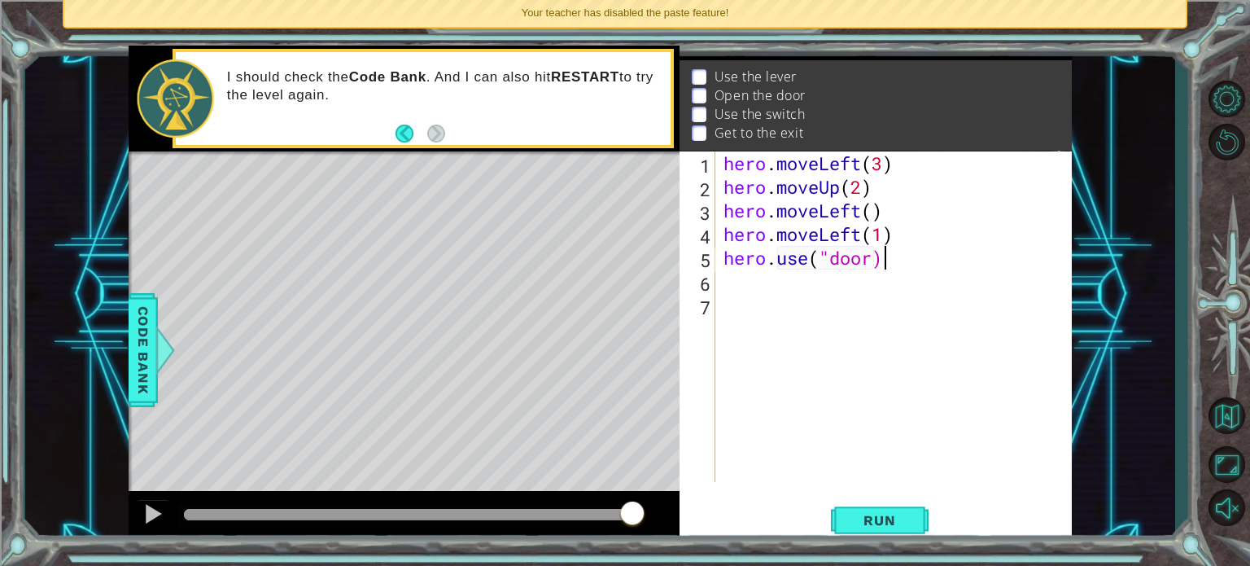
scroll to position [0, 7]
click at [882, 526] on span "Run" at bounding box center [879, 520] width 64 height 16
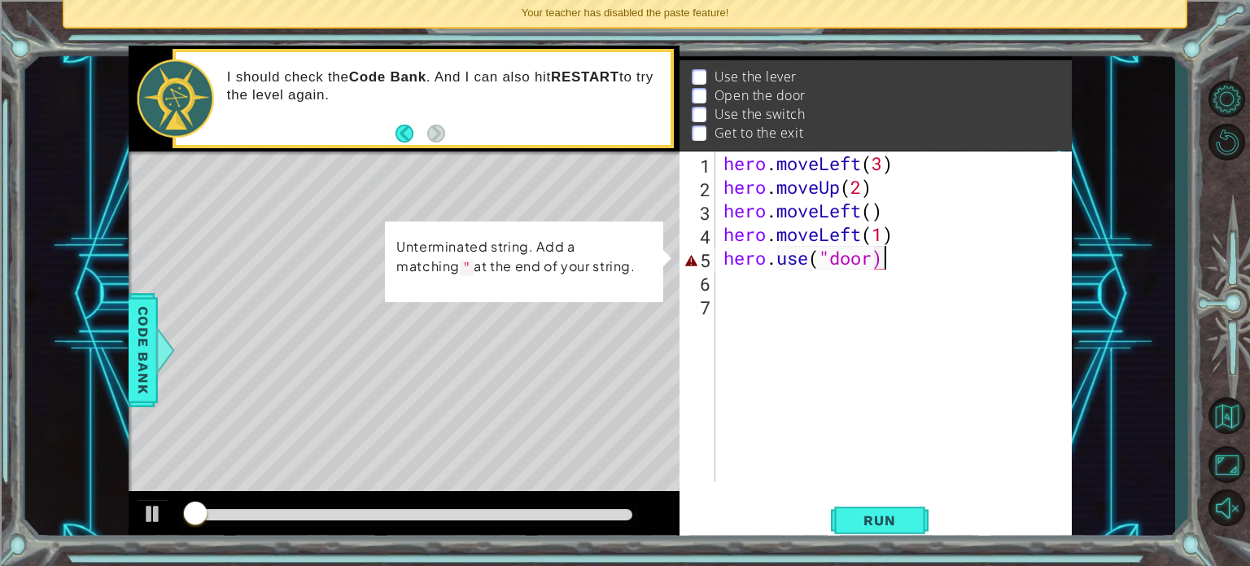
click at [918, 266] on div "hero . moveLeft ( 3 ) hero . moveUp ( 2 ) hero . moveLeft ( ) hero . moveLeft (…" at bounding box center [898, 340] width 356 height 378
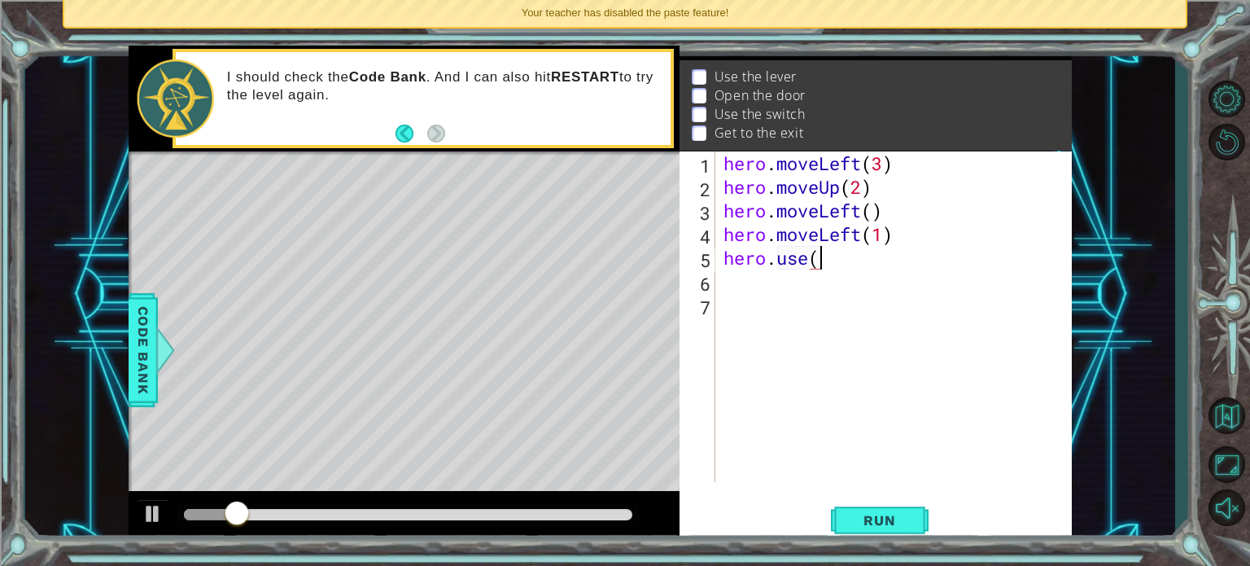
scroll to position [0, 2]
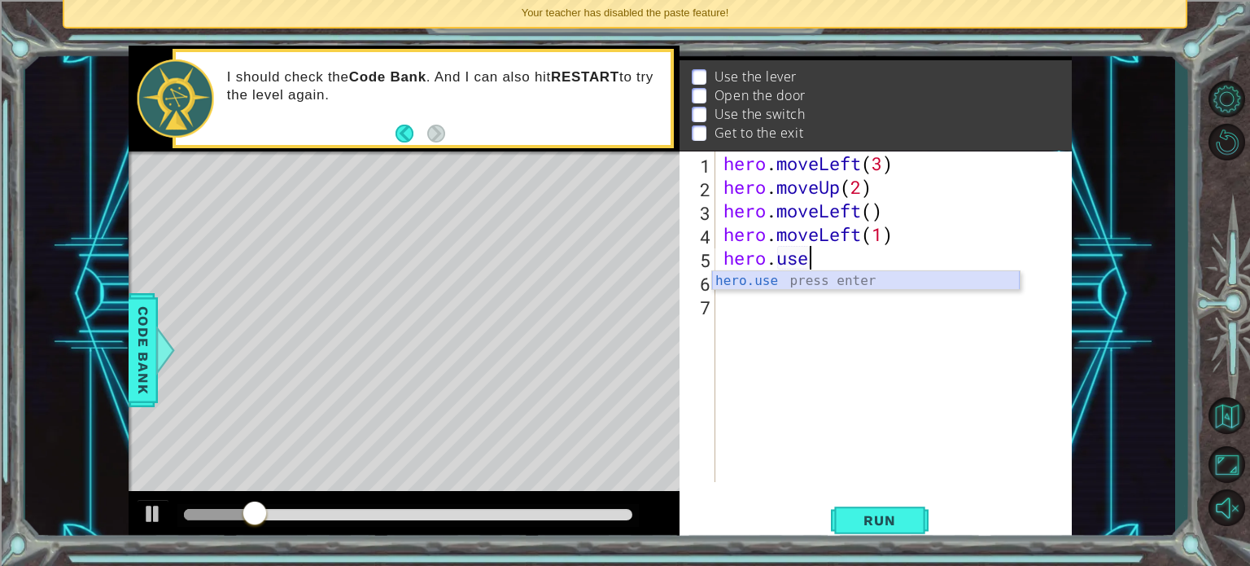
click at [843, 277] on div "hero.use press enter" at bounding box center [866, 300] width 308 height 59
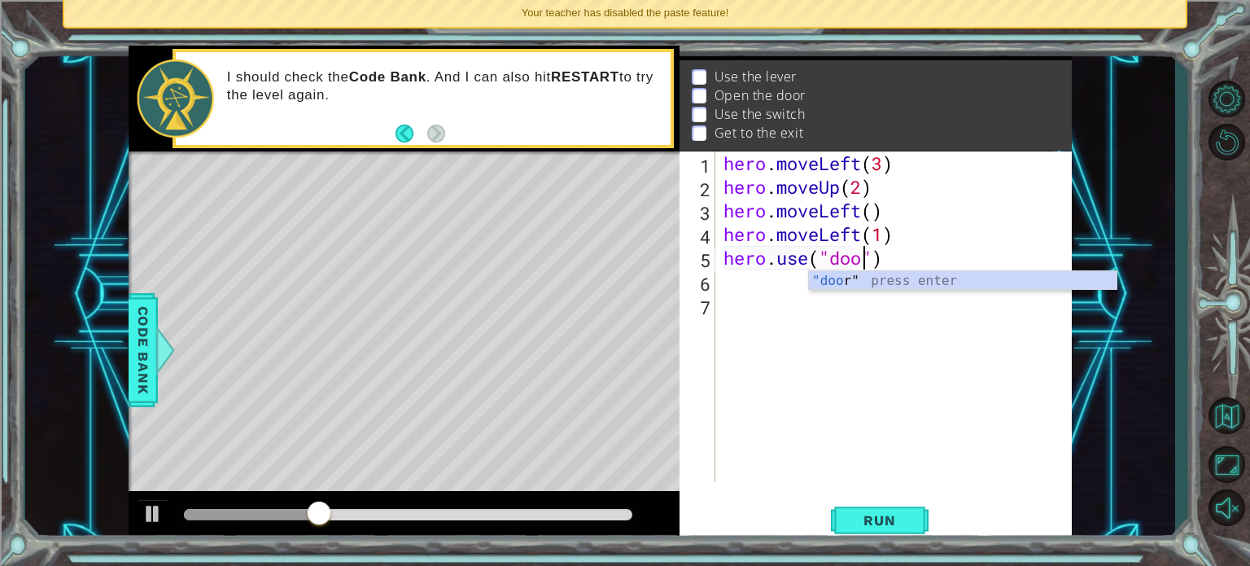
type textarea "hero.use("door")"
click at [766, 279] on div "hero . moveLeft ( 3 ) hero . moveUp ( 2 ) hero . moveLeft ( ) hero . moveLeft (…" at bounding box center [898, 340] width 356 height 378
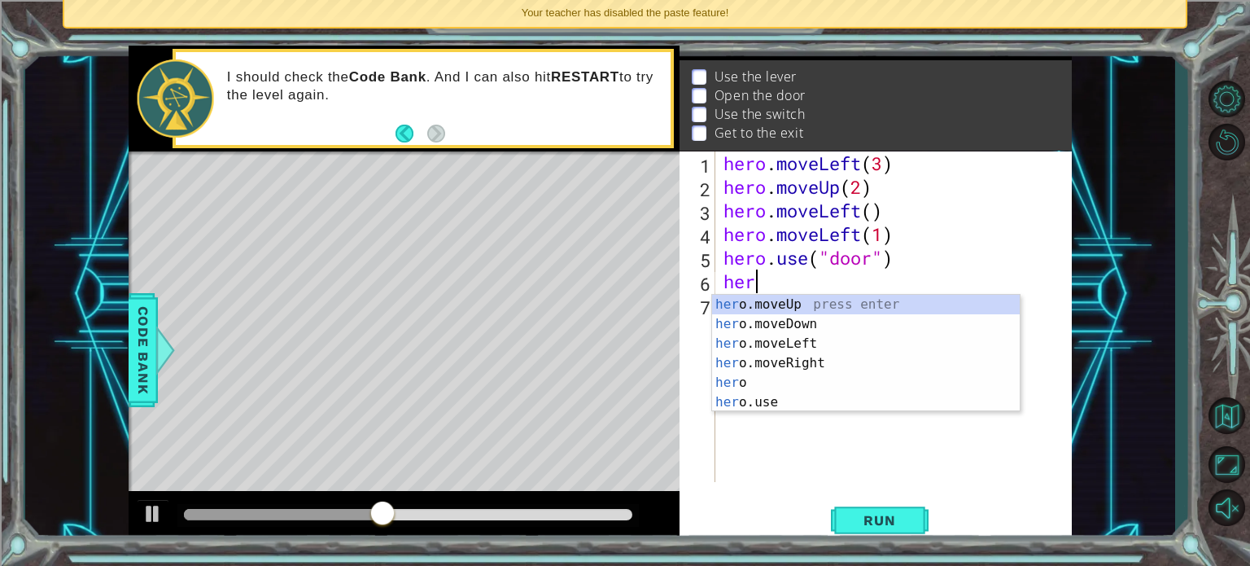
scroll to position [0, 0]
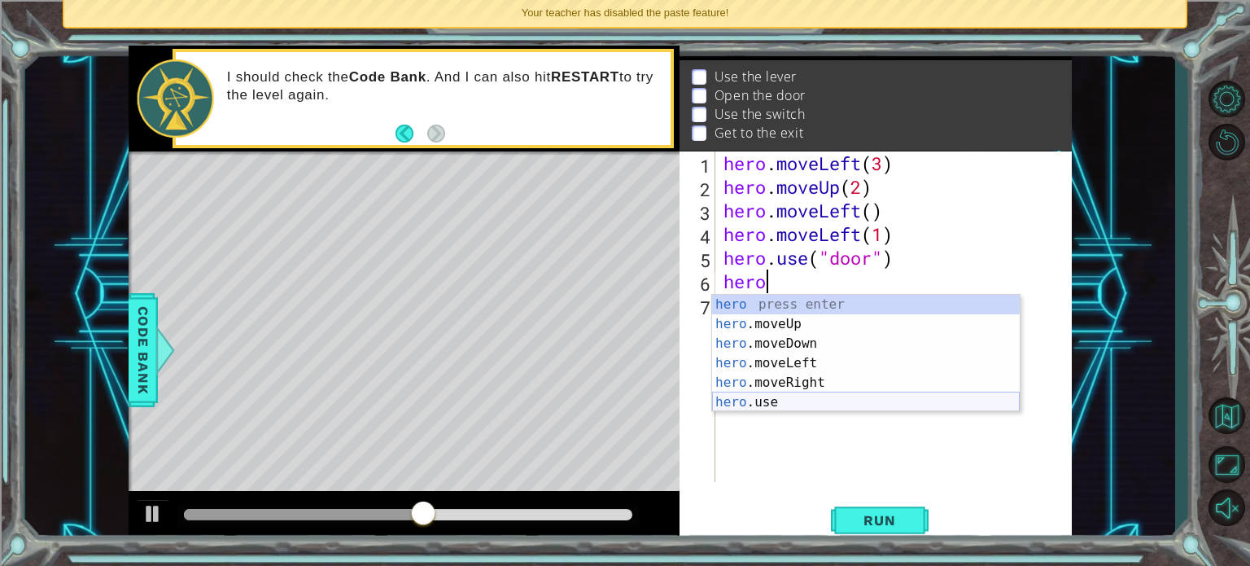
click at [770, 395] on div "hero press enter hero .moveUp press enter hero .moveDown press enter hero .move…" at bounding box center [866, 373] width 308 height 156
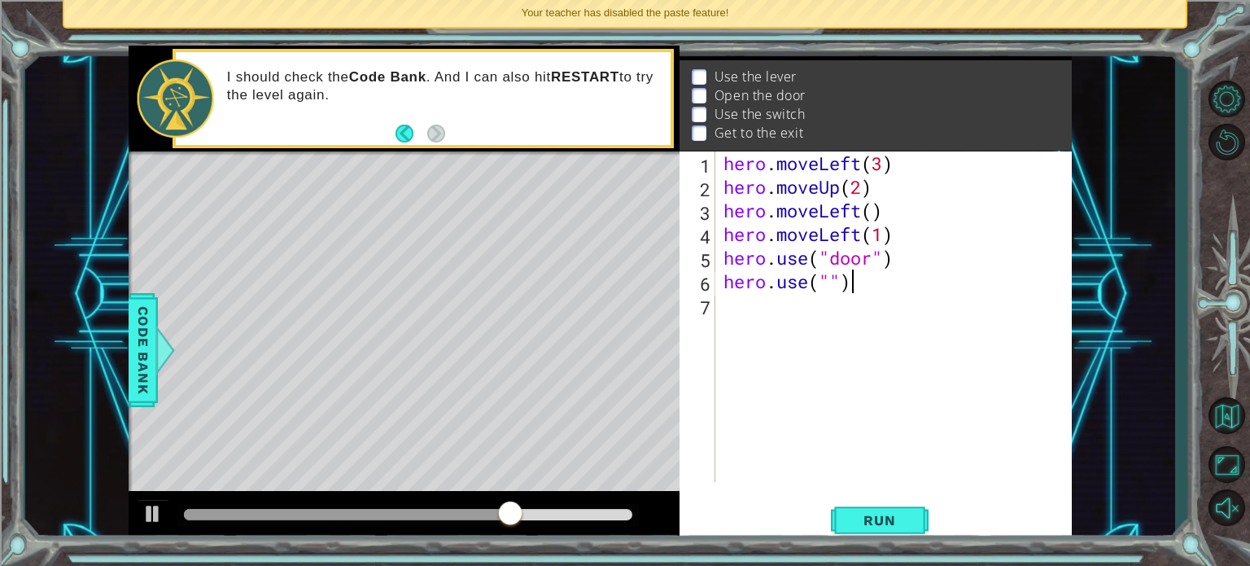
click at [889, 282] on div "hero . moveLeft ( 3 ) hero . moveUp ( 2 ) hero . moveLeft ( ) hero . moveLeft (…" at bounding box center [898, 340] width 356 height 378
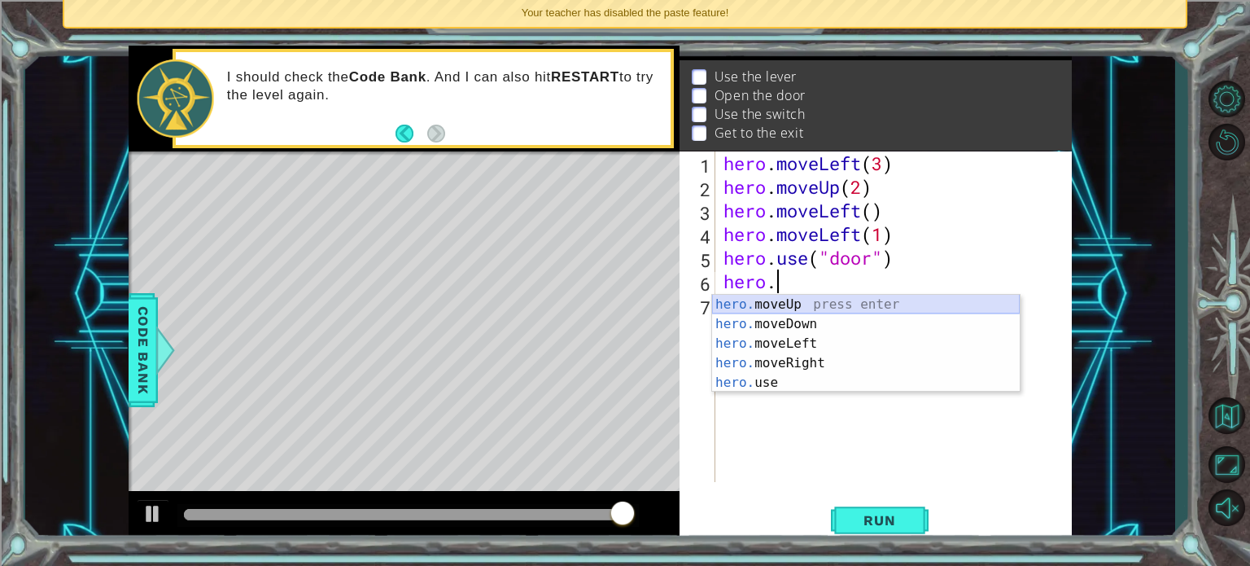
click at [808, 302] on div "hero. moveUp press enter hero. moveDown press enter hero. moveLeft press enter …" at bounding box center [866, 363] width 308 height 137
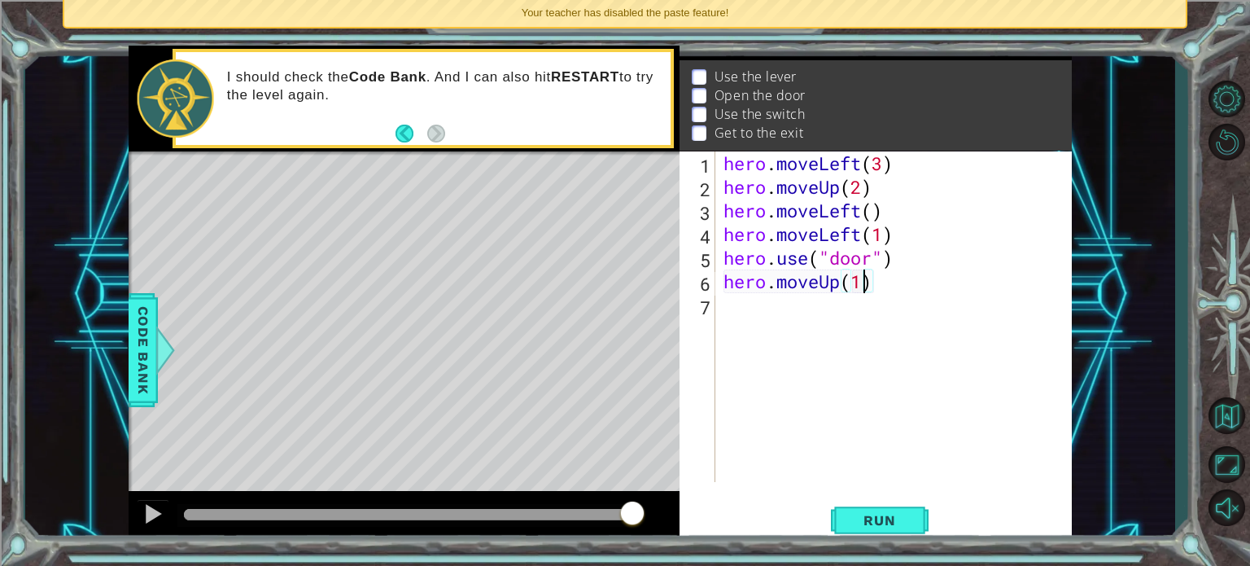
click at [867, 279] on div "hero . moveLeft ( 3 ) hero . moveUp ( 2 ) hero . moveLeft ( ) hero . moveLeft (…" at bounding box center [898, 340] width 356 height 378
type textarea "hero.moveUp(2)"
click at [758, 302] on div "hero . moveLeft ( 3 ) hero . moveUp ( 2 ) hero . moveLeft ( ) hero . moveLeft (…" at bounding box center [898, 340] width 356 height 378
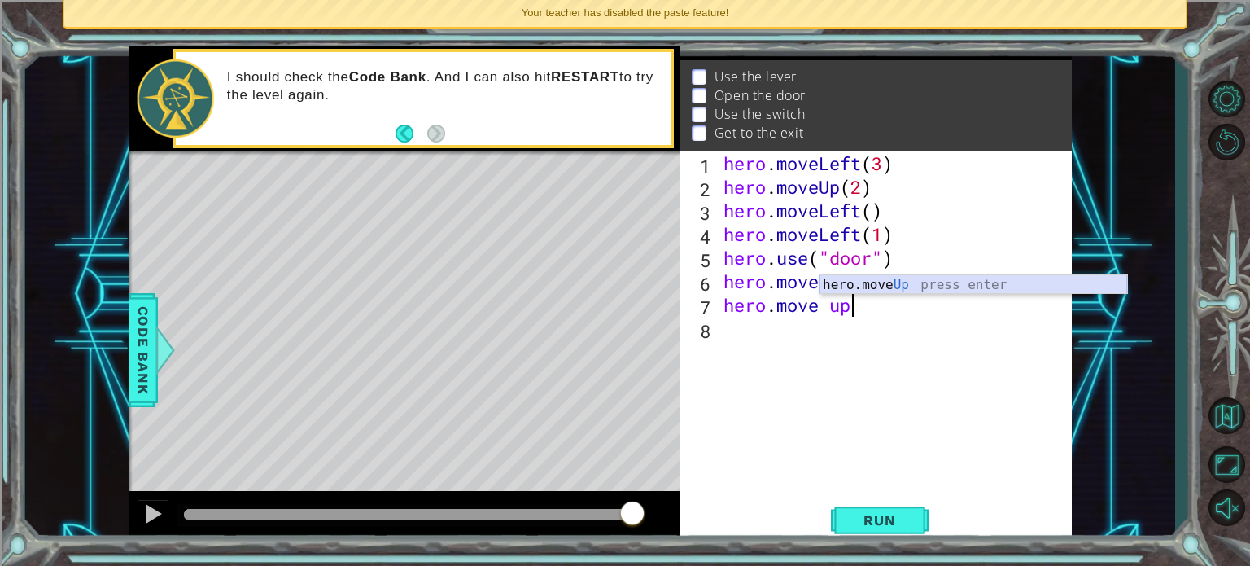
click at [909, 278] on div "hero.move Up press enter" at bounding box center [973, 304] width 308 height 59
click at [840, 305] on div "hero . moveLeft ( 3 ) hero . moveUp ( 2 ) hero . moveLeft ( ) hero . moveLeft (…" at bounding box center [898, 340] width 356 height 378
type textarea "hero.move"
click at [720, 336] on div "hero . moveLeft ( 3 ) hero . moveUp ( 2 ) hero . moveLeft ( ) hero . moveLeft (…" at bounding box center [898, 340] width 356 height 378
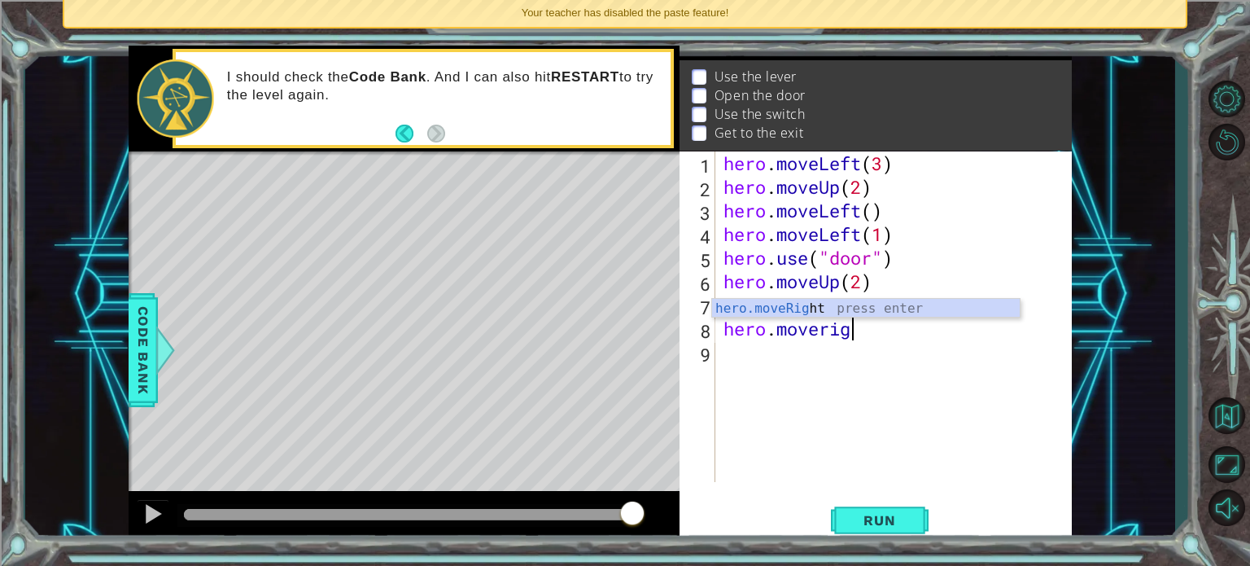
scroll to position [0, 4]
click at [830, 308] on div "hero.moveRig ht press enter" at bounding box center [866, 328] width 308 height 59
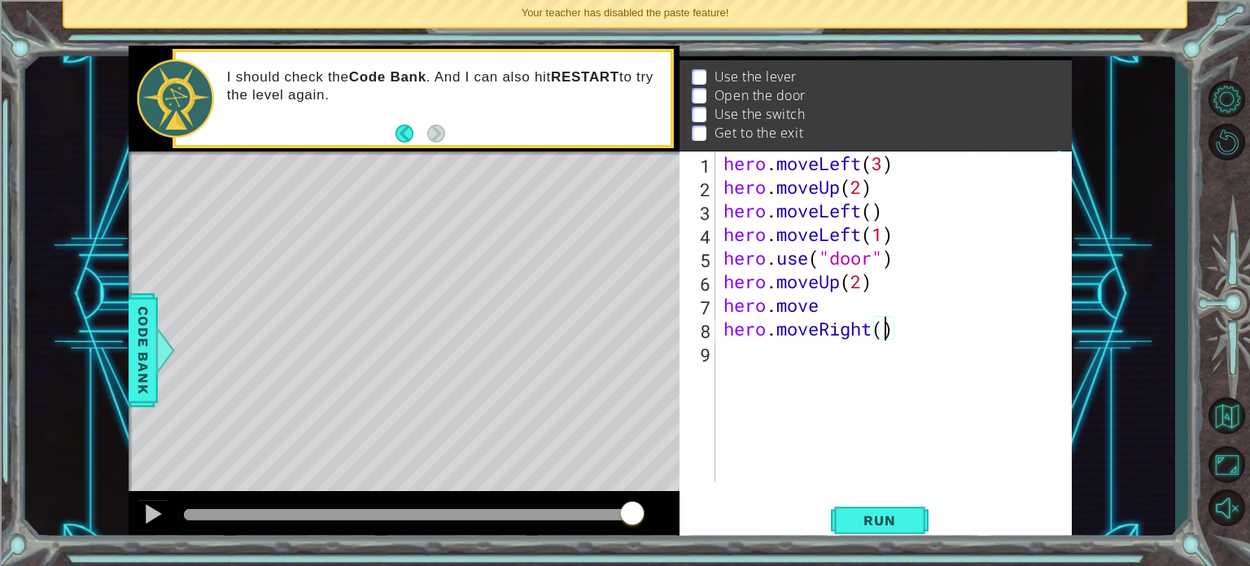
type textarea "hero.moveRight(2)"
click at [739, 347] on div "hero . moveLeft ( 3 ) hero . moveUp ( 2 ) hero . moveLeft ( ) hero . moveLeft (…" at bounding box center [898, 340] width 356 height 378
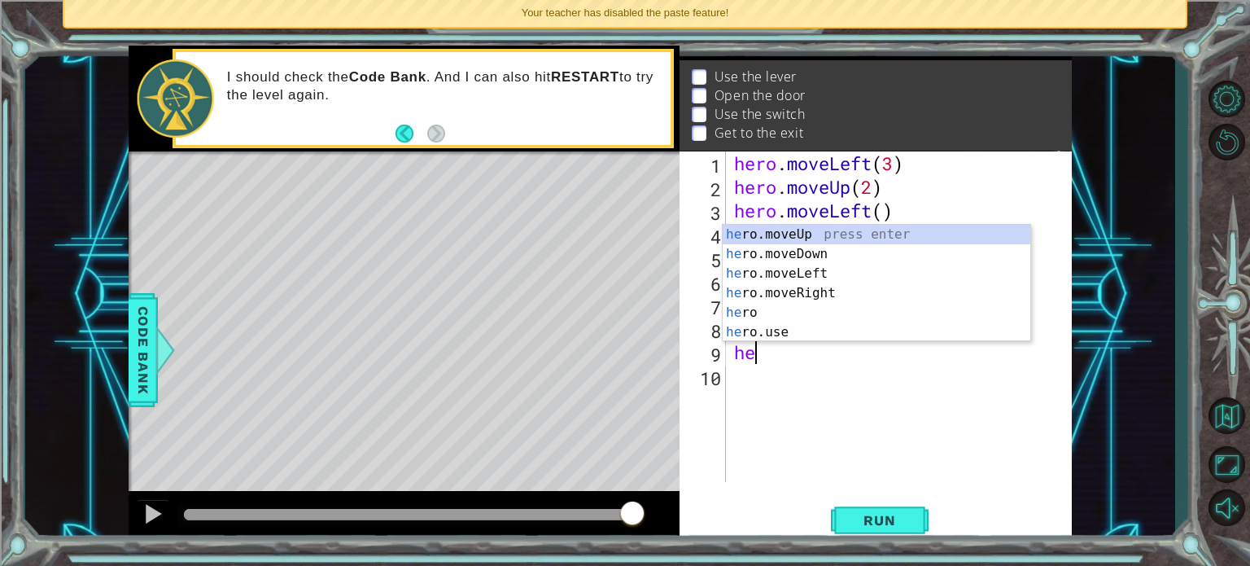
scroll to position [0, 0]
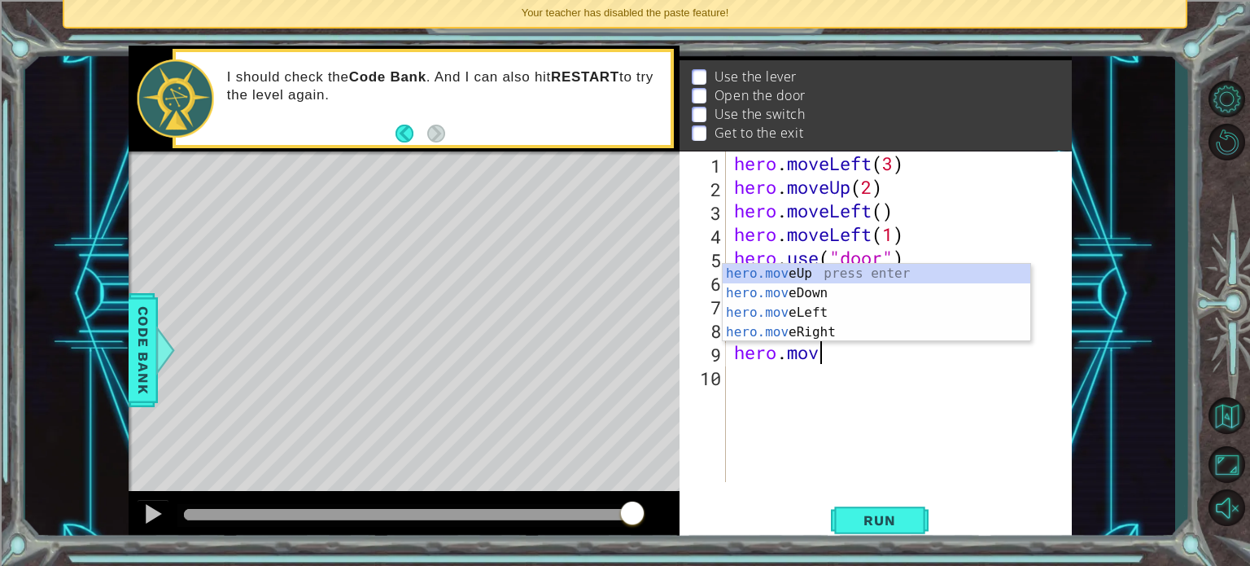
type textarea "hero.move"
